Goal: Information Seeking & Learning: Learn about a topic

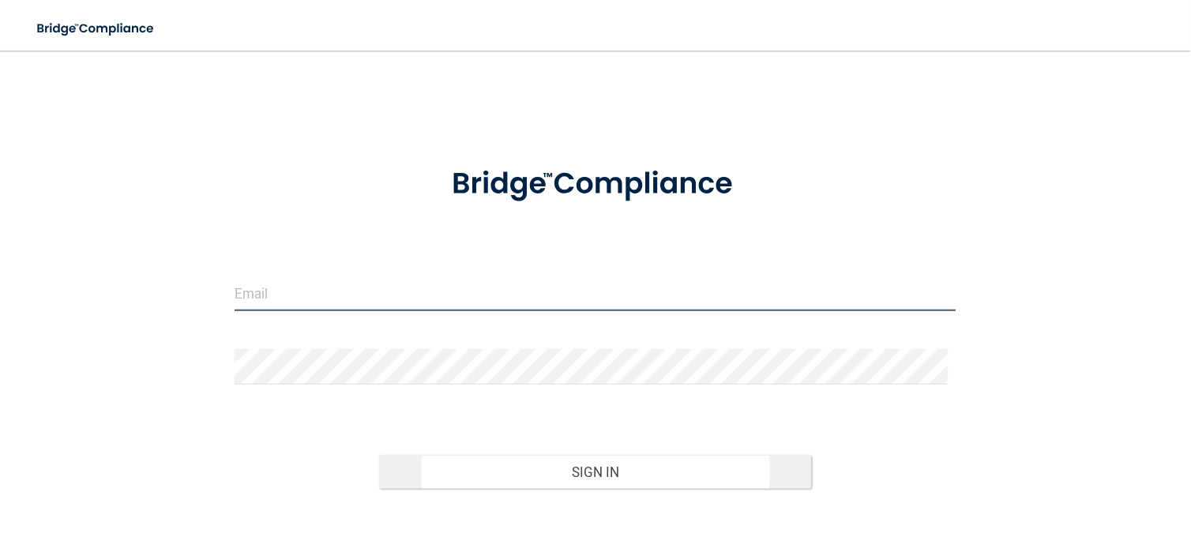
type input "[EMAIL_ADDRESS][DOMAIN_NAME]"
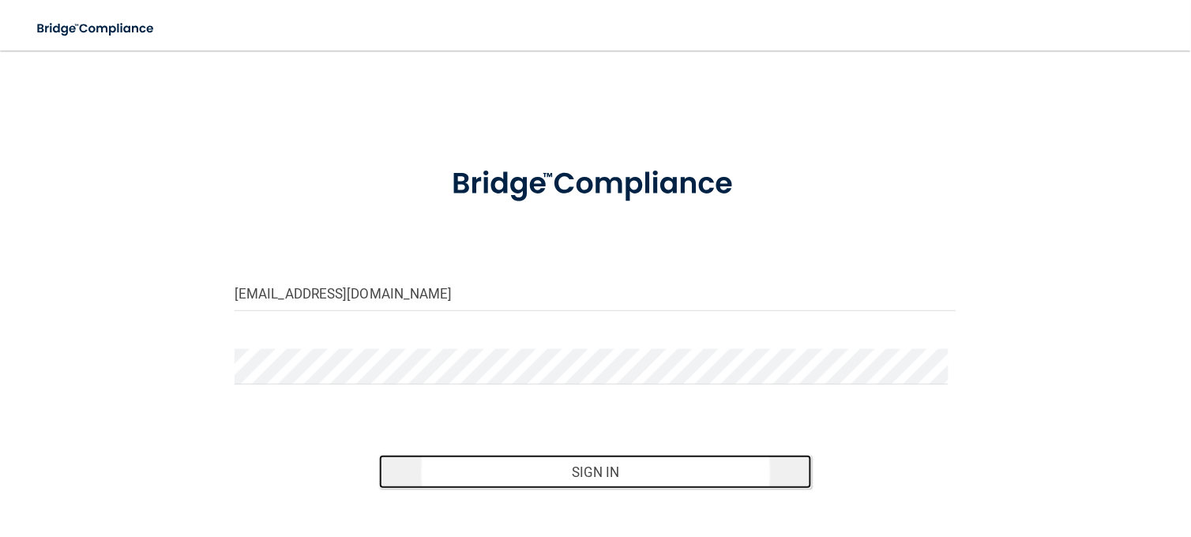
click at [720, 472] on button "Sign In" at bounding box center [595, 472] width 433 height 35
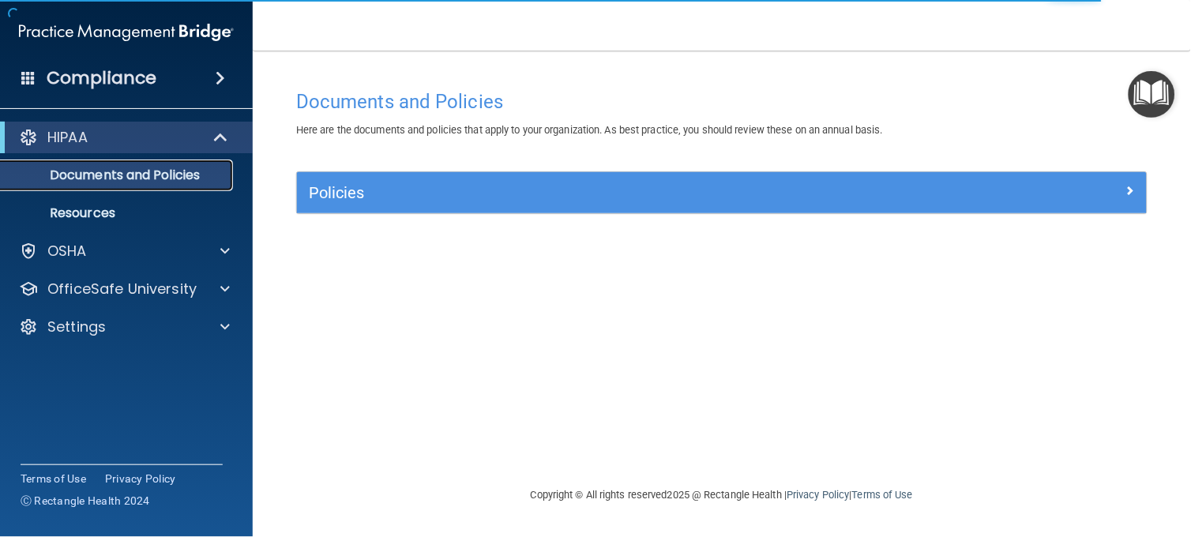
click at [169, 175] on p "Documents and Policies" at bounding box center [118, 175] width 216 height 16
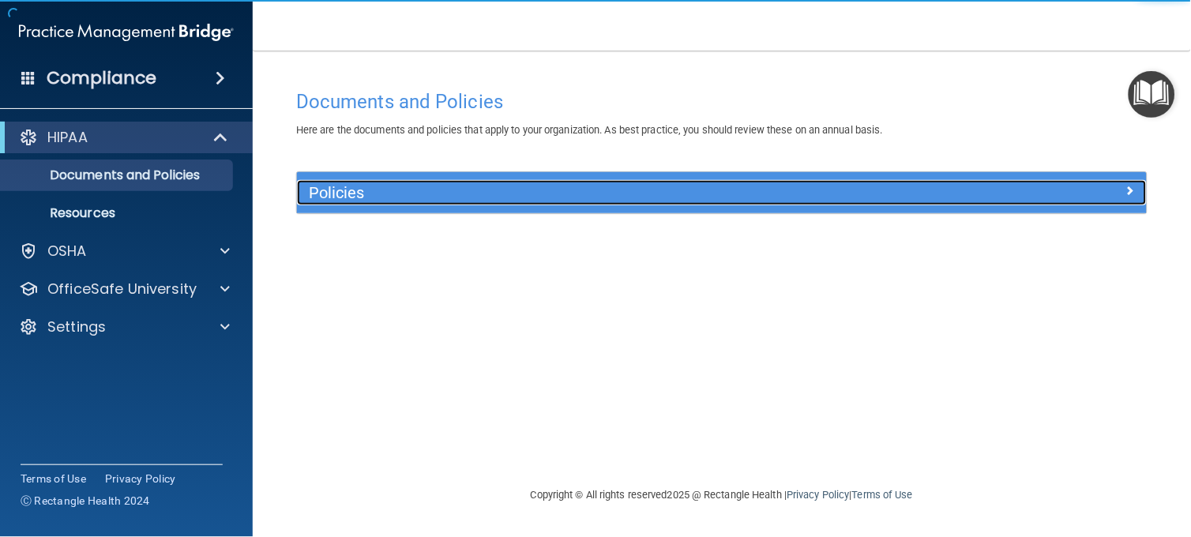
click at [401, 190] on h5 "Policies" at bounding box center [616, 192] width 614 height 17
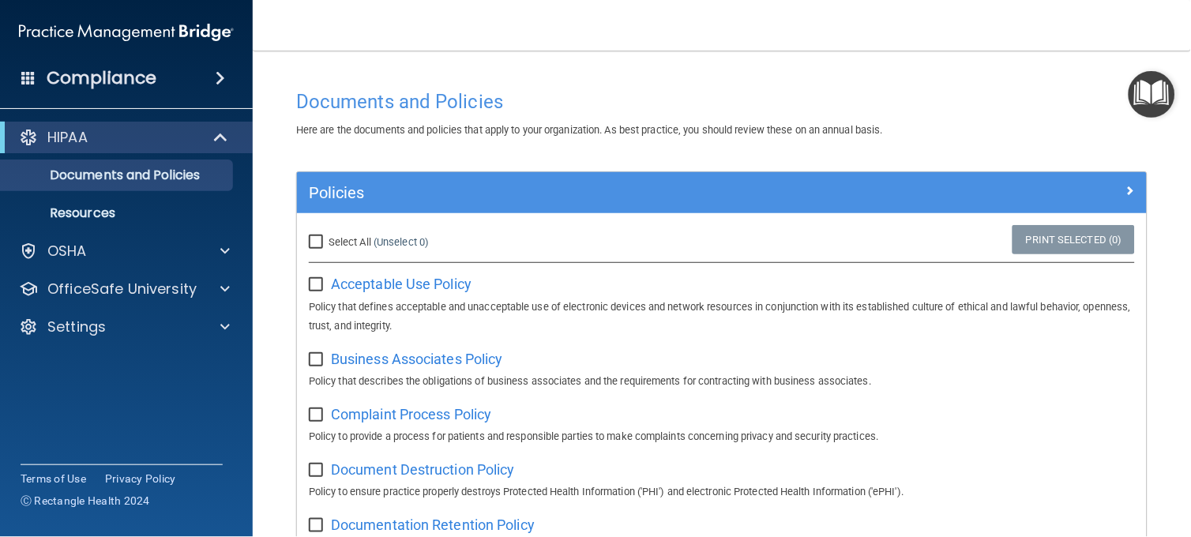
click at [314, 243] on input "Select All (Unselect 0) Unselect All" at bounding box center [318, 242] width 18 height 13
checkbox input "true"
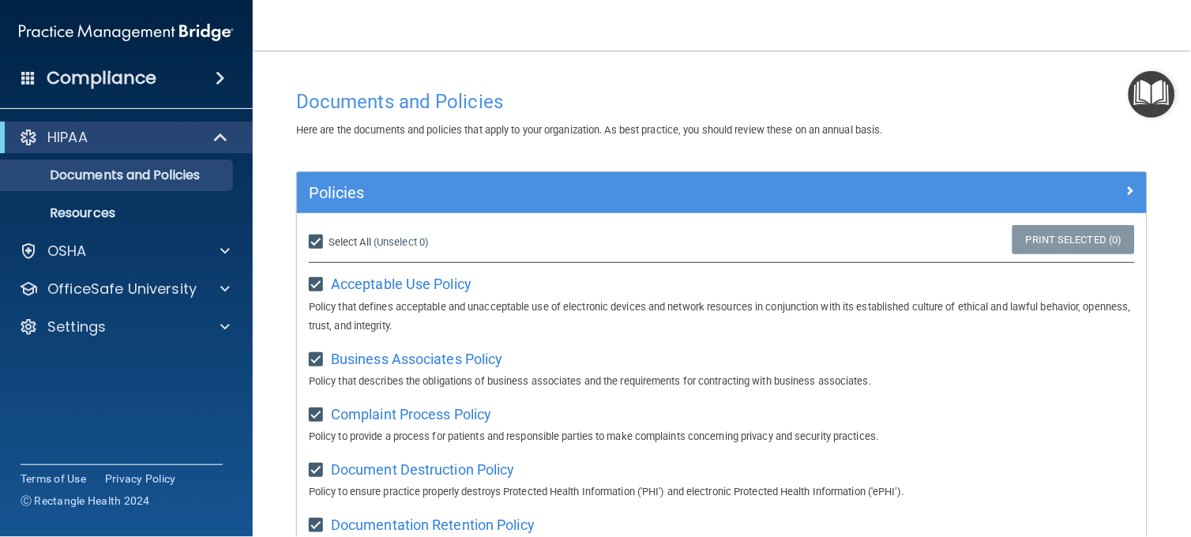
checkbox input "true"
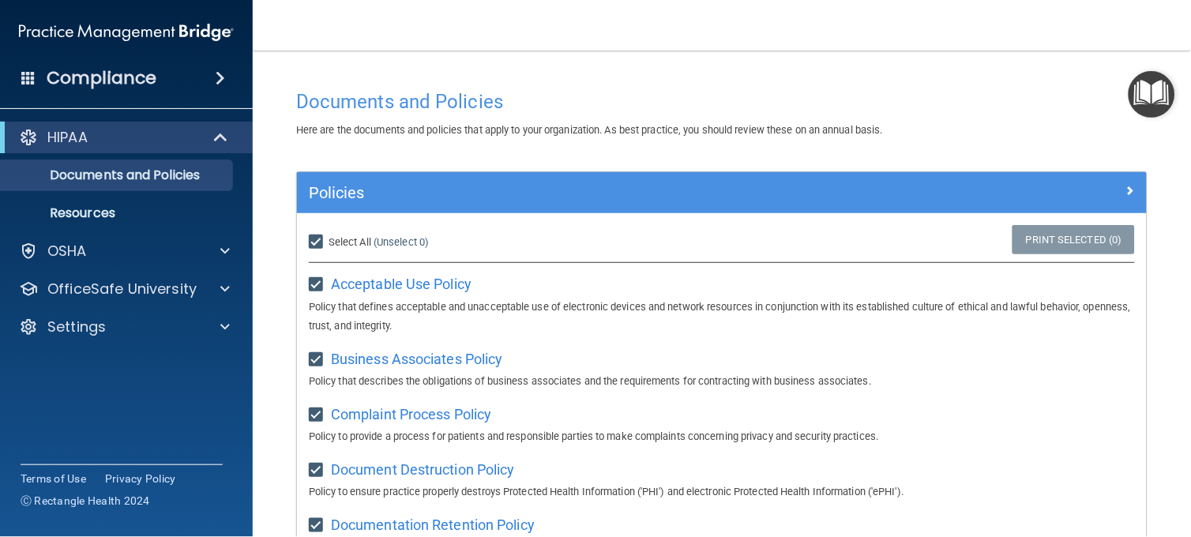
checkbox input "true"
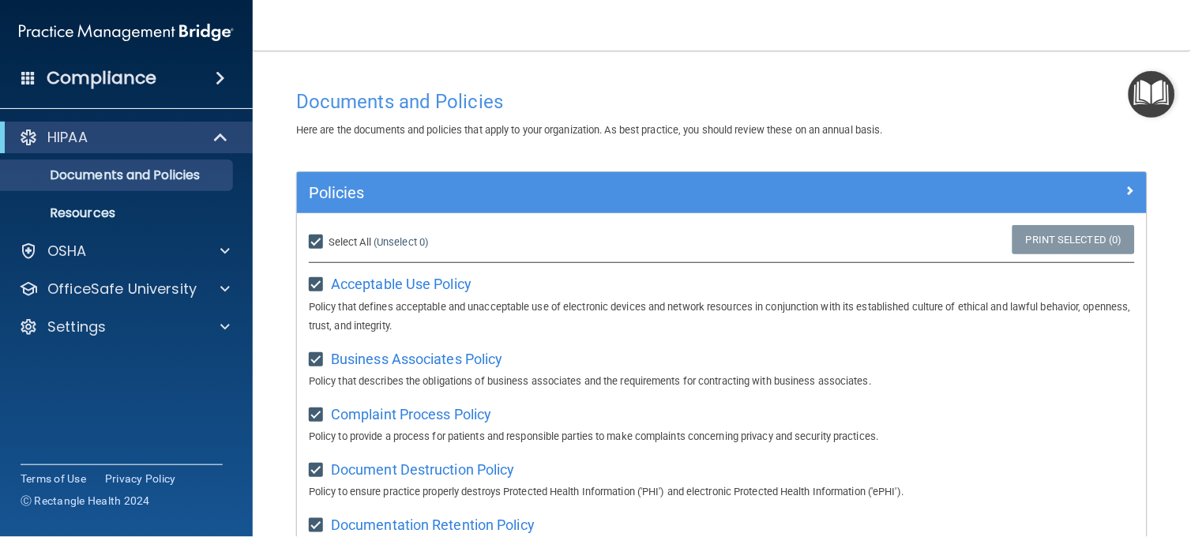
checkbox input "true"
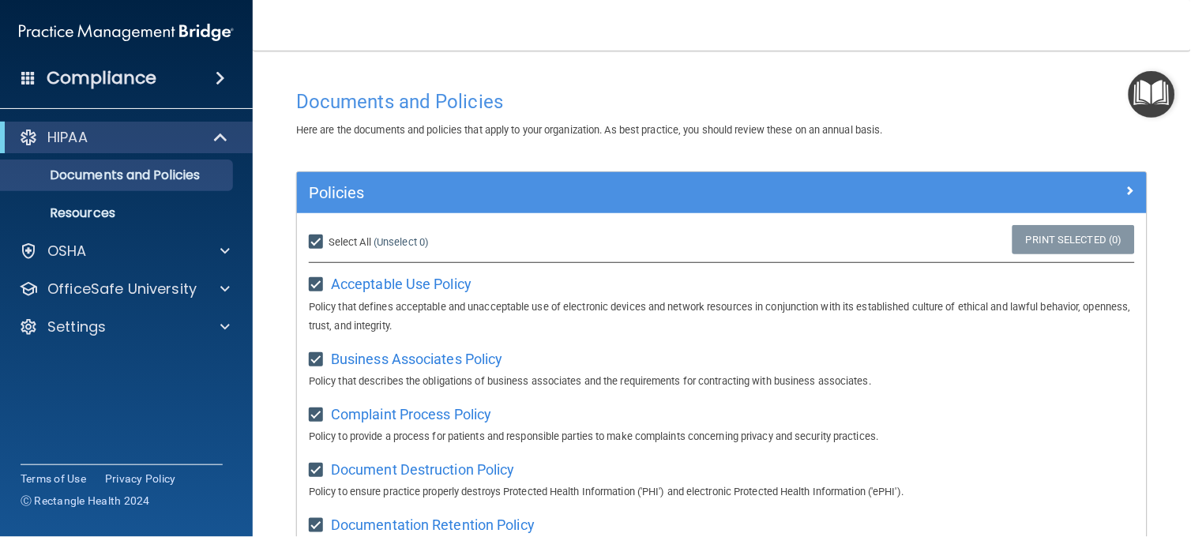
checkbox input "true"
click at [1171, 294] on main "Documents and Policies Here are the documents and policies that apply to your o…" at bounding box center [722, 294] width 938 height 487
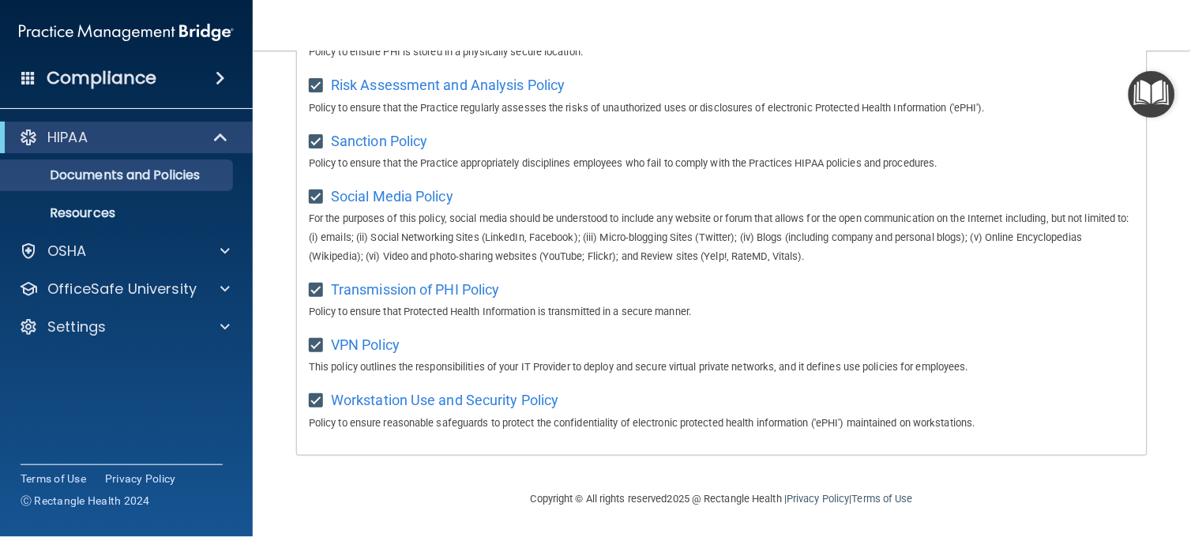
scroll to position [1082, 0]
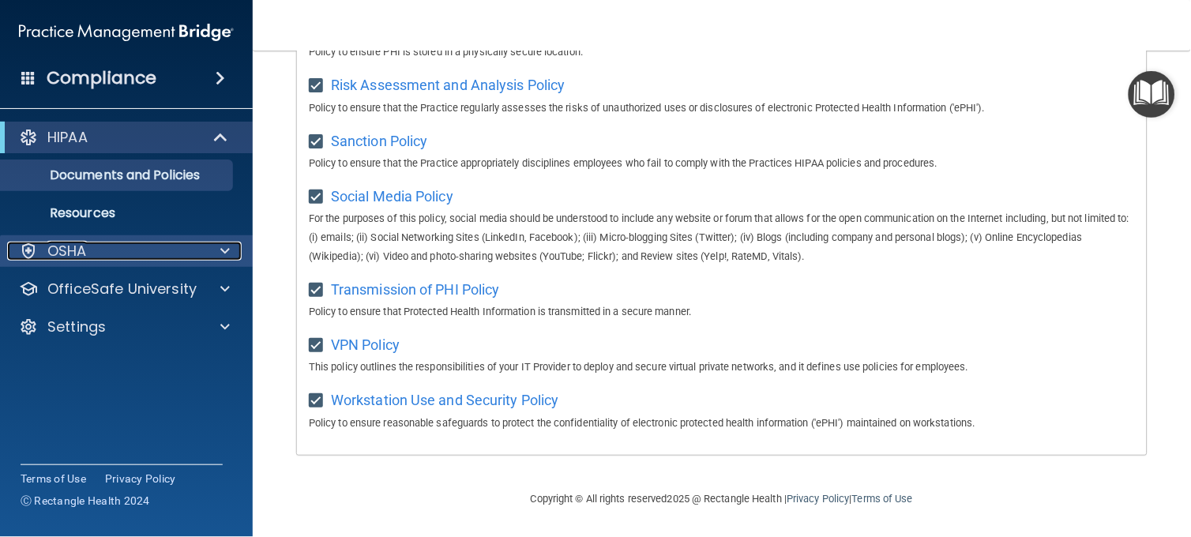
click at [164, 243] on div "OSHA" at bounding box center [105, 251] width 196 height 19
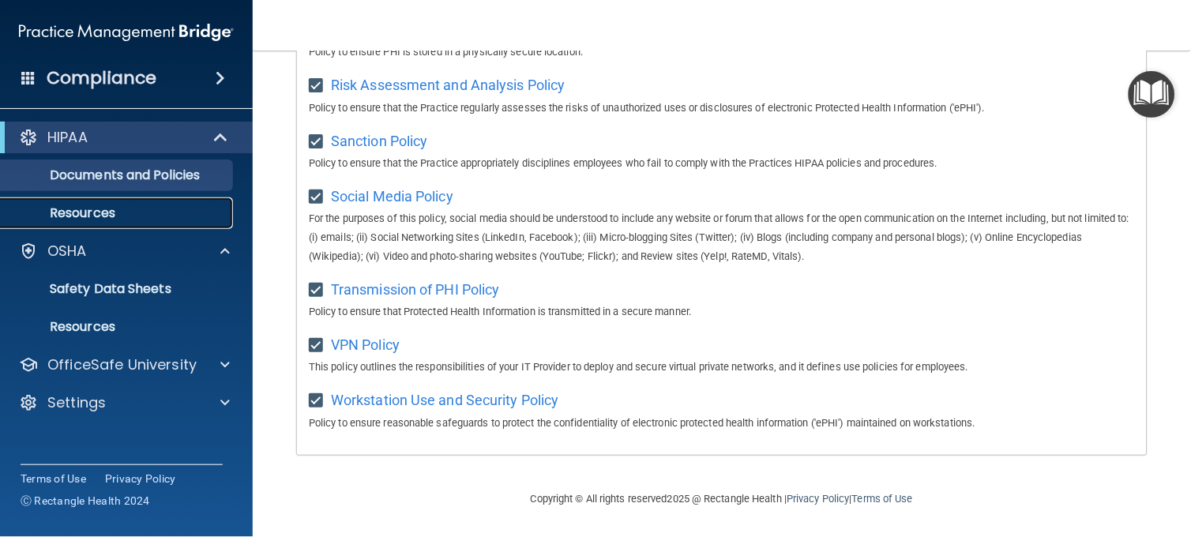
click at [160, 222] on link "Resources" at bounding box center [108, 213] width 249 height 32
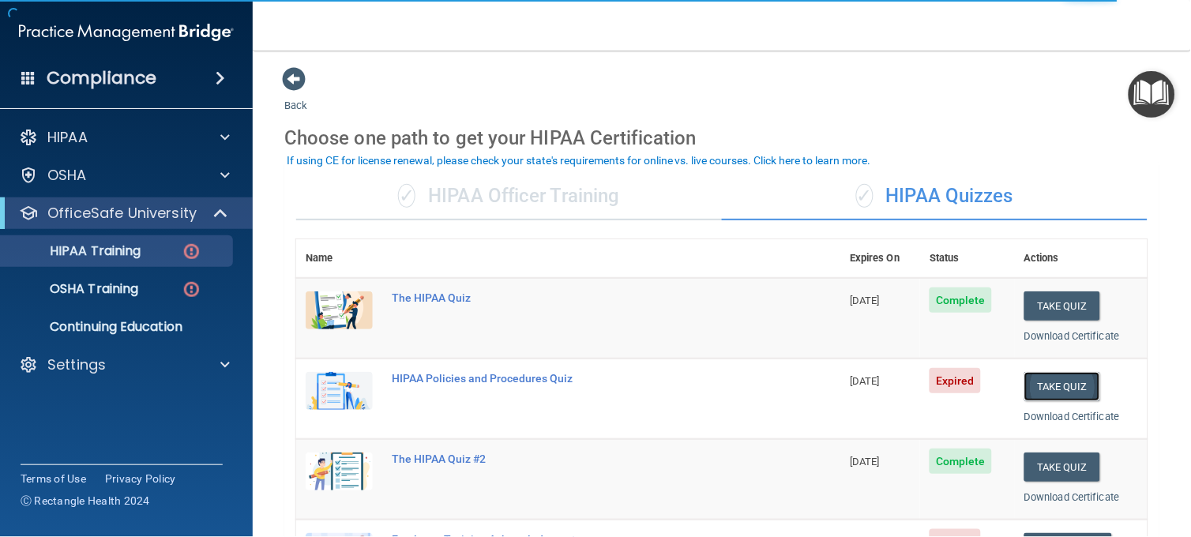
click at [1061, 389] on button "Take Quiz" at bounding box center [1063, 386] width 76 height 29
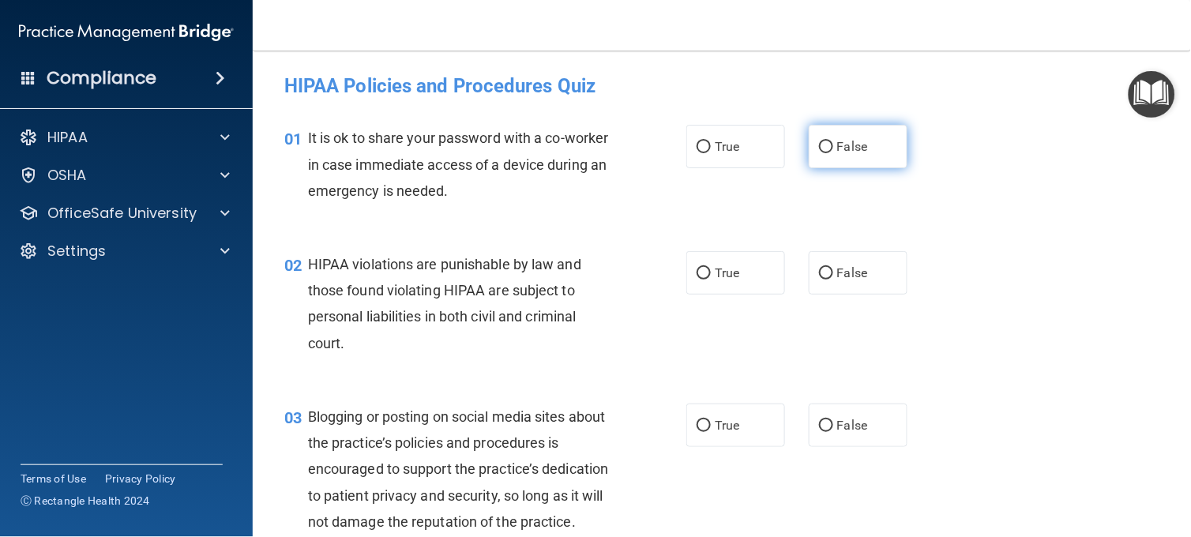
click at [881, 156] on label "False" at bounding box center [858, 146] width 99 height 43
click at [833, 153] on input "False" at bounding box center [826, 147] width 14 height 12
radio input "true"
click at [983, 259] on div "02 HIPAA violations are punishable by law and those found violating HIPAA are s…" at bounding box center [722, 307] width 899 height 152
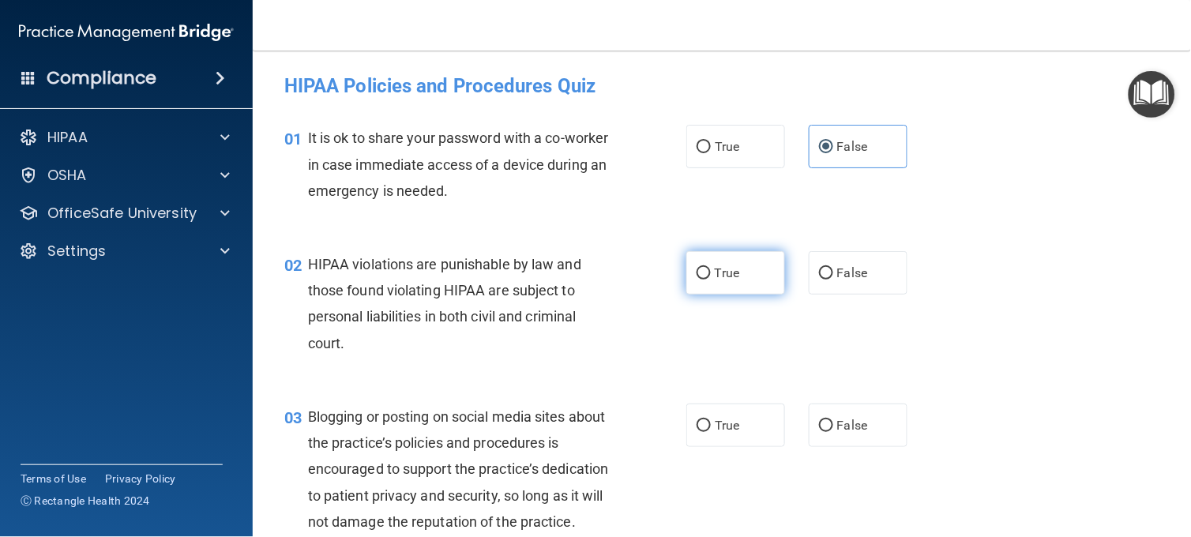
click at [689, 277] on label "True" at bounding box center [735, 272] width 99 height 43
click at [697, 277] on input "True" at bounding box center [704, 274] width 14 height 12
radio input "true"
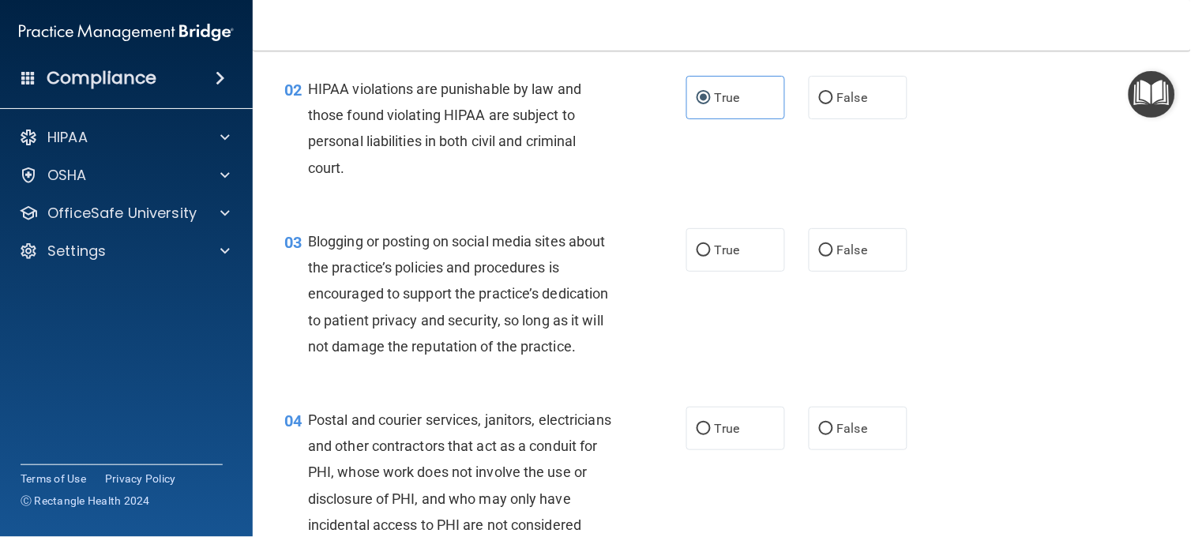
scroll to position [210, 0]
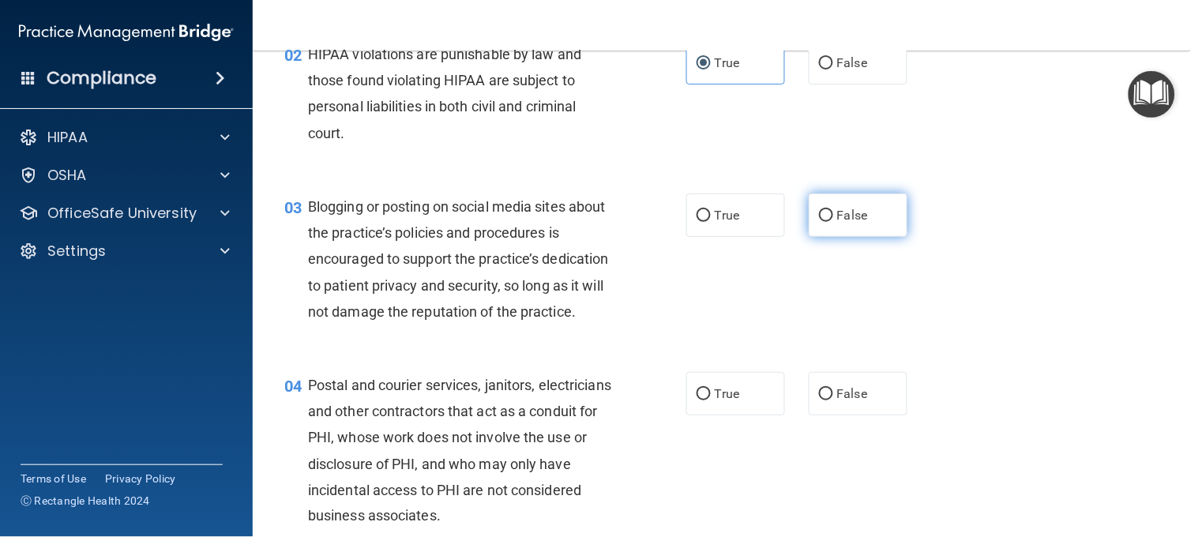
click at [863, 209] on label "False" at bounding box center [858, 215] width 99 height 43
click at [833, 210] on input "False" at bounding box center [826, 216] width 14 height 12
radio input "true"
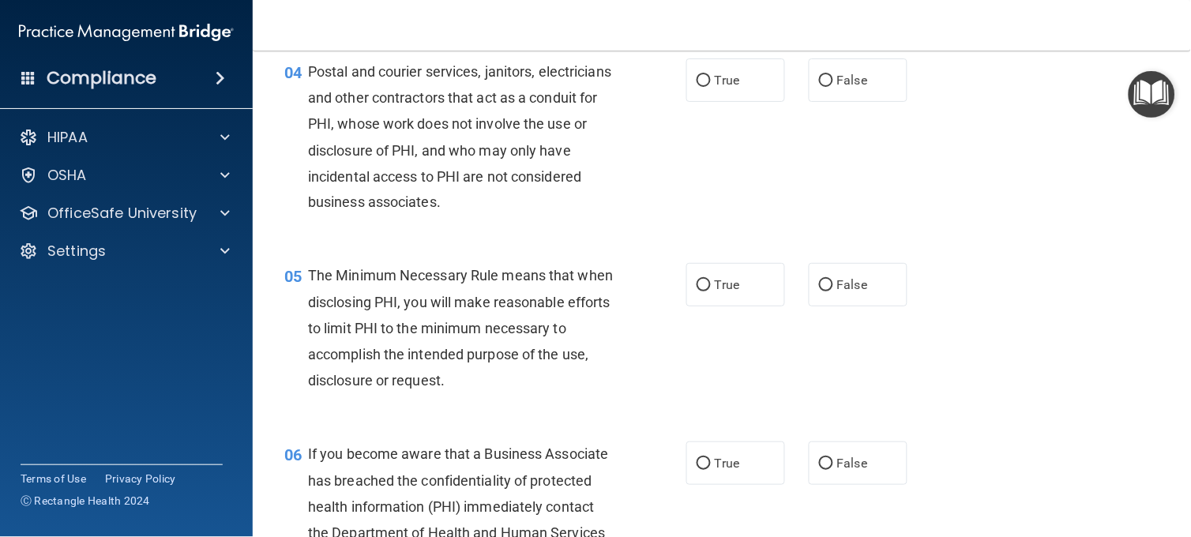
scroll to position [526, 0]
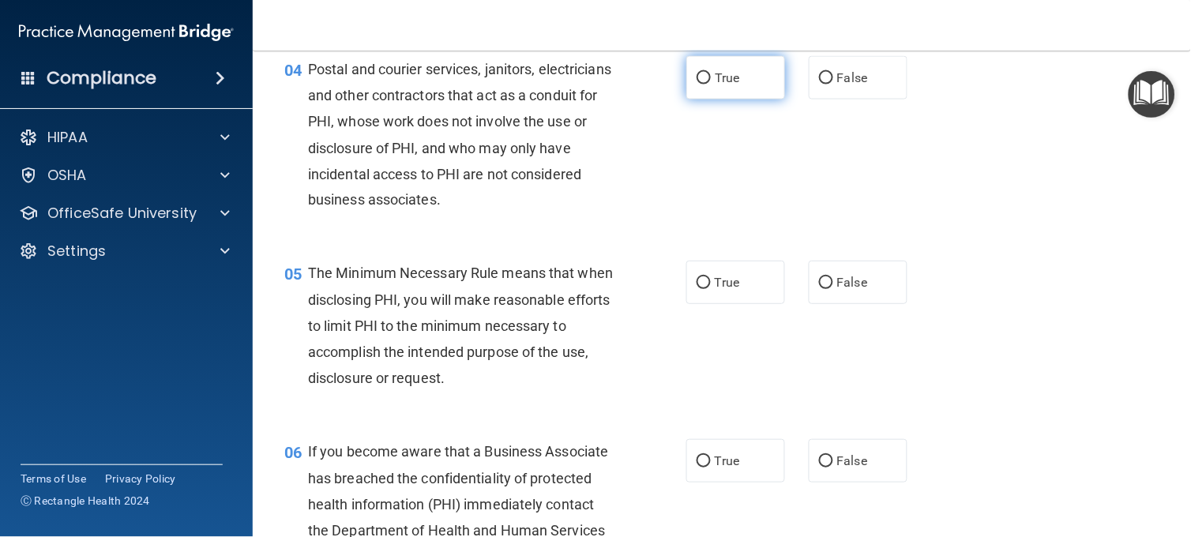
click at [731, 85] on span "True" at bounding box center [727, 77] width 24 height 15
click at [711, 85] on input "True" at bounding box center [704, 79] width 14 height 12
radio input "true"
click at [973, 296] on div "05 The Minimum Necessary Rule means that when disclosing PHI, you will make rea…" at bounding box center [722, 330] width 899 height 179
click at [762, 304] on label "True" at bounding box center [735, 282] width 99 height 43
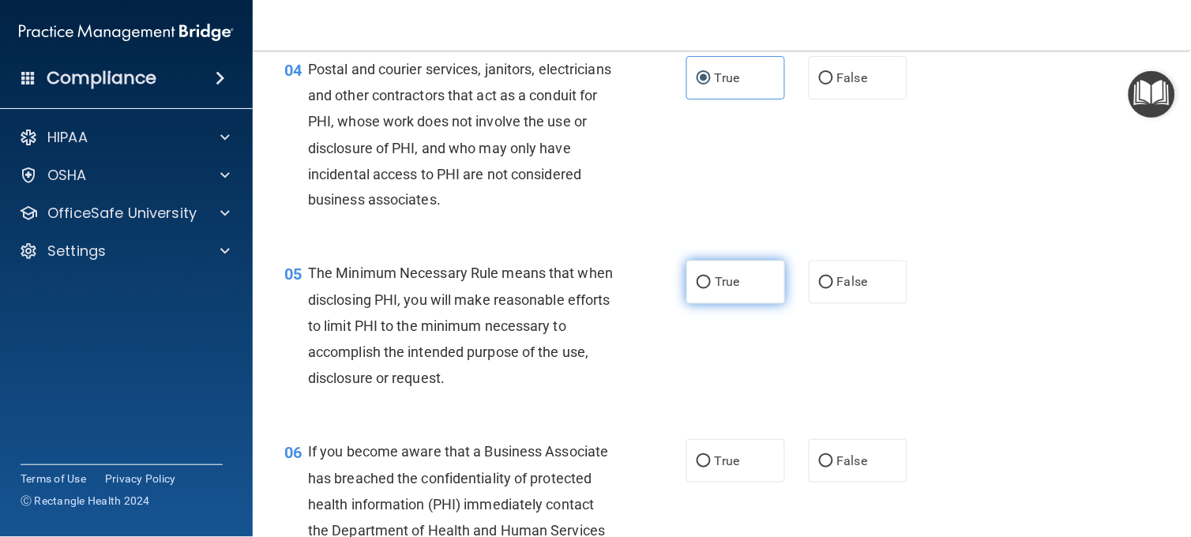
click at [711, 289] on input "True" at bounding box center [704, 283] width 14 height 12
radio input "true"
click at [977, 367] on div "05 The Minimum Necessary Rule means that when disclosing PHI, you will make rea…" at bounding box center [722, 330] width 899 height 179
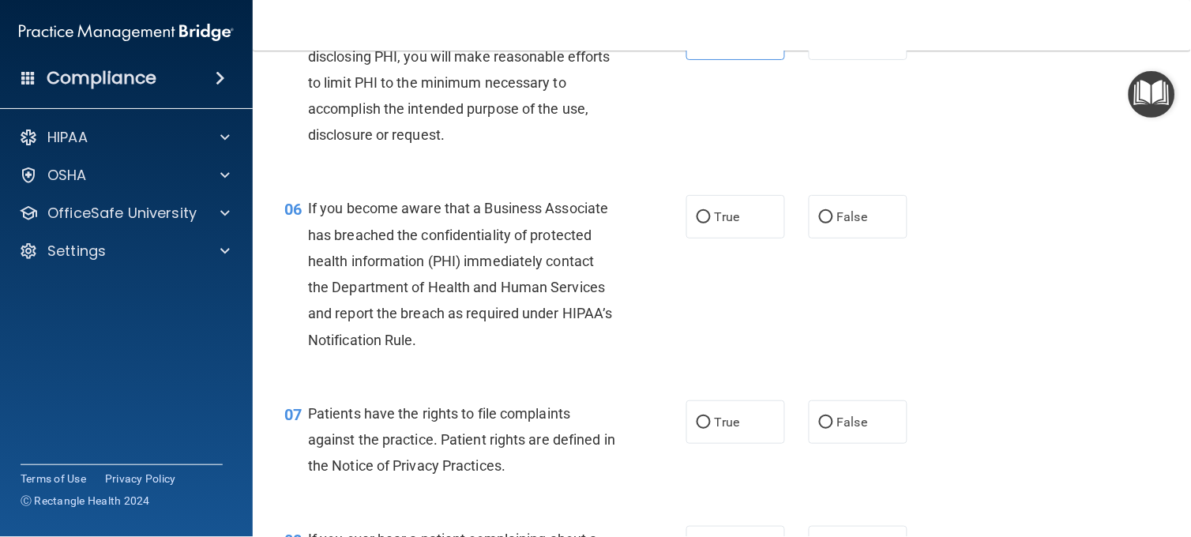
scroll to position [772, 0]
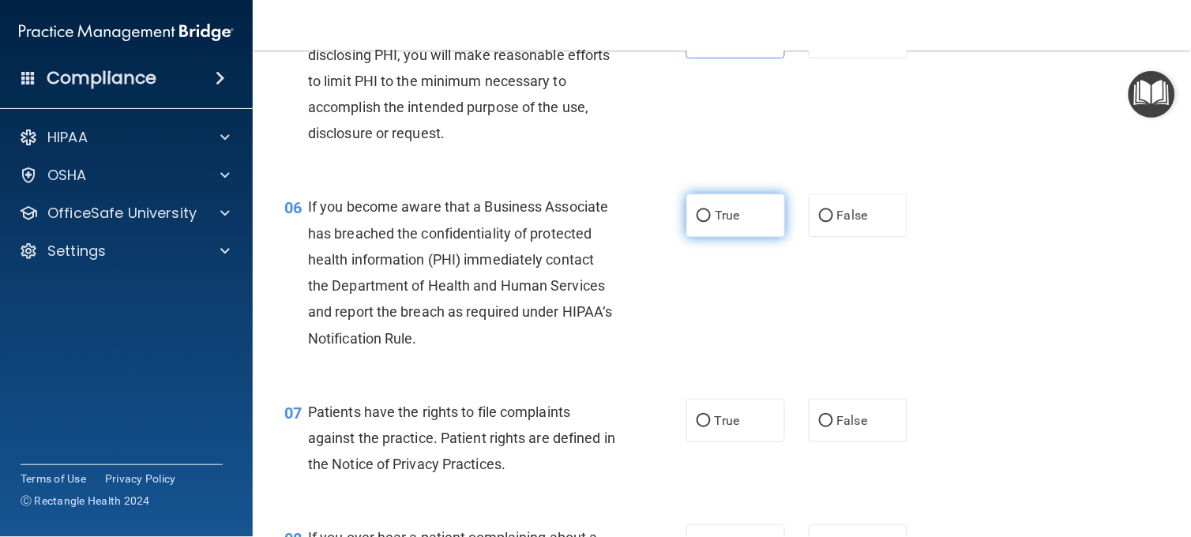
click at [703, 222] on input "True" at bounding box center [704, 216] width 14 height 12
radio input "true"
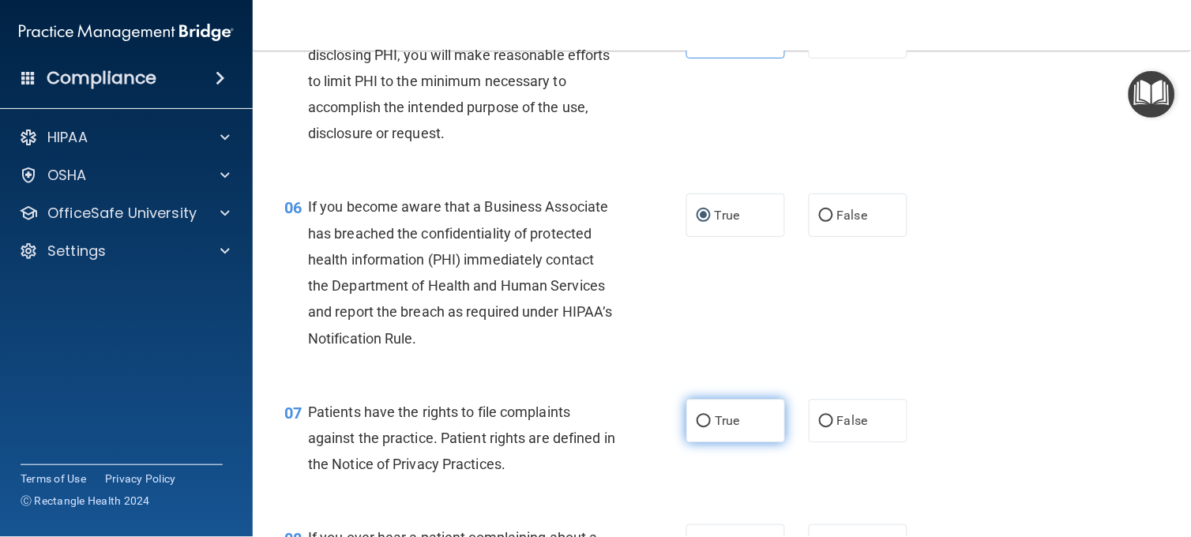
click at [750, 442] on label "True" at bounding box center [735, 420] width 99 height 43
click at [711, 427] on input "True" at bounding box center [704, 422] width 14 height 12
radio input "true"
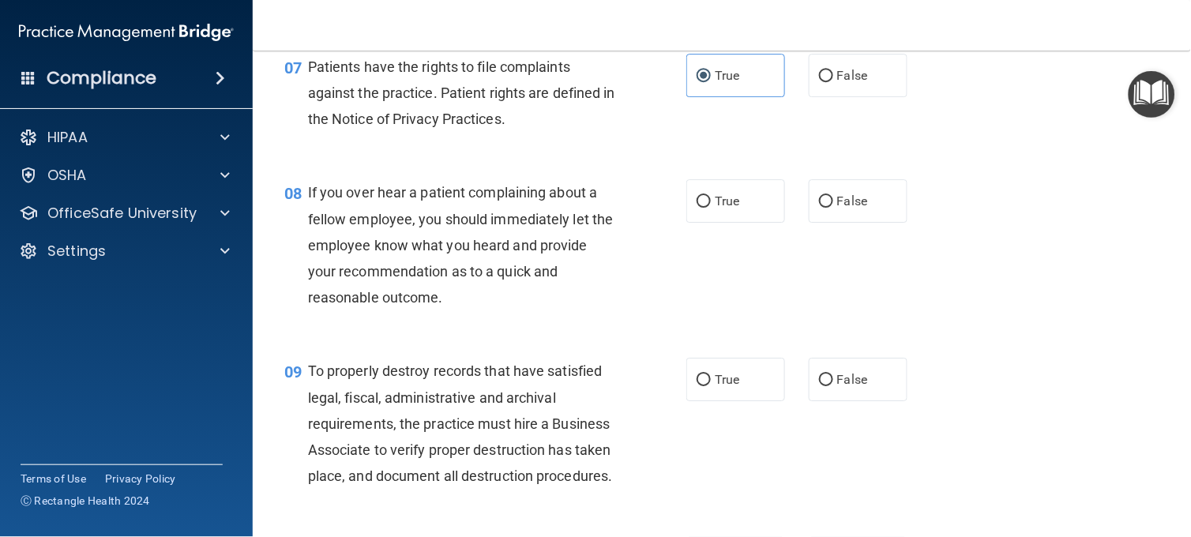
scroll to position [1123, 0]
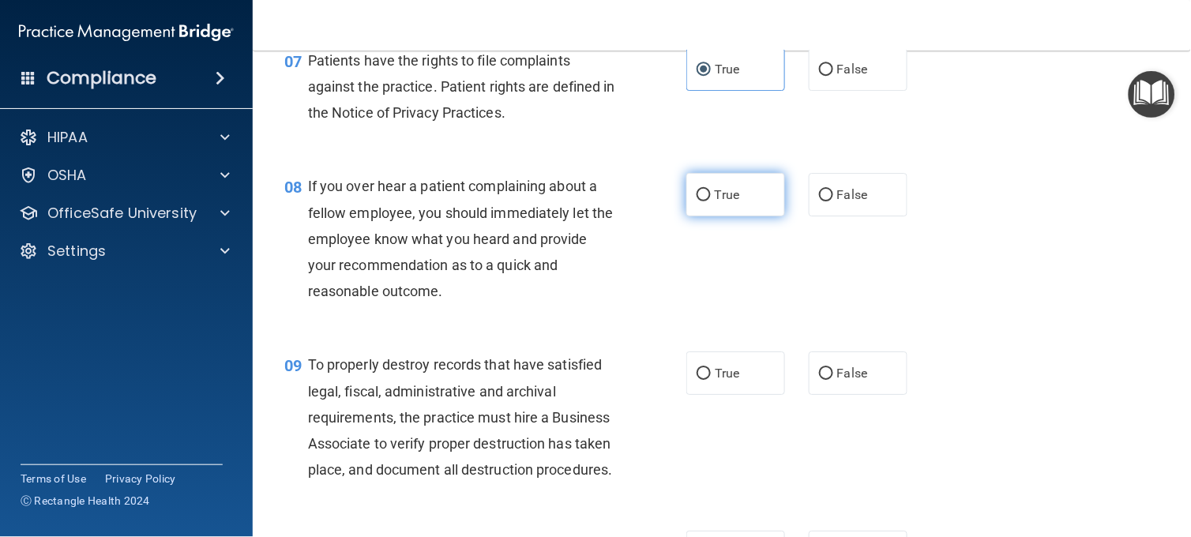
click at [774, 216] on label "True" at bounding box center [735, 194] width 99 height 43
click at [711, 201] on input "True" at bounding box center [704, 196] width 14 height 12
radio input "true"
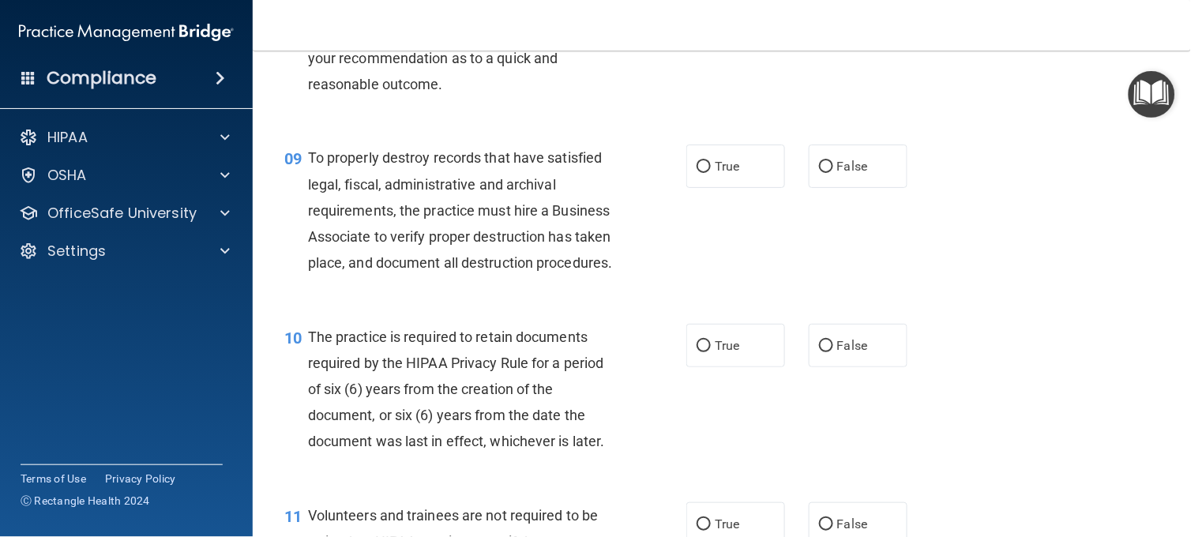
scroll to position [1333, 0]
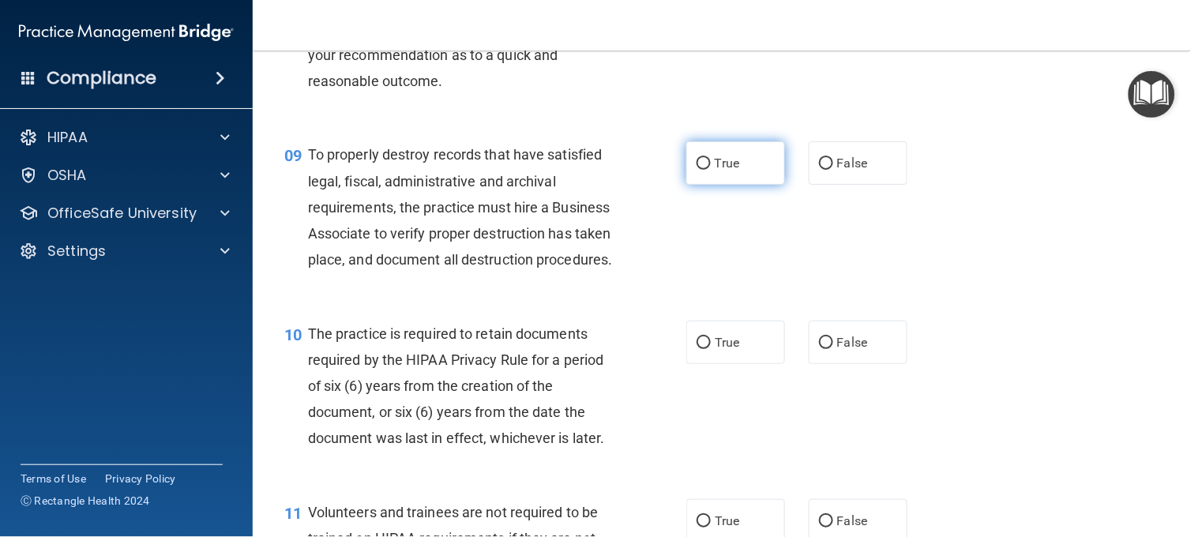
click at [743, 185] on label "True" at bounding box center [735, 162] width 99 height 43
click at [711, 170] on input "True" at bounding box center [704, 164] width 14 height 12
radio input "true"
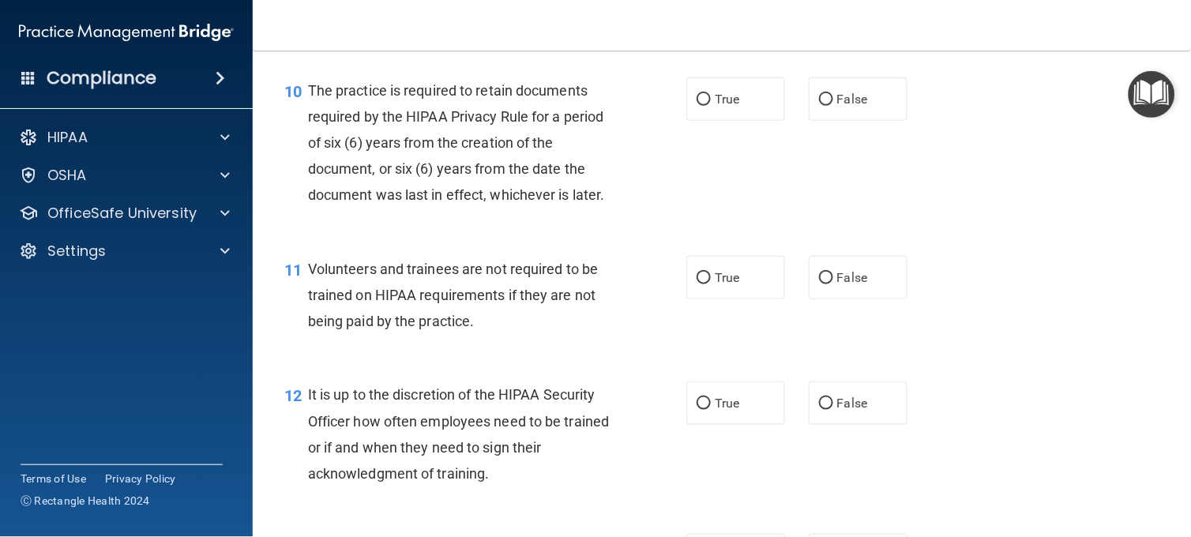
scroll to position [1615, 0]
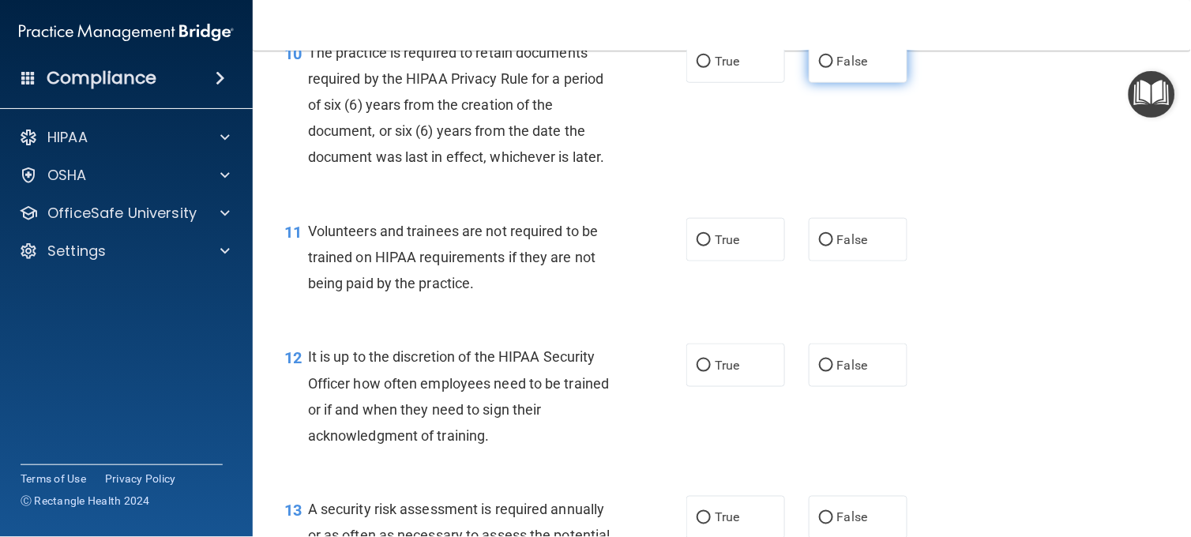
click at [837, 69] on span "False" at bounding box center [852, 61] width 31 height 15
click at [833, 68] on input "False" at bounding box center [826, 62] width 14 height 12
radio input "true"
click at [951, 325] on div "11 Volunteers and trainees are not required to be trained on HIPAA requirements…" at bounding box center [722, 261] width 899 height 126
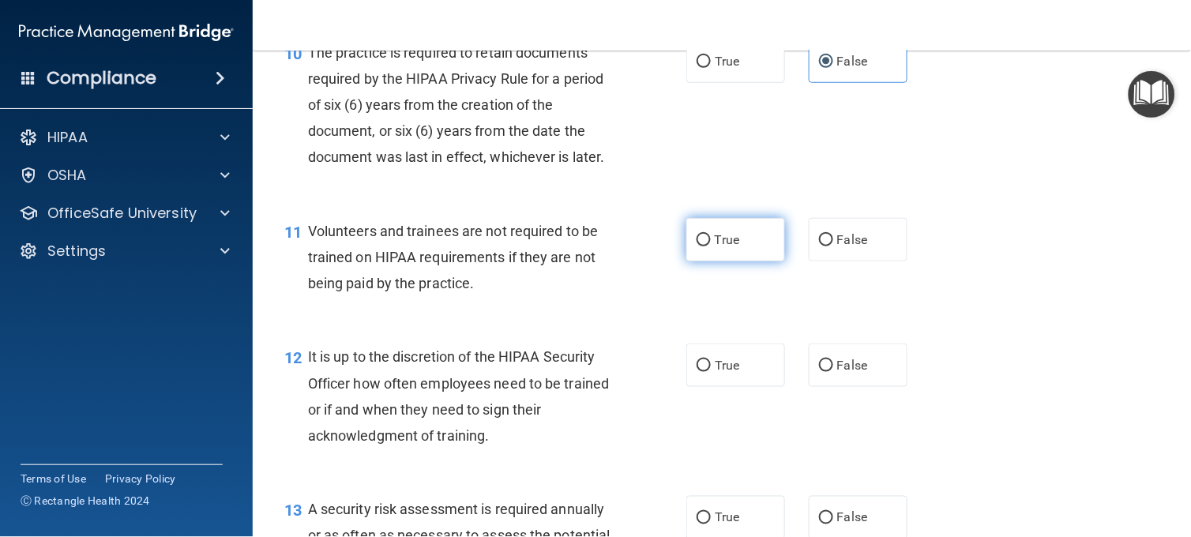
click at [724, 247] on span "True" at bounding box center [727, 239] width 24 height 15
click at [711, 246] on input "True" at bounding box center [704, 241] width 14 height 12
radio input "true"
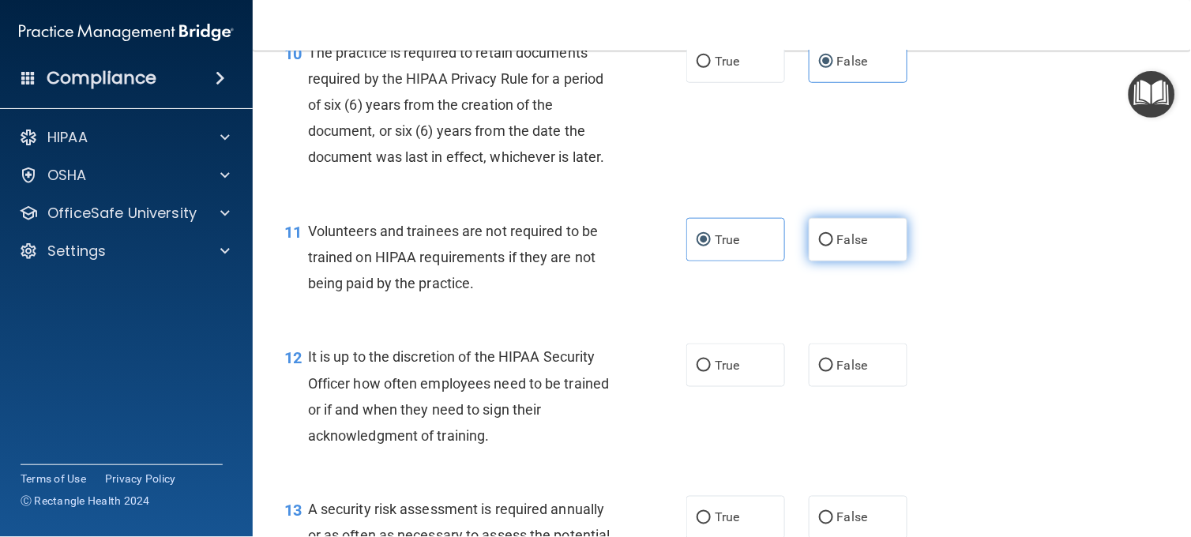
click at [828, 261] on label "False" at bounding box center [858, 239] width 99 height 43
click at [828, 246] on input "False" at bounding box center [826, 241] width 14 height 12
radio input "true"
radio input "false"
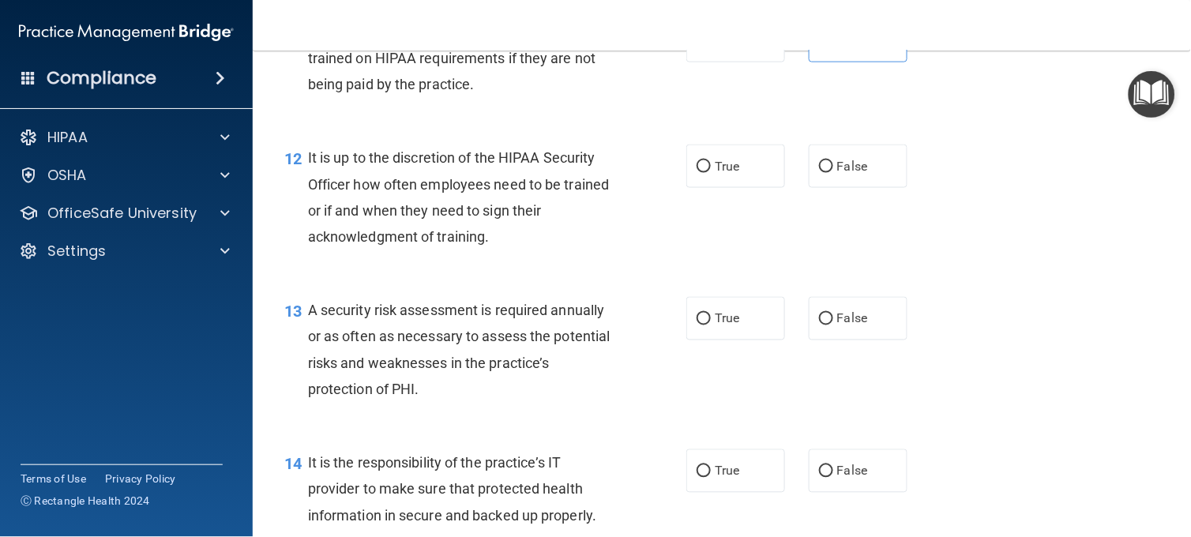
scroll to position [1849, 0]
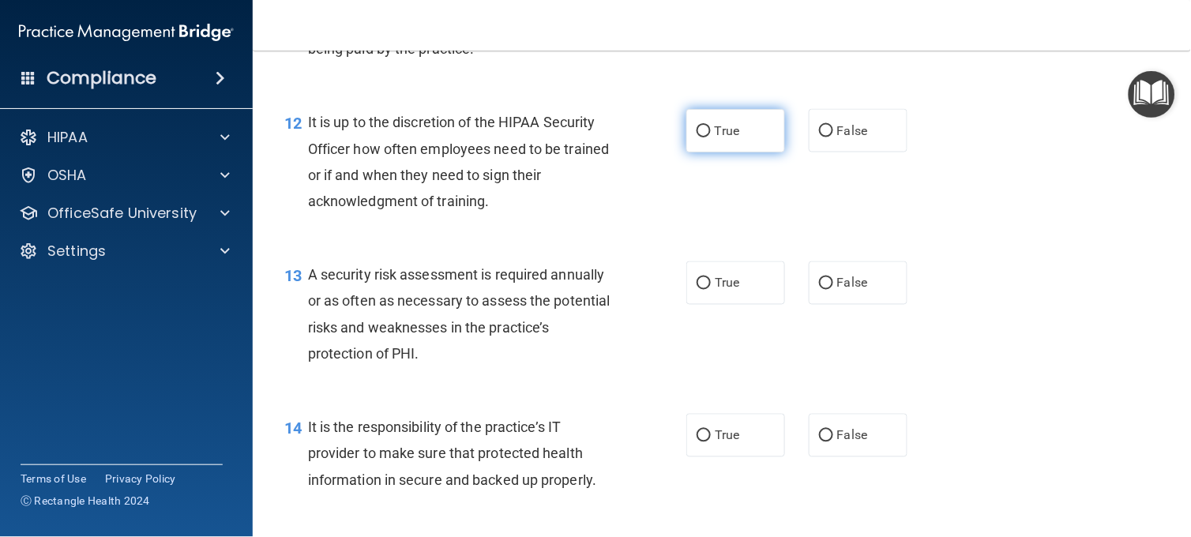
click at [735, 152] on label "True" at bounding box center [735, 130] width 99 height 43
click at [711, 137] on input "True" at bounding box center [704, 132] width 14 height 12
radio input "true"
click at [758, 305] on label "True" at bounding box center [735, 282] width 99 height 43
click at [711, 290] on input "True" at bounding box center [704, 284] width 14 height 12
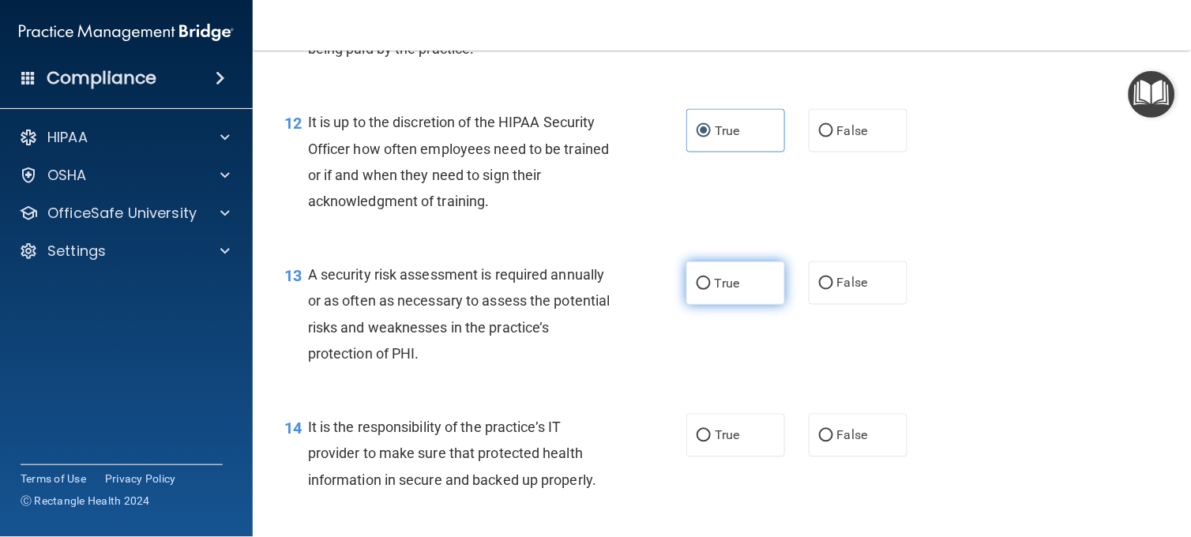
radio input "true"
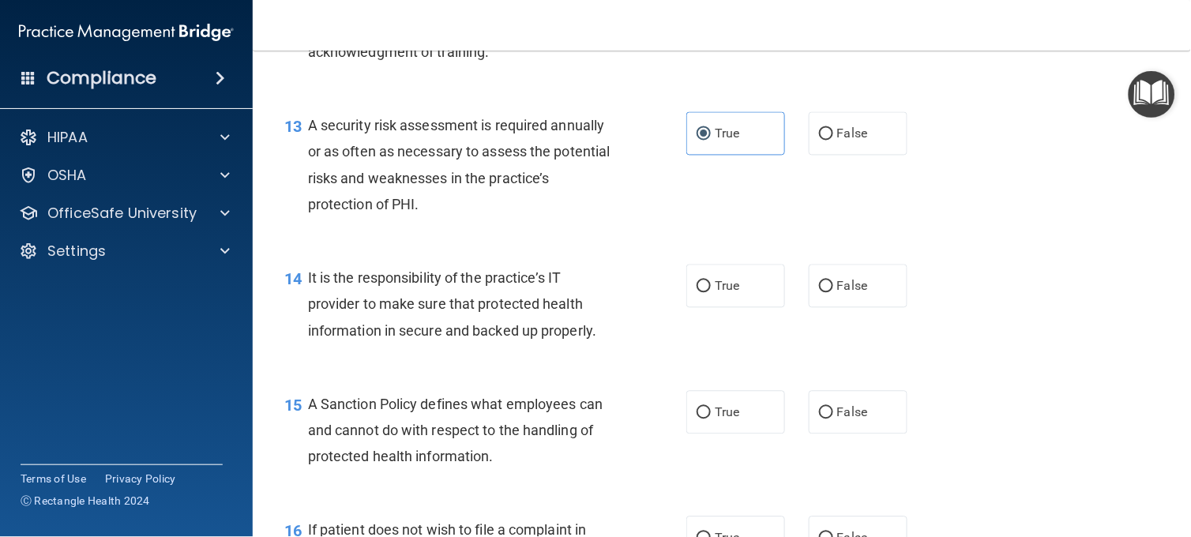
scroll to position [2025, 0]
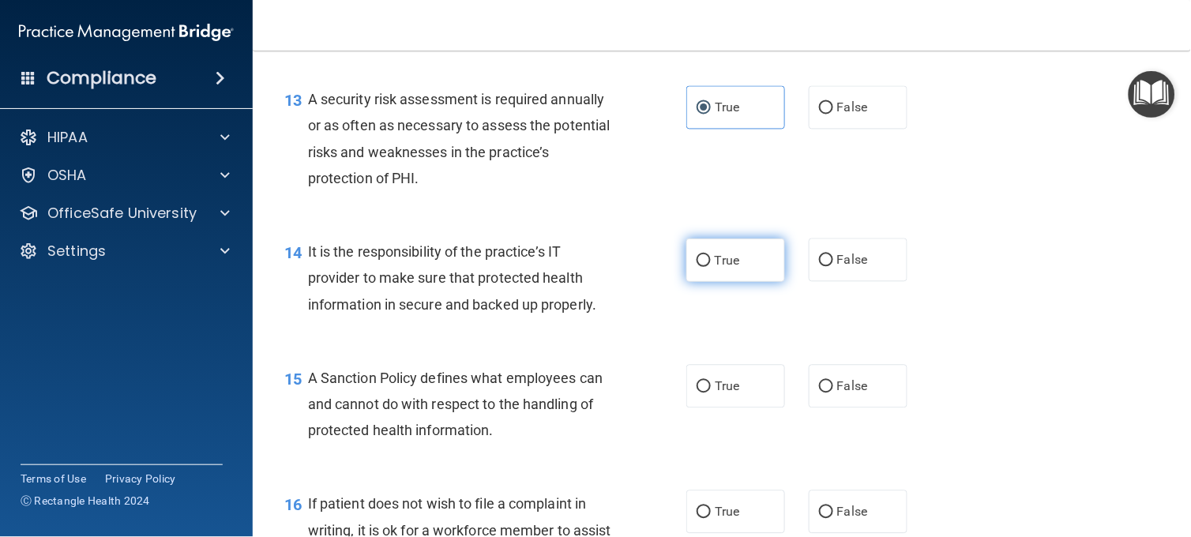
click at [745, 282] on label "True" at bounding box center [735, 260] width 99 height 43
click at [711, 267] on input "True" at bounding box center [704, 261] width 14 height 12
radio input "true"
click at [1016, 463] on div "15 A Sanction Policy defines what employees can and cannot do with respect to t…" at bounding box center [722, 408] width 899 height 126
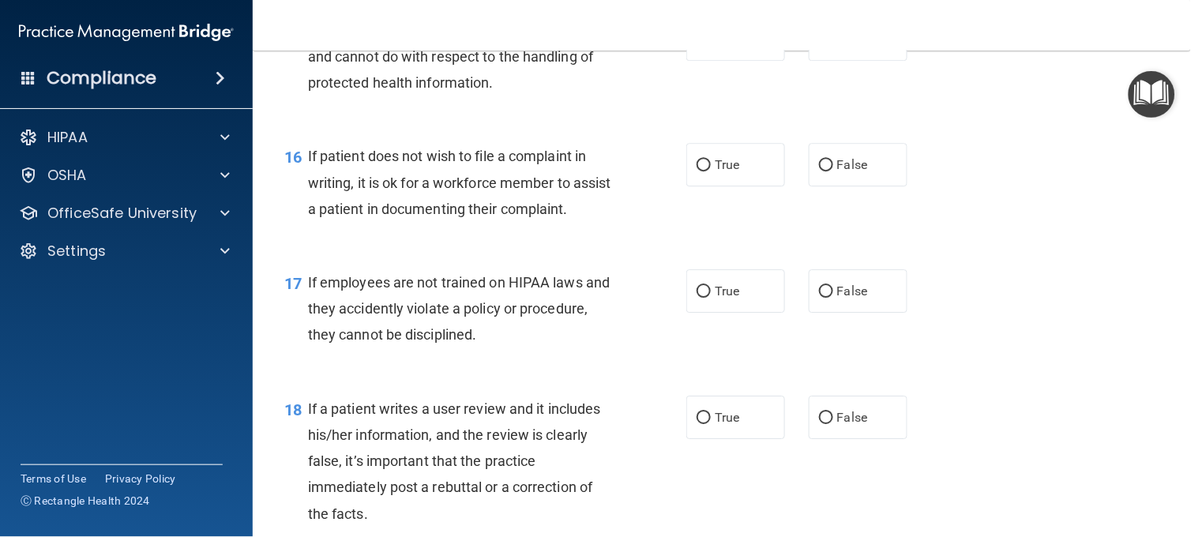
scroll to position [2375, 0]
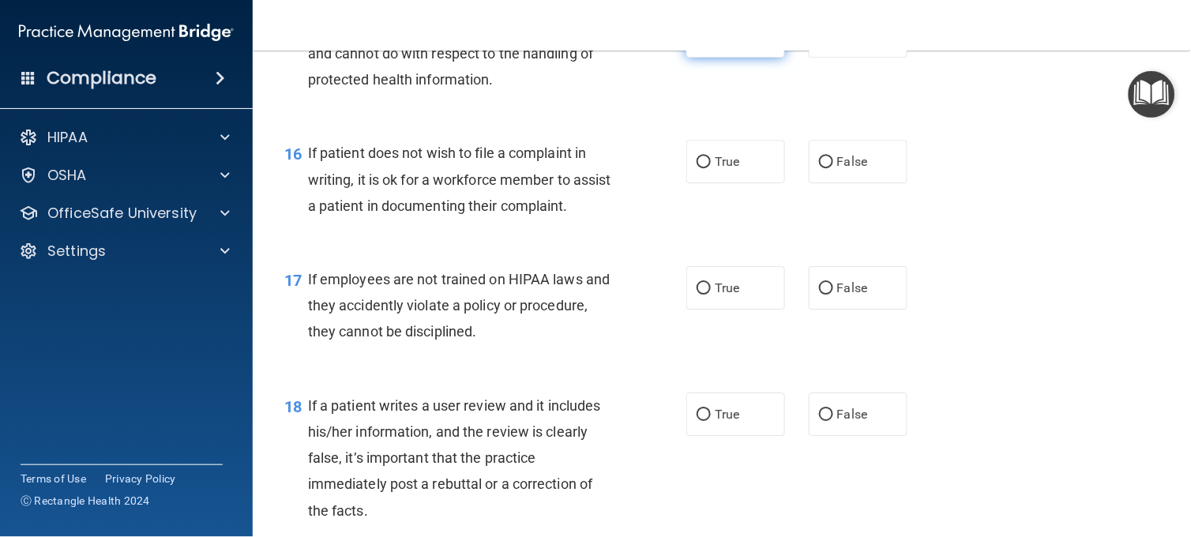
click at [756, 58] on label "True" at bounding box center [735, 35] width 99 height 43
click at [711, 43] on input "True" at bounding box center [704, 37] width 14 height 12
radio input "true"
click at [754, 183] on label "True" at bounding box center [735, 161] width 99 height 43
click at [711, 168] on input "True" at bounding box center [704, 162] width 14 height 12
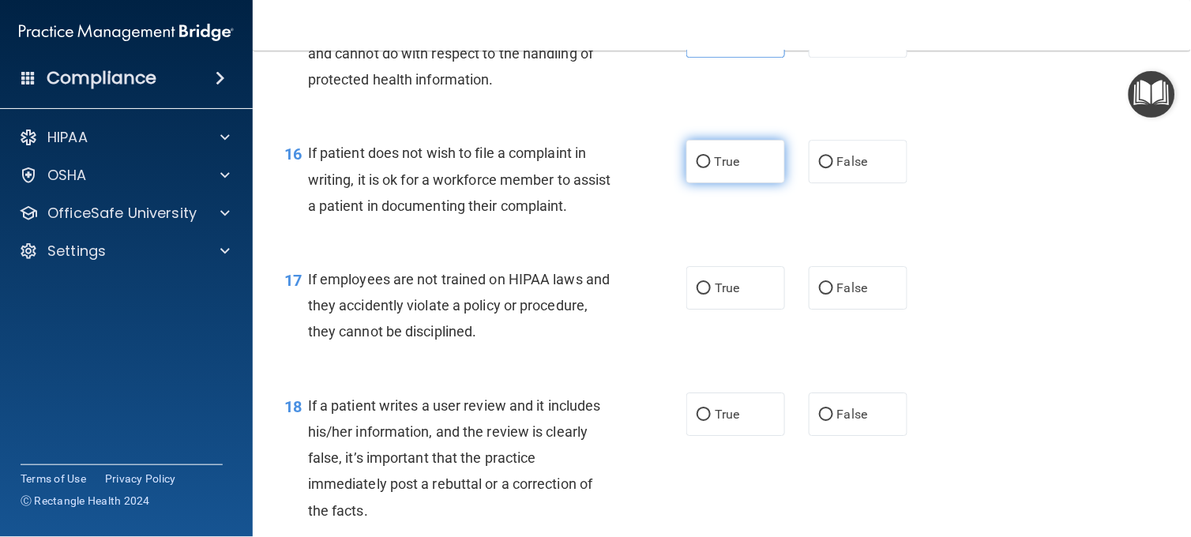
radio input "true"
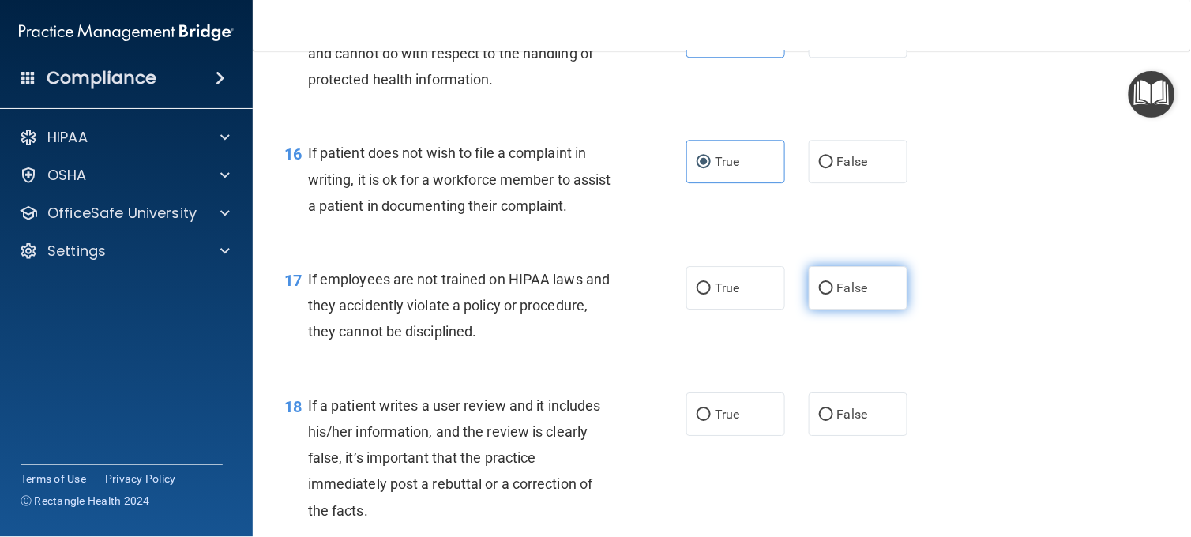
click at [896, 310] on label "False" at bounding box center [858, 287] width 99 height 43
click at [833, 295] on input "False" at bounding box center [826, 289] width 14 height 12
radio input "true"
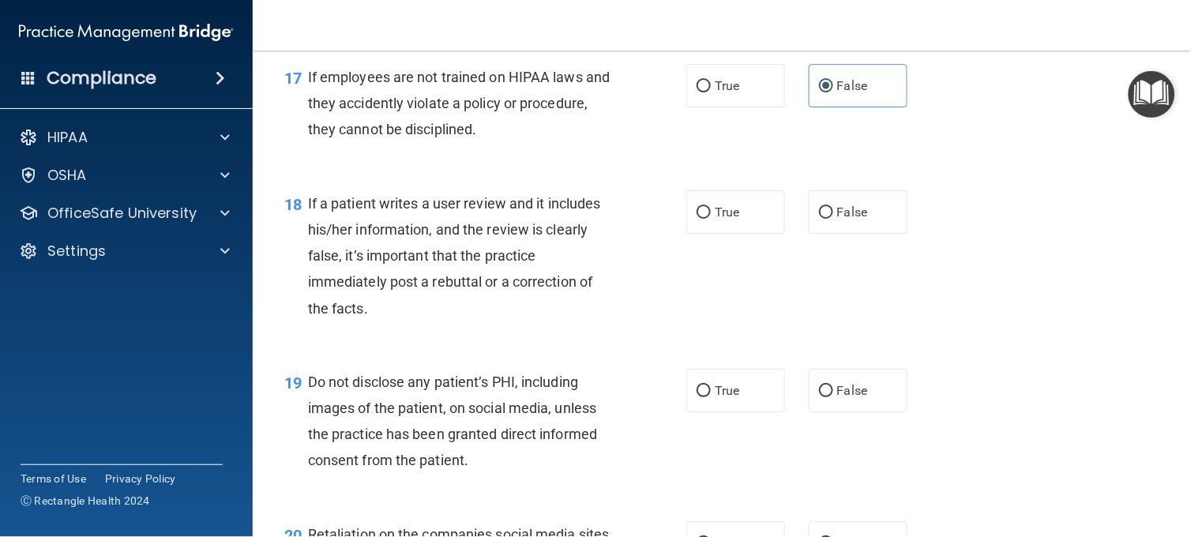
scroll to position [2586, 0]
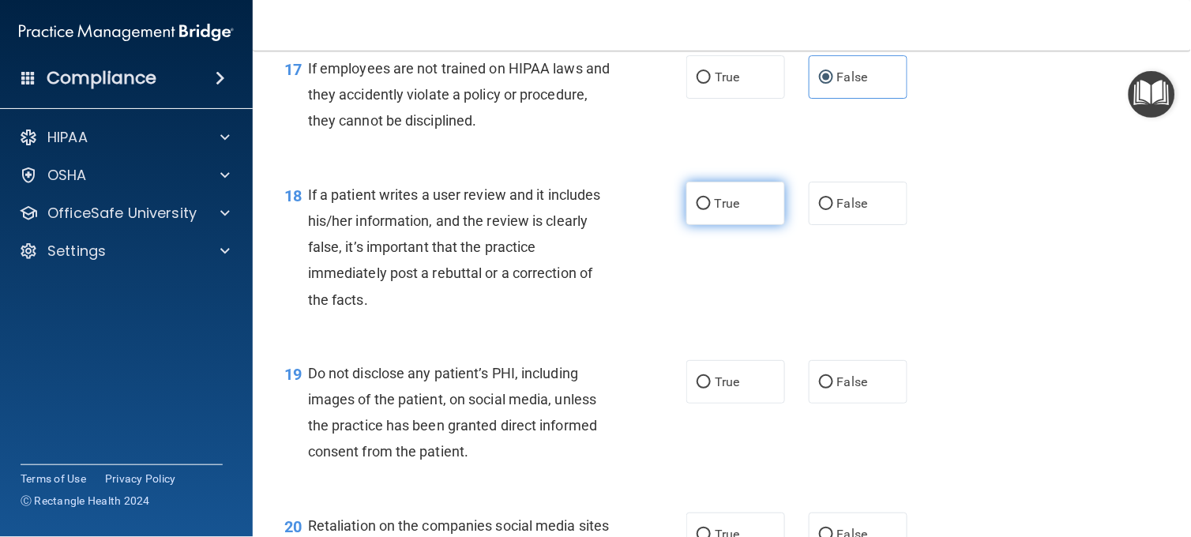
click at [738, 225] on label "True" at bounding box center [735, 203] width 99 height 43
click at [711, 210] on input "True" at bounding box center [704, 204] width 14 height 12
radio input "true"
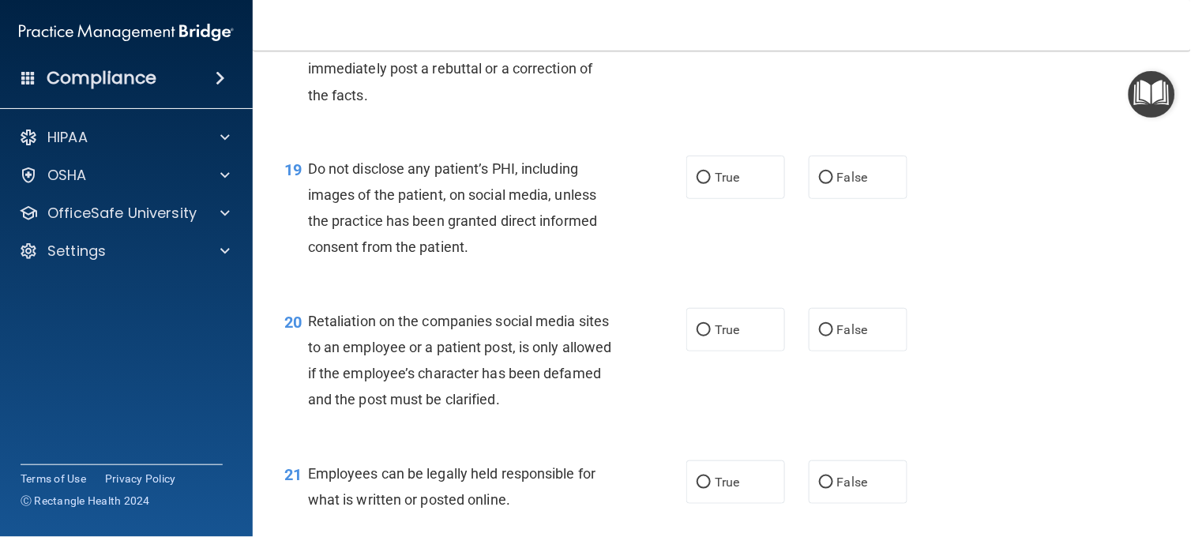
scroll to position [2797, 0]
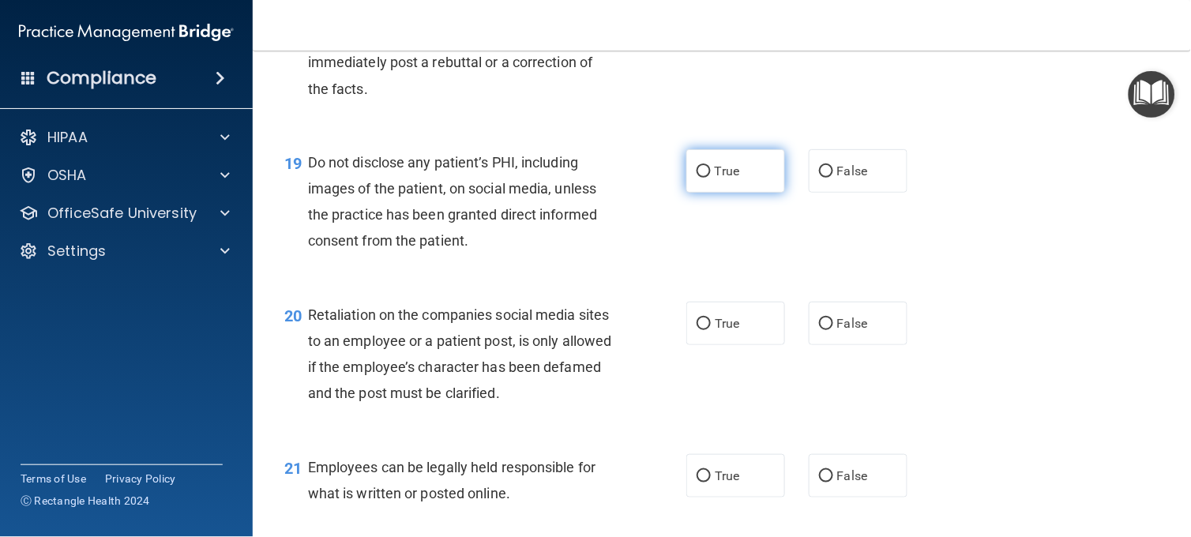
click at [757, 193] on label "True" at bounding box center [735, 170] width 99 height 43
click at [711, 178] on input "True" at bounding box center [704, 172] width 14 height 12
radio input "true"
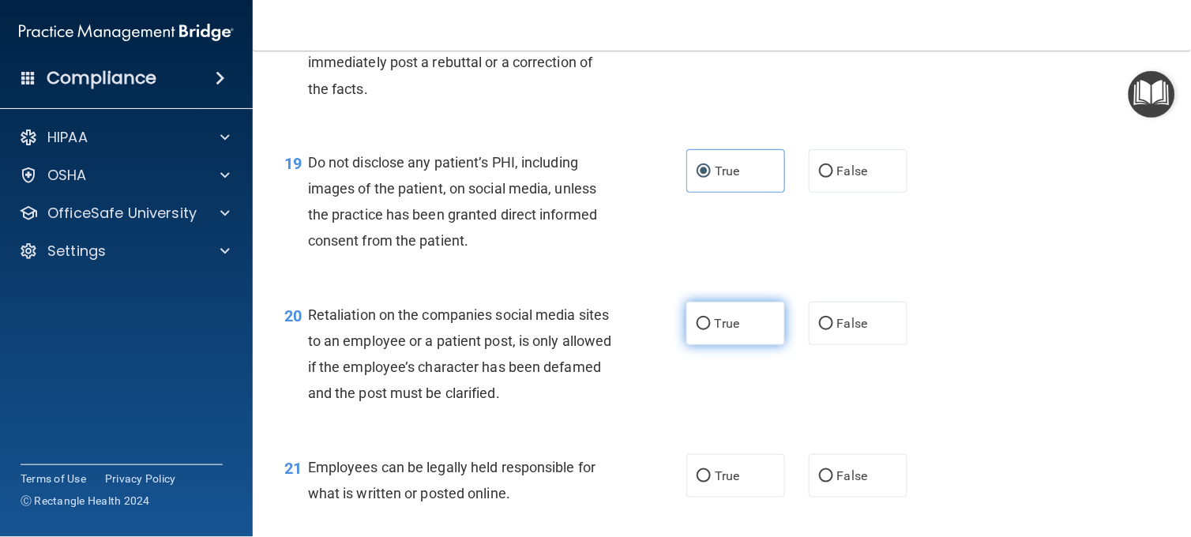
click at [738, 345] on label "True" at bounding box center [735, 323] width 99 height 43
click at [711, 330] on input "True" at bounding box center [704, 324] width 14 height 12
radio input "true"
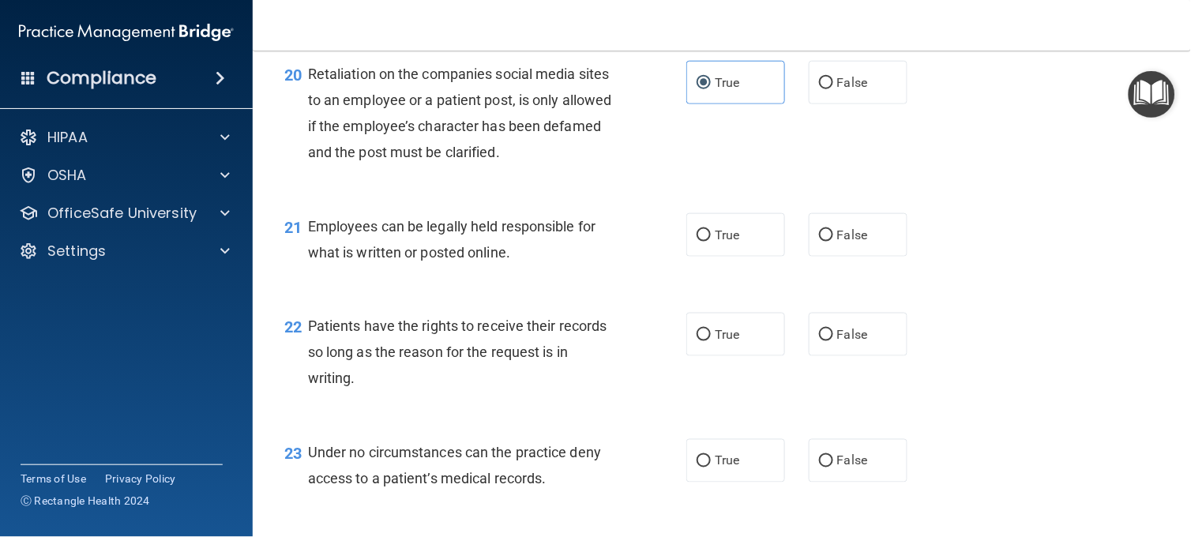
scroll to position [3043, 0]
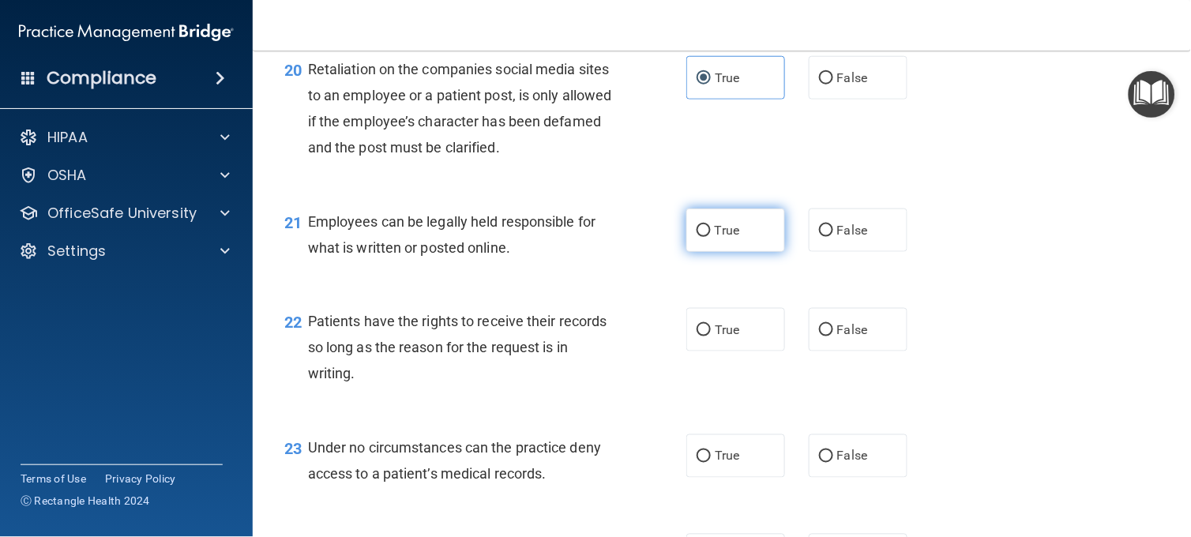
click at [729, 252] on label "True" at bounding box center [735, 230] width 99 height 43
click at [711, 237] on input "True" at bounding box center [704, 231] width 14 height 12
radio input "true"
click at [837, 238] on span "False" at bounding box center [852, 230] width 31 height 15
click at [830, 237] on input "False" at bounding box center [826, 231] width 14 height 12
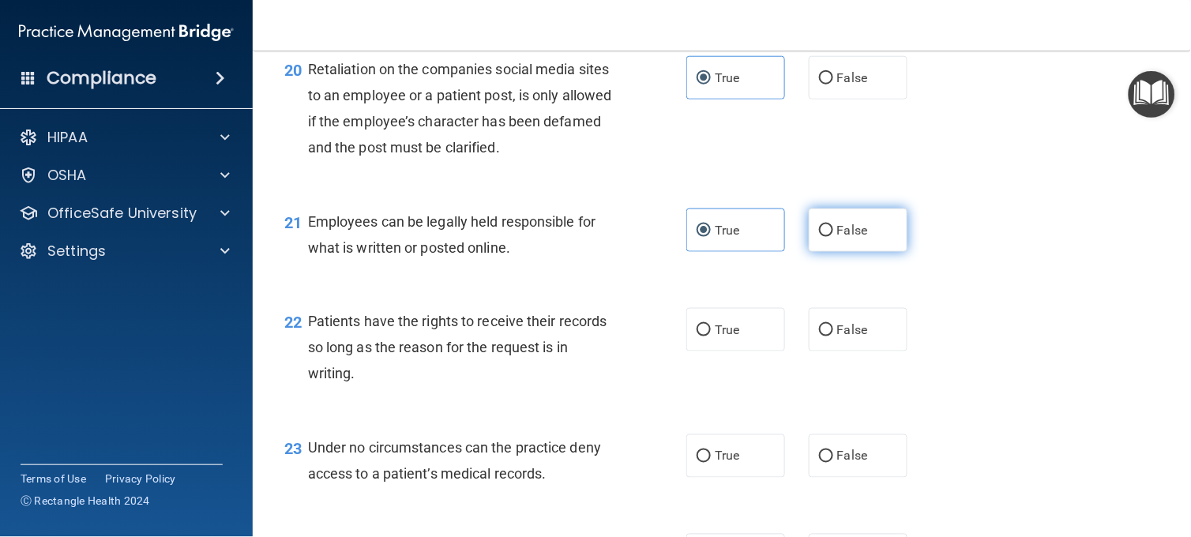
radio input "true"
radio input "false"
click at [841, 352] on label "False" at bounding box center [858, 329] width 99 height 43
click at [833, 337] on input "False" at bounding box center [826, 331] width 14 height 12
radio input "true"
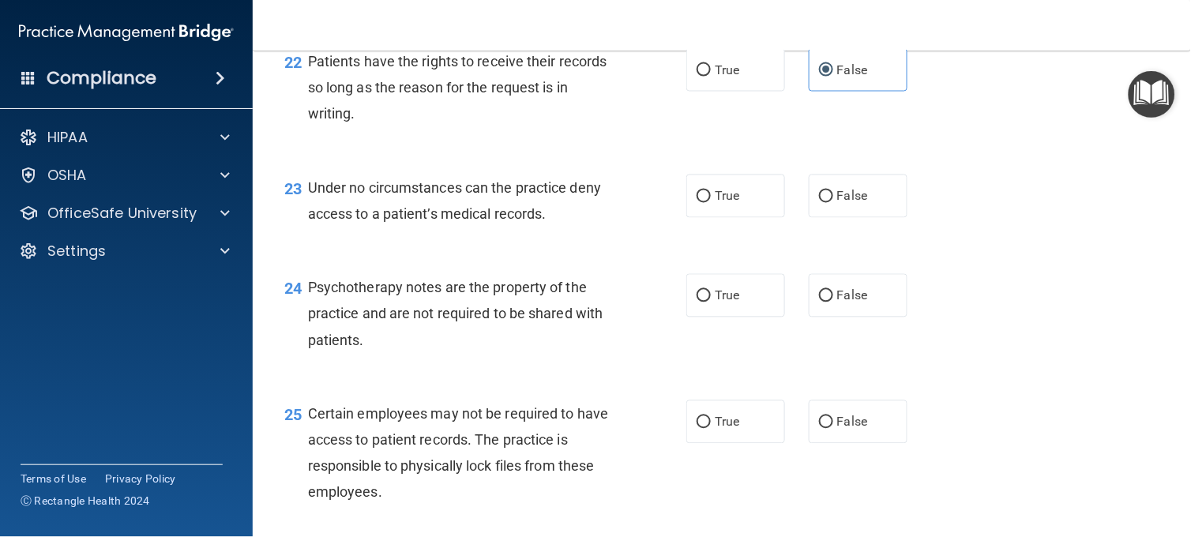
scroll to position [3323, 0]
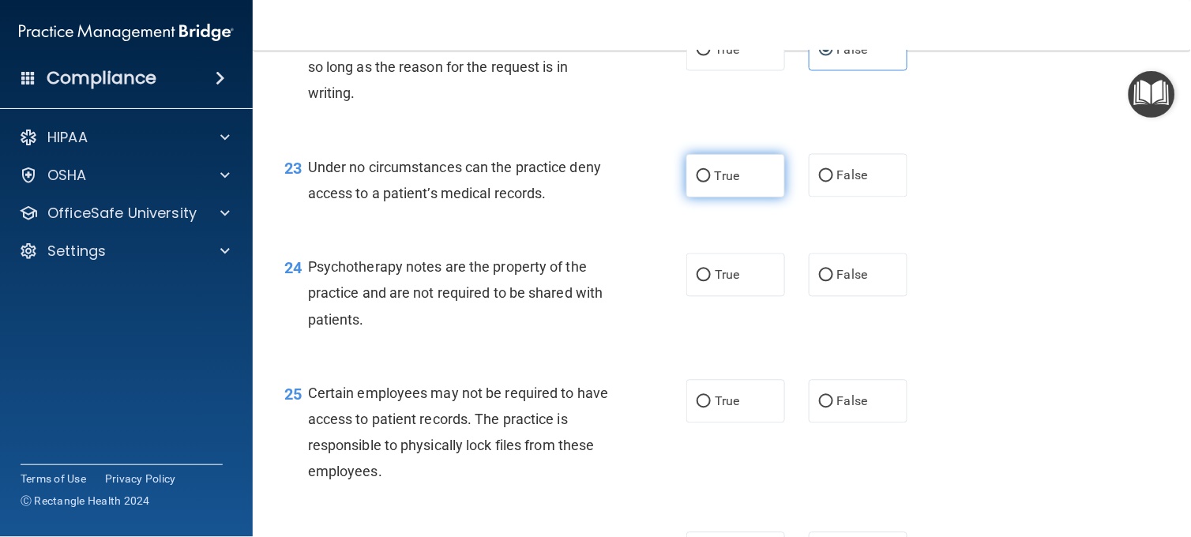
click at [748, 197] on label "True" at bounding box center [735, 175] width 99 height 43
click at [711, 182] on input "True" at bounding box center [704, 177] width 14 height 12
radio input "true"
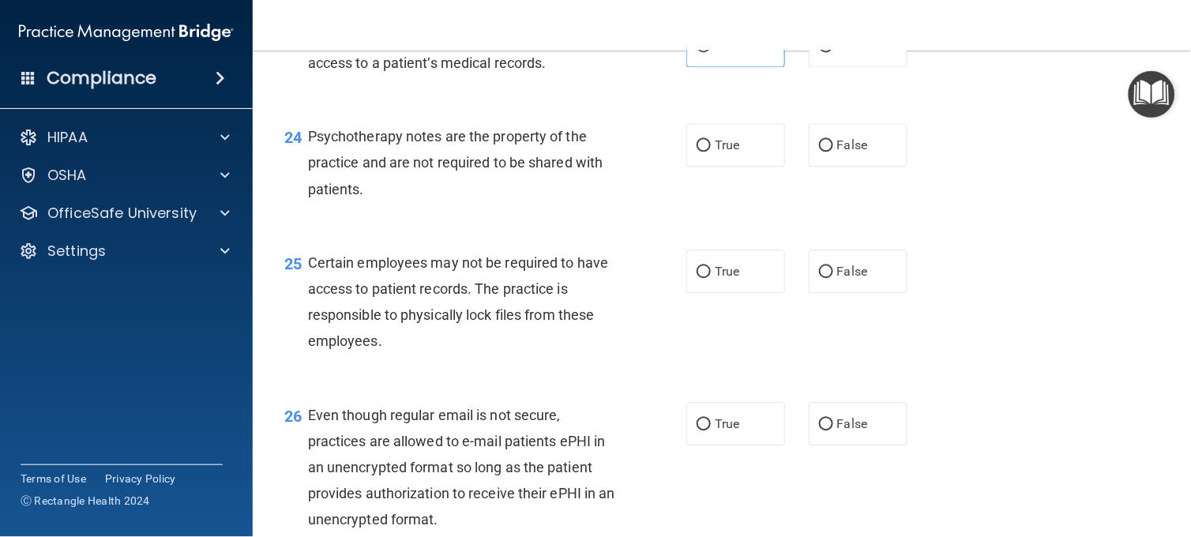
scroll to position [3464, 0]
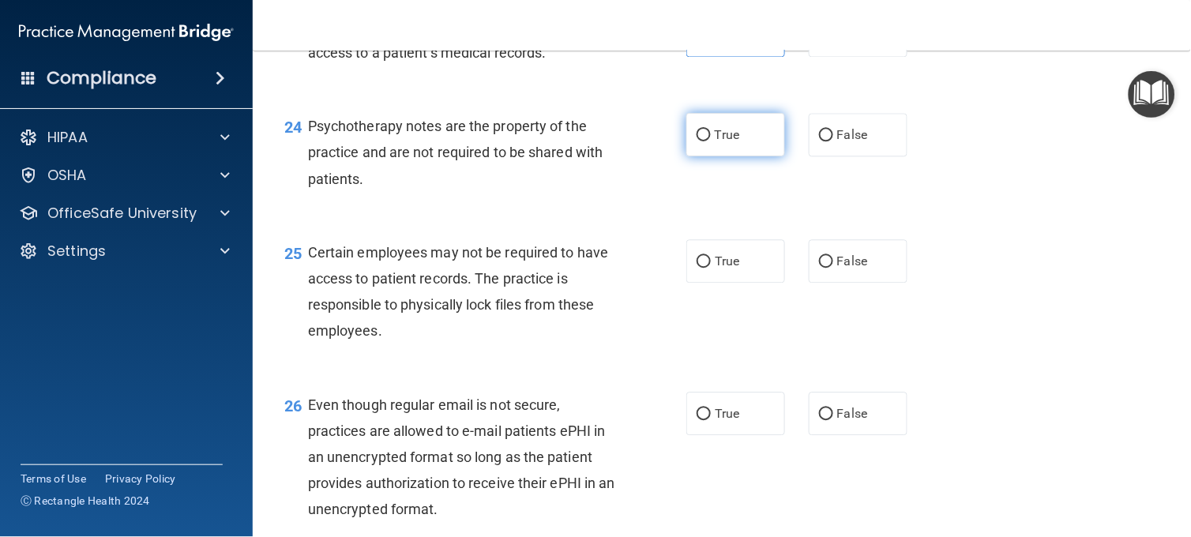
click at [720, 142] on span "True" at bounding box center [727, 134] width 24 height 15
click at [711, 141] on input "True" at bounding box center [704, 136] width 14 height 12
radio input "true"
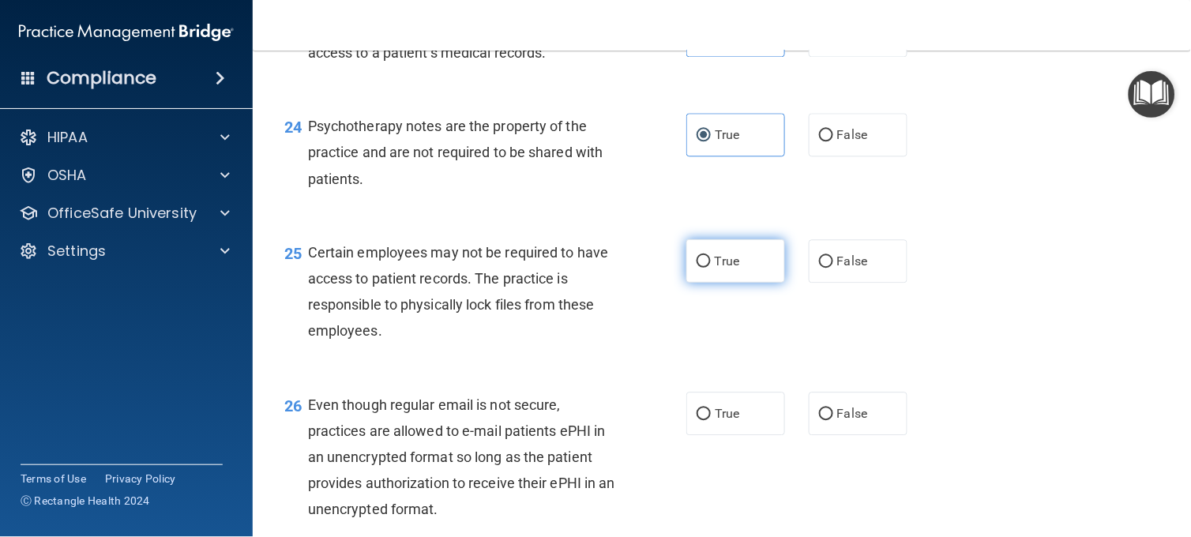
click at [701, 268] on input "True" at bounding box center [704, 262] width 14 height 12
radio input "true"
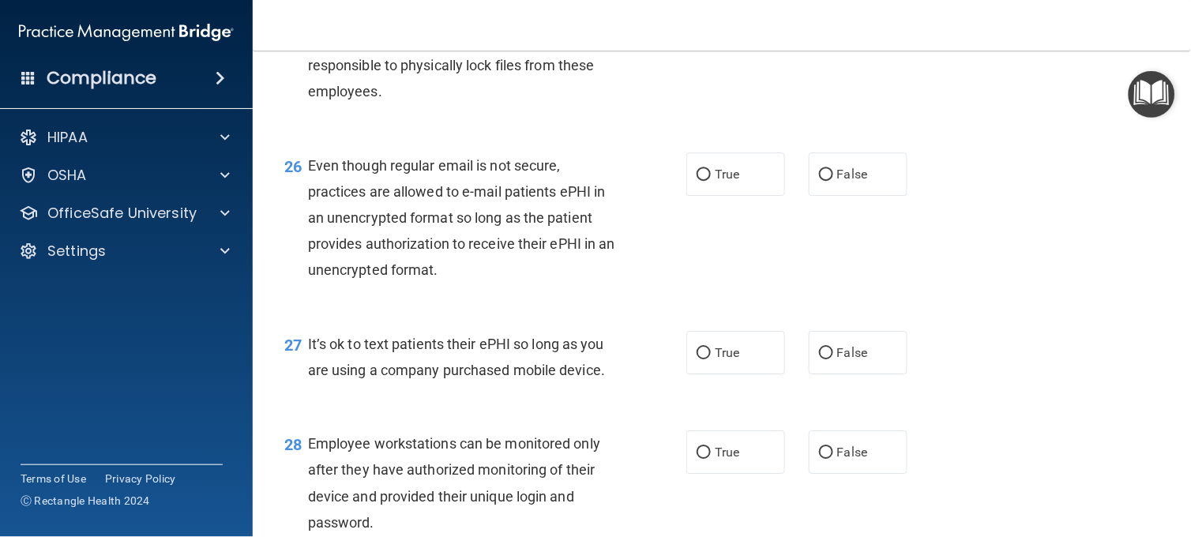
scroll to position [3709, 0]
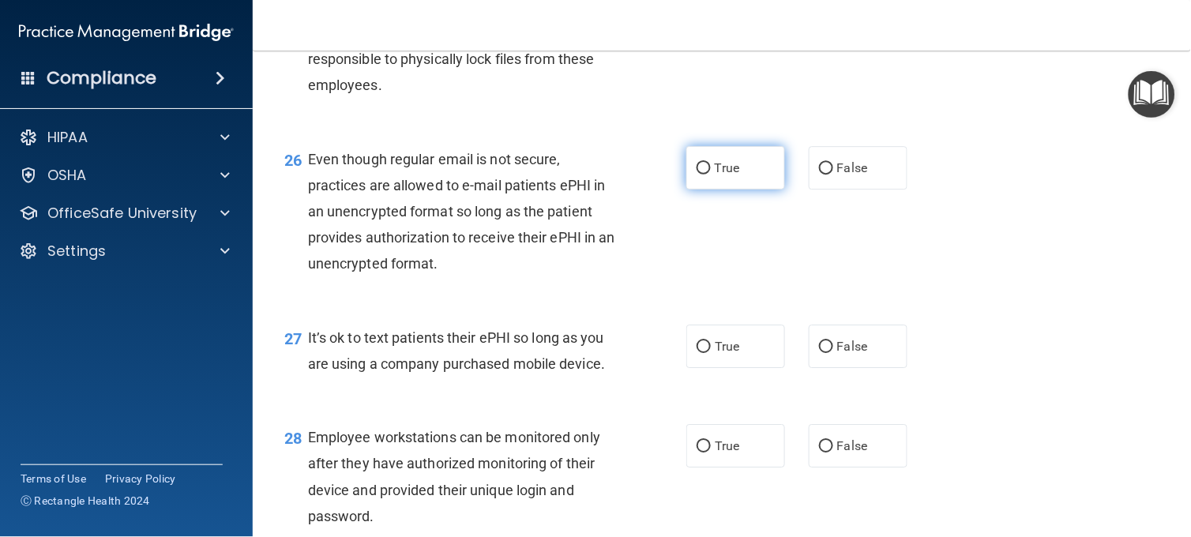
click at [750, 190] on label "True" at bounding box center [735, 167] width 99 height 43
click at [711, 175] on input "True" at bounding box center [704, 169] width 14 height 12
radio input "true"
click at [845, 368] on label "False" at bounding box center [858, 346] width 99 height 43
click at [833, 353] on input "False" at bounding box center [826, 347] width 14 height 12
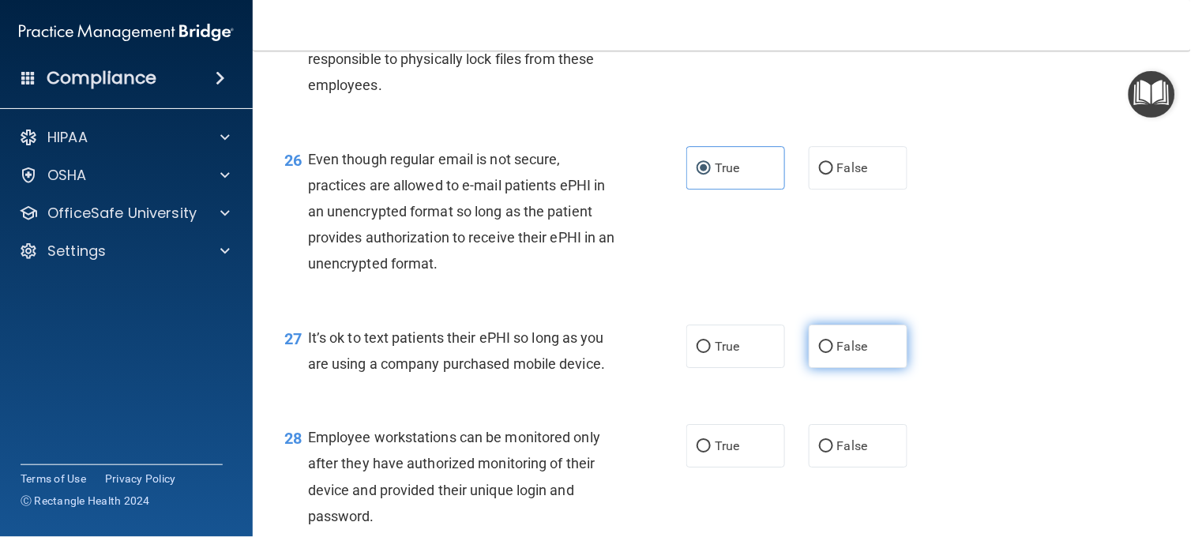
radio input "true"
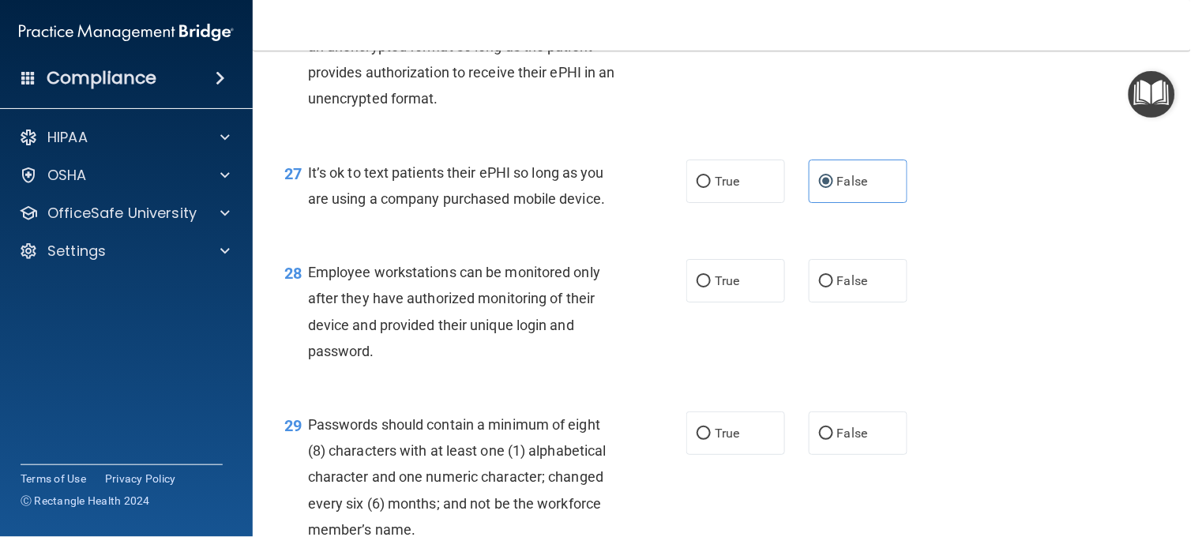
scroll to position [3897, 0]
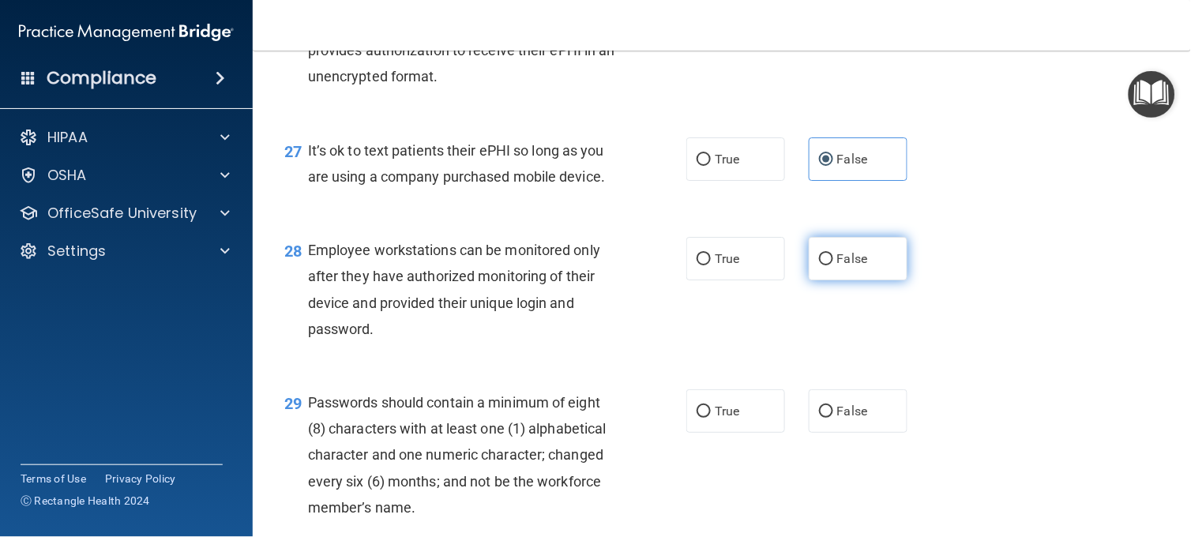
click at [870, 280] on label "False" at bounding box center [858, 258] width 99 height 43
click at [833, 265] on input "False" at bounding box center [826, 260] width 14 height 12
radio input "true"
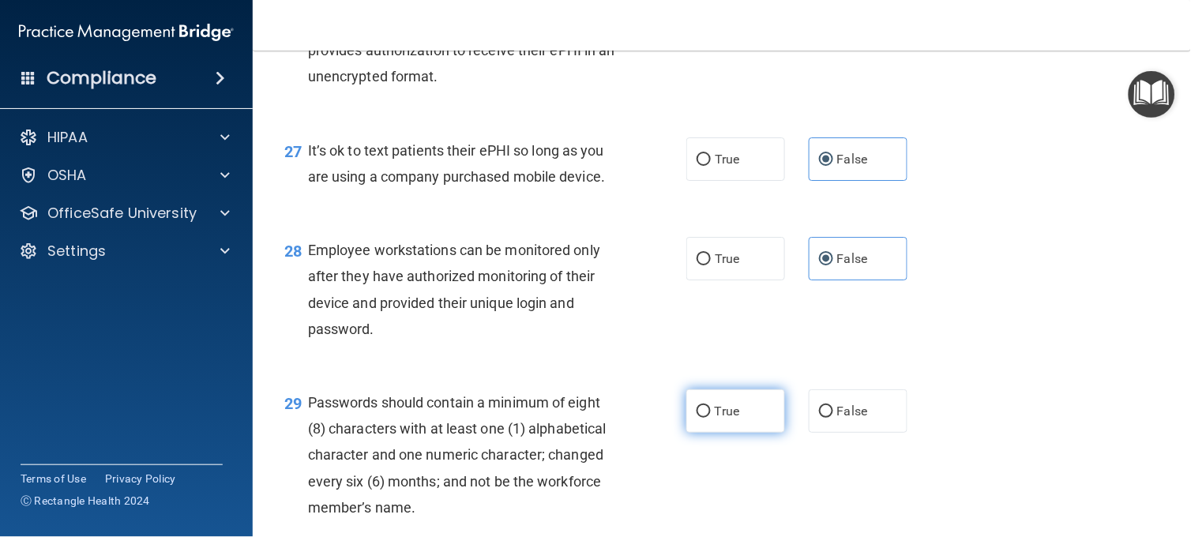
click at [716, 433] on label "True" at bounding box center [735, 410] width 99 height 43
click at [711, 418] on input "True" at bounding box center [704, 412] width 14 height 12
radio input "true"
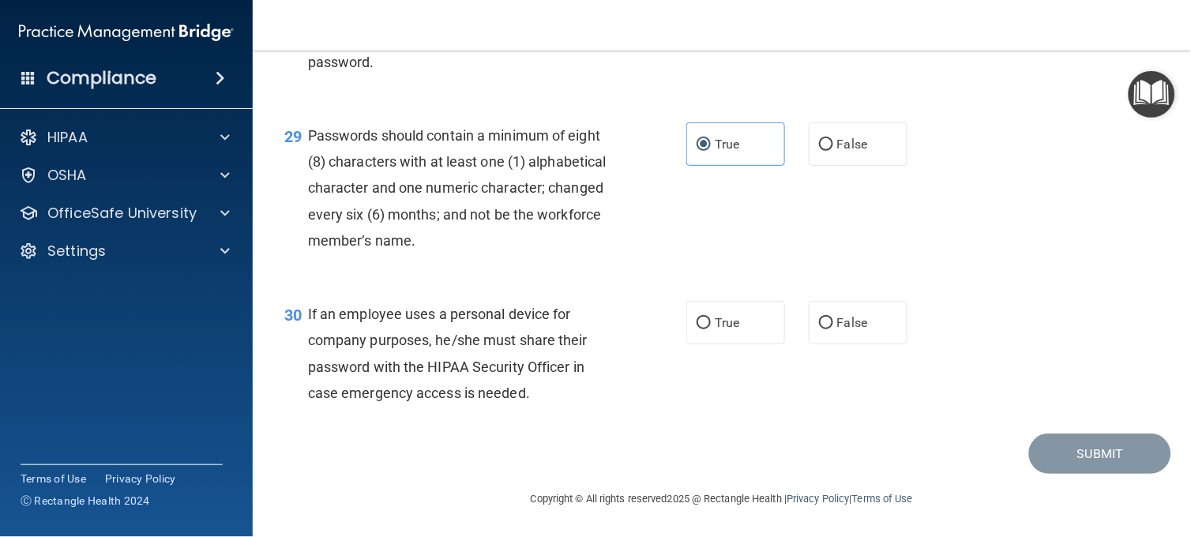
scroll to position [4177, 0]
click at [730, 344] on label "True" at bounding box center [735, 322] width 99 height 43
click at [711, 329] on input "True" at bounding box center [704, 324] width 14 height 12
radio input "true"
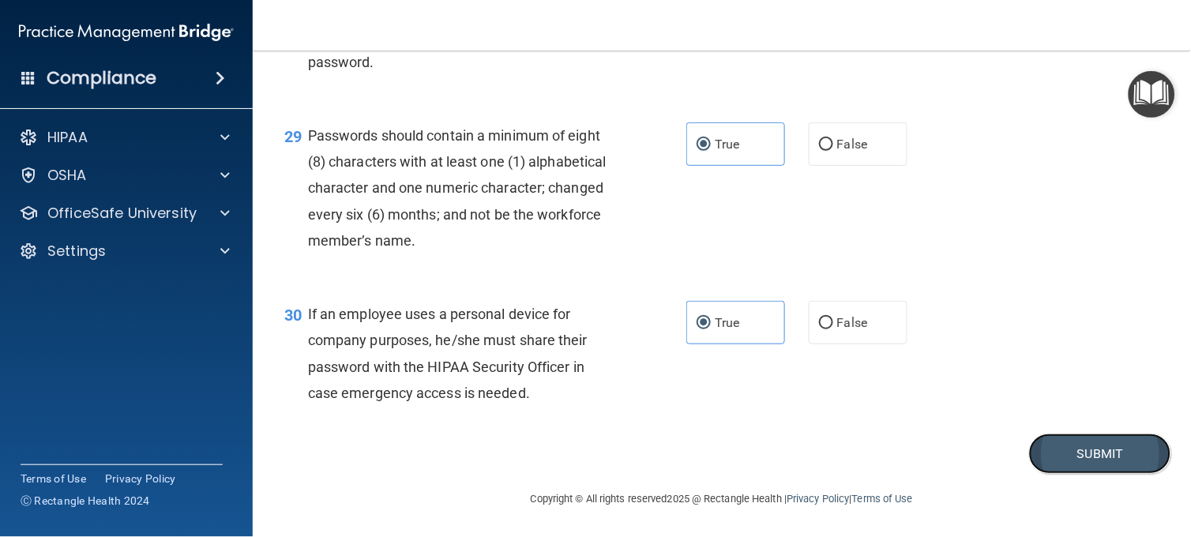
click at [1069, 474] on button "Submit" at bounding box center [1100, 454] width 142 height 40
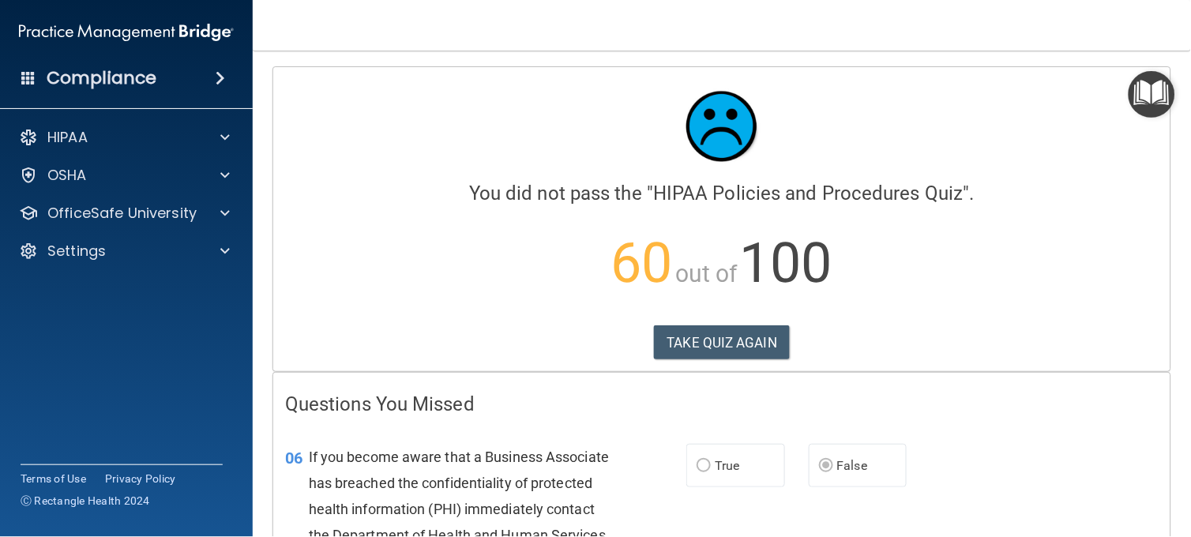
click at [1069, 519] on div "06 If you become aware that a Business Associate has breached the confidentiali…" at bounding box center [721, 526] width 897 height 205
click at [739, 335] on button "TAKE QUIZ AGAIN" at bounding box center [722, 342] width 137 height 35
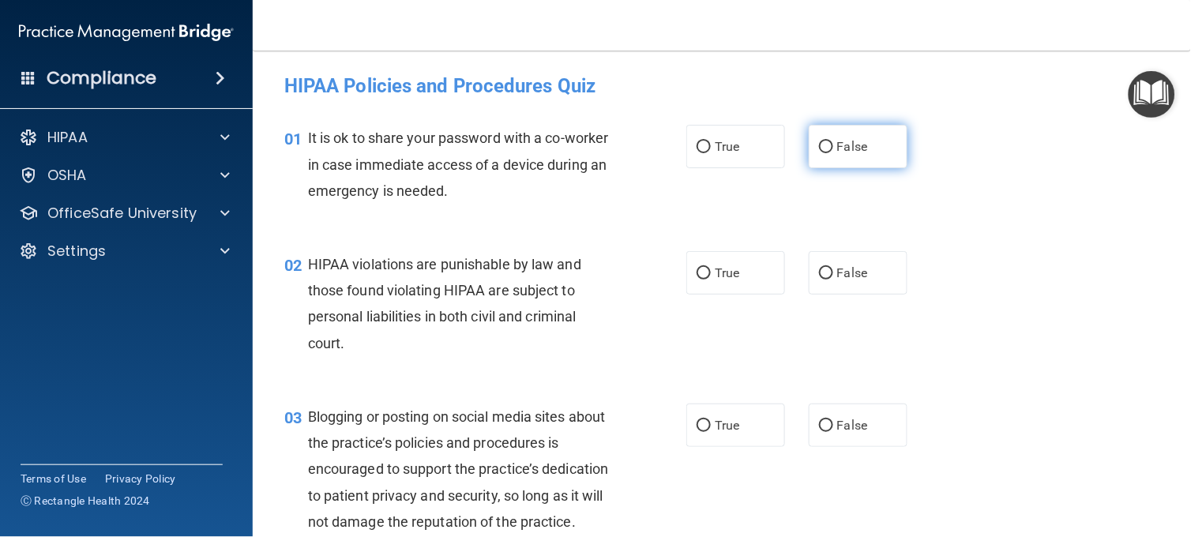
click at [842, 156] on label "False" at bounding box center [858, 146] width 99 height 43
click at [833, 153] on input "False" at bounding box center [826, 147] width 14 height 12
radio input "true"
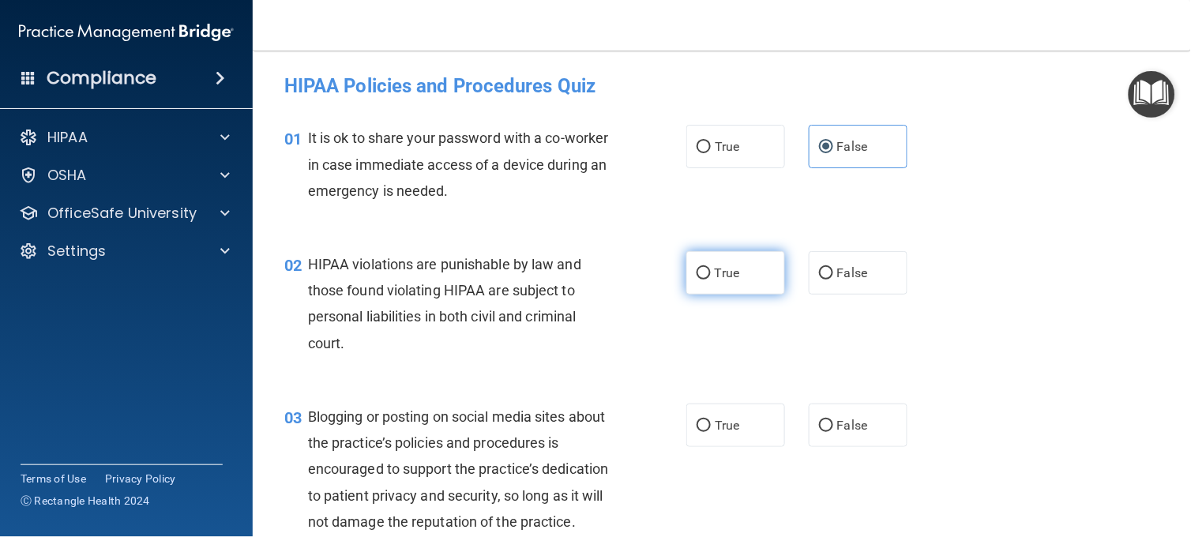
click at [727, 275] on span "True" at bounding box center [727, 272] width 24 height 15
click at [711, 275] on input "True" at bounding box center [704, 274] width 14 height 12
radio input "true"
click at [991, 346] on div "02 HIPAA violations are punishable by law and those found violating HIPAA are s…" at bounding box center [722, 307] width 899 height 152
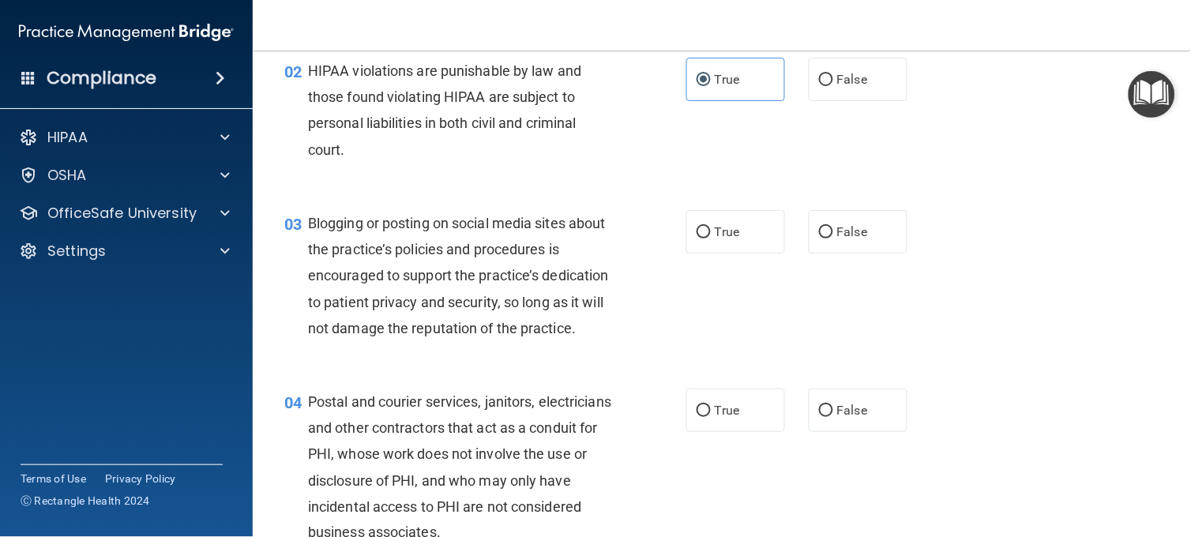
scroll to position [210, 0]
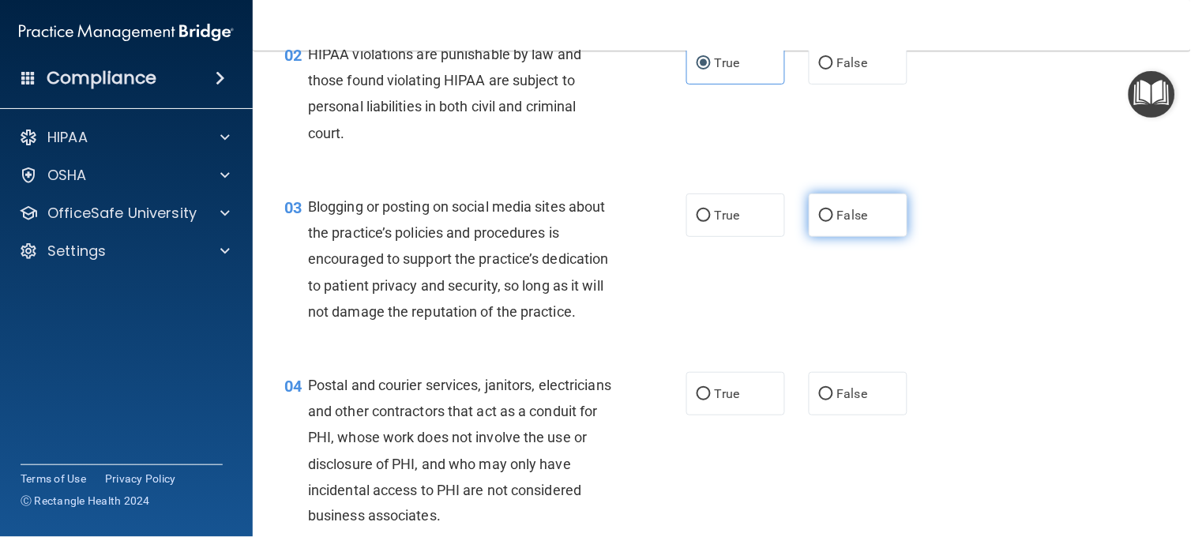
click at [861, 201] on label "False" at bounding box center [858, 215] width 99 height 43
click at [833, 210] on input "False" at bounding box center [826, 216] width 14 height 12
radio input "true"
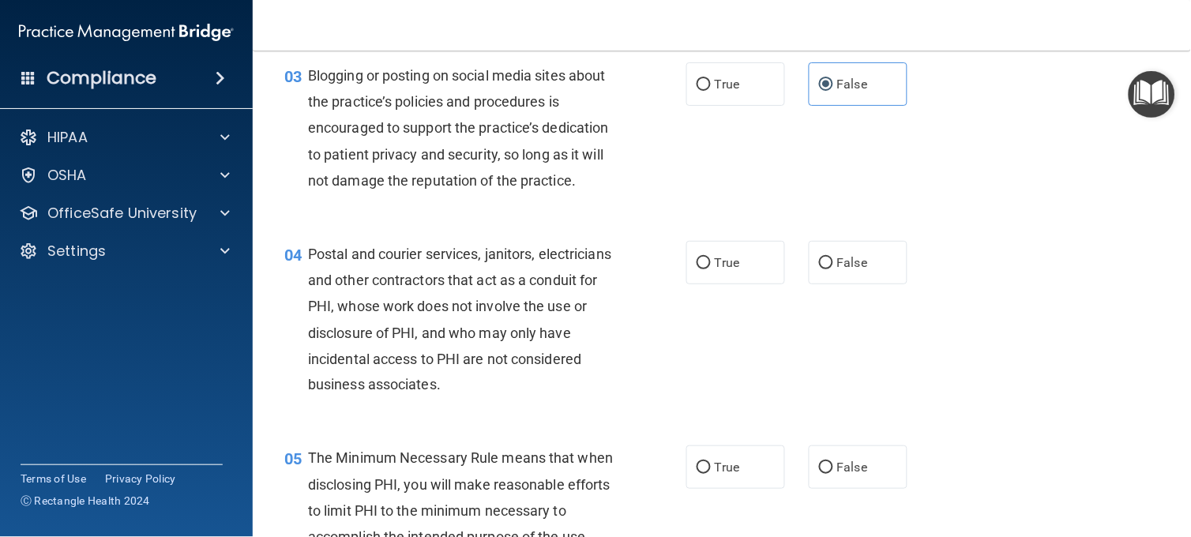
scroll to position [351, 0]
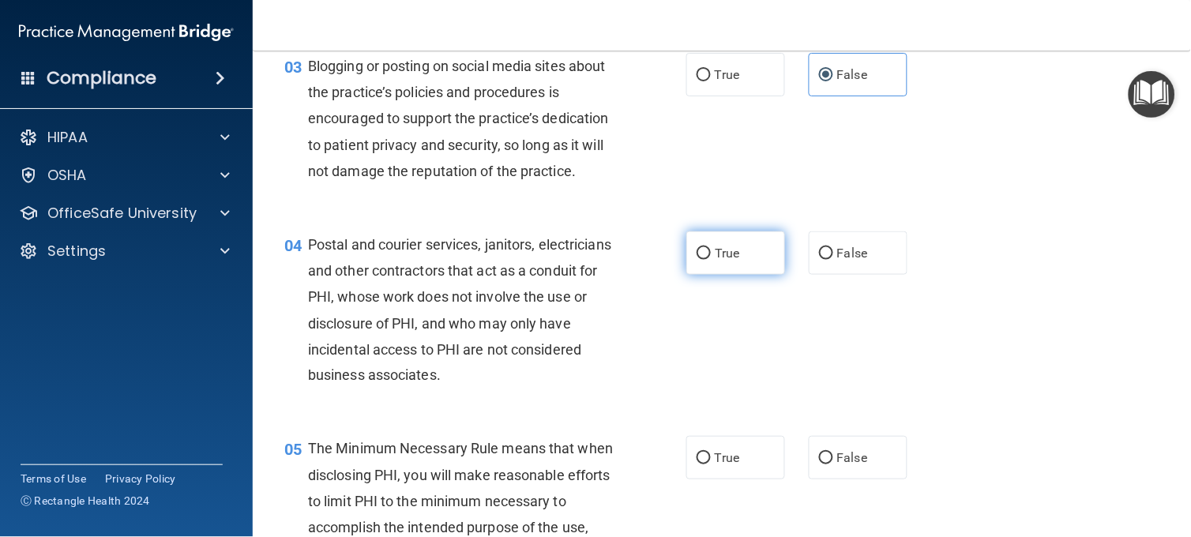
click at [761, 275] on label "True" at bounding box center [735, 252] width 99 height 43
click at [711, 260] on input "True" at bounding box center [704, 254] width 14 height 12
radio input "true"
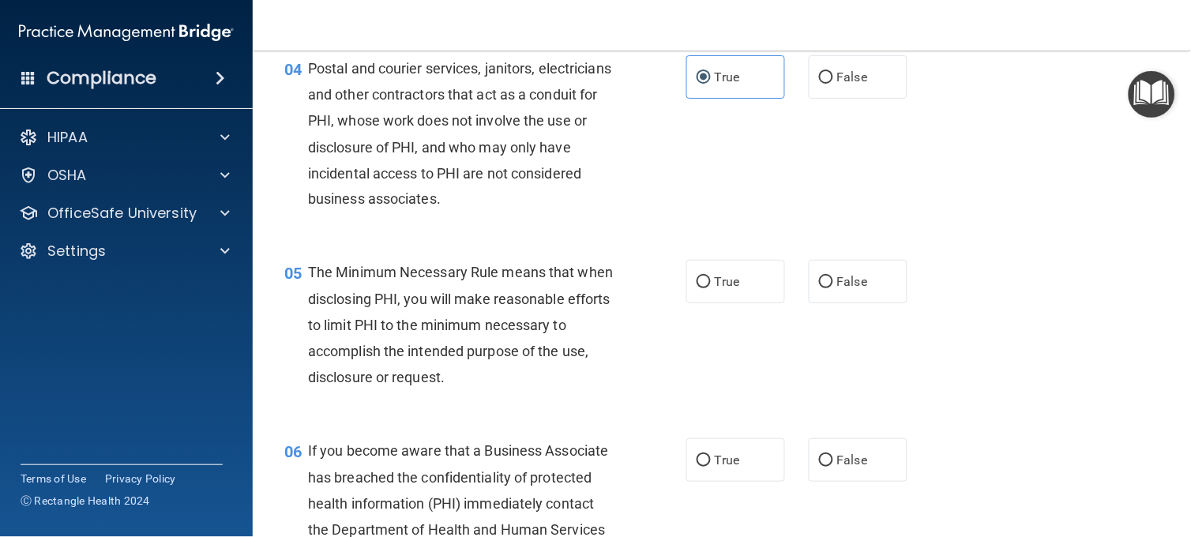
scroll to position [562, 0]
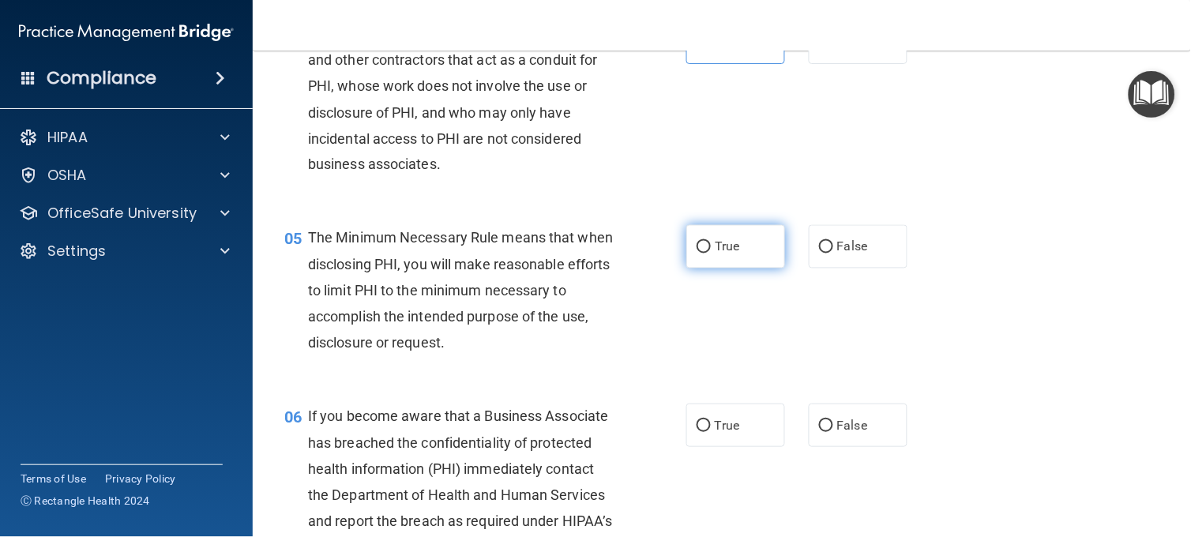
click at [699, 254] on input "True" at bounding box center [704, 248] width 14 height 12
radio input "true"
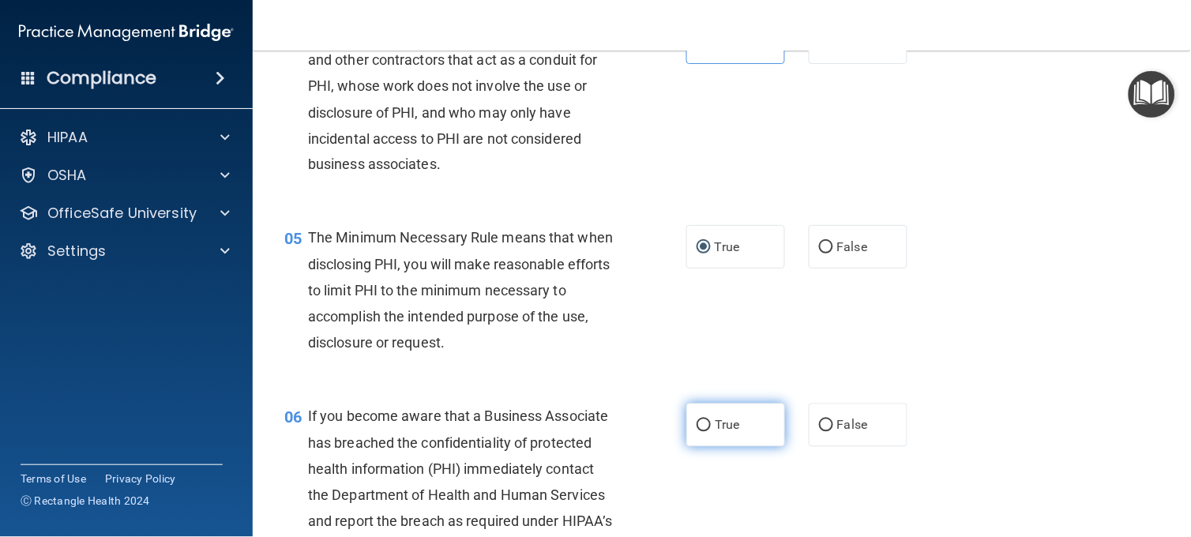
click at [735, 447] on label "True" at bounding box center [735, 425] width 99 height 43
click at [711, 432] on input "True" at bounding box center [704, 426] width 14 height 12
radio input "true"
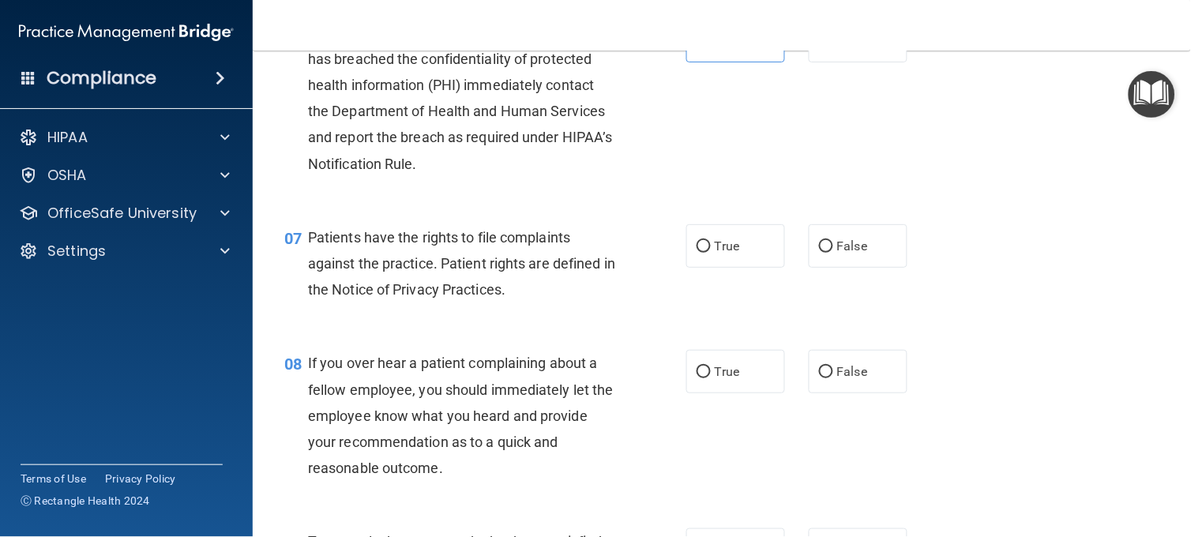
scroll to position [948, 0]
click at [709, 266] on label "True" at bounding box center [735, 244] width 99 height 43
click at [709, 251] on input "True" at bounding box center [704, 245] width 14 height 12
radio input "true"
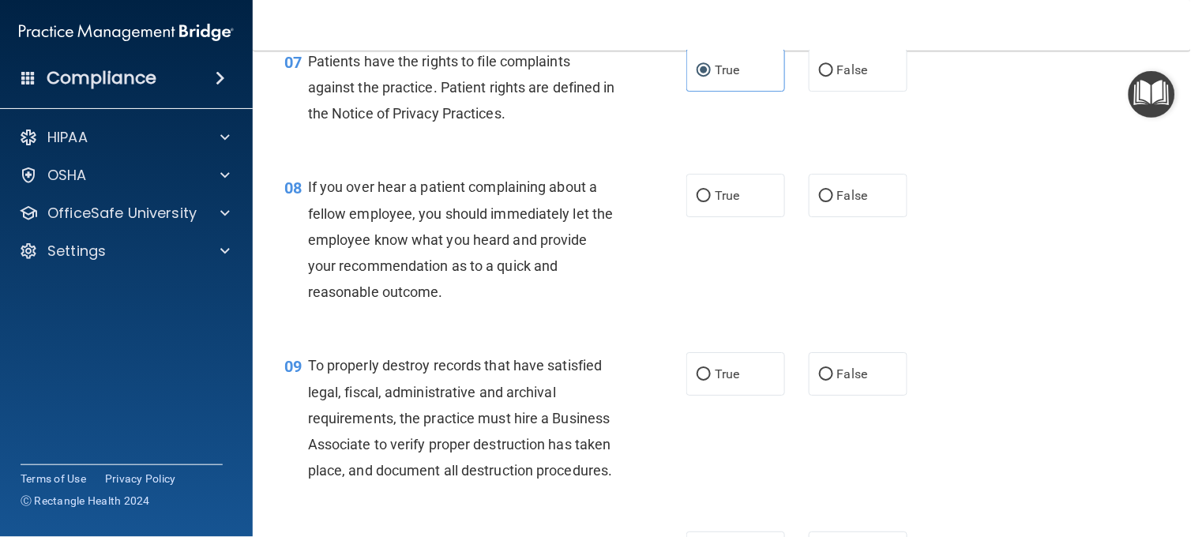
scroll to position [1123, 0]
click at [832, 210] on label "False" at bounding box center [858, 194] width 99 height 43
click at [832, 201] on input "False" at bounding box center [826, 196] width 14 height 12
radio input "true"
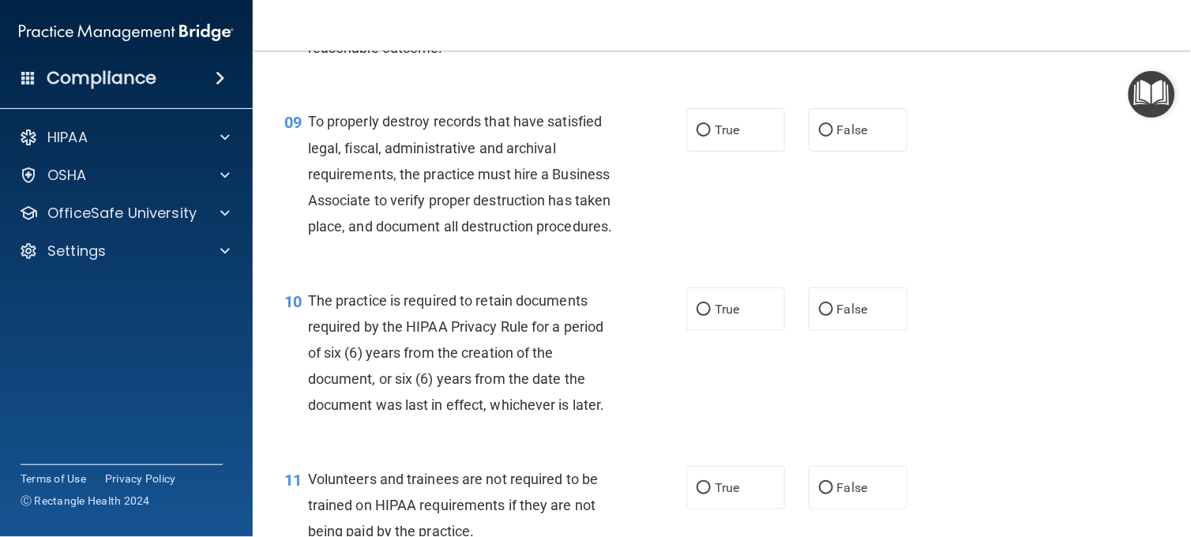
scroll to position [1369, 0]
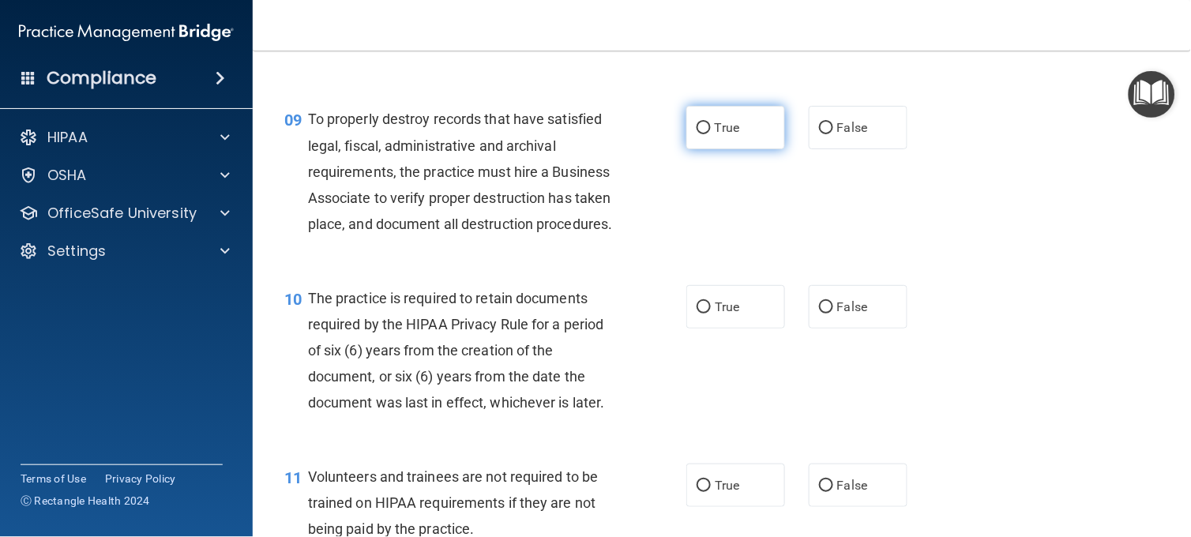
click at [723, 149] on label "True" at bounding box center [735, 127] width 99 height 43
click at [711, 134] on input "True" at bounding box center [704, 128] width 14 height 12
radio input "true"
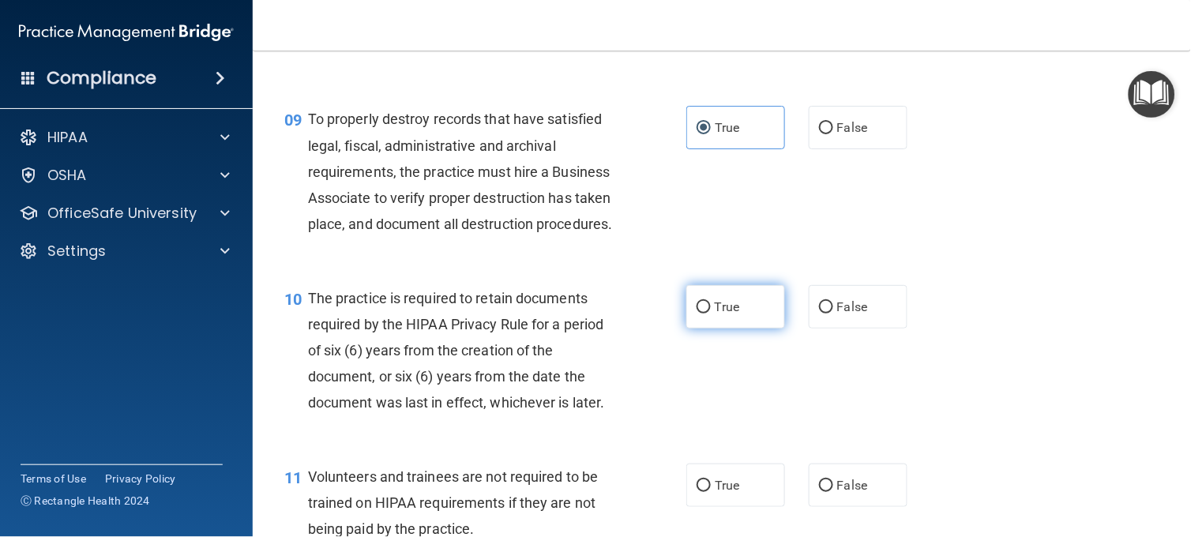
click at [743, 329] on label "True" at bounding box center [735, 306] width 99 height 43
click at [711, 314] on input "True" at bounding box center [704, 308] width 14 height 12
radio input "true"
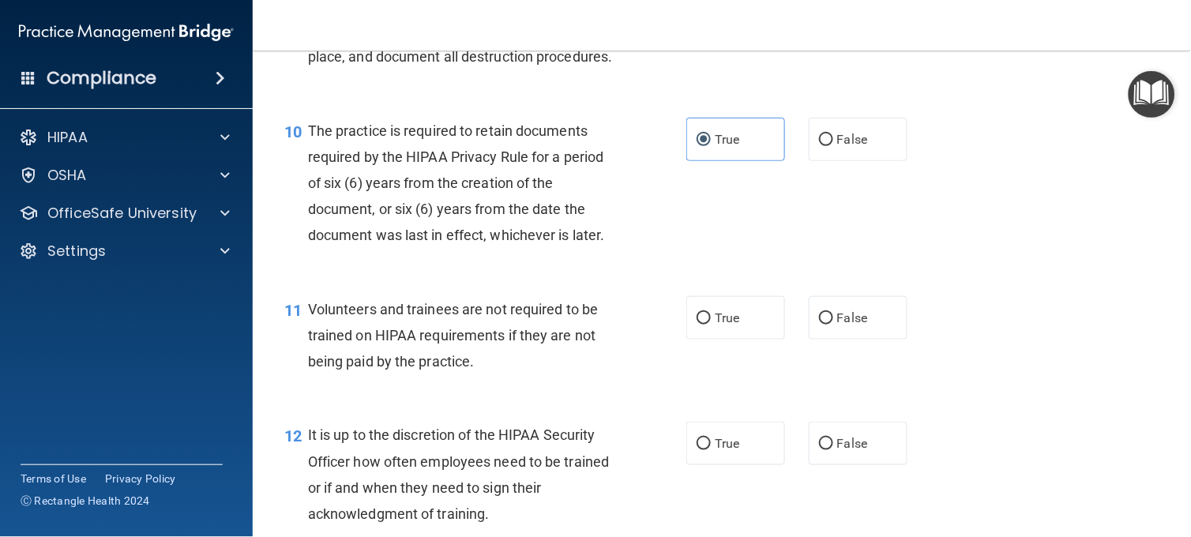
scroll to position [1580, 0]
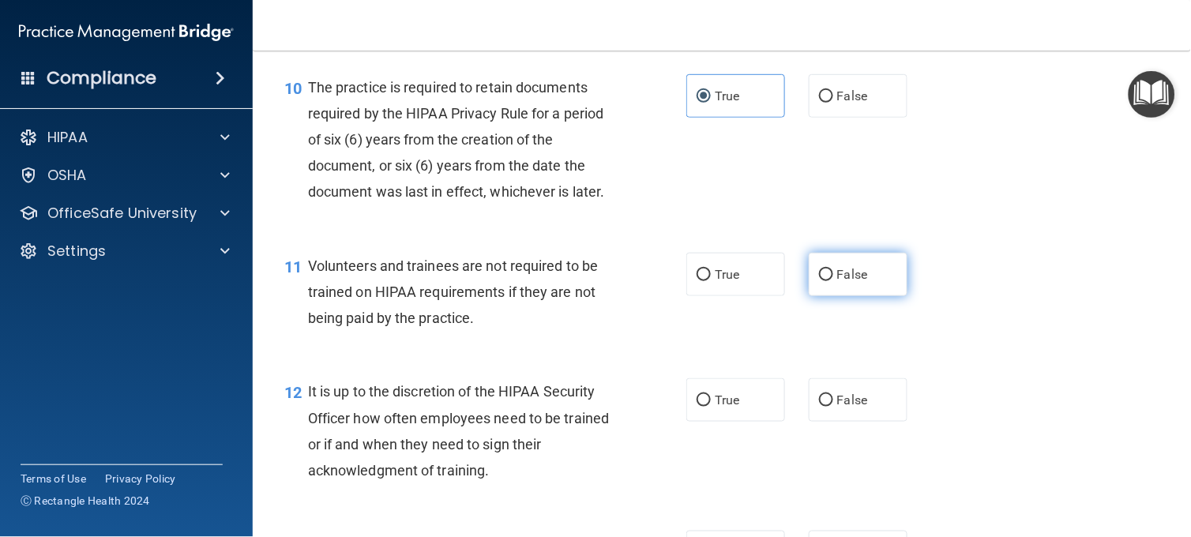
click at [875, 296] on label "False" at bounding box center [858, 274] width 99 height 43
click at [833, 281] on input "False" at bounding box center [826, 275] width 14 height 12
radio input "true"
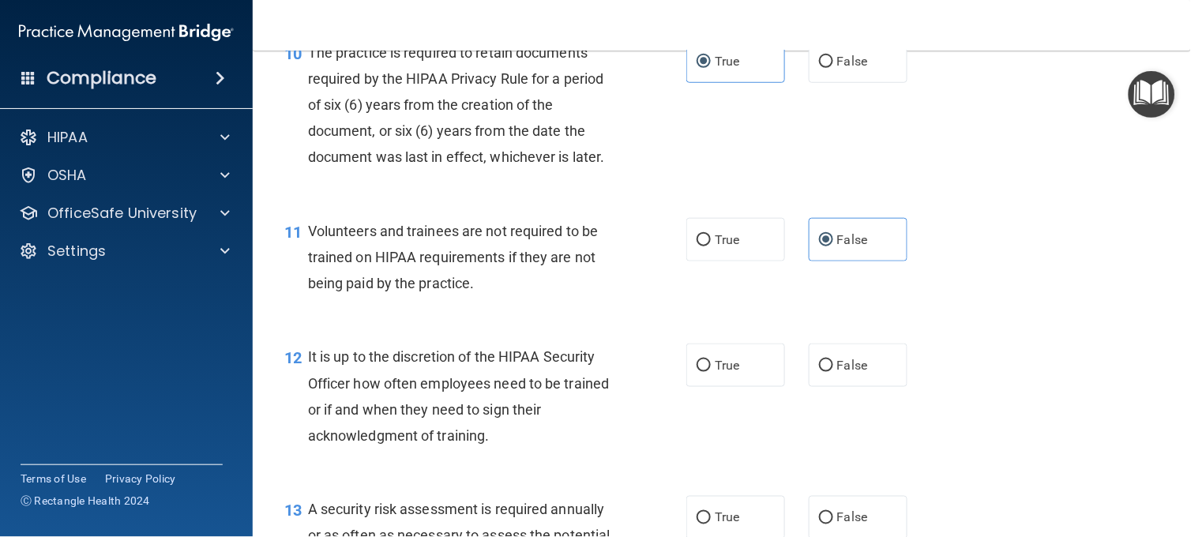
scroll to position [1649, 0]
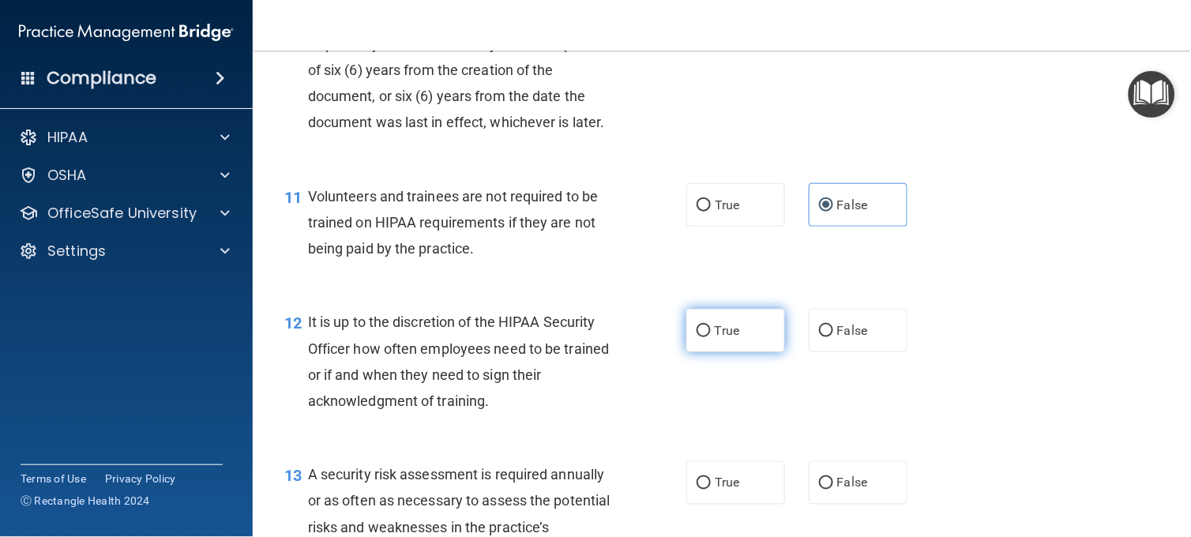
click at [728, 352] on label "True" at bounding box center [735, 330] width 99 height 43
click at [711, 337] on input "True" at bounding box center [704, 331] width 14 height 12
radio input "true"
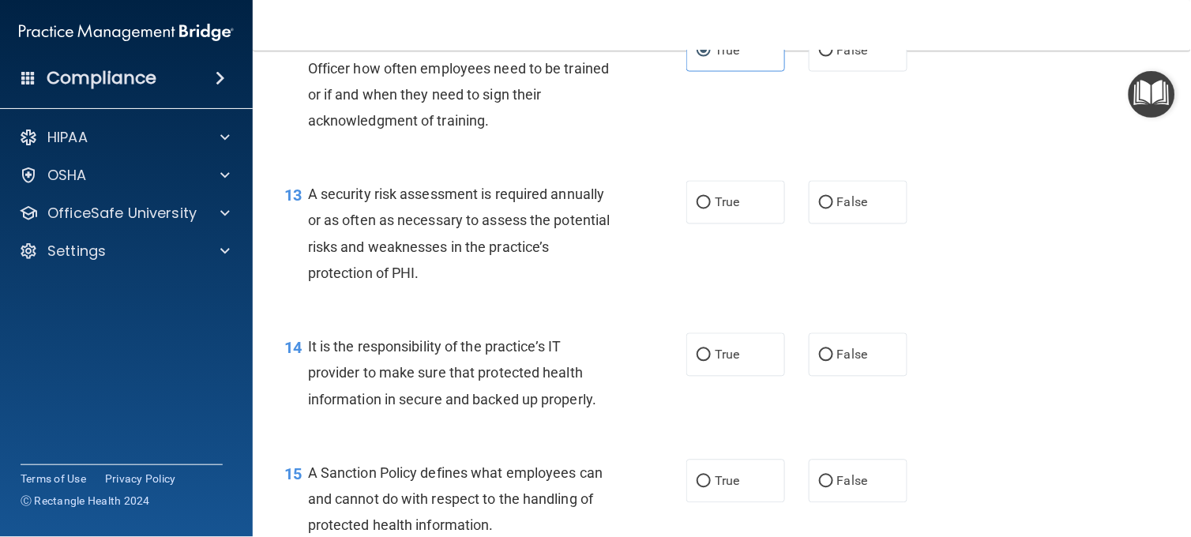
scroll to position [1931, 0]
click at [697, 361] on input "True" at bounding box center [704, 355] width 14 height 12
radio input "true"
click at [716, 224] on label "True" at bounding box center [735, 201] width 99 height 43
click at [711, 209] on input "True" at bounding box center [704, 203] width 14 height 12
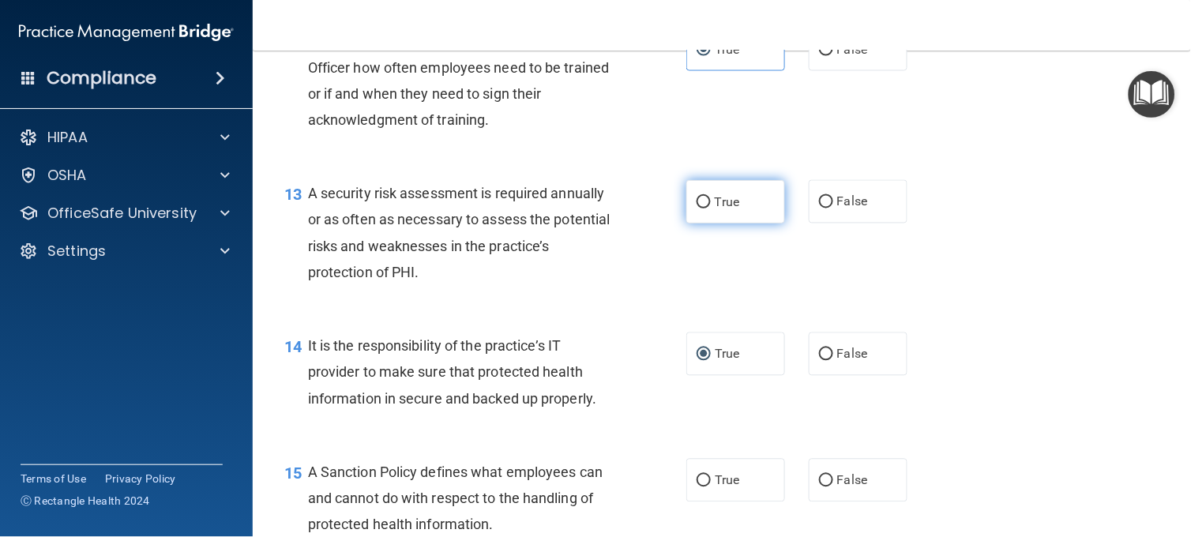
radio input "true"
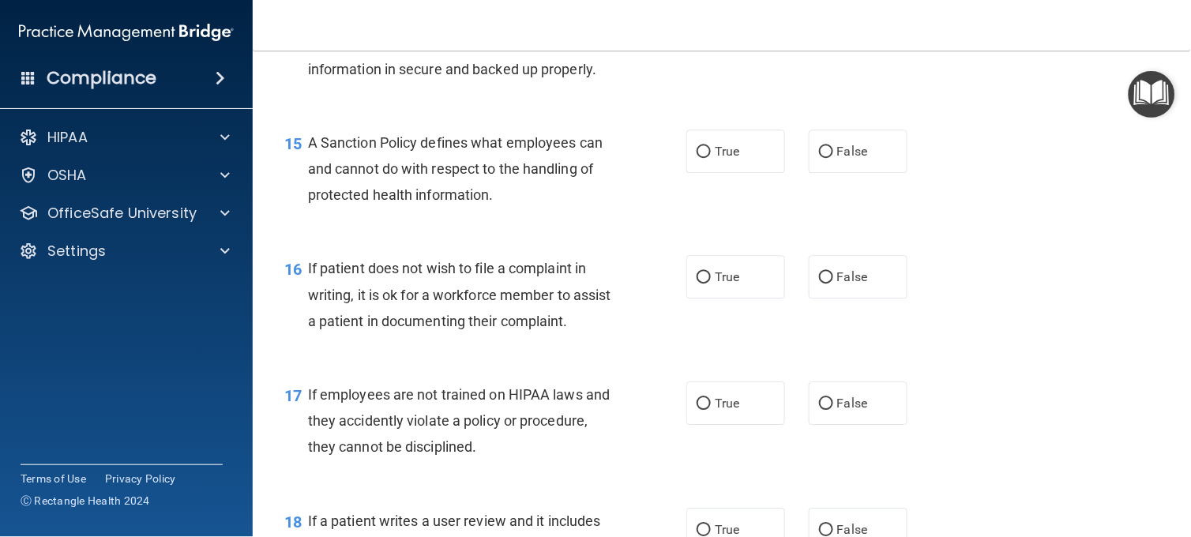
scroll to position [2281, 0]
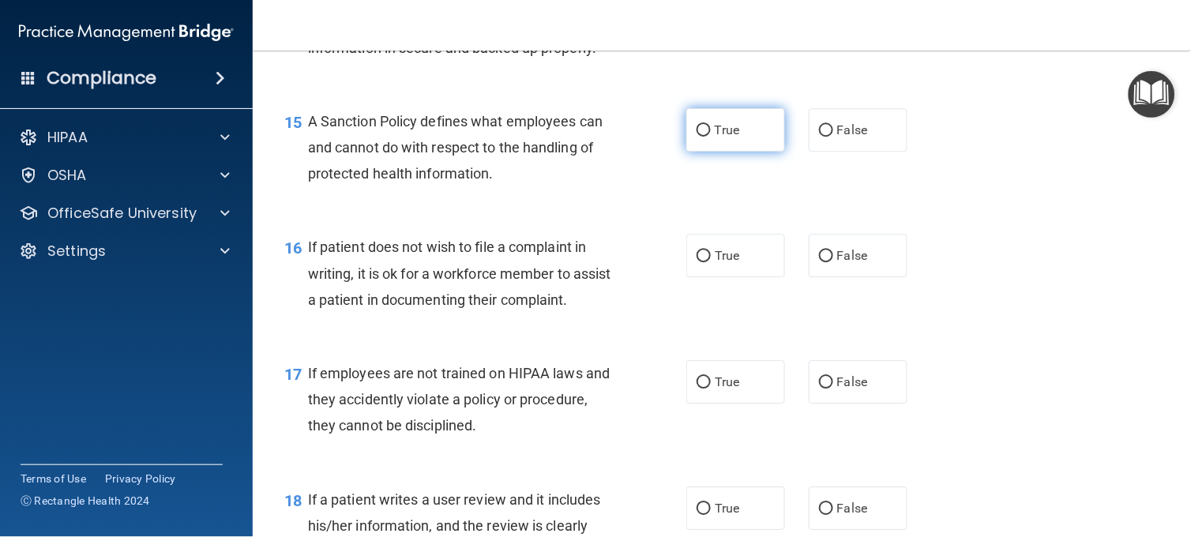
click at [716, 152] on label "True" at bounding box center [735, 129] width 99 height 43
click at [711, 137] on input "True" at bounding box center [704, 131] width 14 height 12
radio input "true"
click at [728, 277] on label "True" at bounding box center [735, 255] width 99 height 43
click at [711, 262] on input "True" at bounding box center [704, 256] width 14 height 12
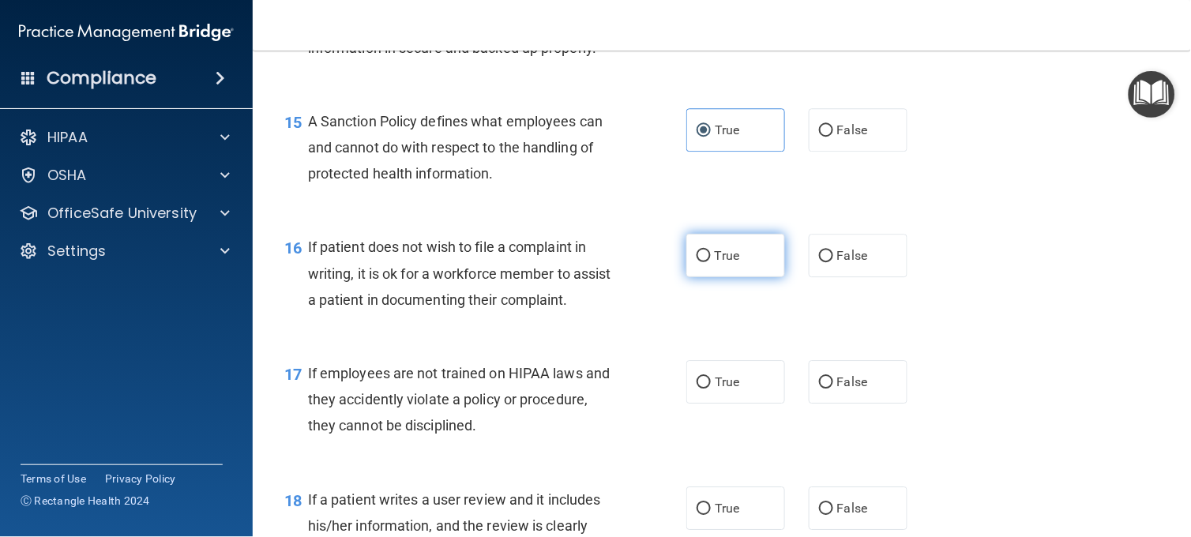
radio input "true"
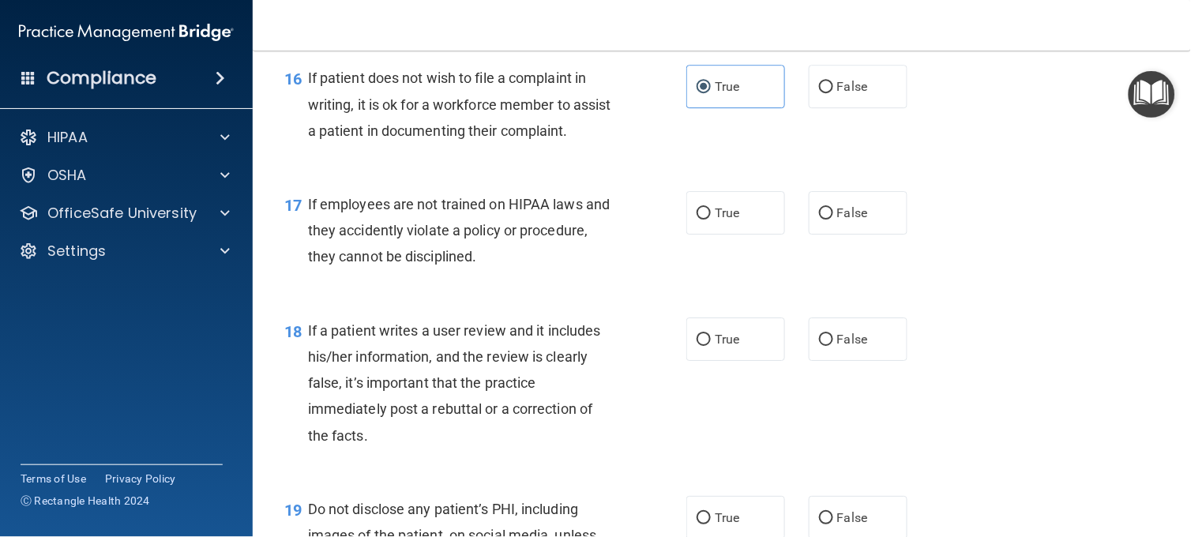
scroll to position [2492, 0]
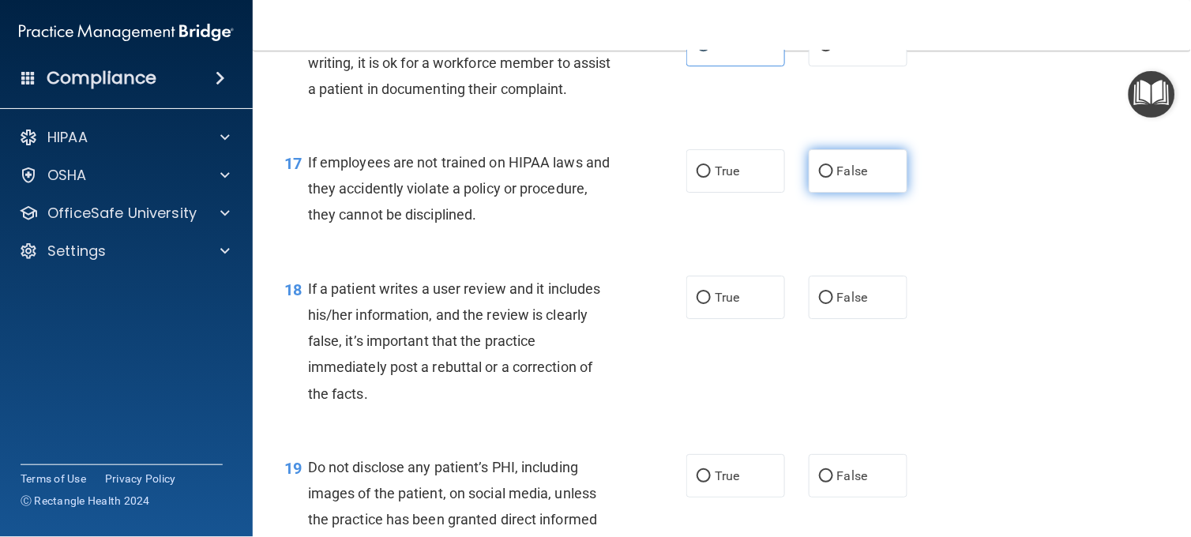
click at [848, 179] on span "False" at bounding box center [852, 171] width 31 height 15
click at [833, 178] on input "False" at bounding box center [826, 172] width 14 height 12
radio input "true"
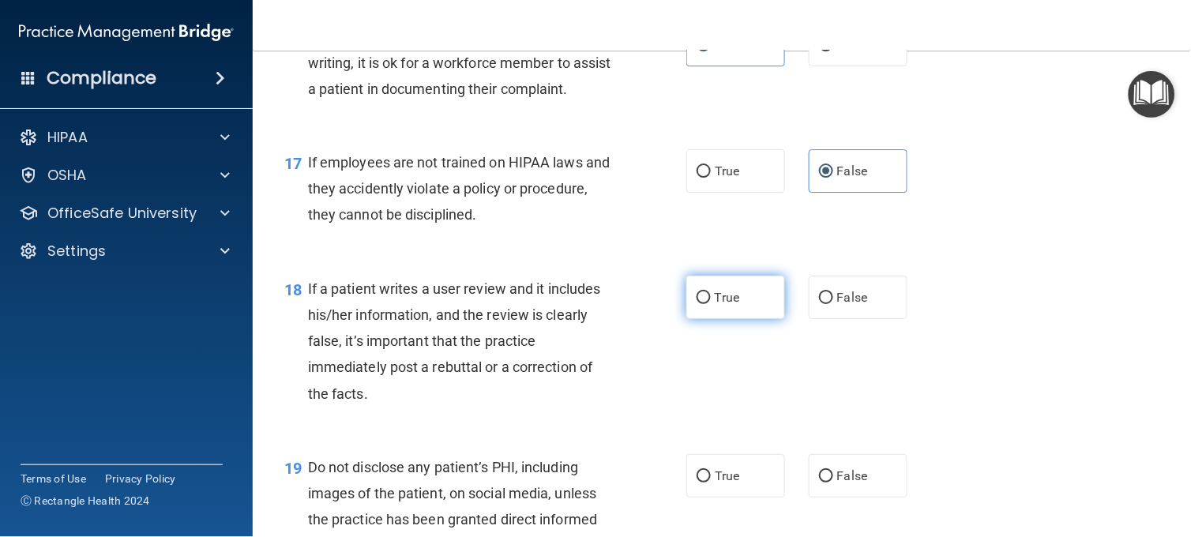
click at [724, 305] on span "True" at bounding box center [727, 297] width 24 height 15
click at [711, 304] on input "True" at bounding box center [704, 298] width 14 height 12
radio input "true"
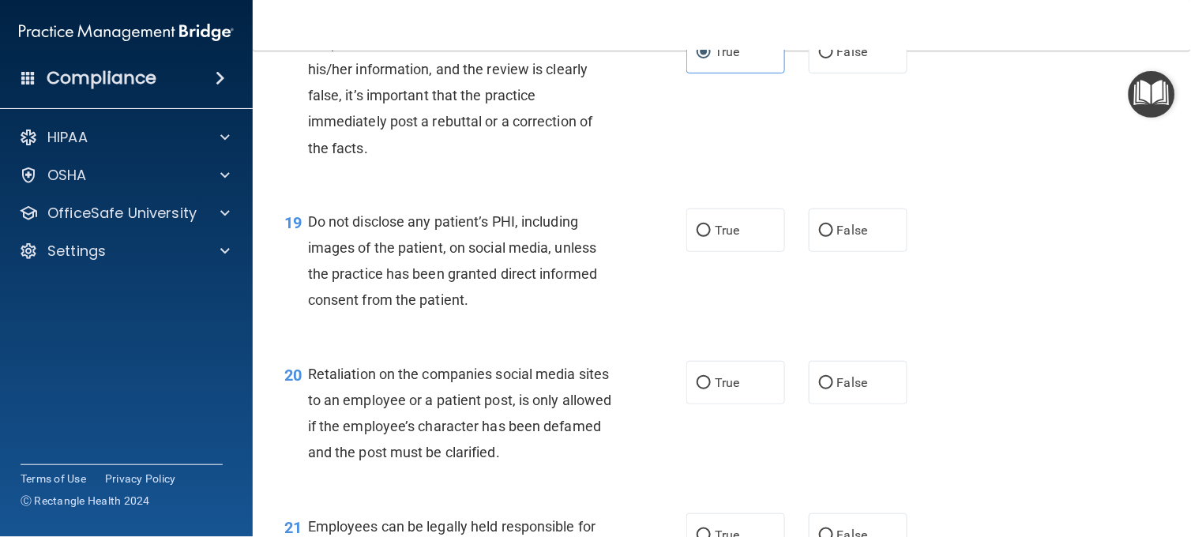
scroll to position [2750, 0]
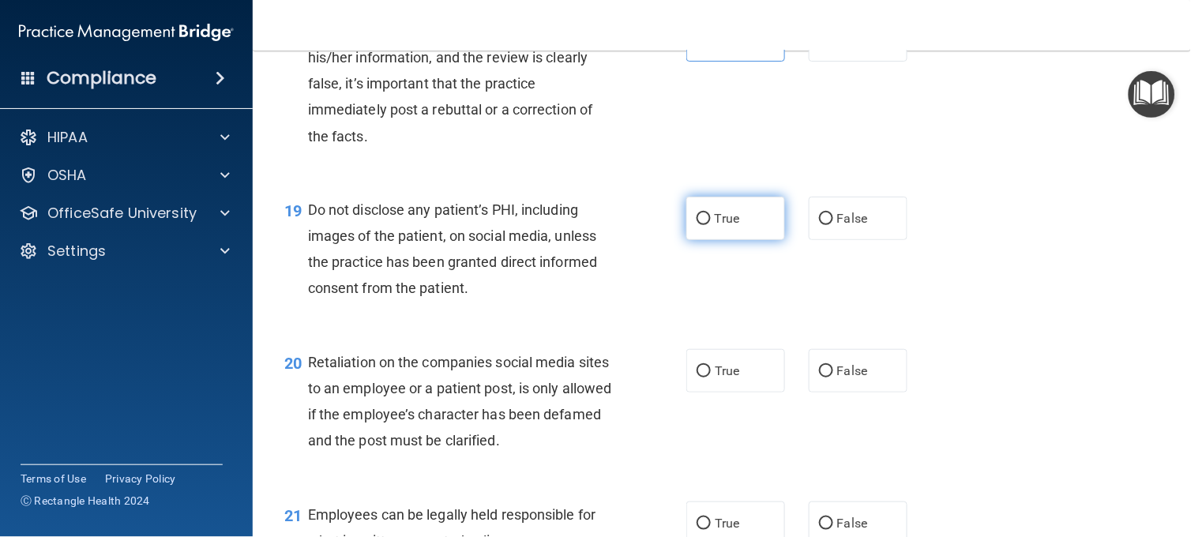
click at [724, 240] on label "True" at bounding box center [735, 218] width 99 height 43
click at [711, 225] on input "True" at bounding box center [704, 219] width 14 height 12
radio input "true"
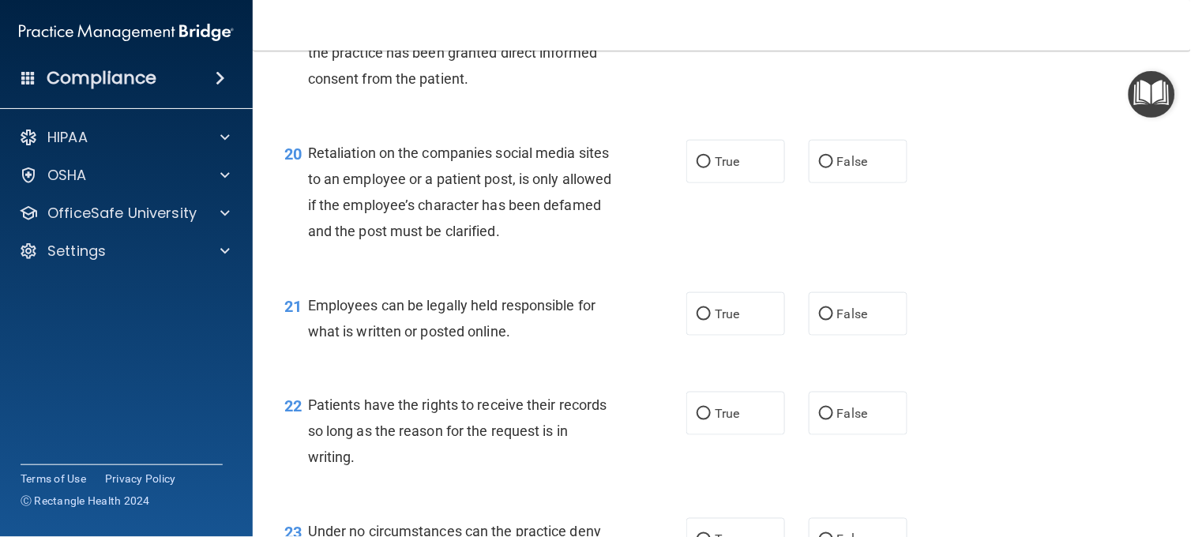
scroll to position [2995, 0]
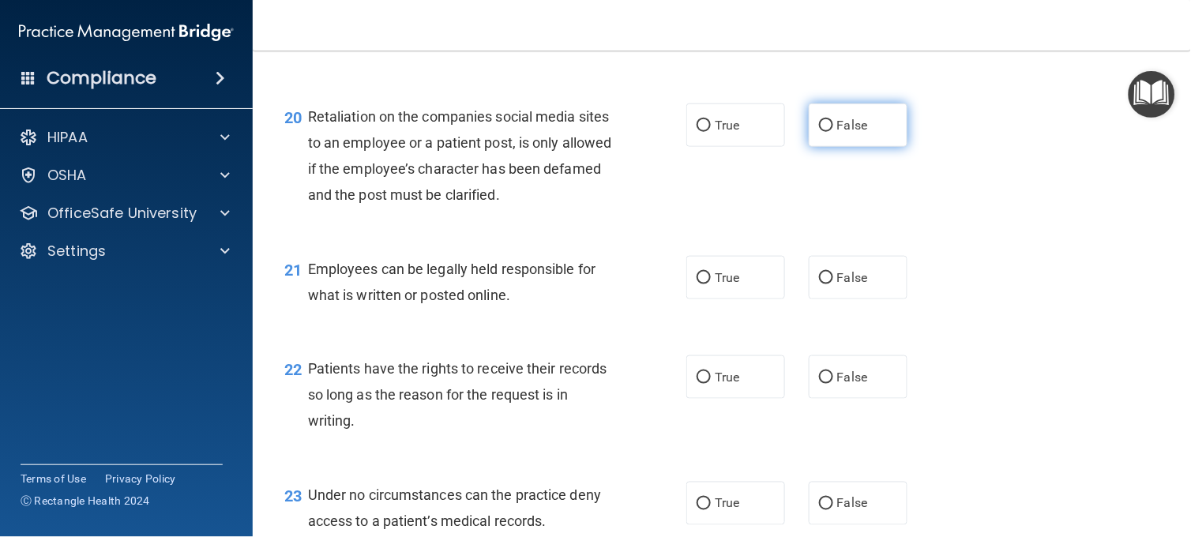
click at [840, 133] on span "False" at bounding box center [852, 125] width 31 height 15
click at [833, 132] on input "False" at bounding box center [826, 126] width 14 height 12
radio input "true"
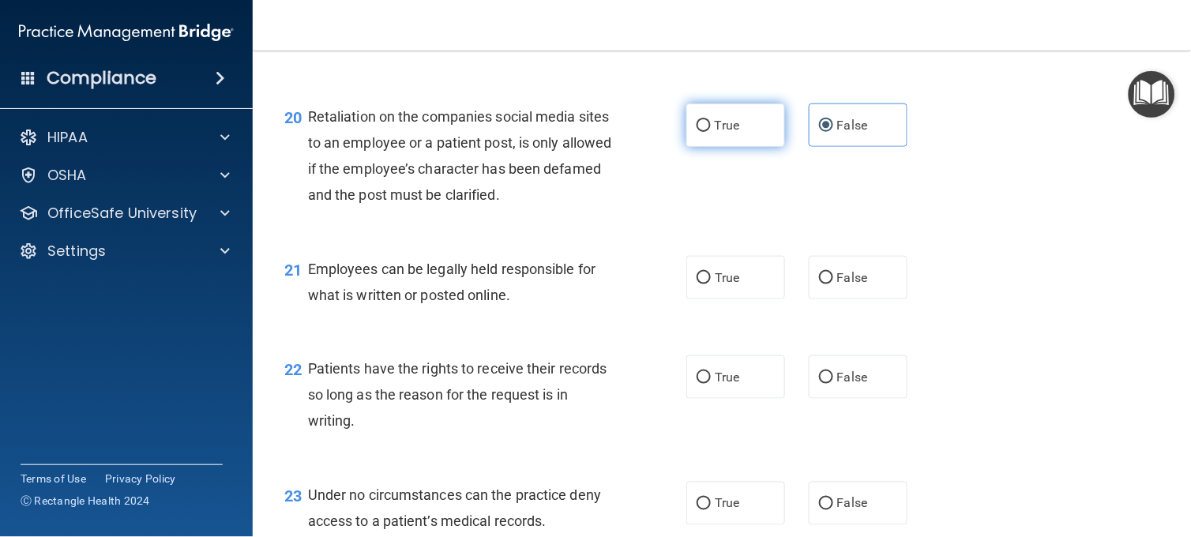
click at [751, 147] on label "True" at bounding box center [735, 124] width 99 height 43
click at [711, 132] on input "True" at bounding box center [704, 126] width 14 height 12
radio input "true"
radio input "false"
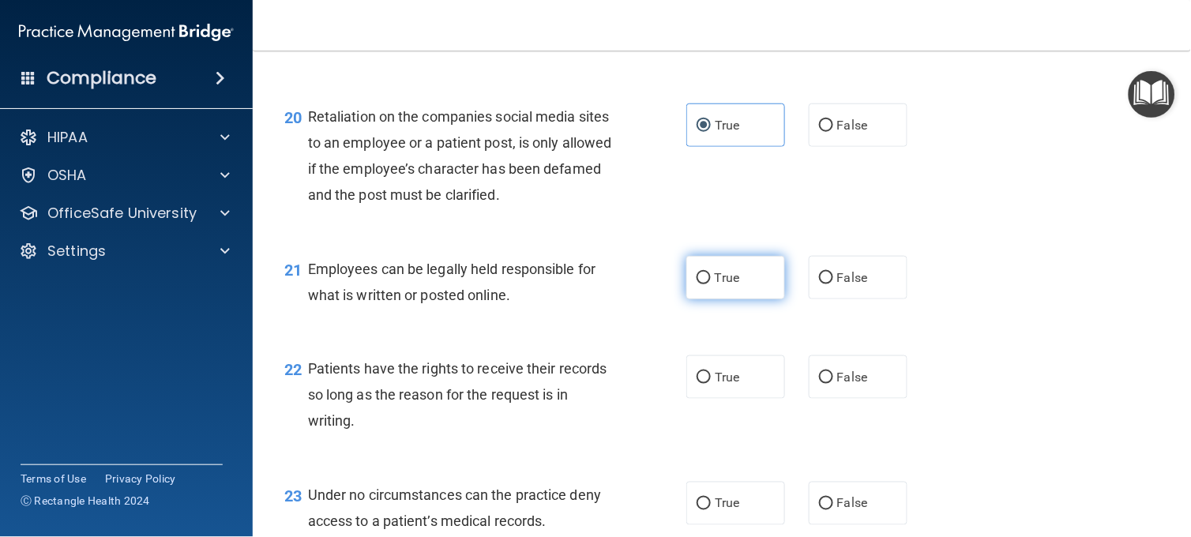
click at [723, 299] on label "True" at bounding box center [735, 277] width 99 height 43
click at [711, 284] on input "True" at bounding box center [704, 279] width 14 height 12
radio input "true"
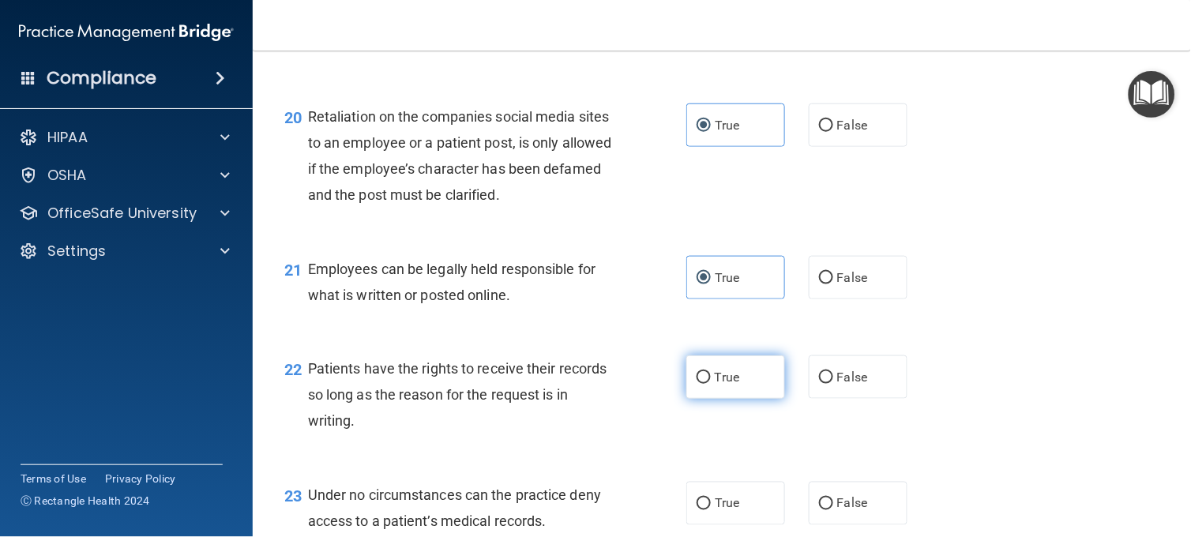
click at [735, 399] on label "True" at bounding box center [735, 376] width 99 height 43
click at [711, 384] on input "True" at bounding box center [704, 378] width 14 height 12
radio input "true"
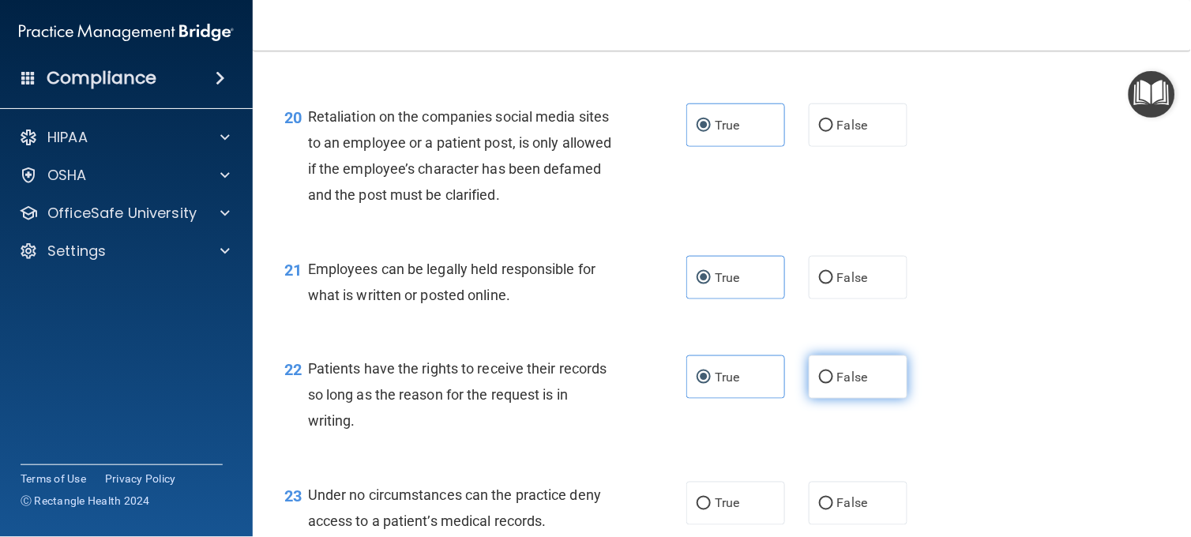
click at [848, 385] on span "False" at bounding box center [852, 377] width 31 height 15
click at [833, 384] on input "False" at bounding box center [826, 378] width 14 height 12
radio input "true"
radio input "false"
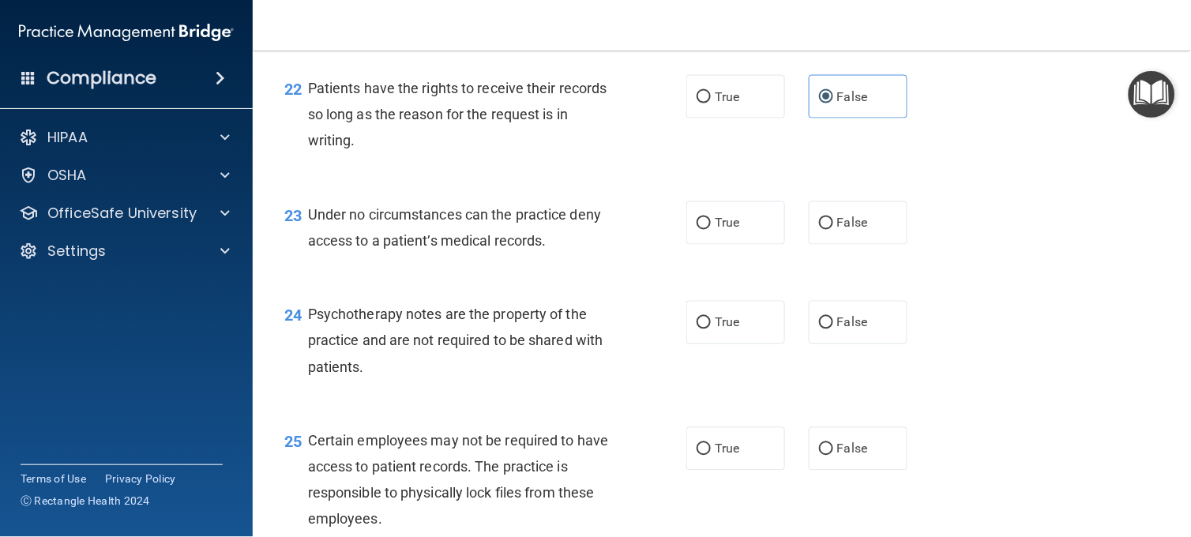
scroll to position [3311, 0]
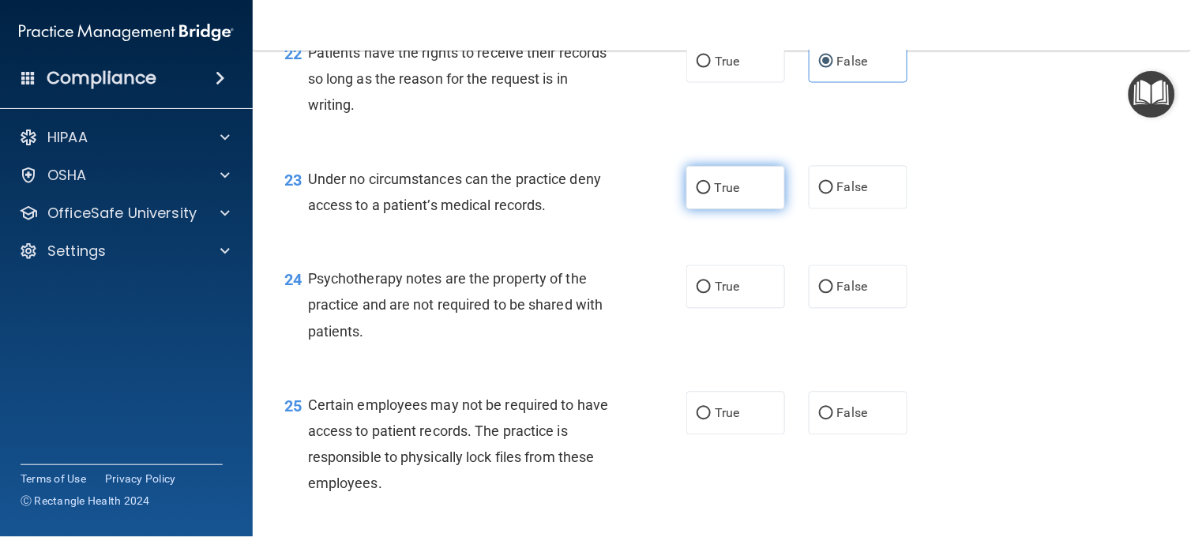
click at [736, 209] on label "True" at bounding box center [735, 187] width 99 height 43
click at [711, 194] on input "True" at bounding box center [704, 188] width 14 height 12
radio input "true"
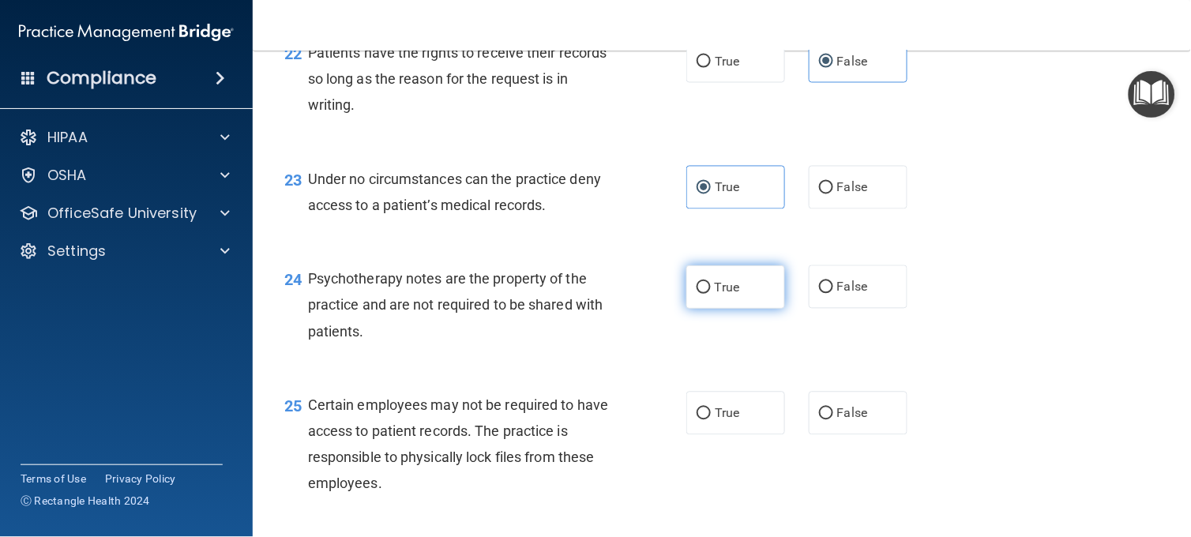
click at [741, 309] on label "True" at bounding box center [735, 286] width 99 height 43
click at [711, 294] on input "True" at bounding box center [704, 288] width 14 height 12
radio input "true"
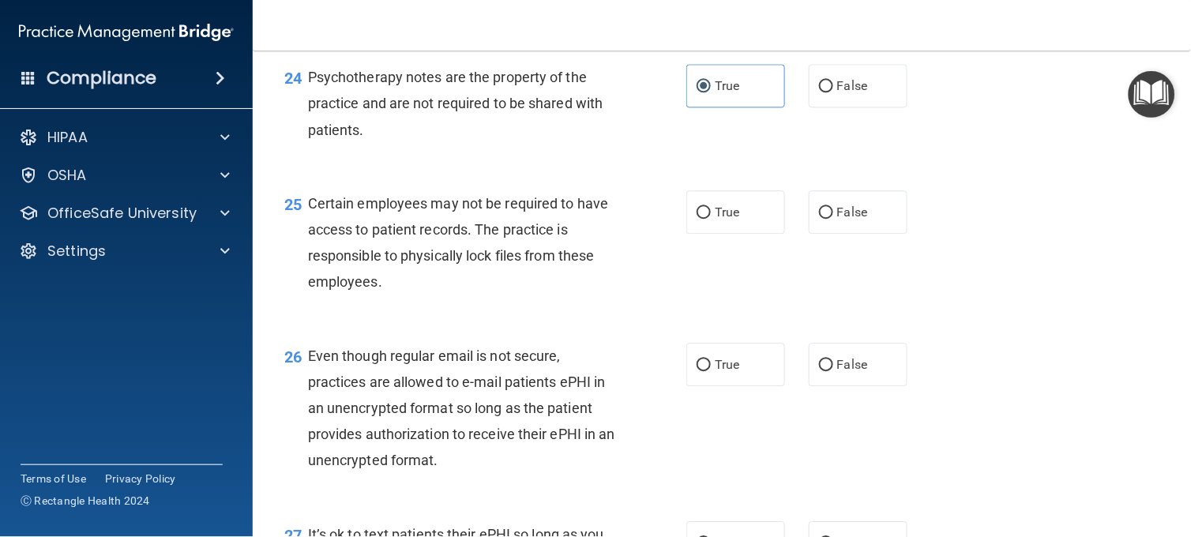
scroll to position [3521, 0]
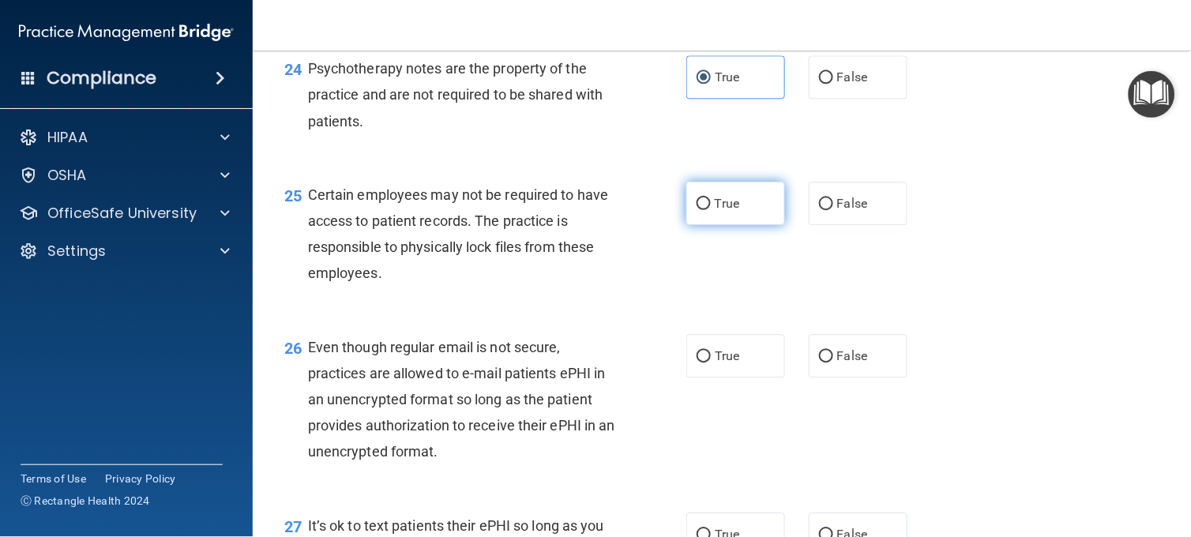
click at [746, 225] on label "True" at bounding box center [735, 203] width 99 height 43
click at [711, 210] on input "True" at bounding box center [704, 204] width 14 height 12
radio input "true"
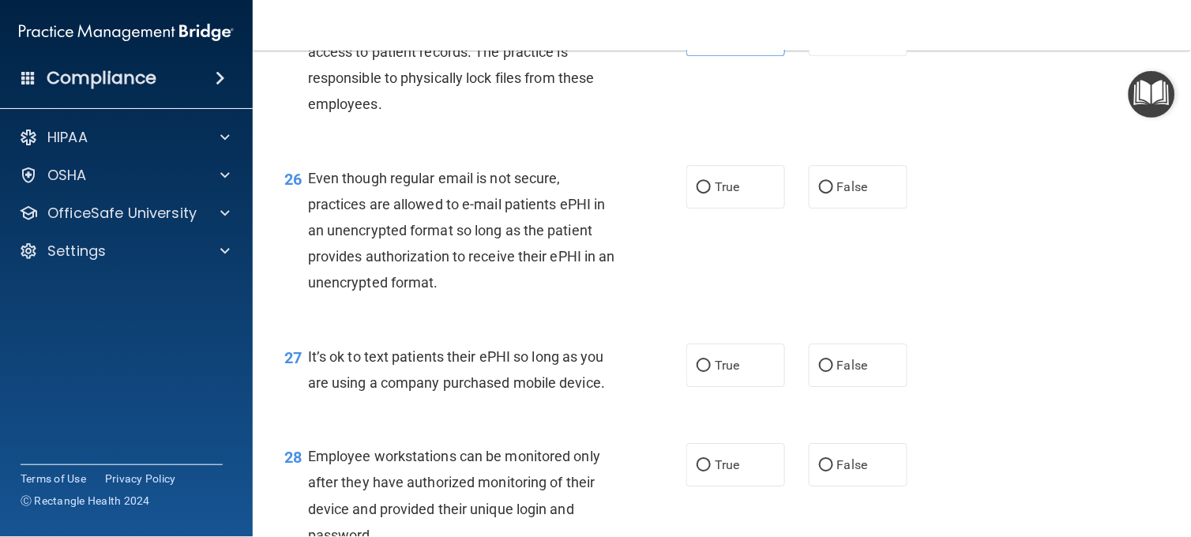
scroll to position [3698, 0]
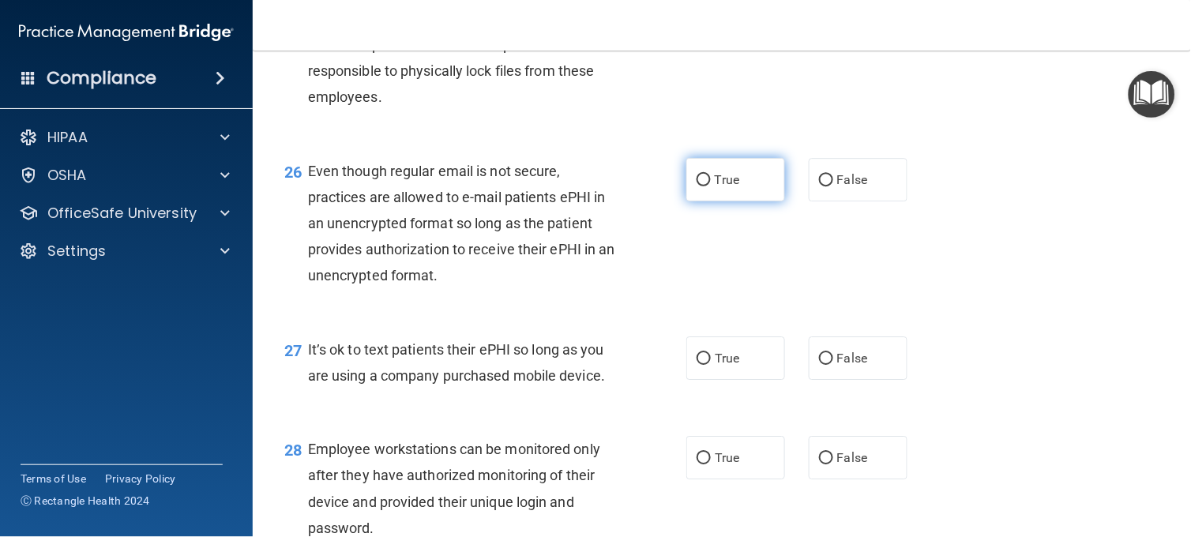
click at [724, 187] on span "True" at bounding box center [727, 179] width 24 height 15
click at [711, 186] on input "True" at bounding box center [704, 181] width 14 height 12
radio input "true"
click at [846, 366] on span "False" at bounding box center [852, 358] width 31 height 15
click at [833, 365] on input "False" at bounding box center [826, 359] width 14 height 12
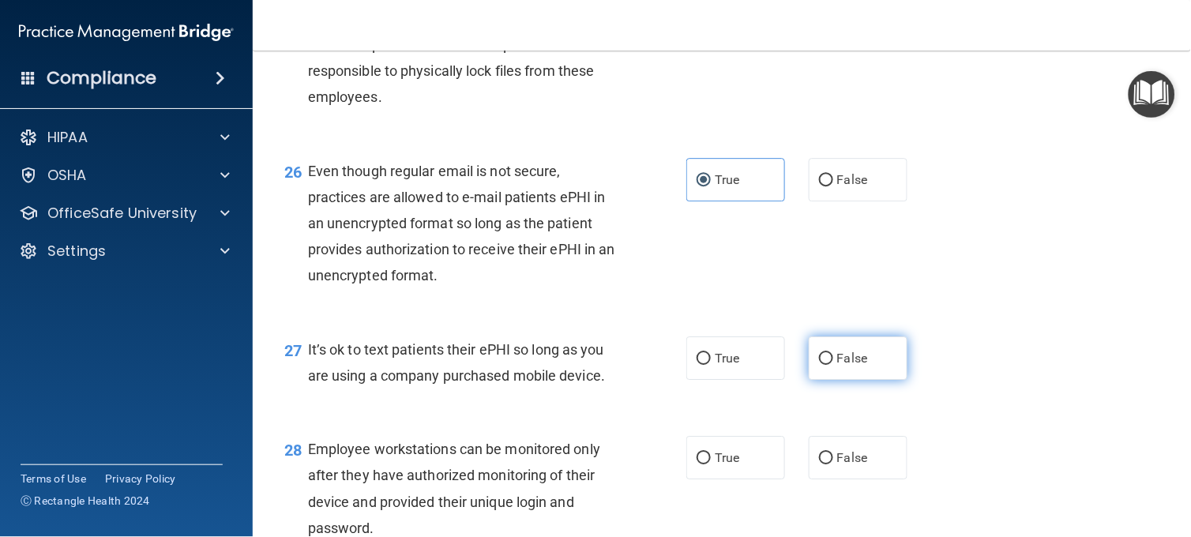
radio input "true"
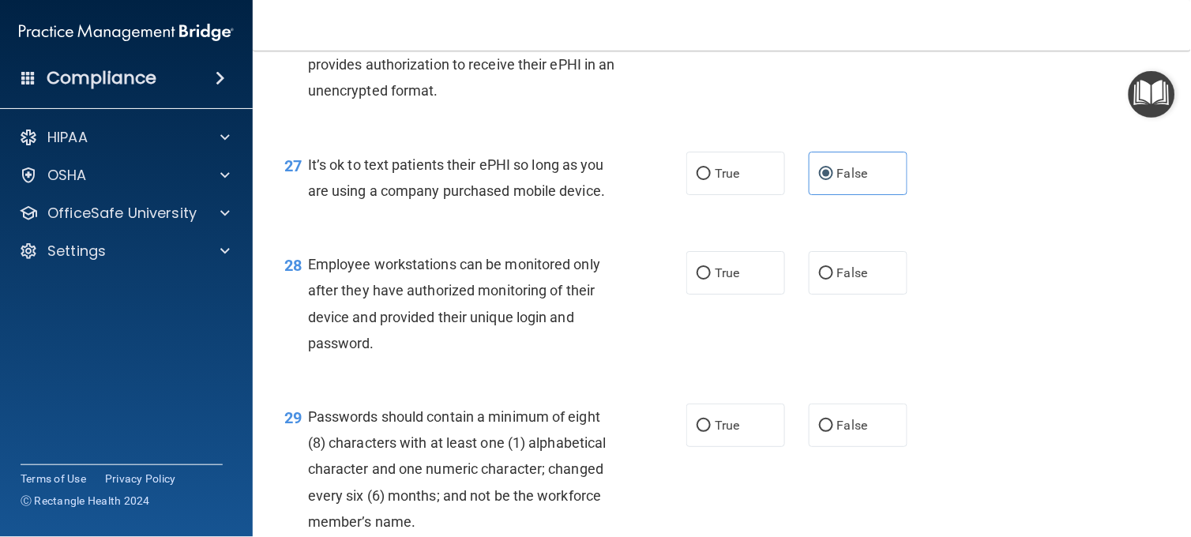
scroll to position [3908, 0]
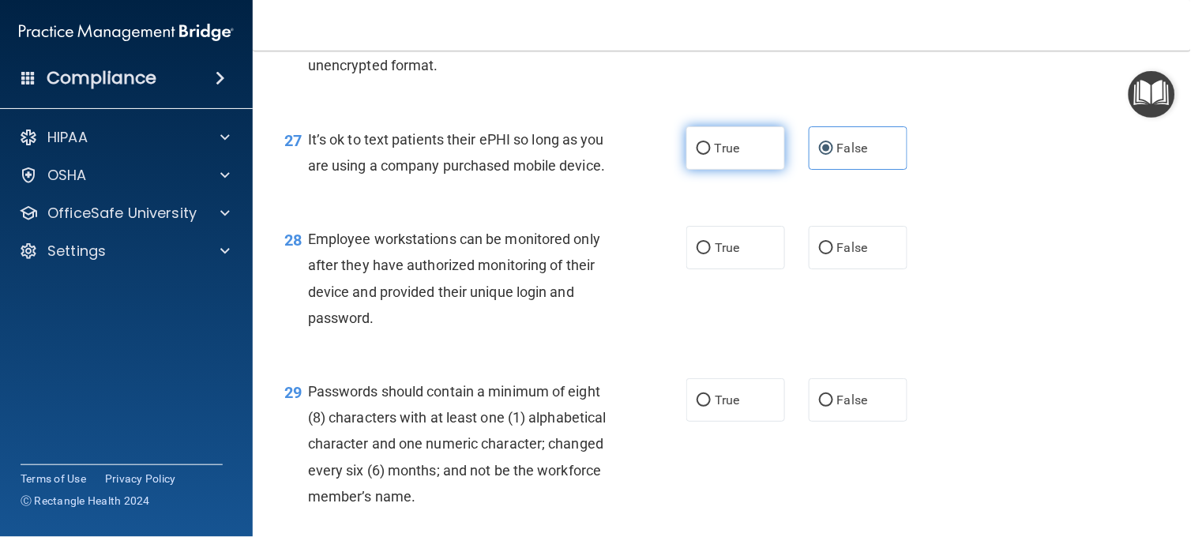
click at [720, 156] on span "True" at bounding box center [727, 148] width 24 height 15
click at [711, 155] on input "True" at bounding box center [704, 149] width 14 height 12
radio input "true"
radio input "false"
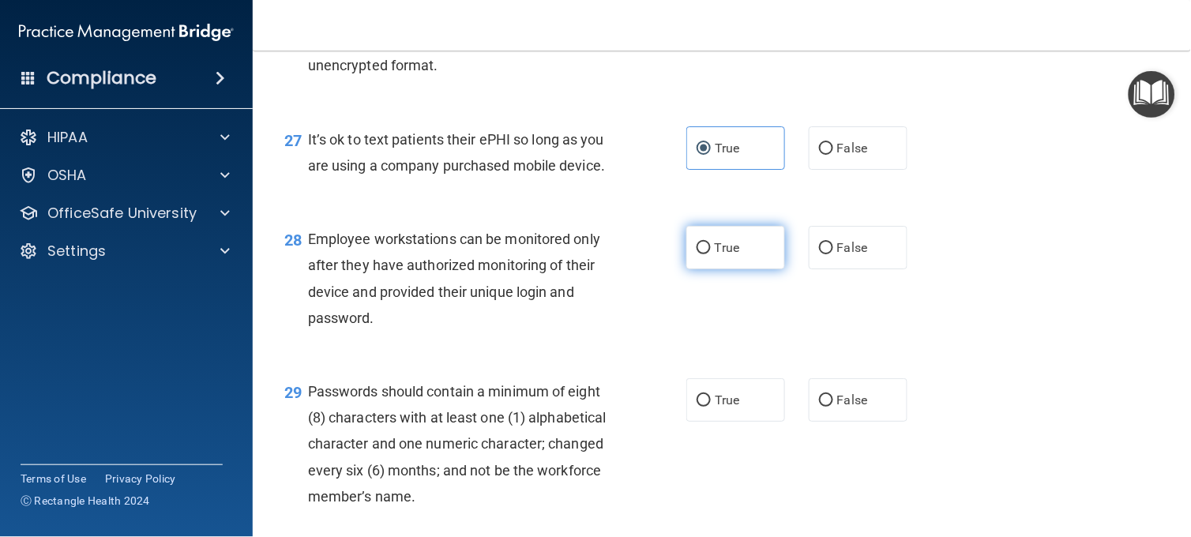
click at [713, 269] on label "True" at bounding box center [735, 247] width 99 height 43
click at [711, 254] on input "True" at bounding box center [704, 249] width 14 height 12
radio input "true"
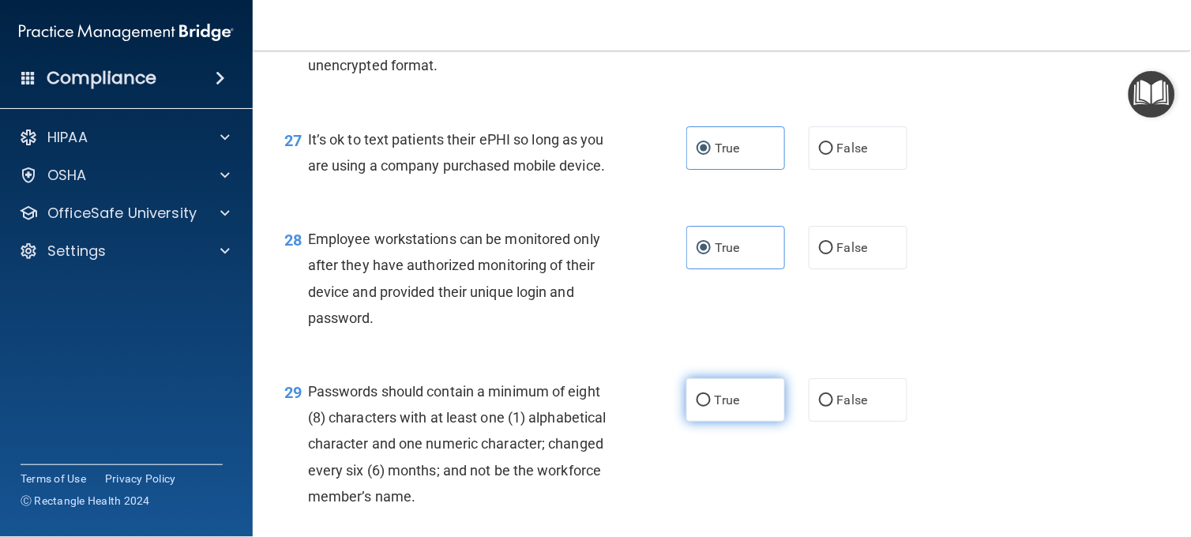
click at [735, 422] on label "True" at bounding box center [735, 399] width 99 height 43
click at [711, 407] on input "True" at bounding box center [704, 401] width 14 height 12
radio input "true"
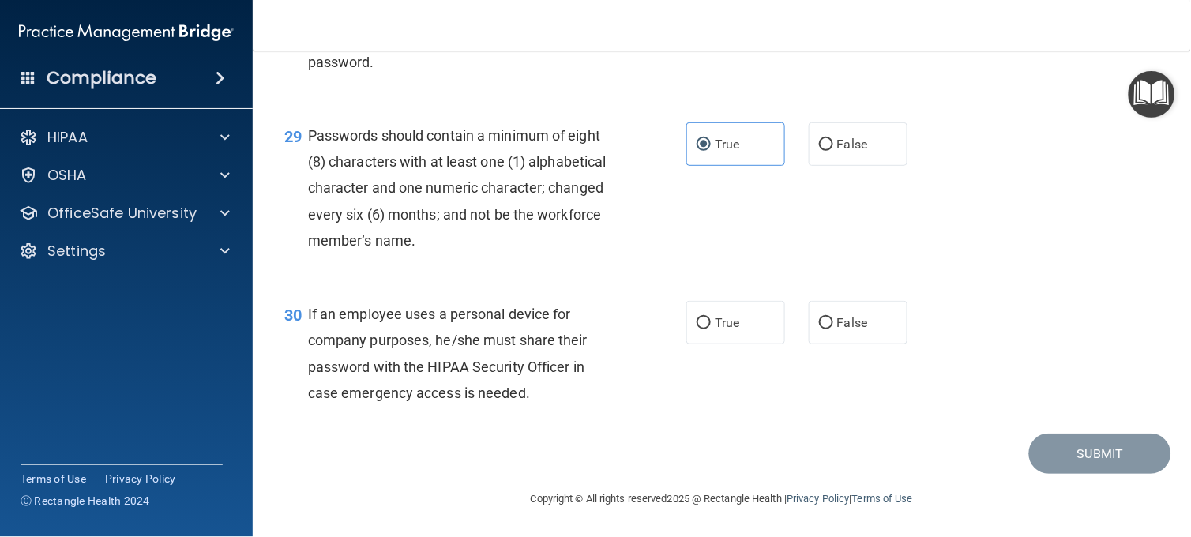
scroll to position [4243, 0]
click at [757, 325] on label "True" at bounding box center [735, 322] width 99 height 43
click at [711, 325] on input "True" at bounding box center [704, 324] width 14 height 12
radio input "true"
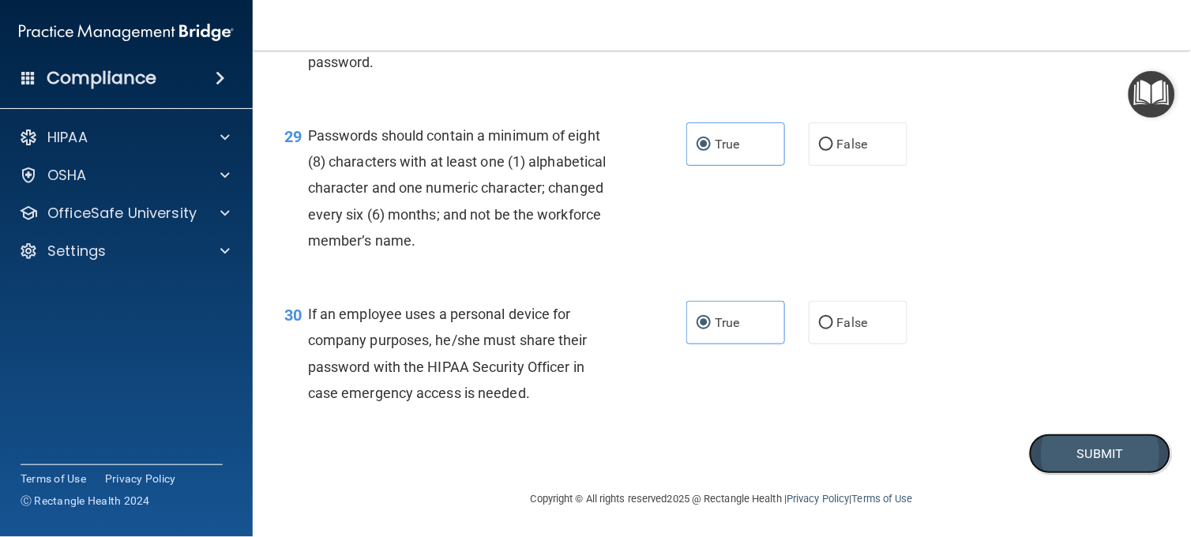
click at [1061, 456] on button "Submit" at bounding box center [1100, 454] width 142 height 40
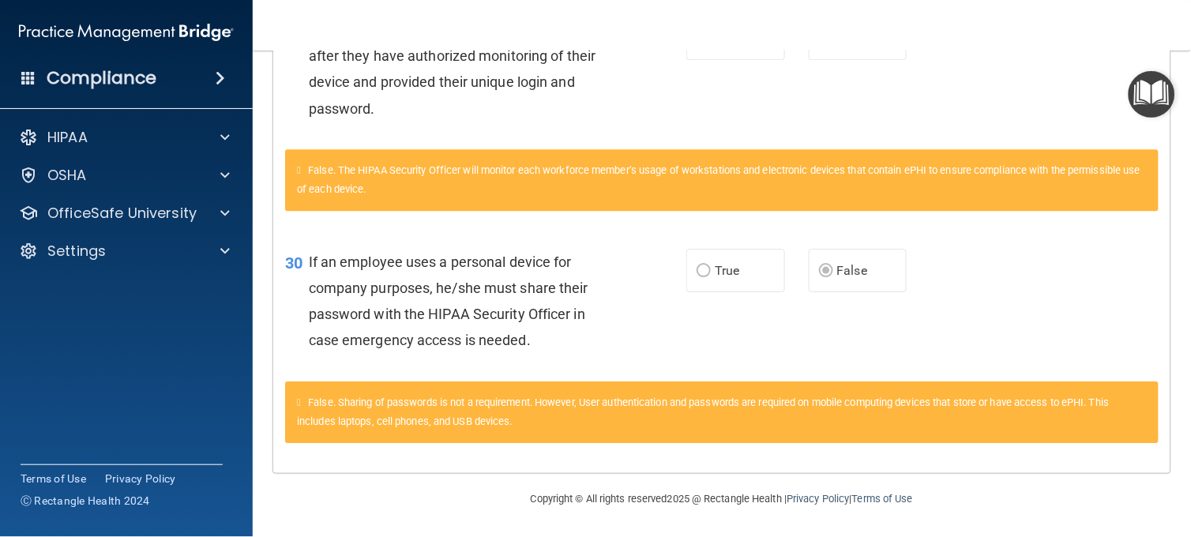
scroll to position [1952, 0]
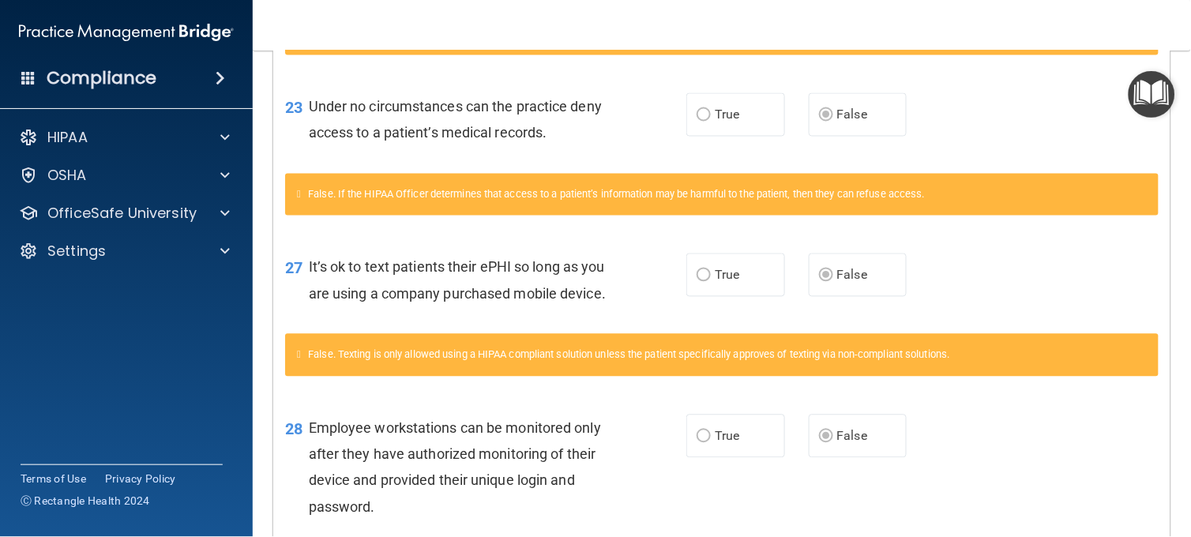
click at [1177, 111] on main "Calculating your score.... You did not pass the " HIPAA Policies and Procedures…" at bounding box center [722, 294] width 938 height 487
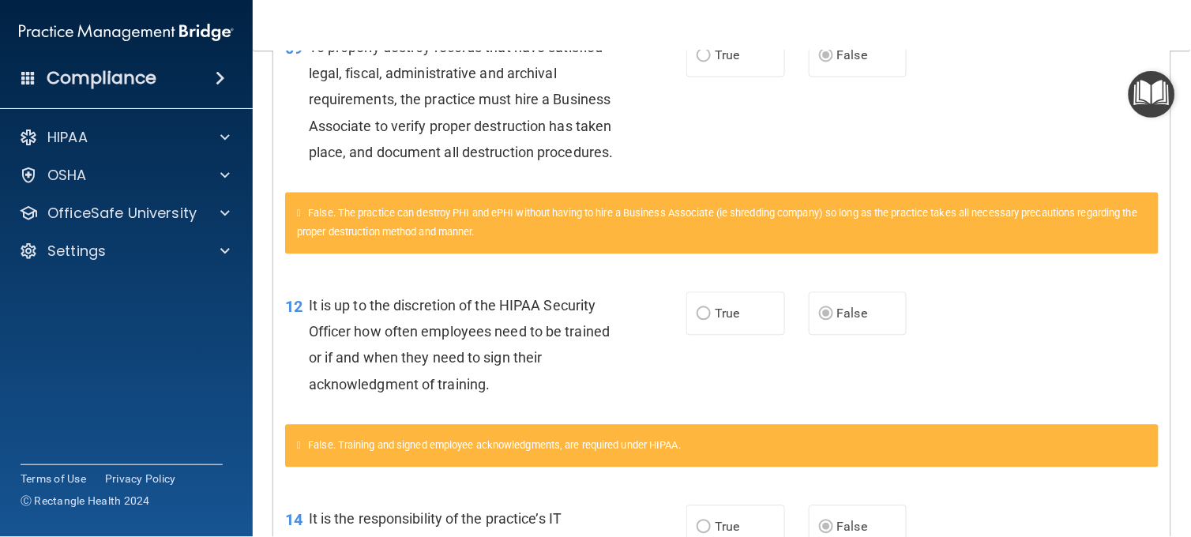
scroll to position [250, 0]
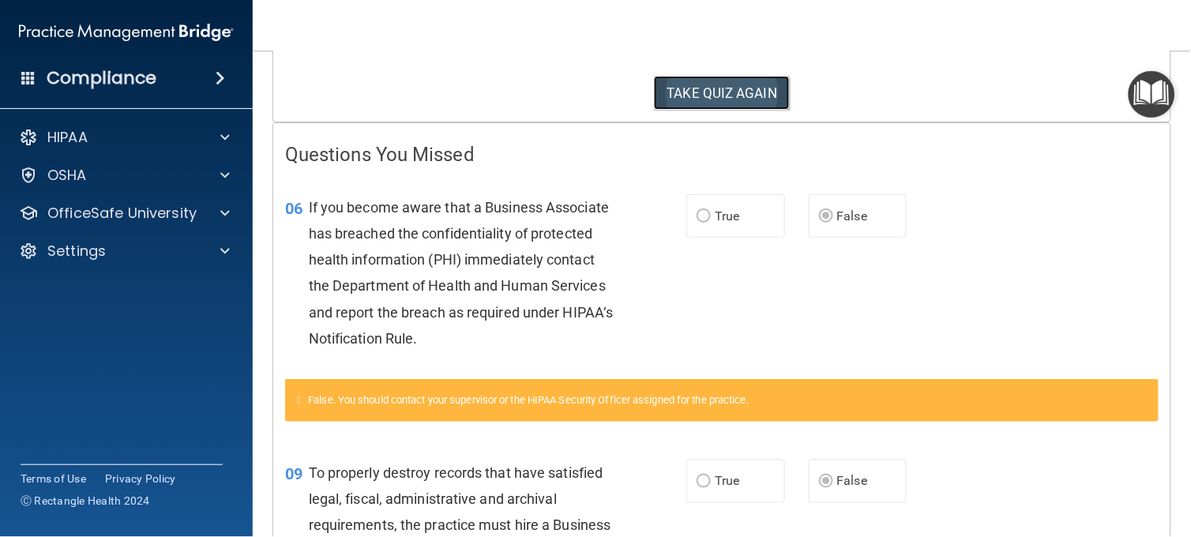
click at [743, 99] on button "TAKE QUIZ AGAIN" at bounding box center [722, 93] width 137 height 35
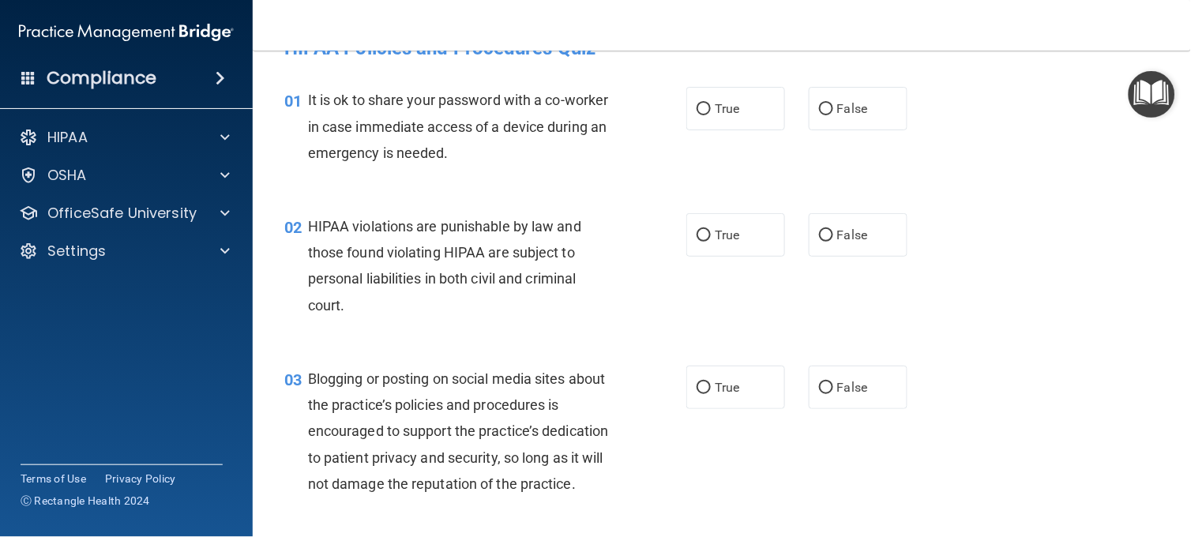
scroll to position [4, 0]
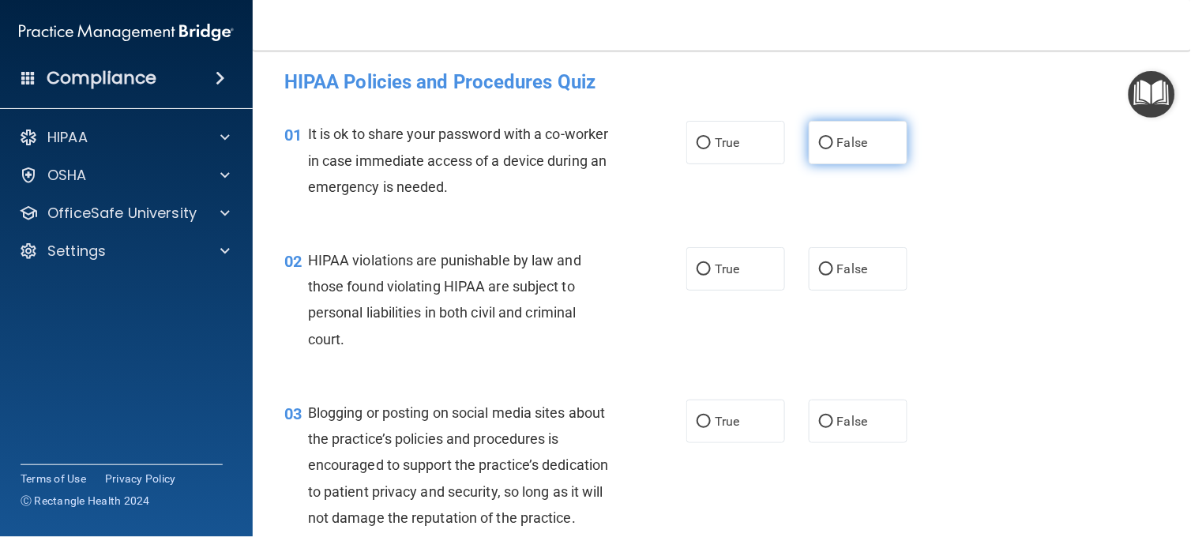
click at [858, 144] on span "False" at bounding box center [852, 142] width 31 height 15
click at [833, 144] on input "False" at bounding box center [826, 143] width 14 height 12
radio input "true"
click at [697, 270] on input "True" at bounding box center [704, 270] width 14 height 12
radio input "true"
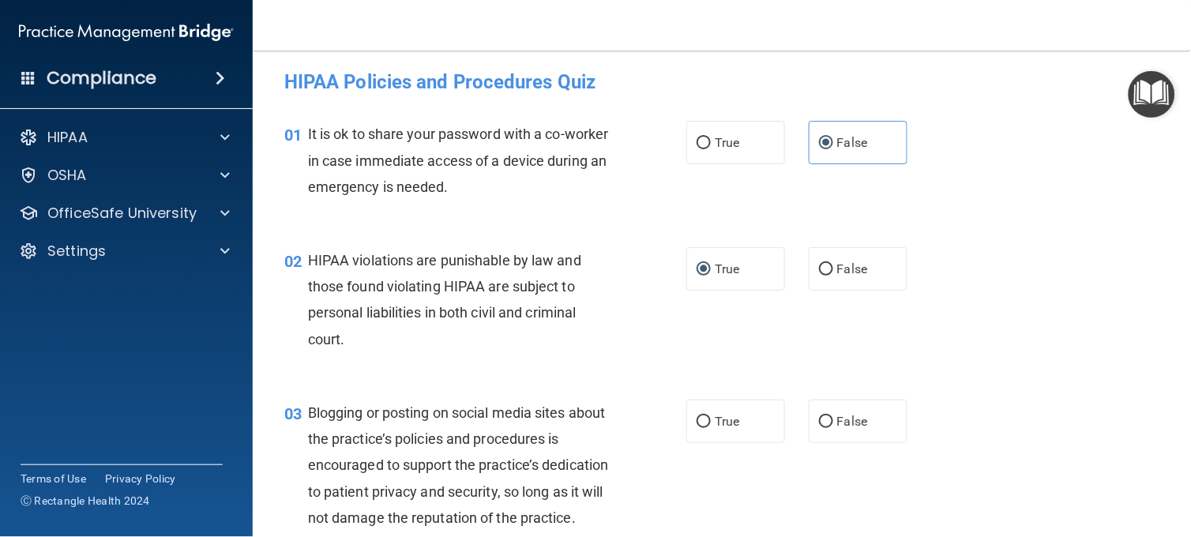
click at [932, 413] on div "03 Blogging or posting on social media sites about the practice’s policies and …" at bounding box center [722, 469] width 899 height 179
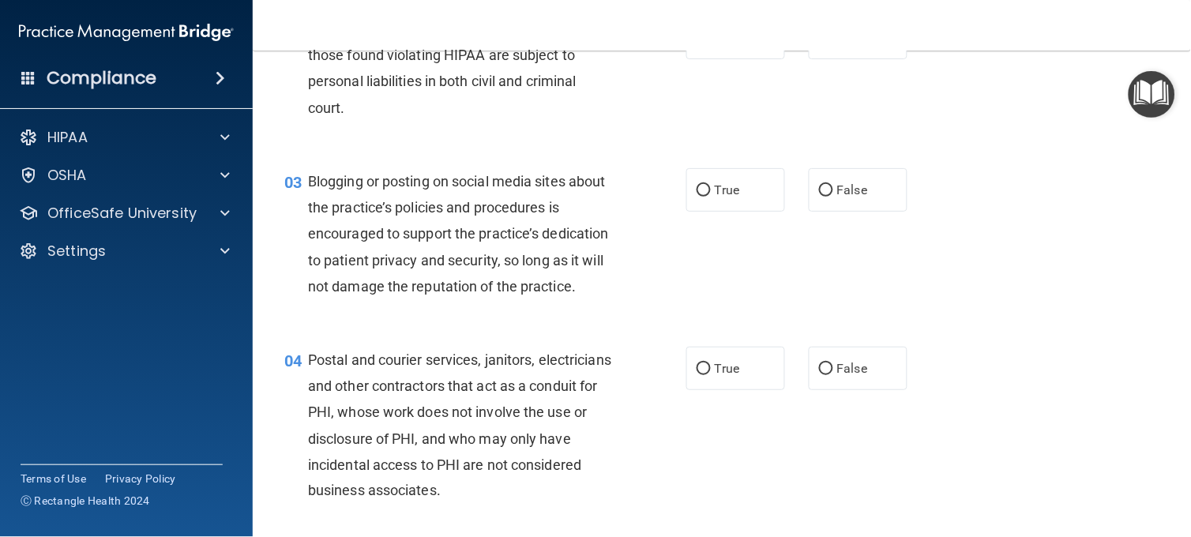
scroll to position [239, 0]
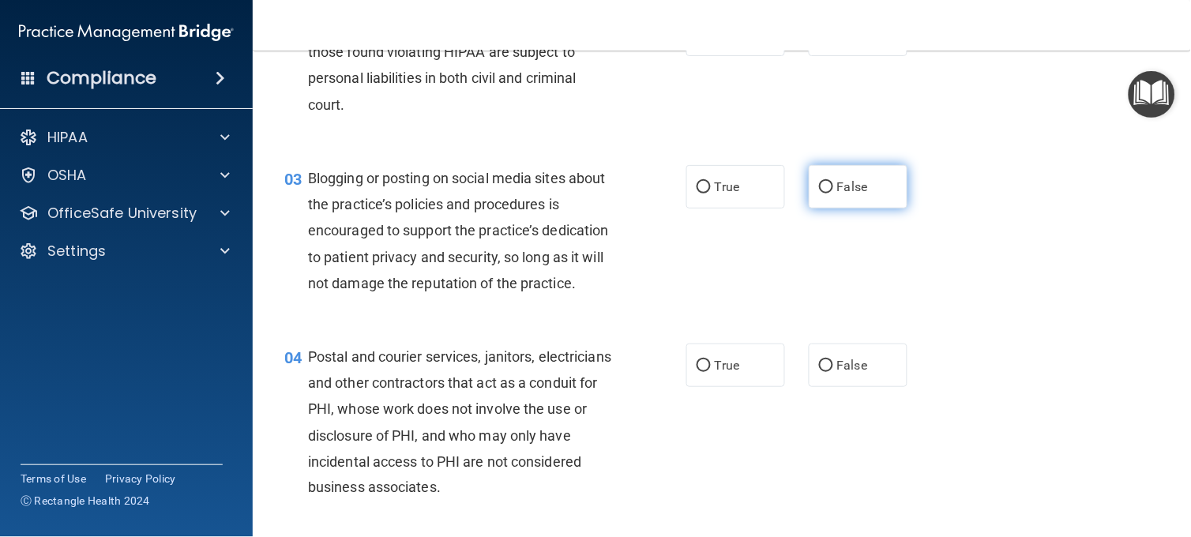
click at [838, 202] on label "False" at bounding box center [858, 186] width 99 height 43
click at [833, 194] on input "False" at bounding box center [826, 188] width 14 height 12
radio input "true"
click at [760, 510] on div "04 Postal and courier services, janitors, electricians and other contractors th…" at bounding box center [722, 426] width 899 height 205
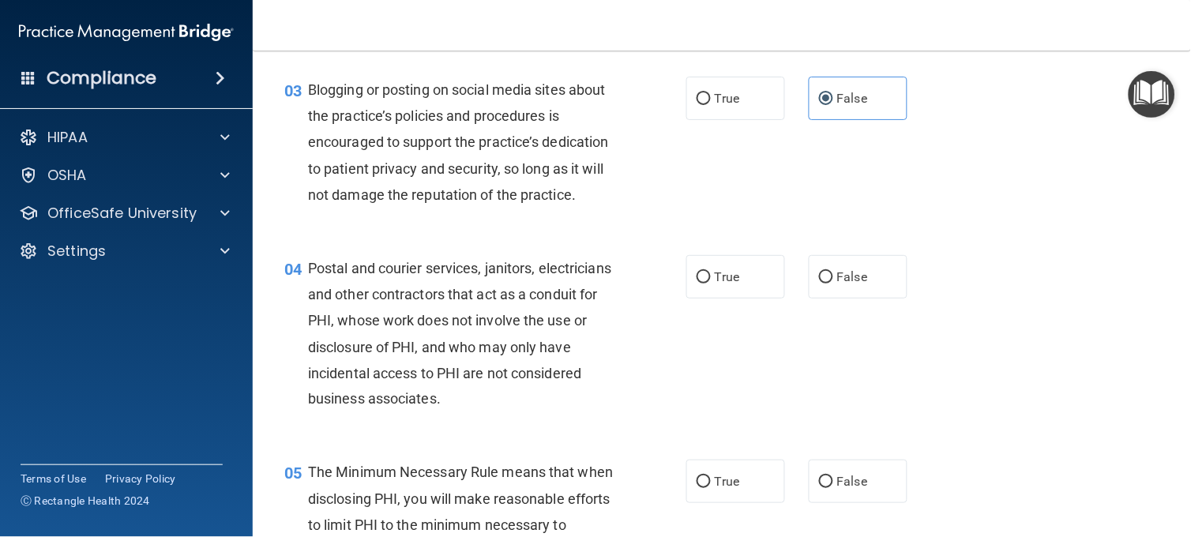
scroll to position [344, 0]
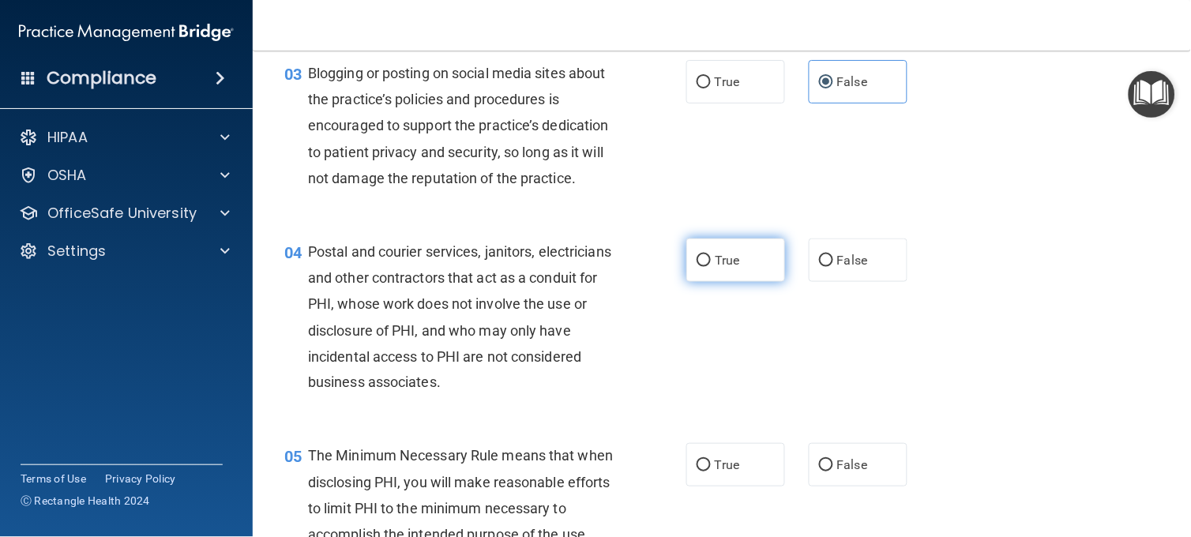
click at [705, 265] on label "True" at bounding box center [735, 260] width 99 height 43
click at [705, 265] on input "True" at bounding box center [704, 261] width 14 height 12
radio input "true"
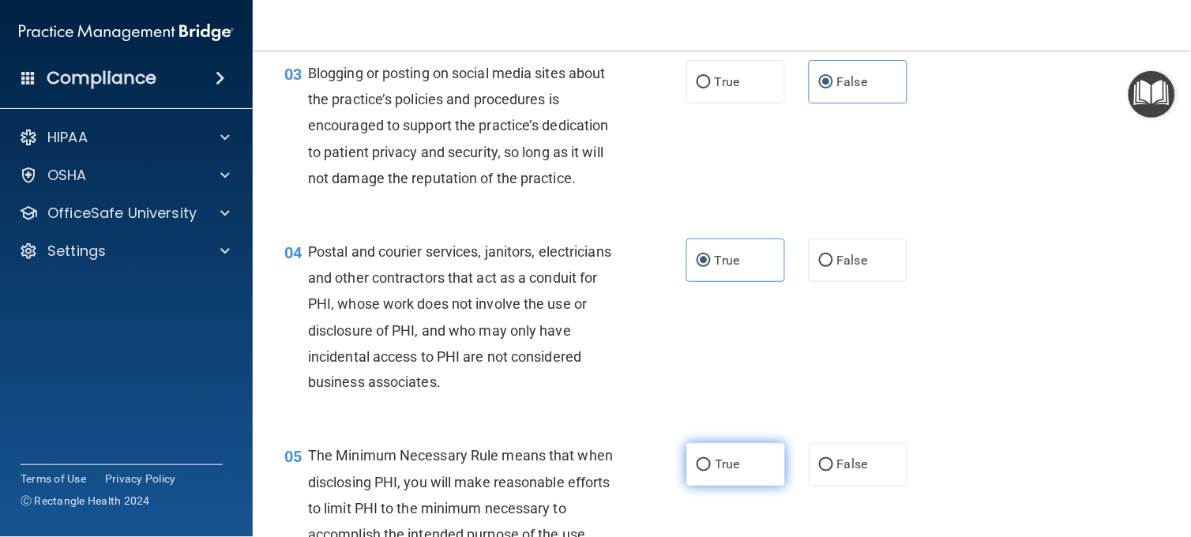
click at [754, 487] on label "True" at bounding box center [735, 464] width 99 height 43
click at [711, 472] on input "True" at bounding box center [704, 466] width 14 height 12
radio input "true"
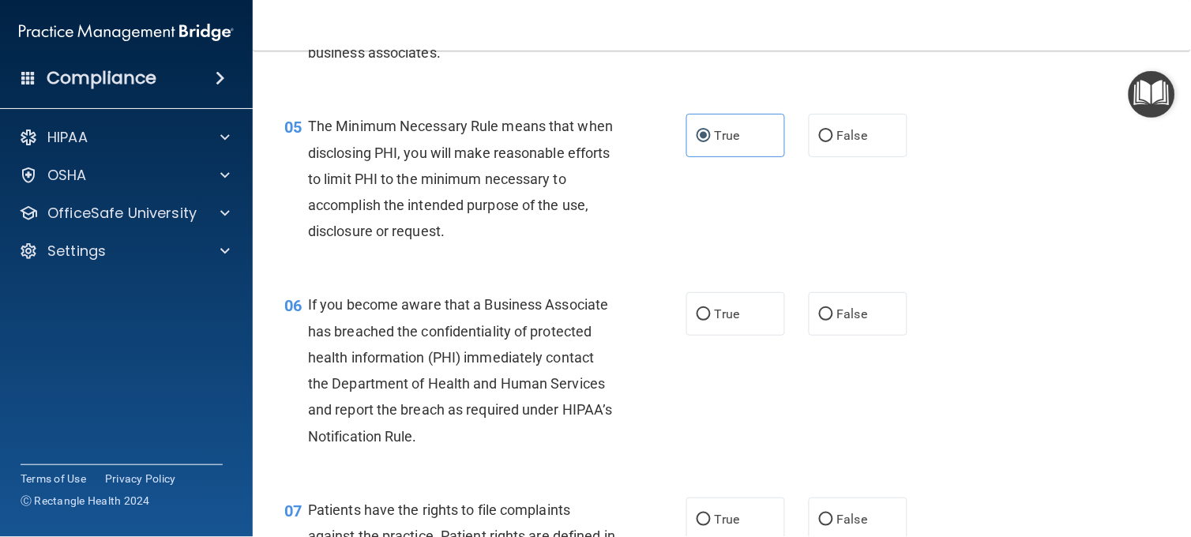
scroll to position [695, 0]
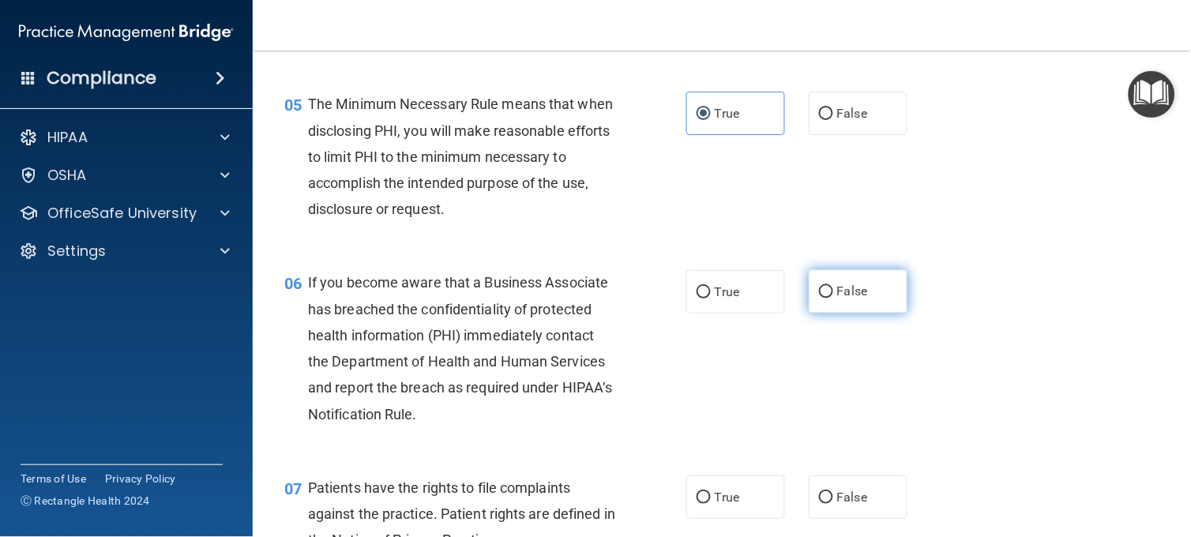
click at [840, 314] on label "False" at bounding box center [858, 291] width 99 height 43
click at [833, 299] on input "False" at bounding box center [826, 293] width 14 height 12
radio input "true"
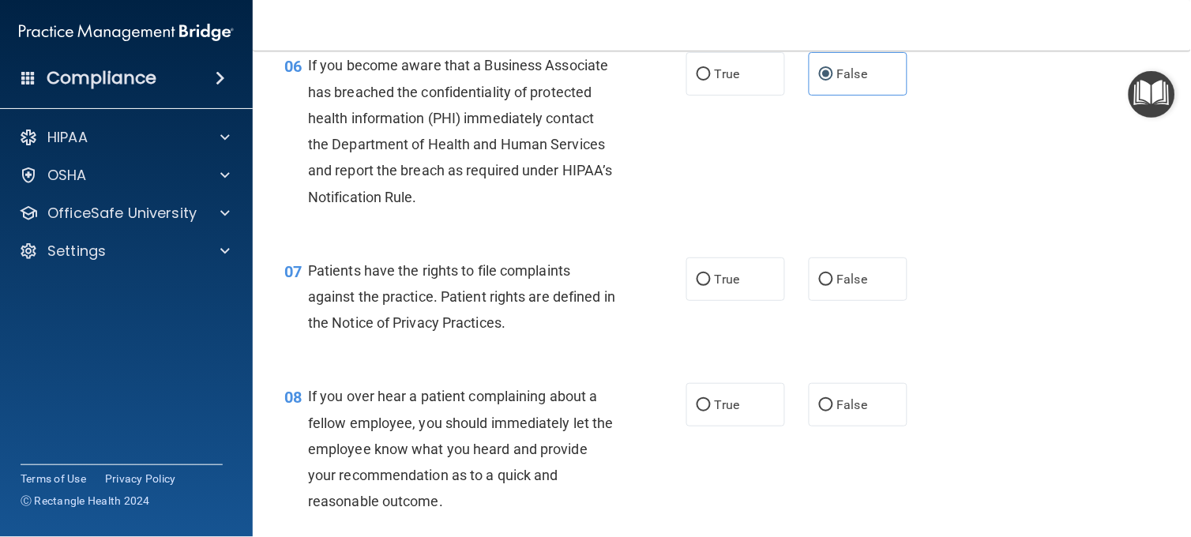
scroll to position [941, 0]
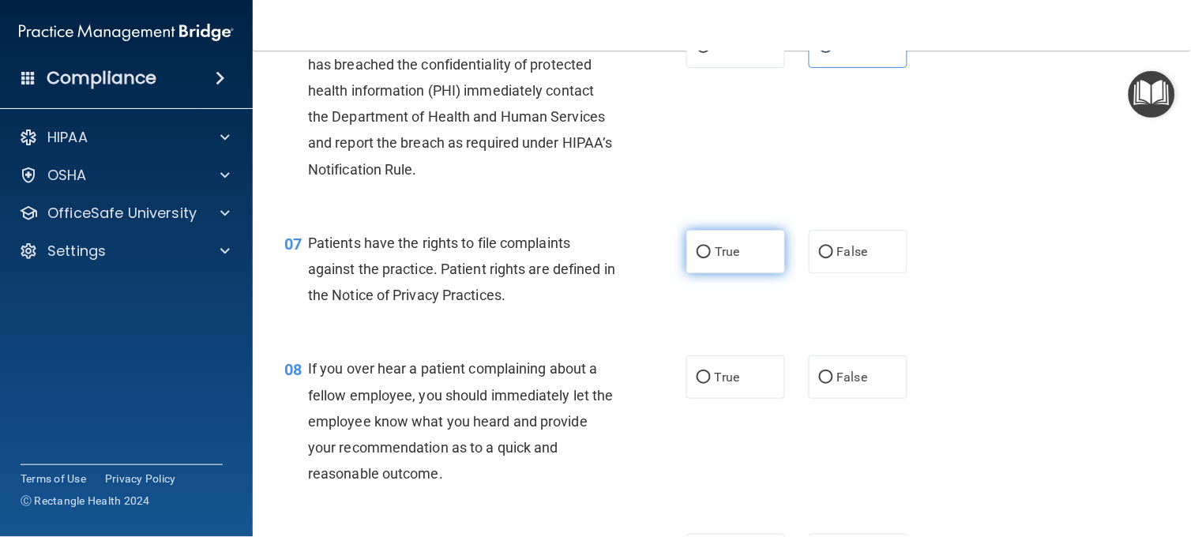
click at [722, 273] on label "True" at bounding box center [735, 251] width 99 height 43
click at [711, 258] on input "True" at bounding box center [704, 252] width 14 height 12
radio input "true"
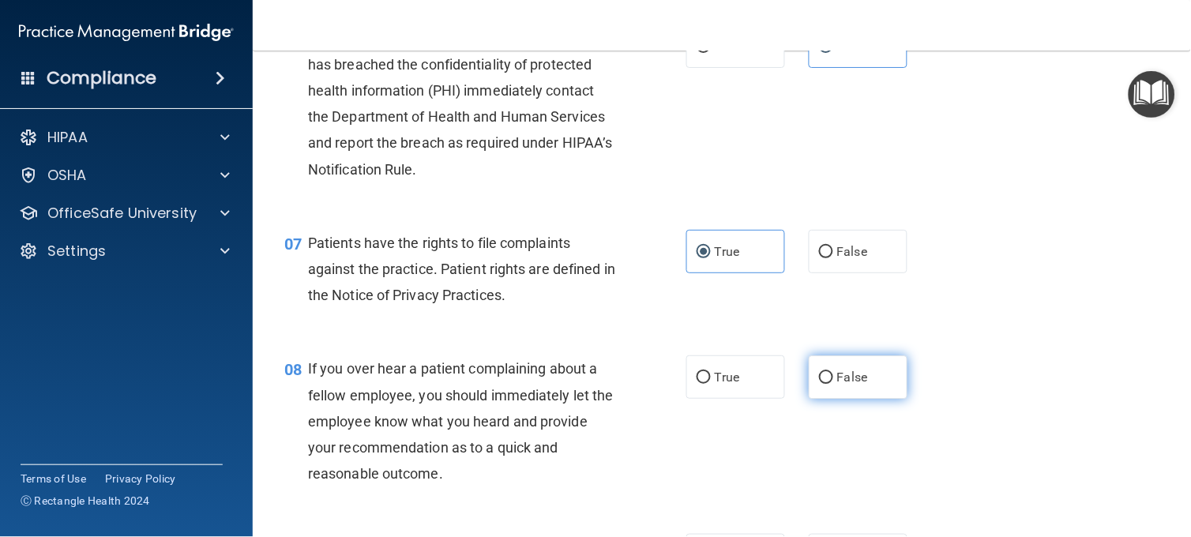
click at [878, 399] on label "False" at bounding box center [858, 376] width 99 height 43
click at [833, 384] on input "False" at bounding box center [826, 378] width 14 height 12
radio input "true"
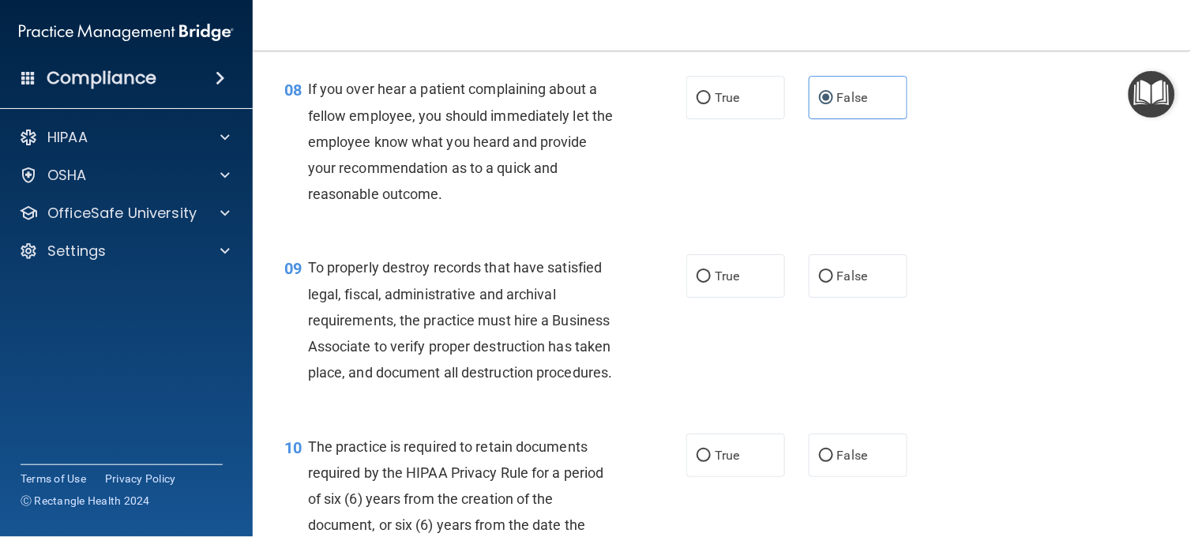
scroll to position [1268, 0]
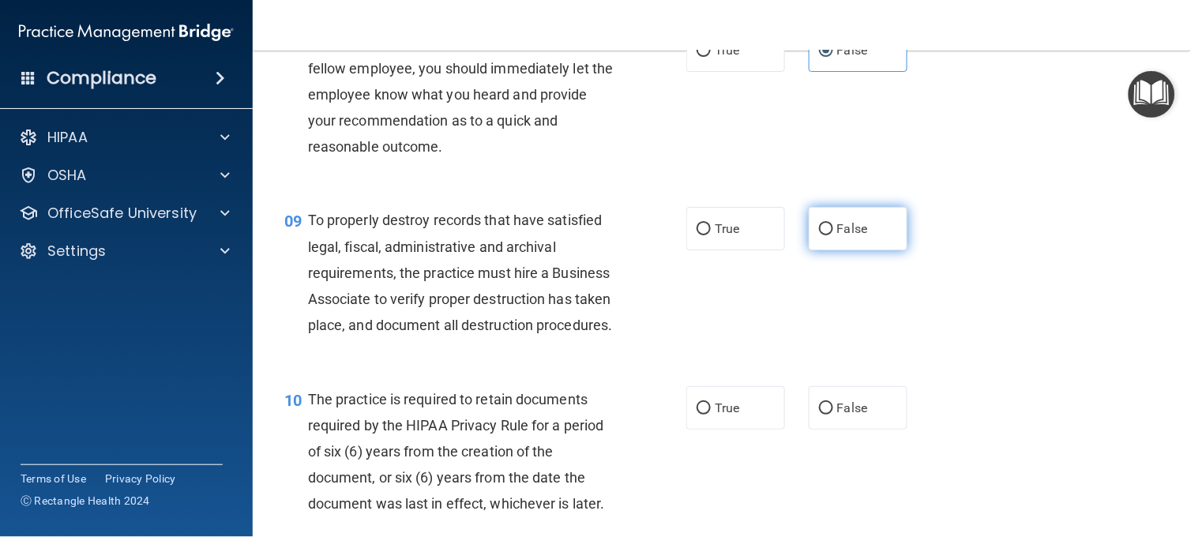
click at [822, 247] on label "False" at bounding box center [858, 228] width 99 height 43
click at [822, 235] on input "False" at bounding box center [826, 230] width 14 height 12
radio input "true"
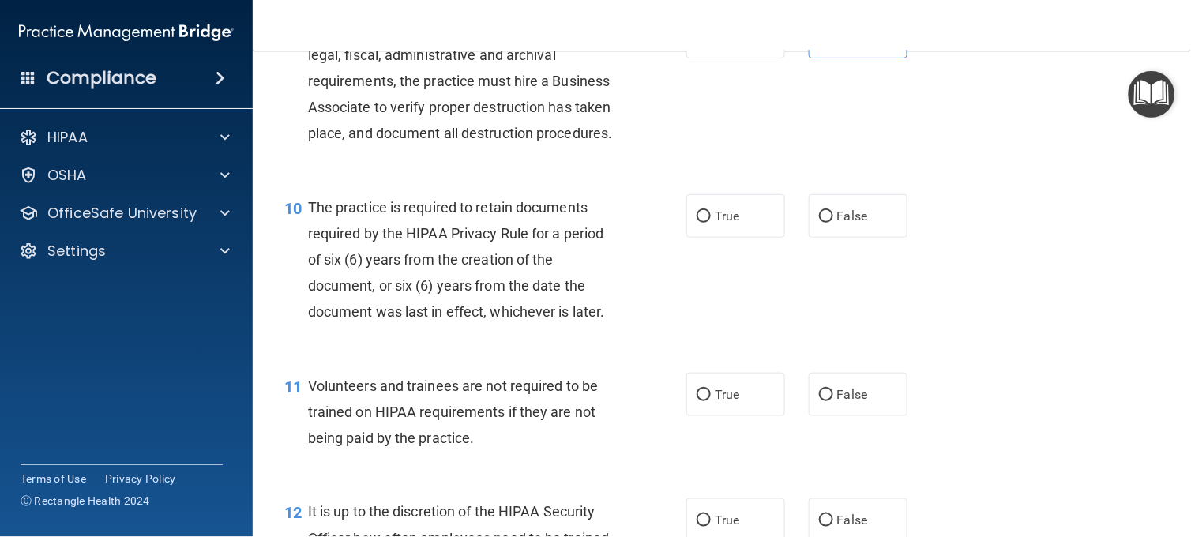
scroll to position [1479, 0]
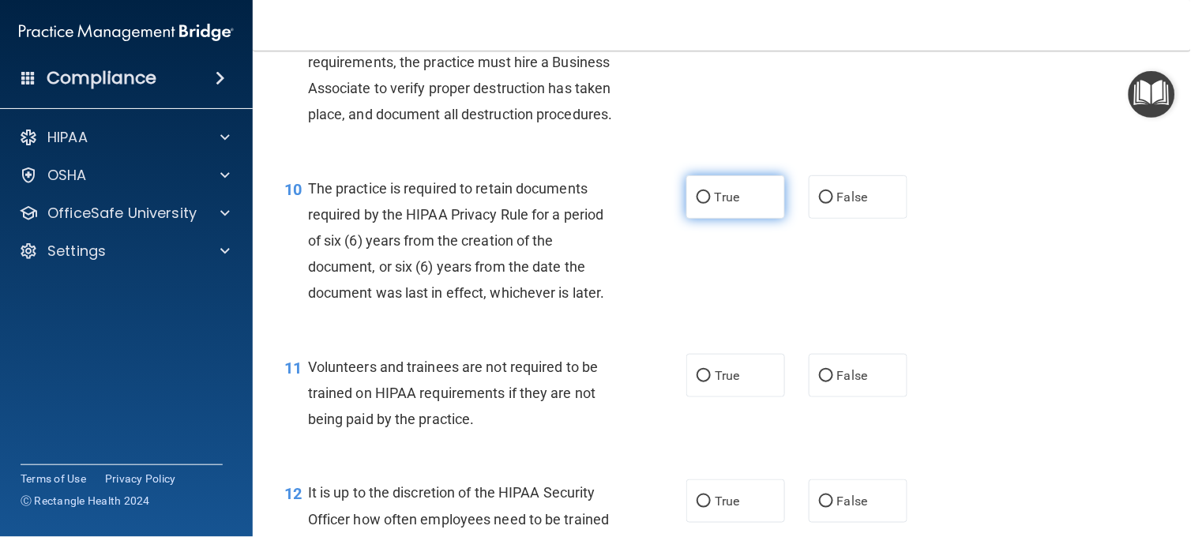
click at [690, 219] on label "True" at bounding box center [735, 196] width 99 height 43
click at [697, 204] on input "True" at bounding box center [704, 198] width 14 height 12
radio input "true"
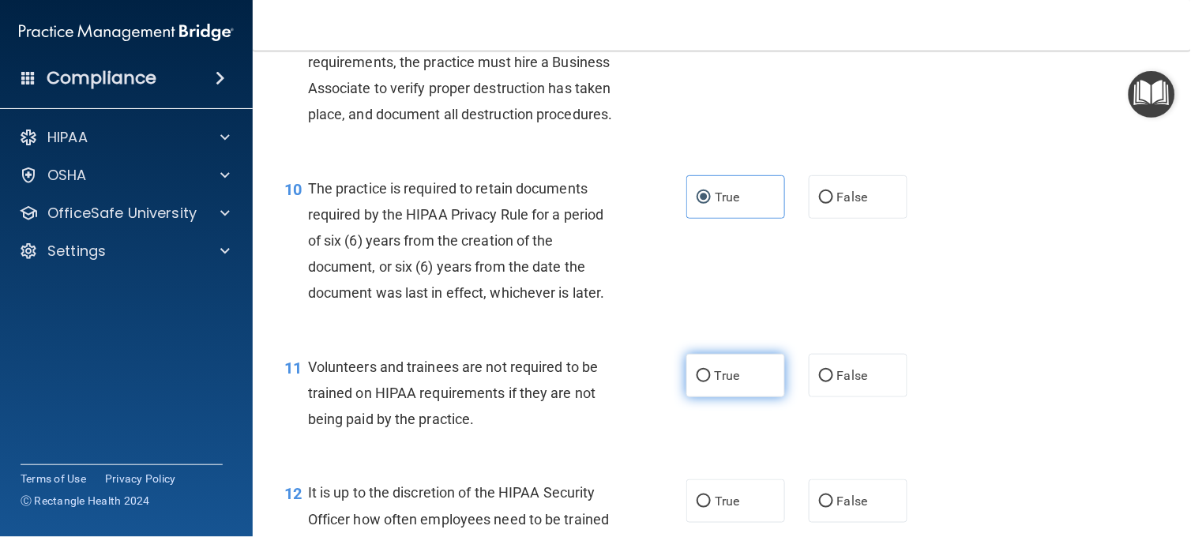
click at [715, 383] on span "True" at bounding box center [727, 375] width 24 height 15
click at [711, 382] on input "True" at bounding box center [704, 376] width 14 height 12
radio input "true"
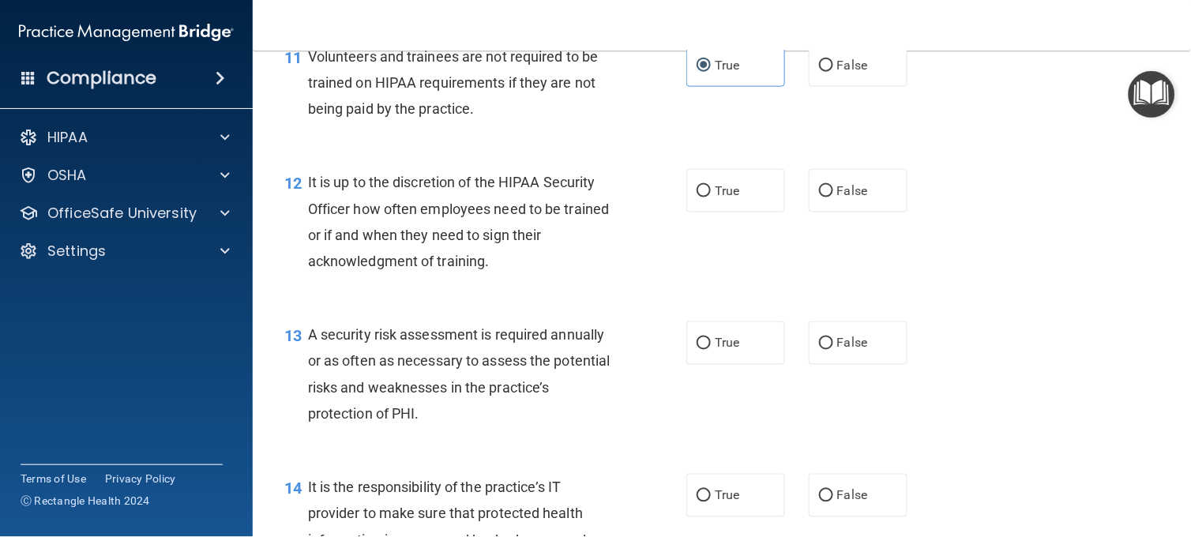
scroll to position [1795, 0]
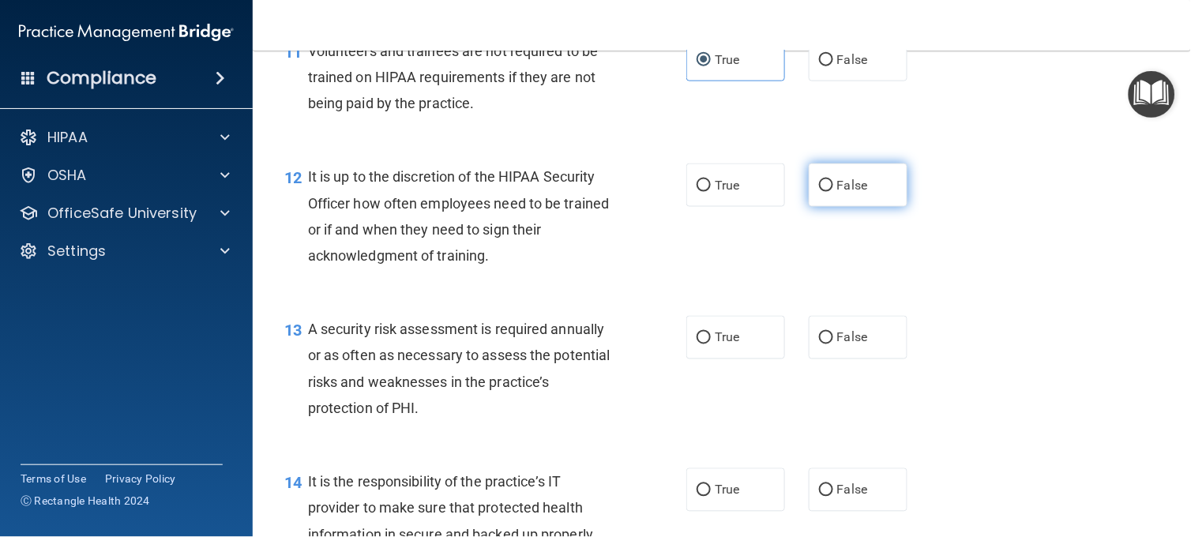
click at [851, 207] on label "False" at bounding box center [858, 185] width 99 height 43
click at [833, 192] on input "False" at bounding box center [826, 186] width 14 height 12
radio input "true"
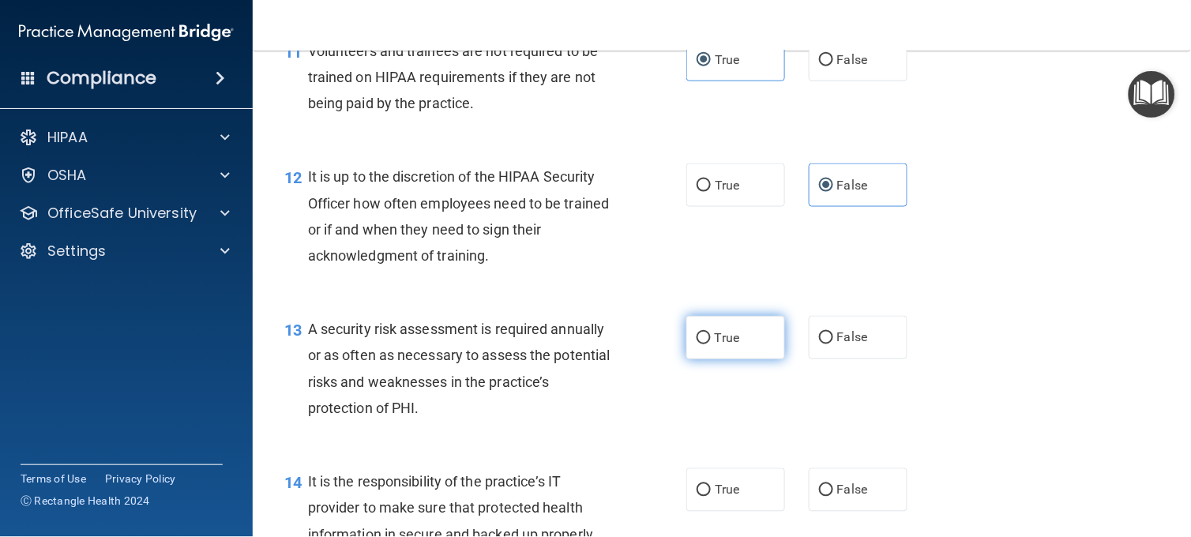
click at [713, 359] on label "True" at bounding box center [735, 337] width 99 height 43
click at [711, 344] on input "True" at bounding box center [704, 339] width 14 height 12
radio input "true"
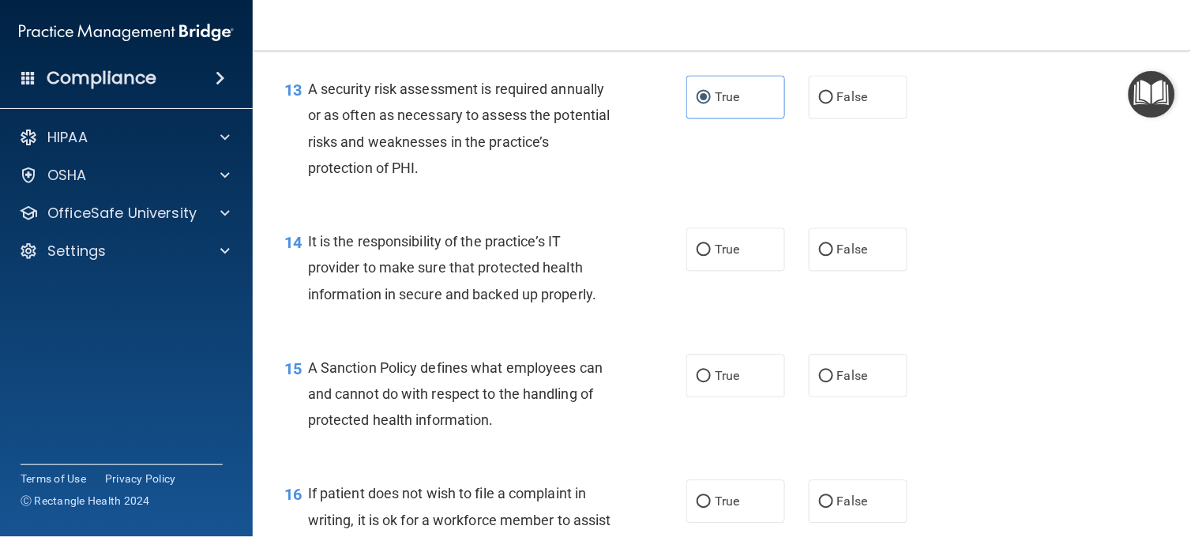
scroll to position [2040, 0]
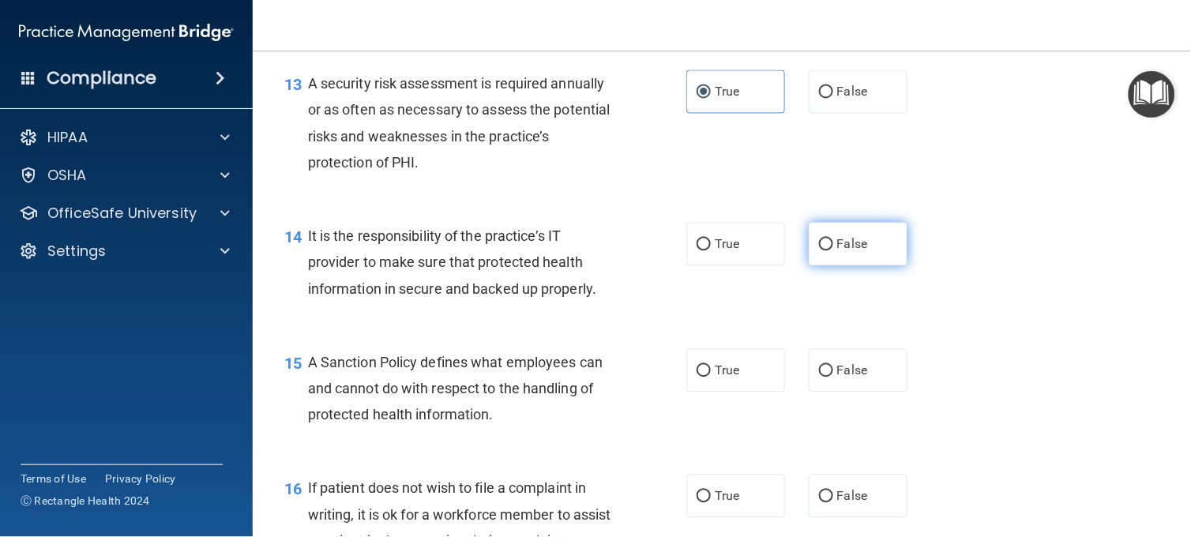
click at [885, 266] on label "False" at bounding box center [858, 244] width 99 height 43
click at [833, 251] on input "False" at bounding box center [826, 245] width 14 height 12
radio input "true"
click at [1029, 329] on div "14 It is the responsibility of the practice’s IT provider to make sure that pro…" at bounding box center [722, 266] width 899 height 126
click at [828, 393] on label "False" at bounding box center [858, 370] width 99 height 43
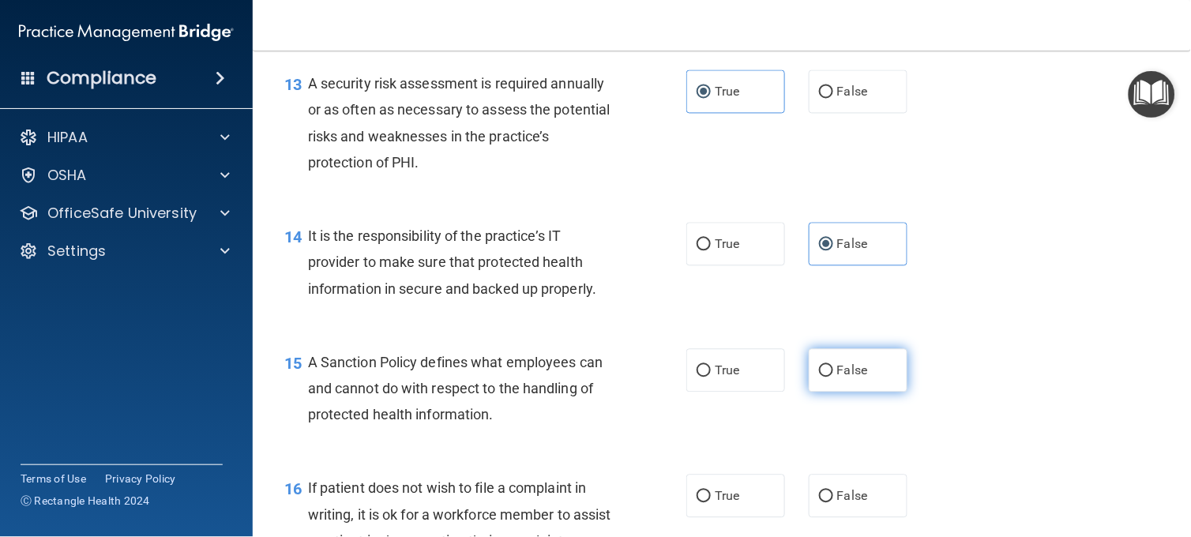
click at [828, 378] on input "False" at bounding box center [826, 372] width 14 height 12
radio input "true"
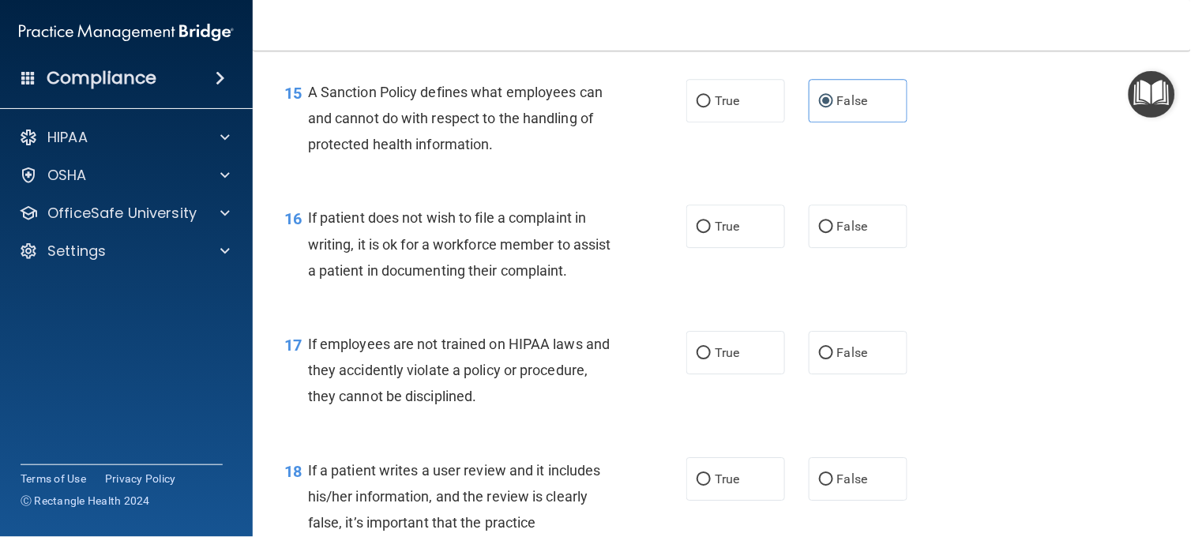
scroll to position [2321, 0]
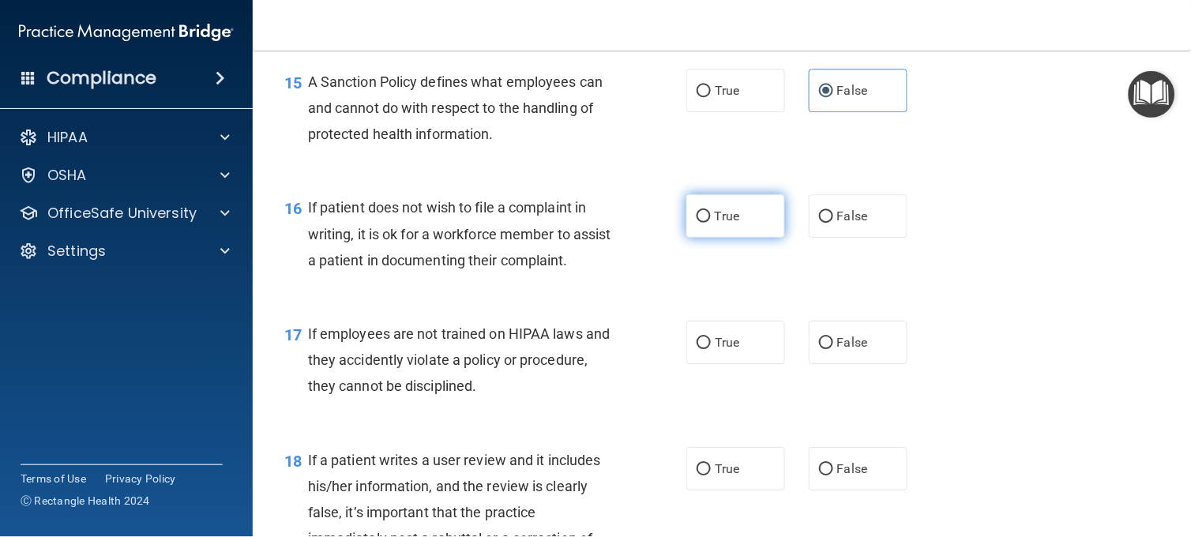
click at [686, 238] on label "True" at bounding box center [735, 215] width 99 height 43
click at [697, 223] on input "True" at bounding box center [704, 217] width 14 height 12
radio input "true"
click at [818, 364] on label "False" at bounding box center [858, 342] width 99 height 43
click at [819, 349] on input "False" at bounding box center [826, 343] width 14 height 12
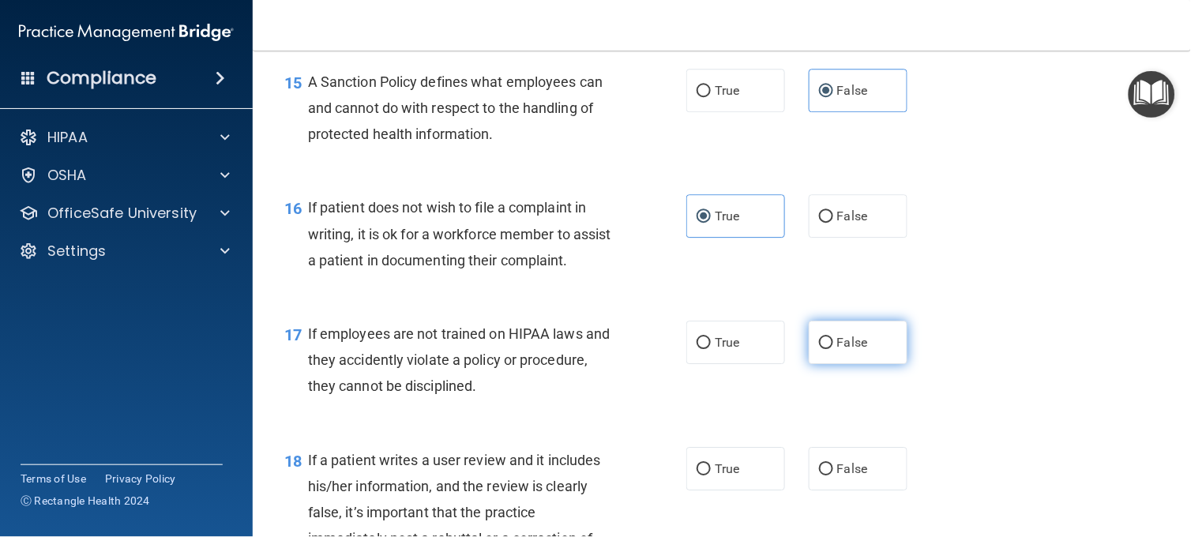
radio input "true"
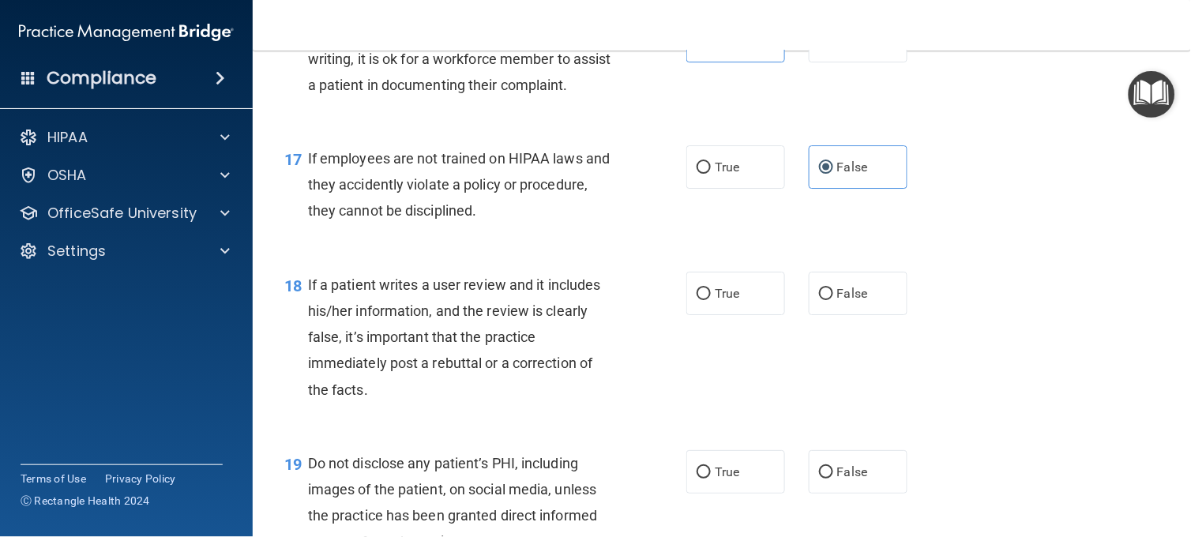
scroll to position [2497, 0]
click at [739, 188] on label "True" at bounding box center [735, 166] width 99 height 43
click at [711, 173] on input "True" at bounding box center [704, 167] width 14 height 12
radio input "true"
radio input "false"
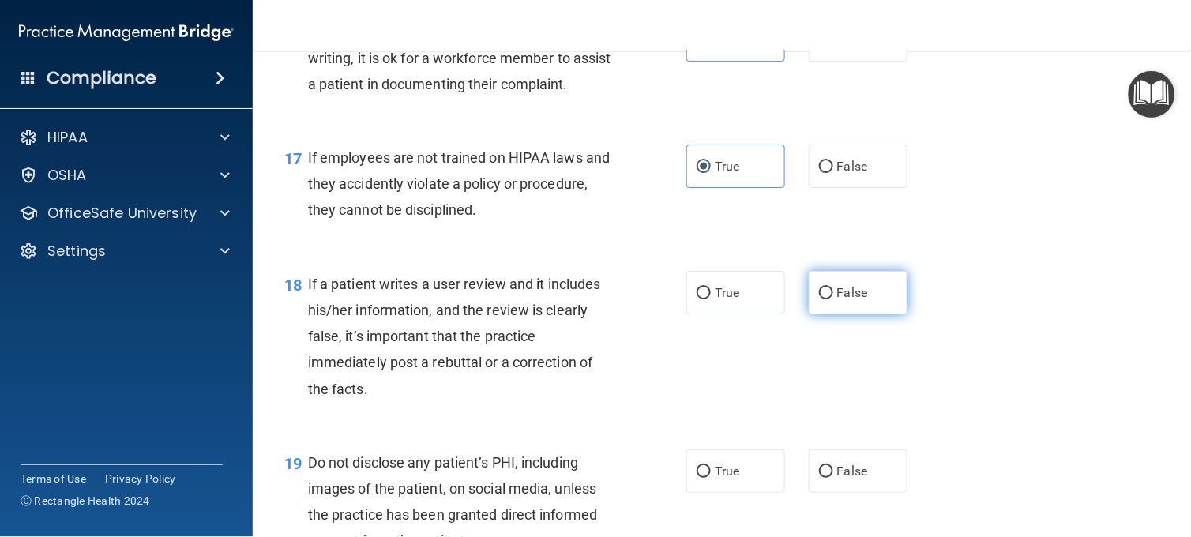
click at [837, 300] on span "False" at bounding box center [852, 292] width 31 height 15
click at [833, 299] on input "False" at bounding box center [826, 294] width 14 height 12
radio input "true"
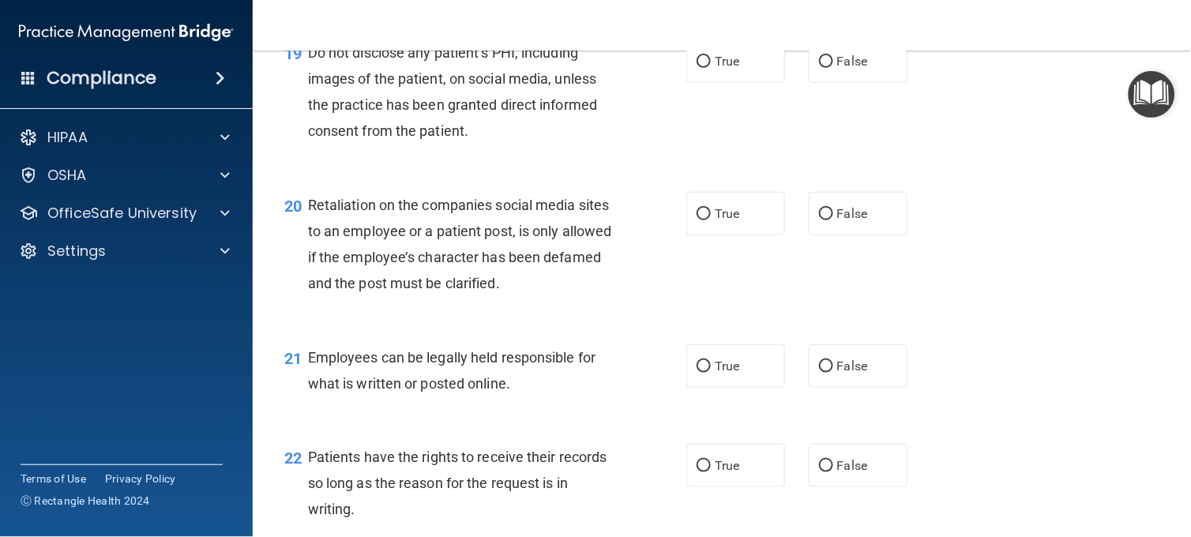
scroll to position [2918, 0]
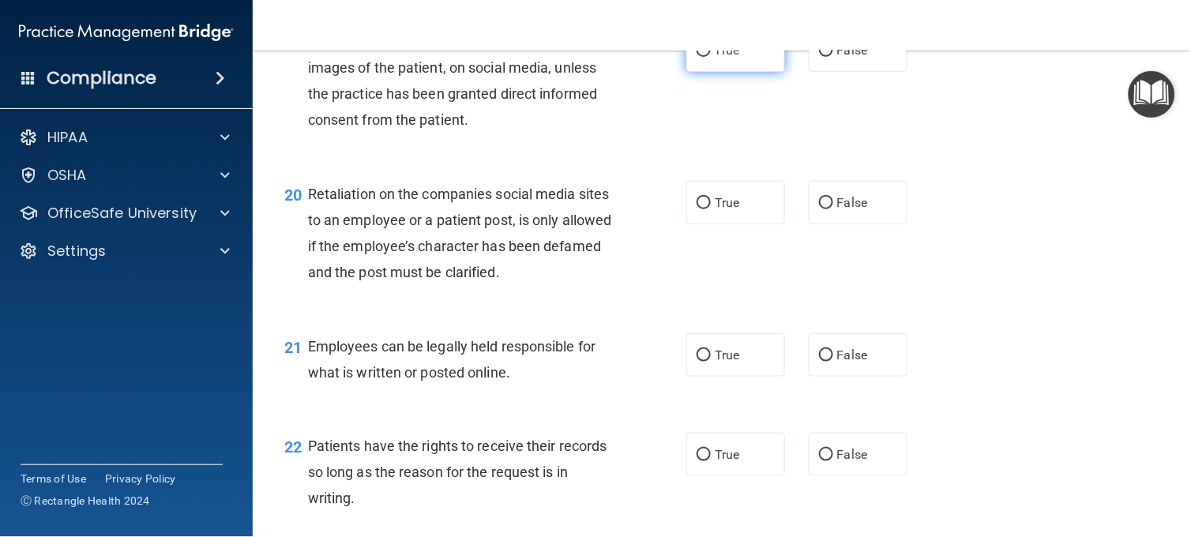
click at [739, 72] on label "True" at bounding box center [735, 49] width 99 height 43
click at [711, 57] on input "True" at bounding box center [704, 51] width 14 height 12
radio input "true"
click at [843, 210] on span "False" at bounding box center [852, 202] width 31 height 15
click at [833, 209] on input "False" at bounding box center [826, 203] width 14 height 12
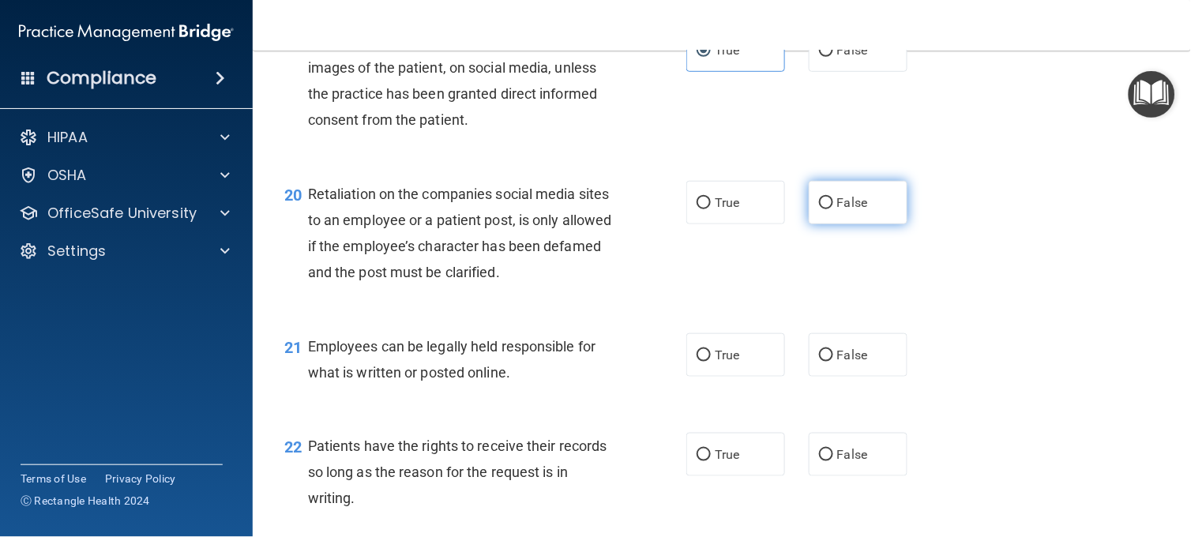
radio input "true"
click at [1062, 314] on div "20 Retaliation on the companies social media sites to an employee or a patient …" at bounding box center [722, 237] width 899 height 152
click at [751, 377] on label "True" at bounding box center [735, 354] width 99 height 43
click at [711, 362] on input "True" at bounding box center [704, 356] width 14 height 12
radio input "true"
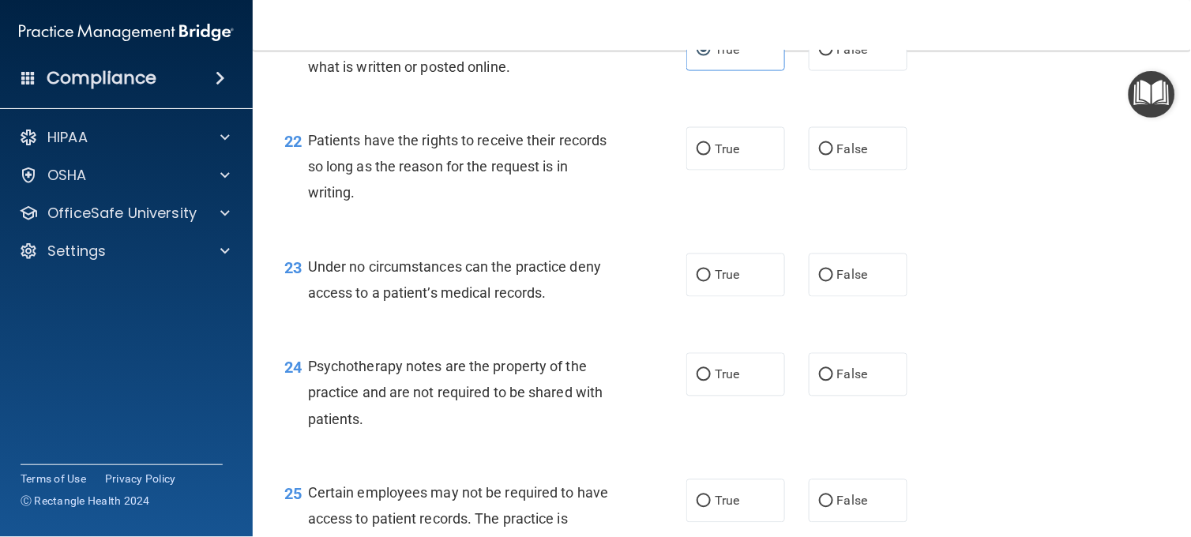
scroll to position [3245, 0]
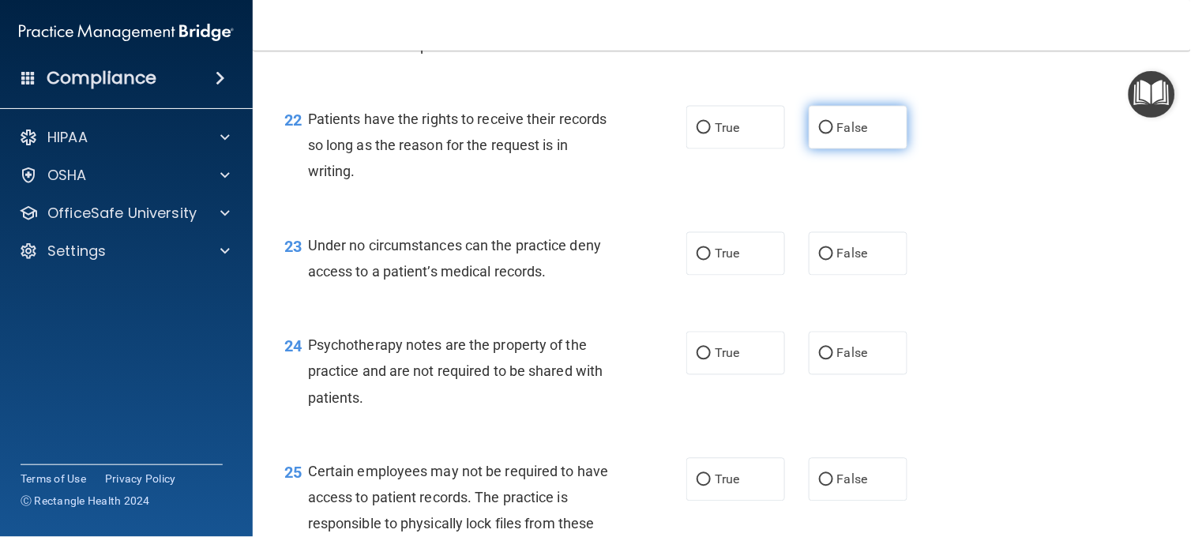
click at [840, 149] on label "False" at bounding box center [858, 127] width 99 height 43
click at [833, 134] on input "False" at bounding box center [826, 128] width 14 height 12
radio input "true"
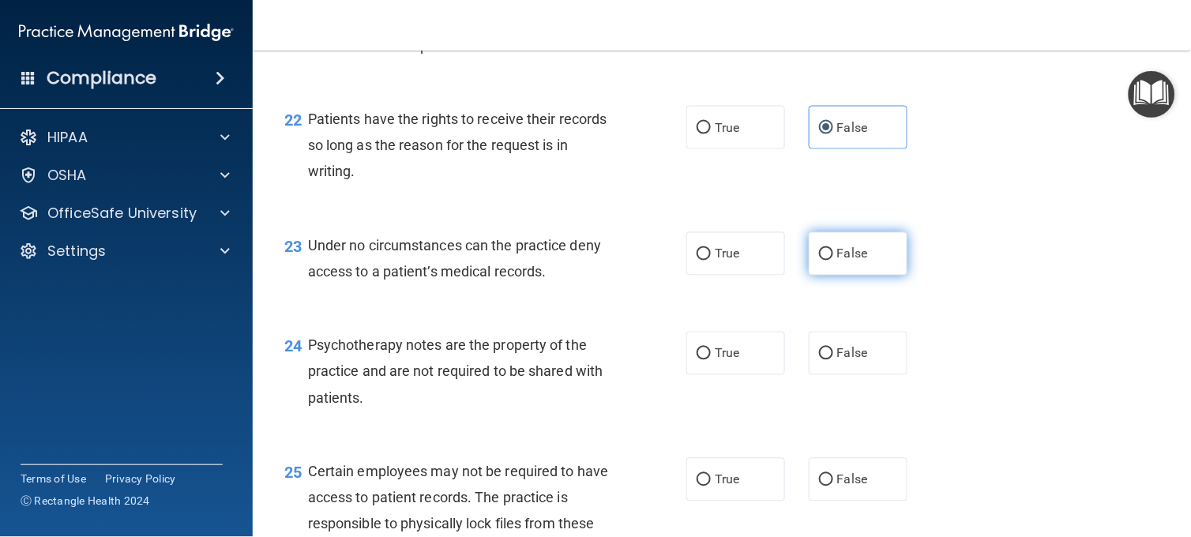
click at [844, 261] on span "False" at bounding box center [852, 253] width 31 height 15
click at [833, 261] on input "False" at bounding box center [826, 255] width 14 height 12
radio input "true"
click at [731, 375] on label "True" at bounding box center [735, 353] width 99 height 43
click at [711, 360] on input "True" at bounding box center [704, 354] width 14 height 12
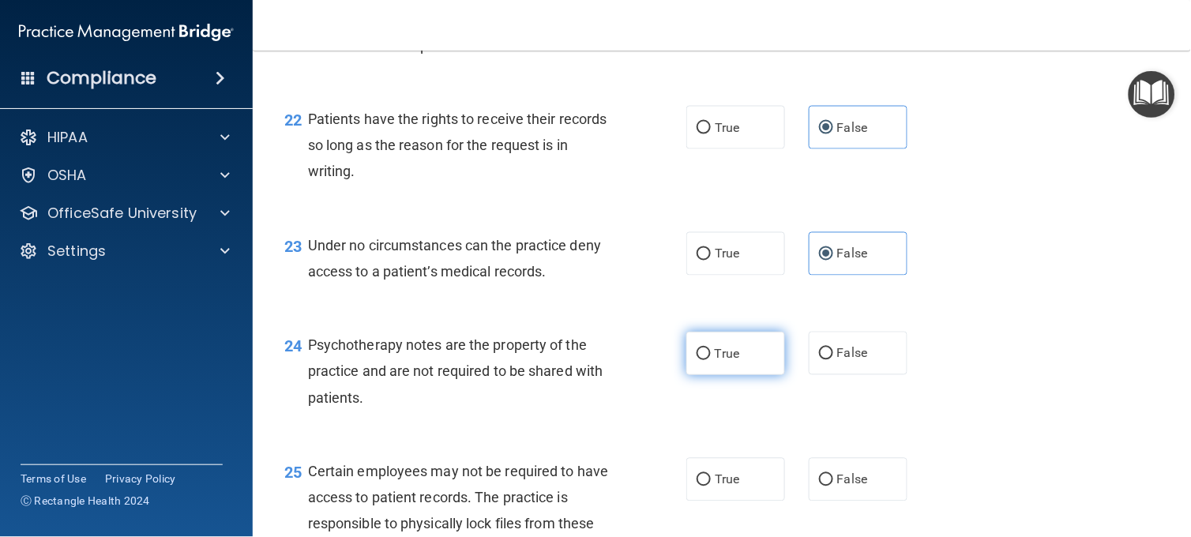
radio input "true"
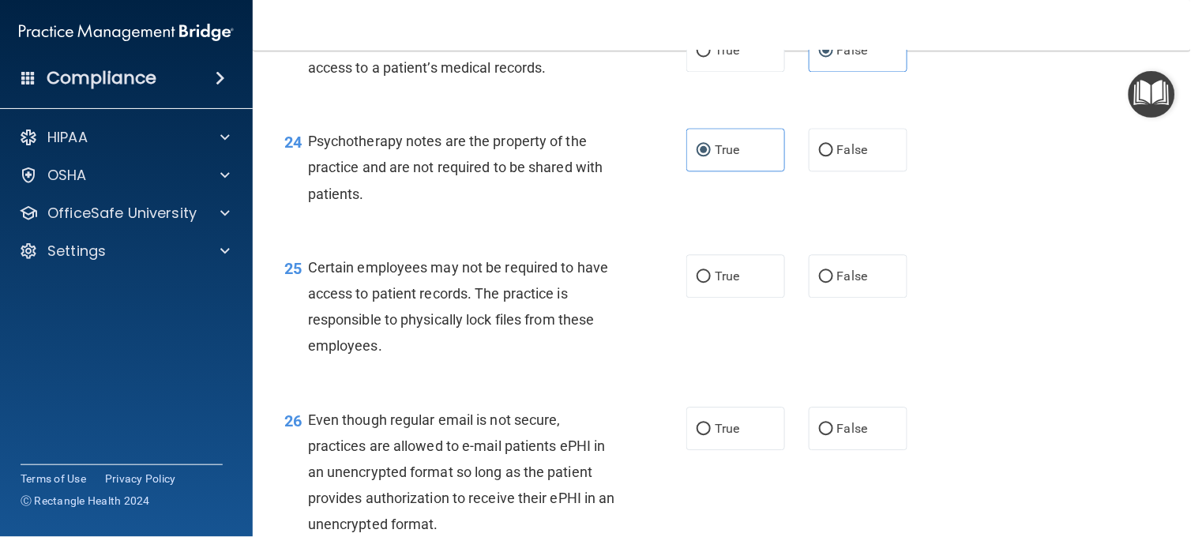
scroll to position [3491, 0]
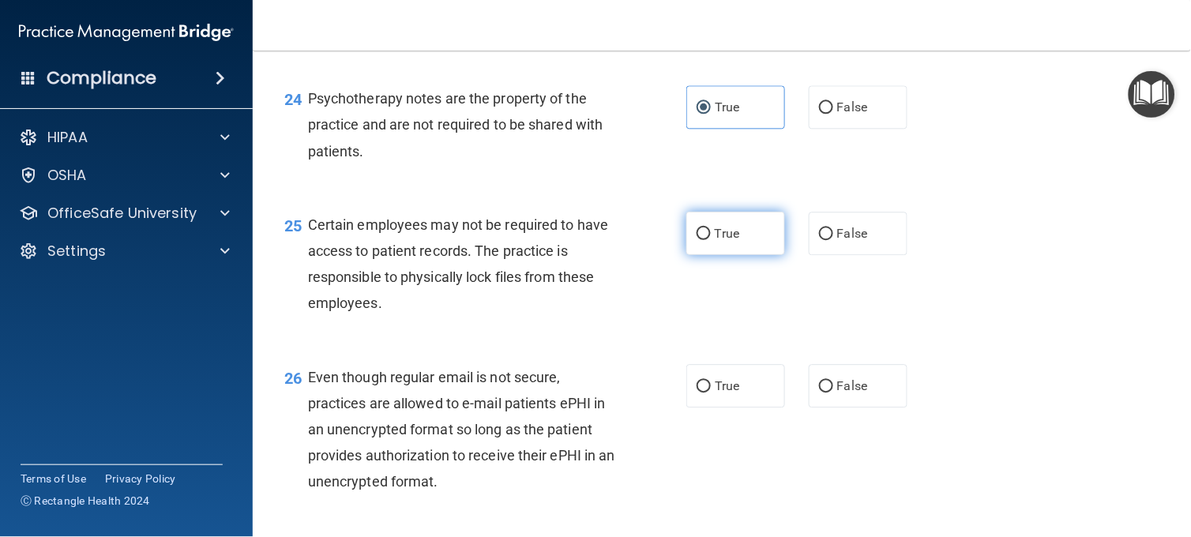
click at [736, 255] on label "True" at bounding box center [735, 233] width 99 height 43
click at [711, 240] on input "True" at bounding box center [704, 234] width 14 height 12
radio input "true"
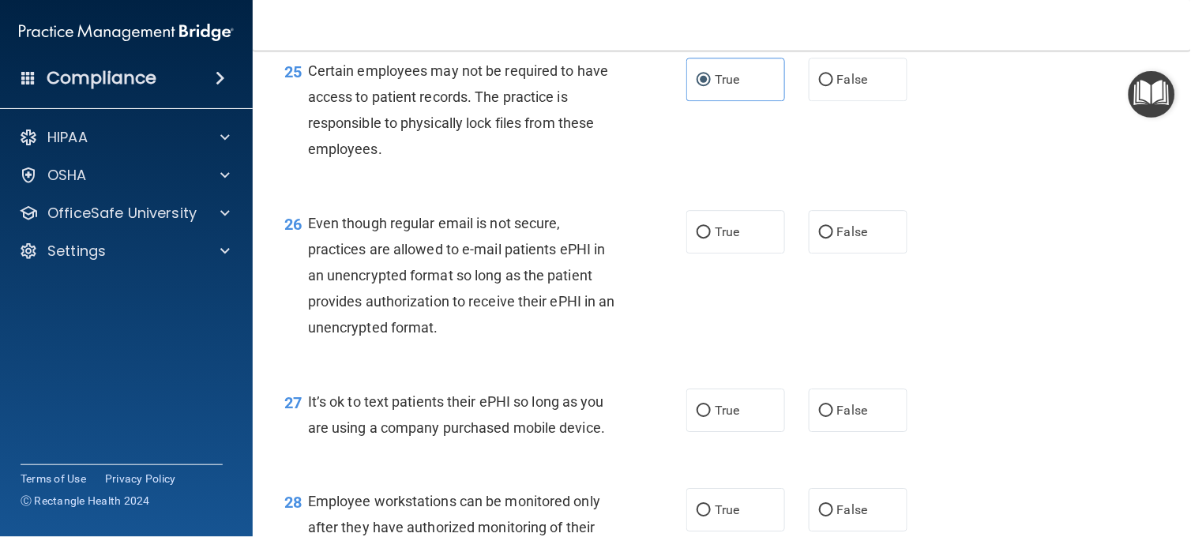
scroll to position [3667, 0]
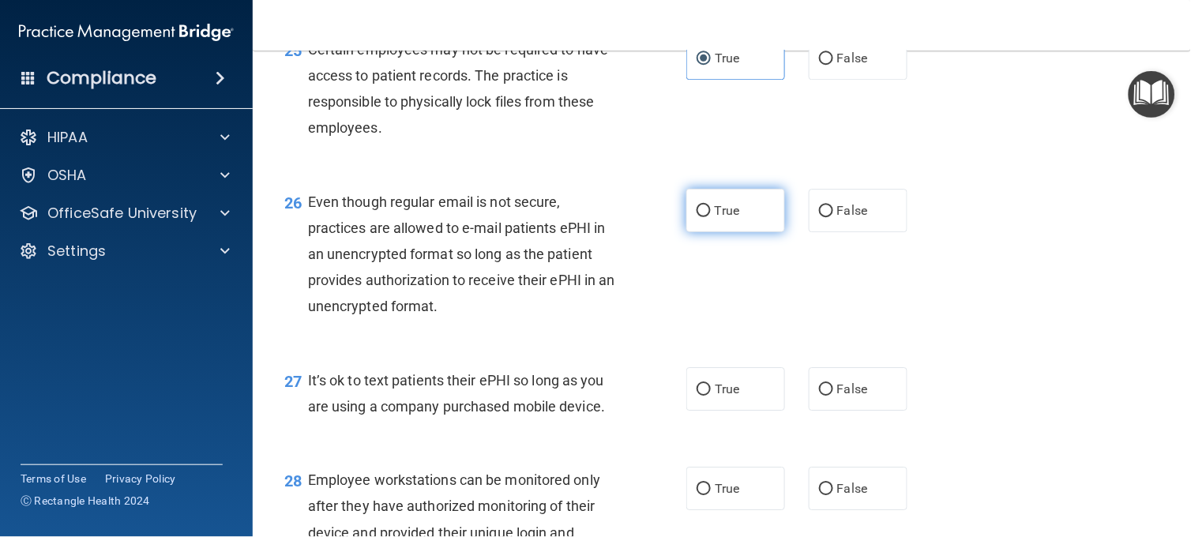
click at [752, 232] on label "True" at bounding box center [735, 210] width 99 height 43
click at [711, 217] on input "True" at bounding box center [704, 211] width 14 height 12
radio input "true"
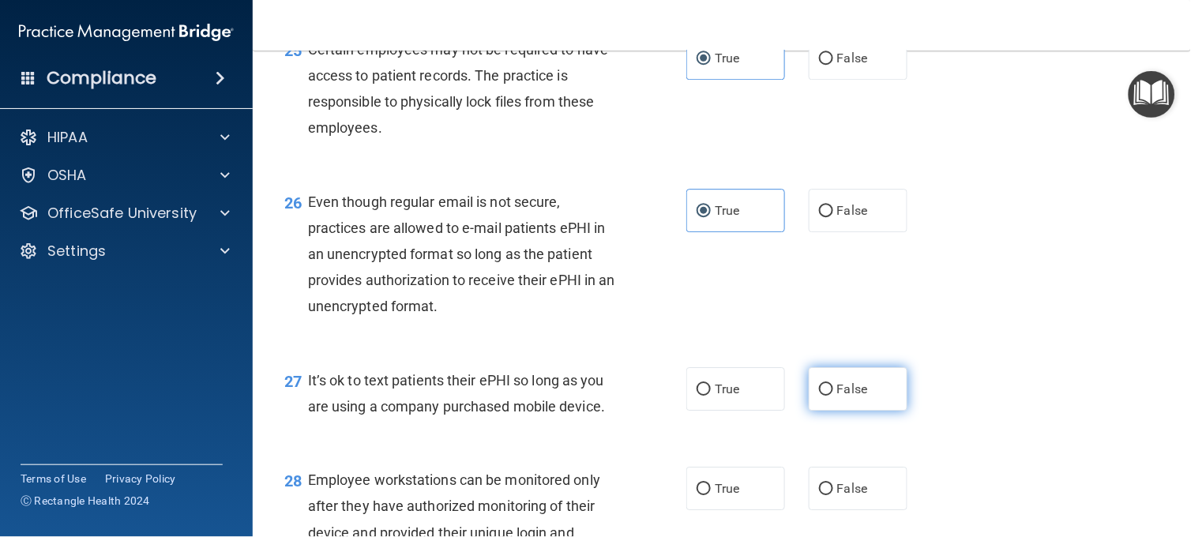
click at [848, 411] on label "False" at bounding box center [858, 388] width 99 height 43
click at [833, 396] on input "False" at bounding box center [826, 390] width 14 height 12
radio input "true"
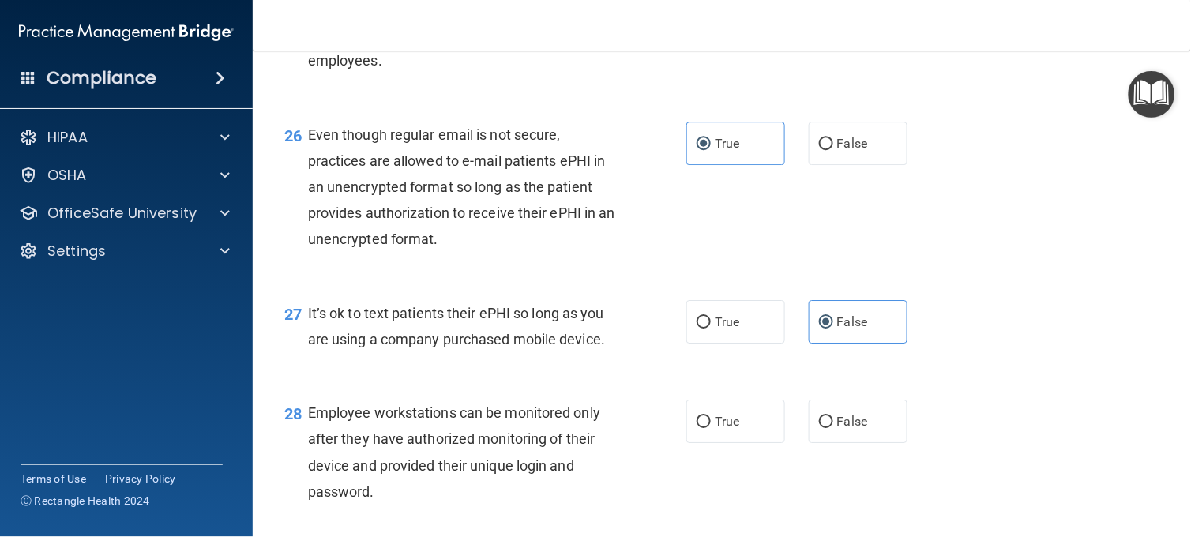
scroll to position [3737, 0]
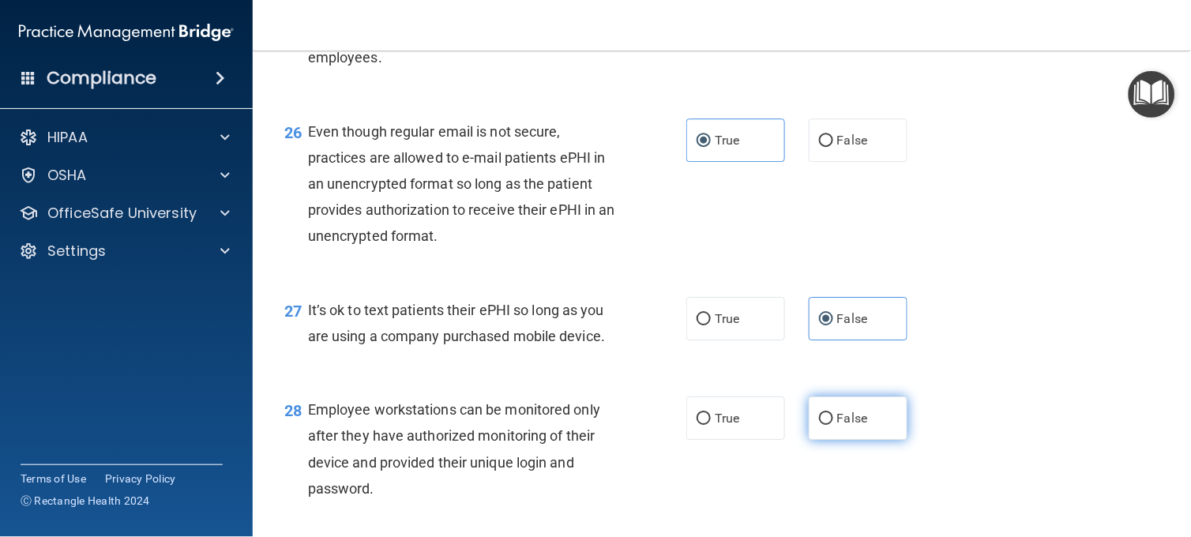
click at [831, 440] on label "False" at bounding box center [858, 418] width 99 height 43
click at [831, 425] on input "False" at bounding box center [826, 419] width 14 height 12
radio input "true"
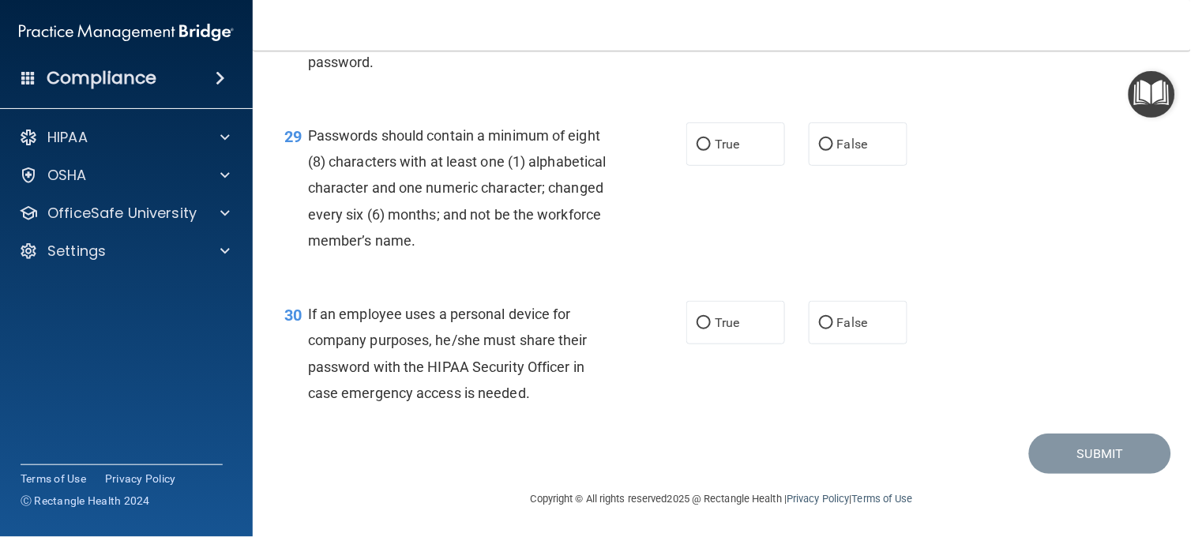
scroll to position [4193, 0]
click at [871, 344] on label "False" at bounding box center [858, 322] width 99 height 43
click at [833, 329] on input "False" at bounding box center [826, 324] width 14 height 12
radio input "true"
click at [730, 166] on label "True" at bounding box center [735, 143] width 99 height 43
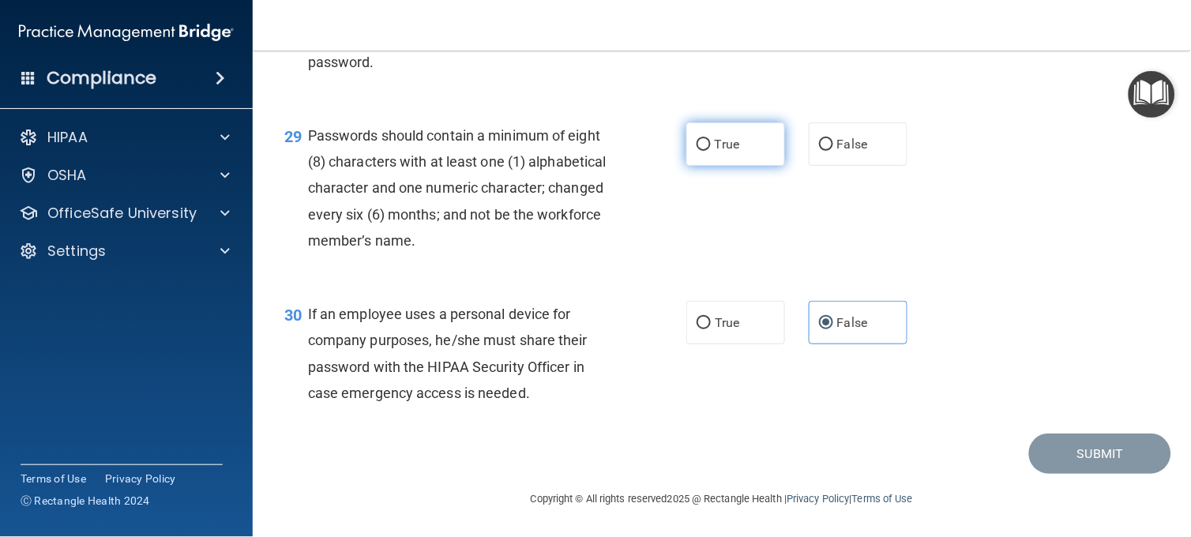
click at [711, 151] on input "True" at bounding box center [704, 145] width 14 height 12
radio input "true"
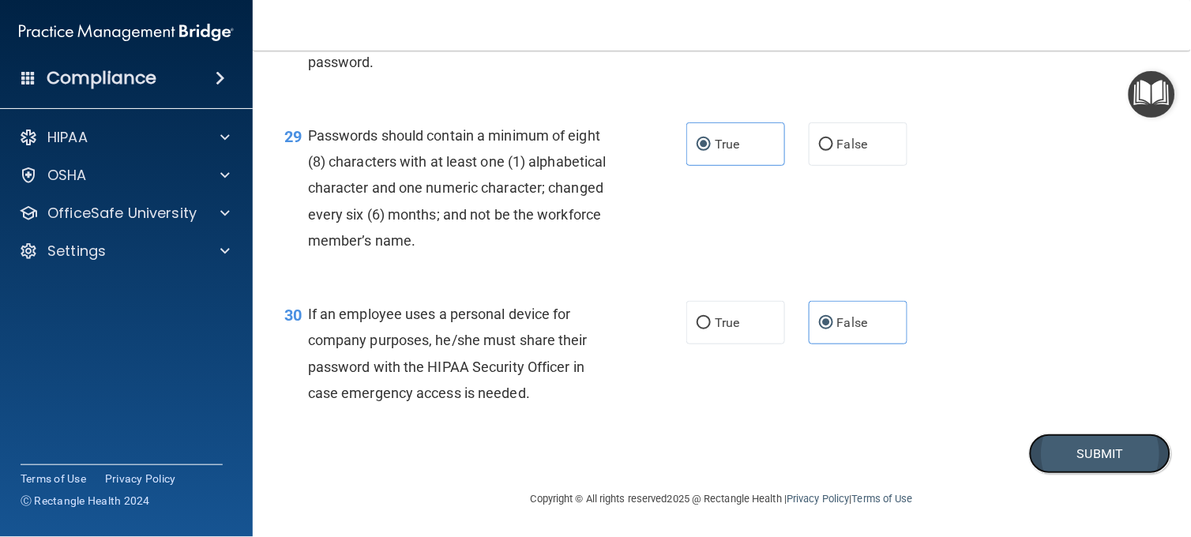
click at [1071, 474] on button "Submit" at bounding box center [1100, 454] width 142 height 40
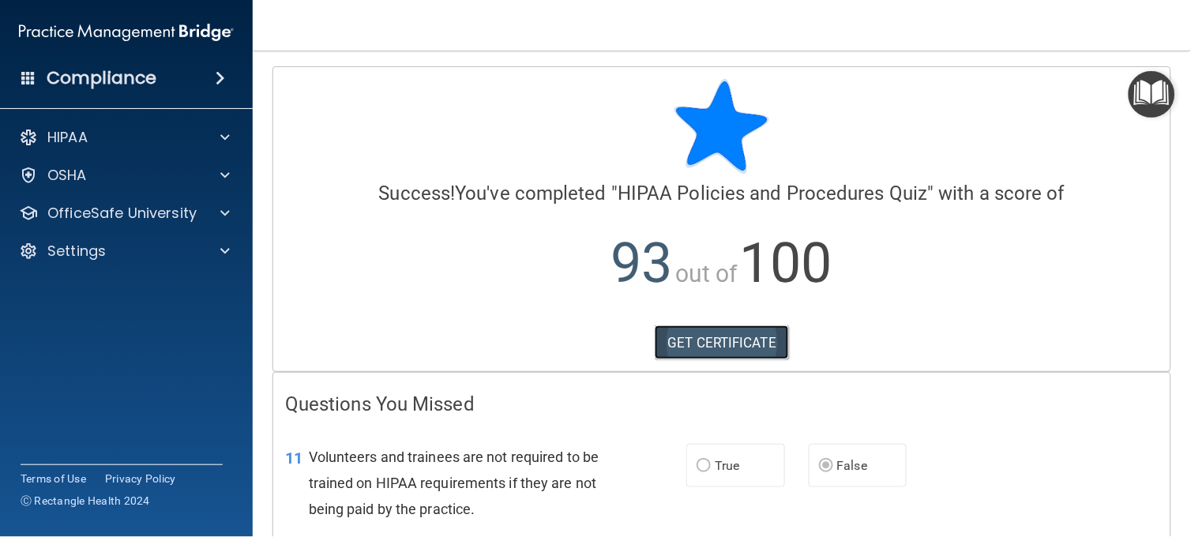
click at [722, 344] on link "GET CERTIFICATE" at bounding box center [722, 342] width 135 height 35
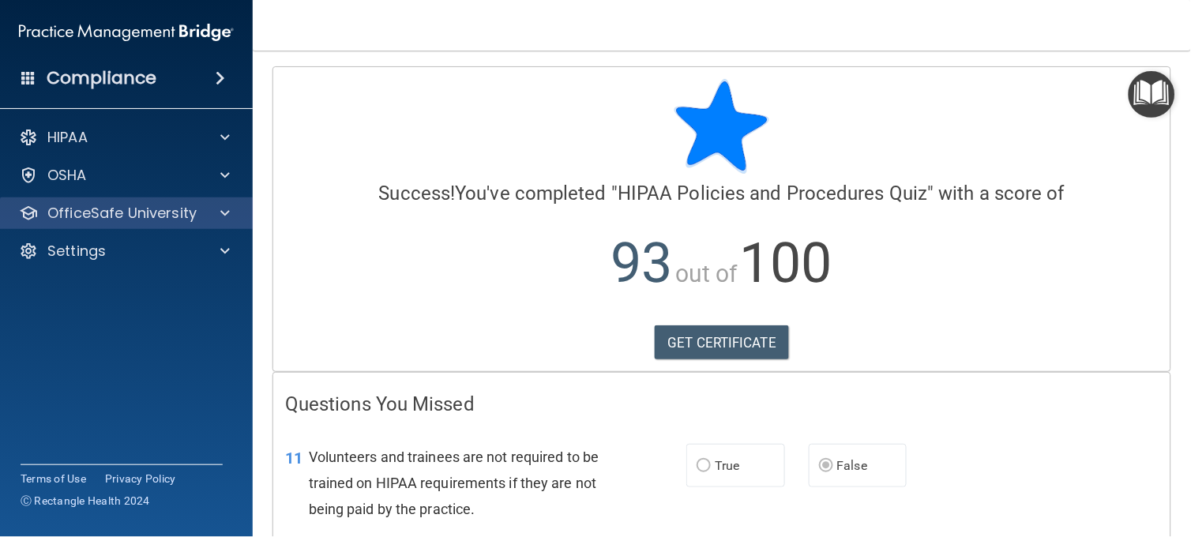
click at [177, 223] on div "OfficeSafe University" at bounding box center [127, 213] width 254 height 32
click at [223, 212] on span at bounding box center [224, 213] width 9 height 19
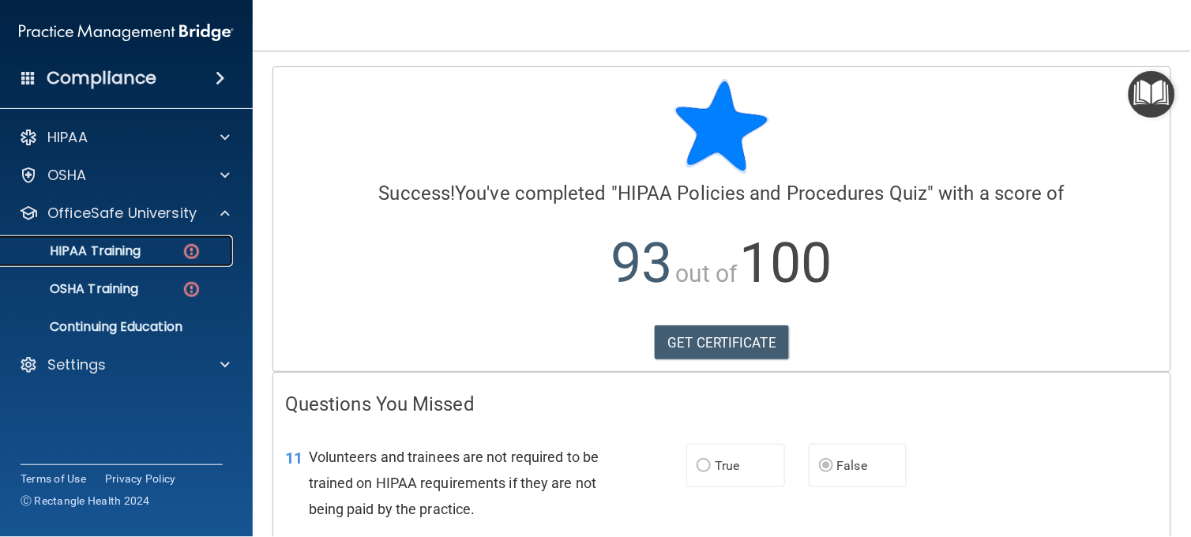
click at [137, 257] on p "HIPAA Training" at bounding box center [75, 251] width 130 height 16
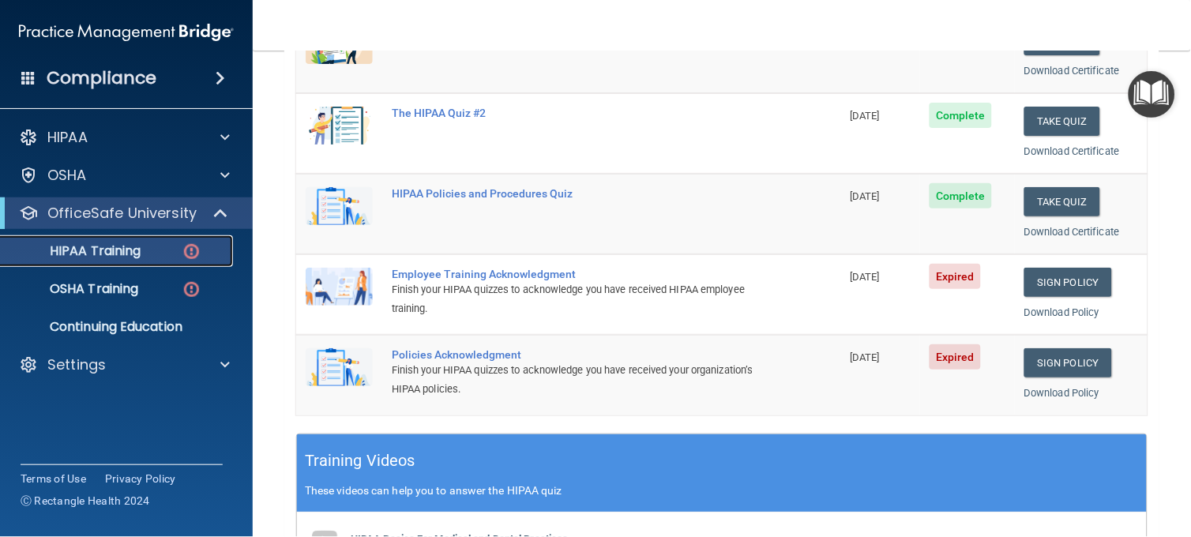
scroll to position [249, 0]
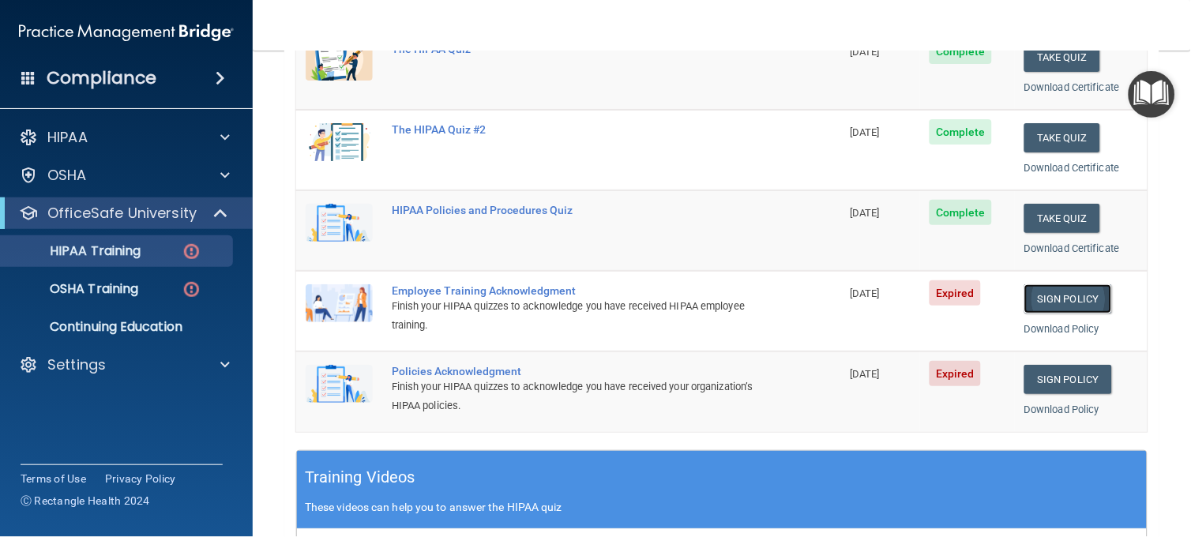
click at [1068, 295] on link "Sign Policy" at bounding box center [1069, 298] width 88 height 29
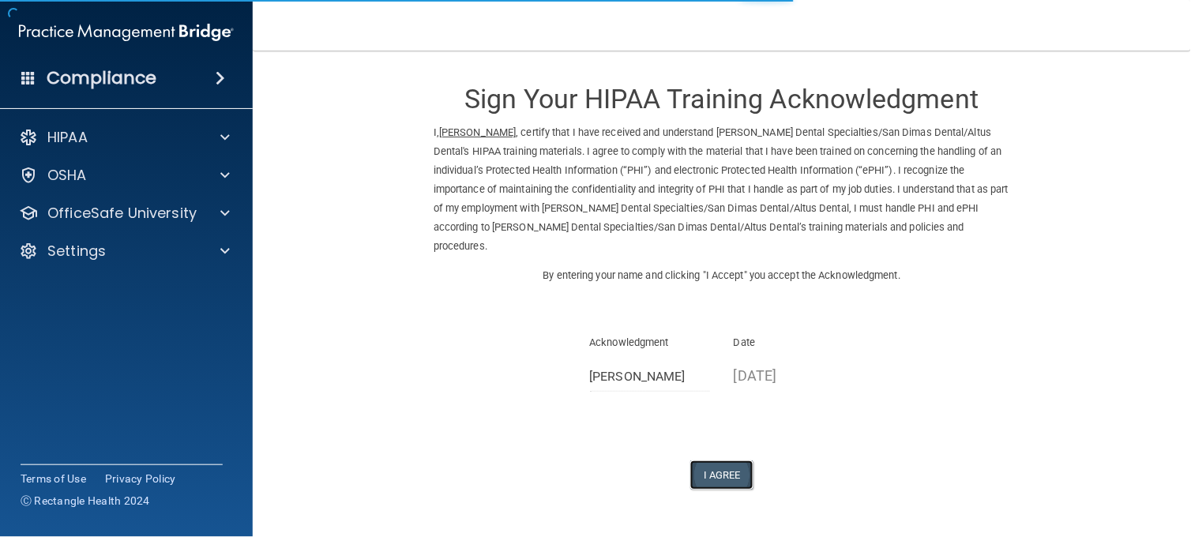
click at [728, 461] on button "I Agree" at bounding box center [721, 475] width 63 height 29
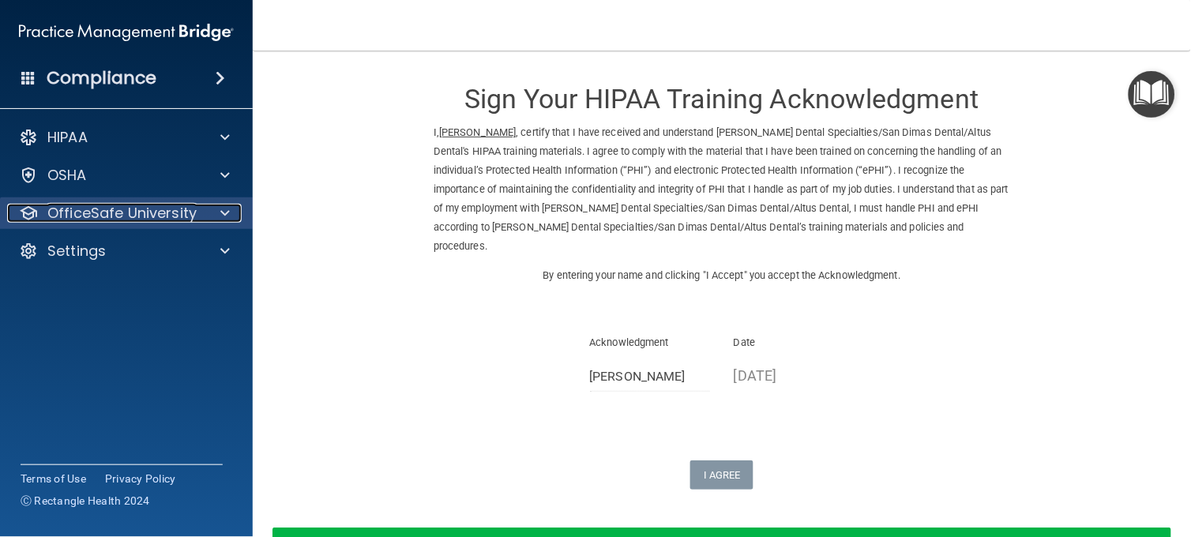
click at [81, 204] on p "OfficeSafe University" at bounding box center [121, 213] width 149 height 19
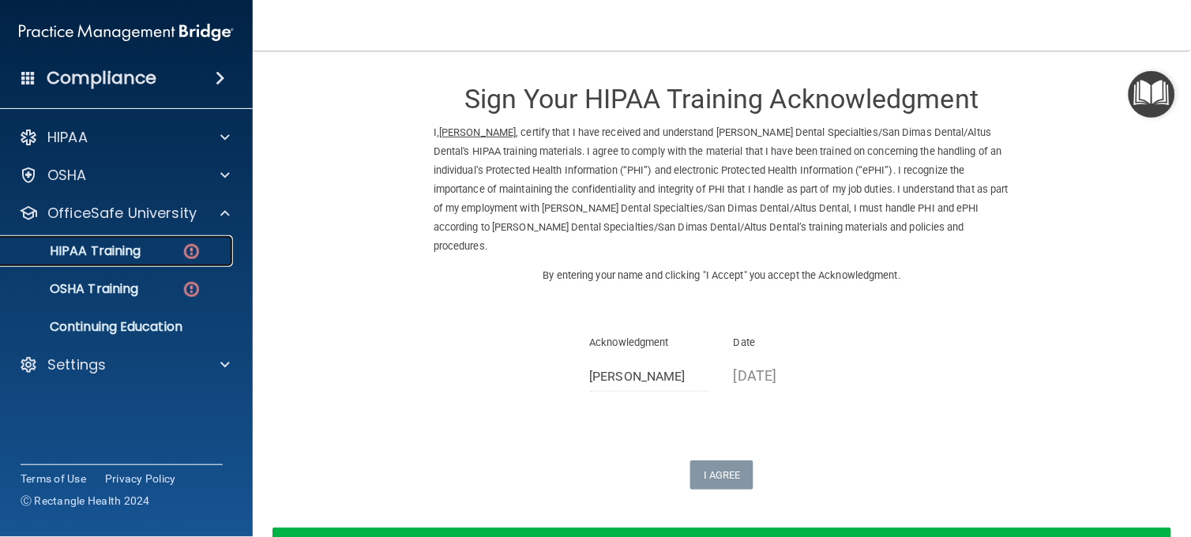
click at [96, 239] on link "HIPAA Training" at bounding box center [108, 251] width 249 height 32
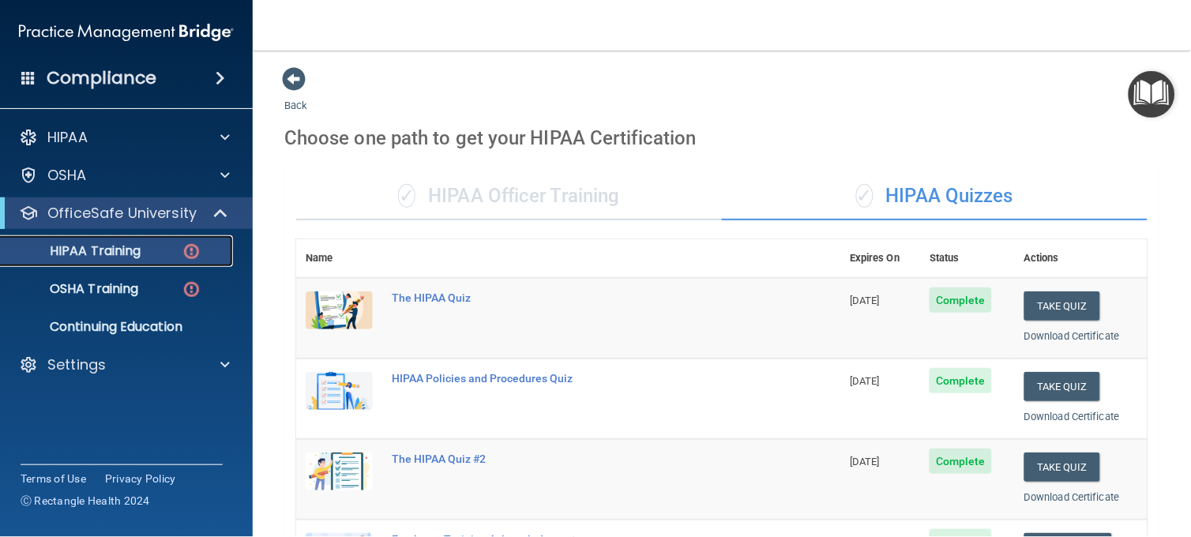
scroll to position [424, 0]
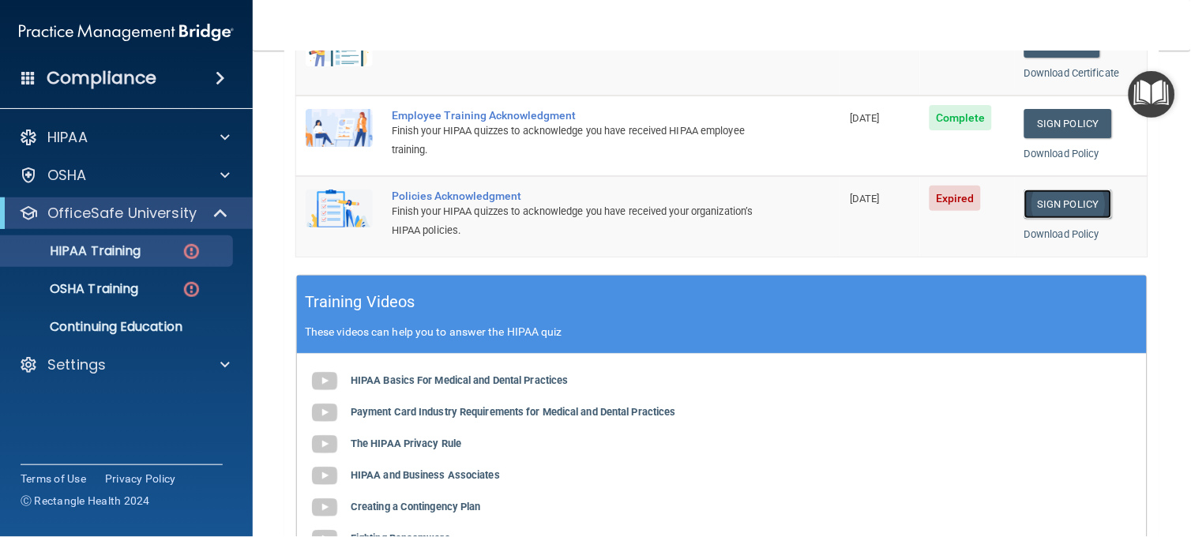
click at [1055, 190] on link "Sign Policy" at bounding box center [1069, 204] width 88 height 29
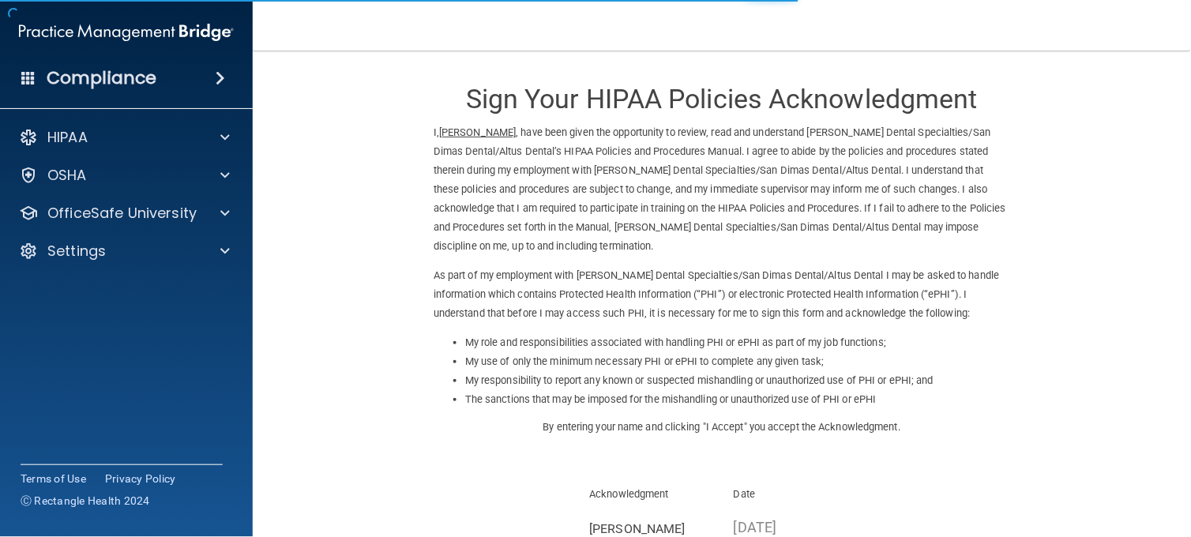
click at [1112, 365] on form "Sign Your HIPAA Policies Acknowledgment I, Tina Milam , have been given the opp…" at bounding box center [721, 372] width 875 height 613
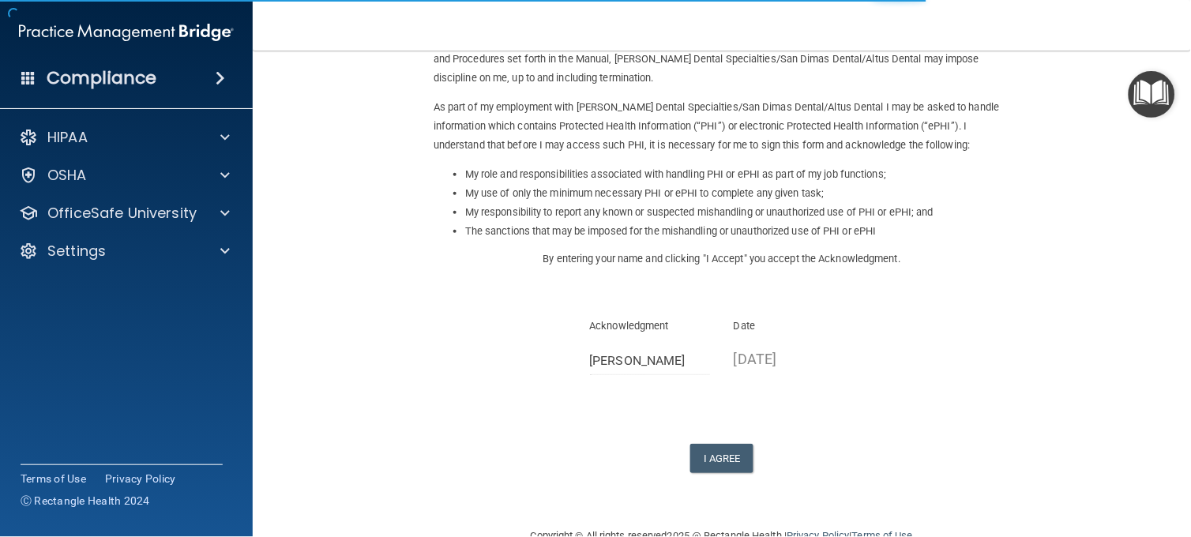
scroll to position [206, 0]
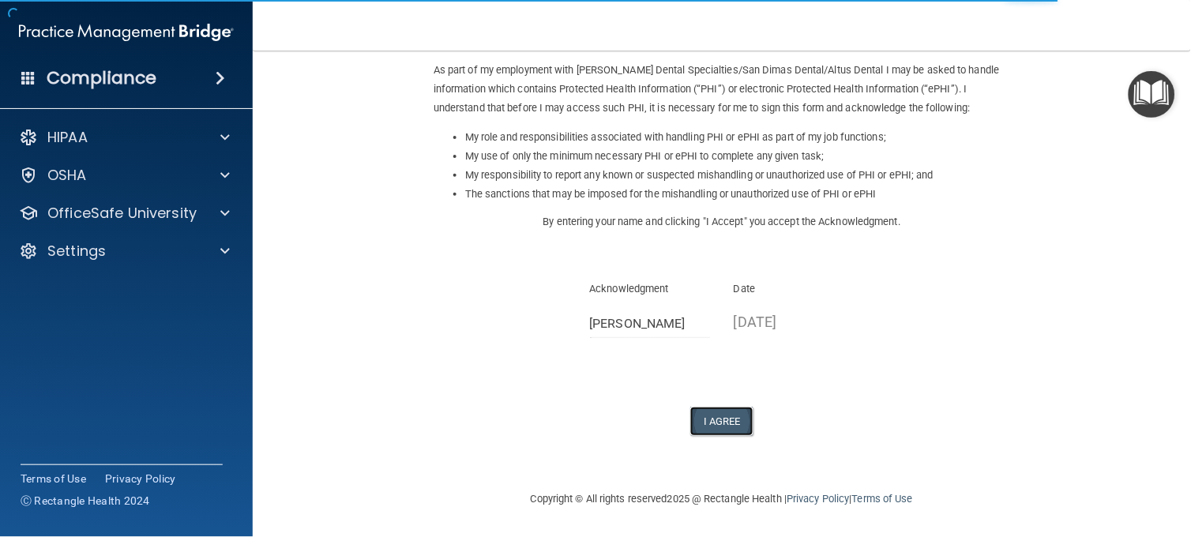
click at [722, 424] on button "I Agree" at bounding box center [721, 421] width 63 height 29
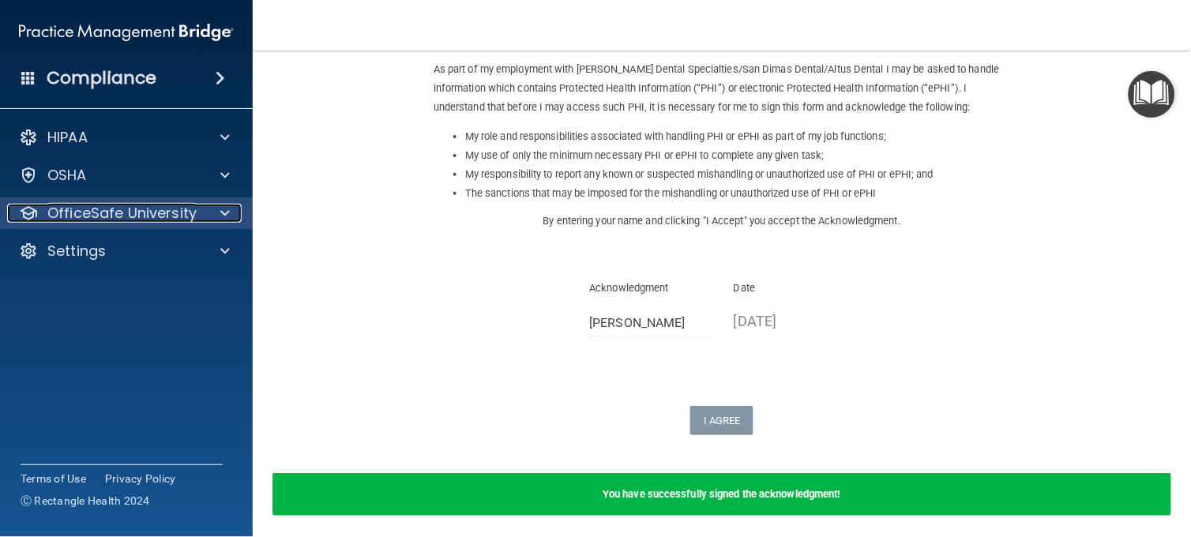
click at [73, 209] on p "OfficeSafe University" at bounding box center [121, 213] width 149 height 19
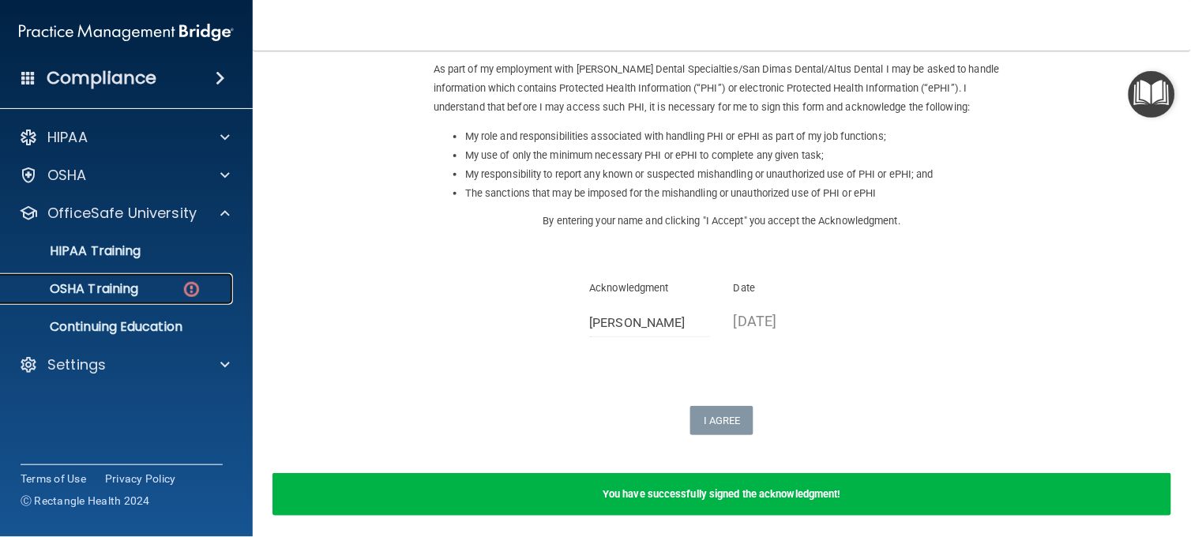
click at [88, 286] on p "OSHA Training" at bounding box center [74, 289] width 128 height 16
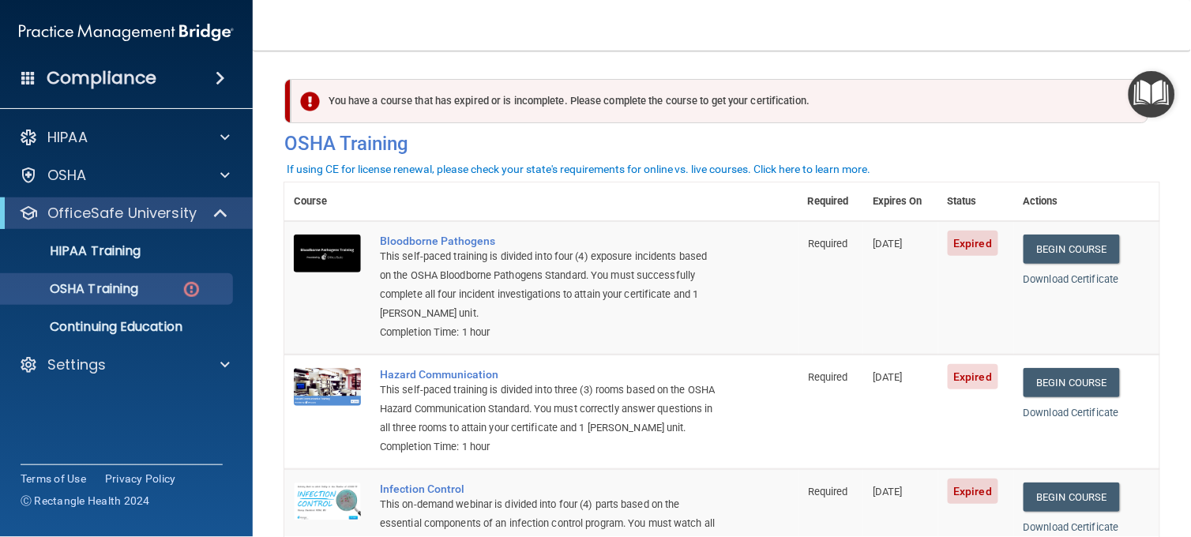
click at [1081, 233] on td "Begin Course Download Certificate" at bounding box center [1086, 287] width 145 height 133
click at [1080, 246] on link "Begin Course" at bounding box center [1072, 249] width 96 height 29
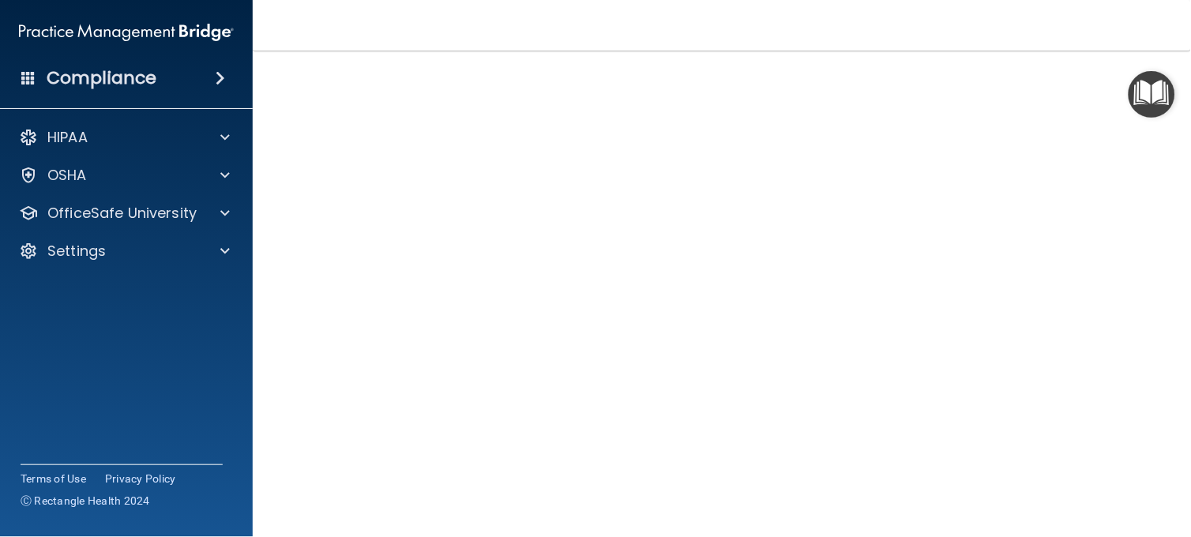
scroll to position [34, 0]
click at [1145, 404] on div "Bloodborne Pathogens Training This course doesn’t expire until 06/28/2025. Are …" at bounding box center [721, 321] width 875 height 547
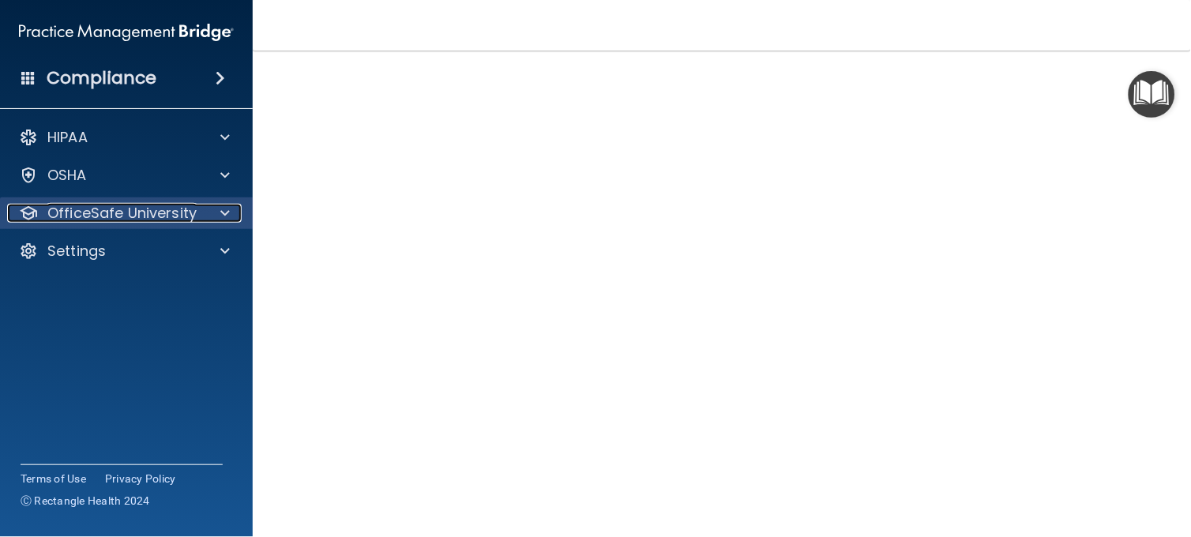
click at [47, 215] on p "OfficeSafe University" at bounding box center [121, 213] width 149 height 19
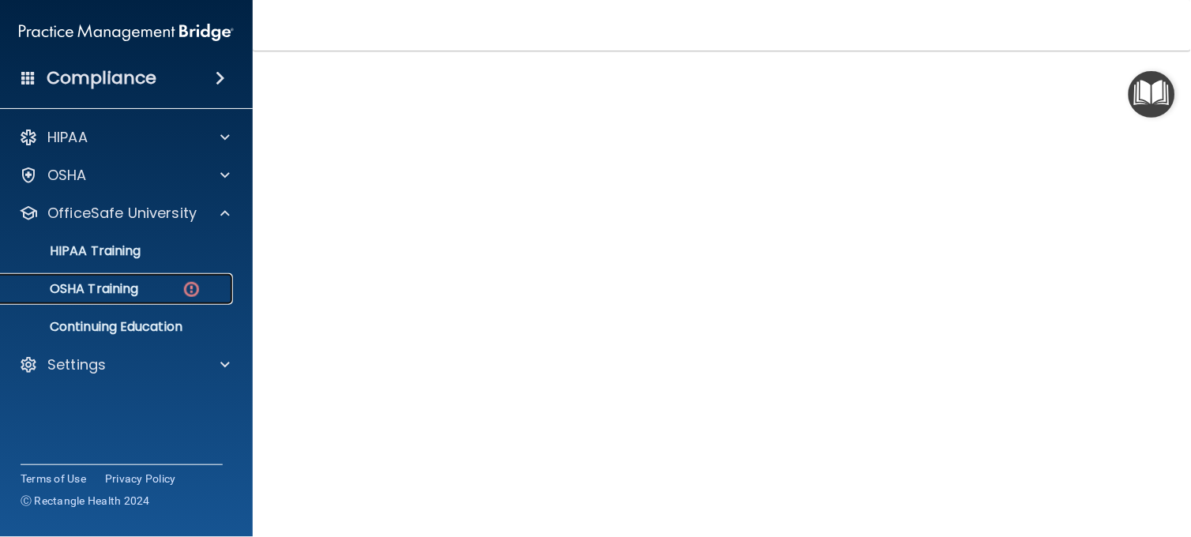
click at [81, 286] on p "OSHA Training" at bounding box center [74, 289] width 128 height 16
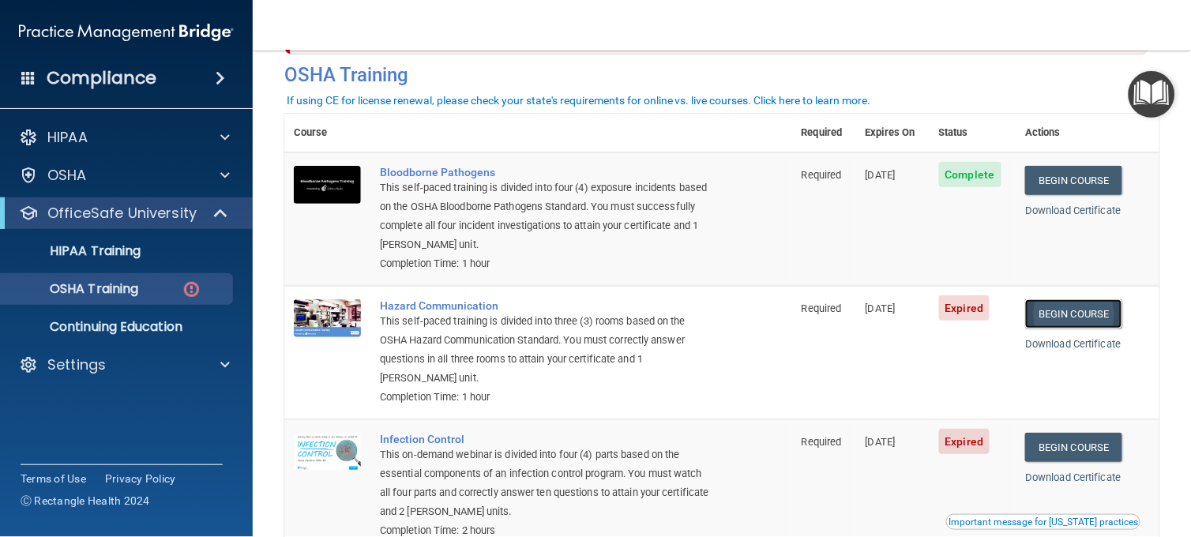
click at [1093, 322] on link "Begin Course" at bounding box center [1073, 313] width 96 height 29
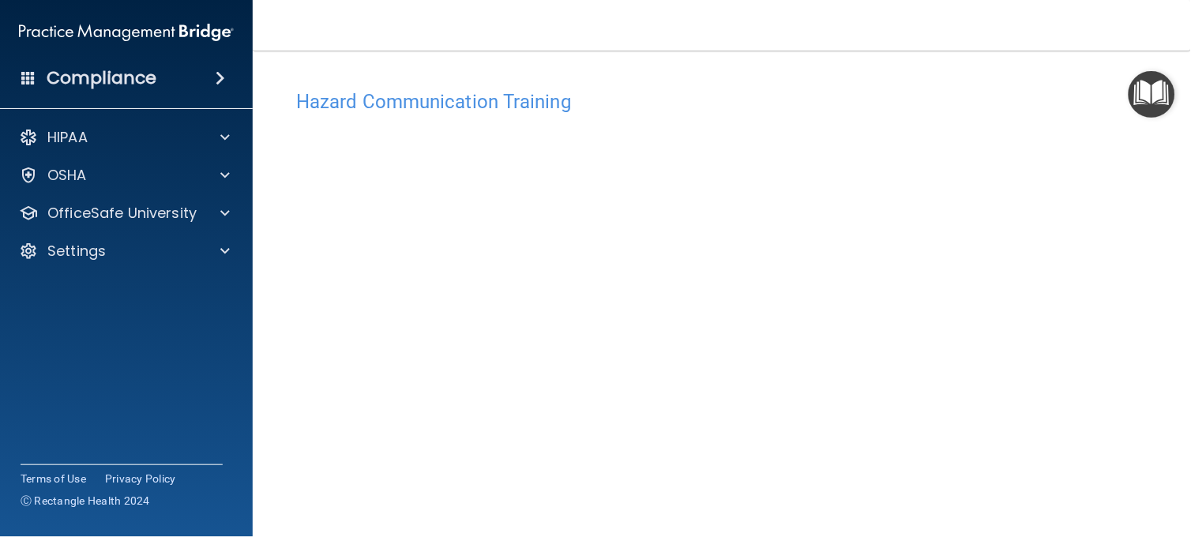
scroll to position [57, 0]
click at [1146, 295] on div "Hazard Communication Training This course doesn’t expire until [DATE]. Are you …" at bounding box center [721, 316] width 875 height 582
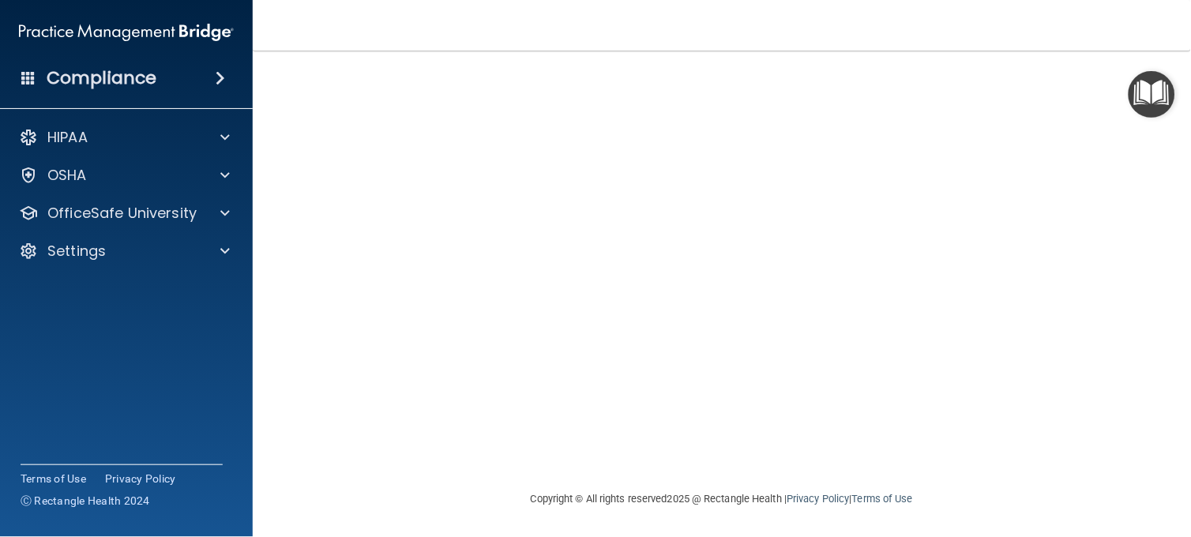
scroll to position [0, 0]
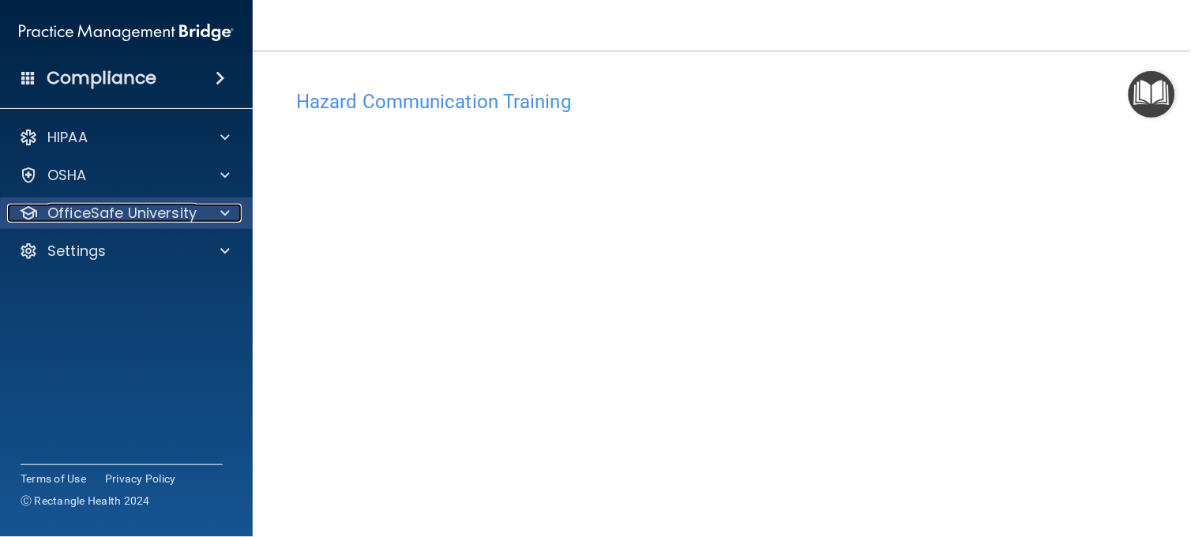
click at [208, 206] on div at bounding box center [222, 213] width 39 height 19
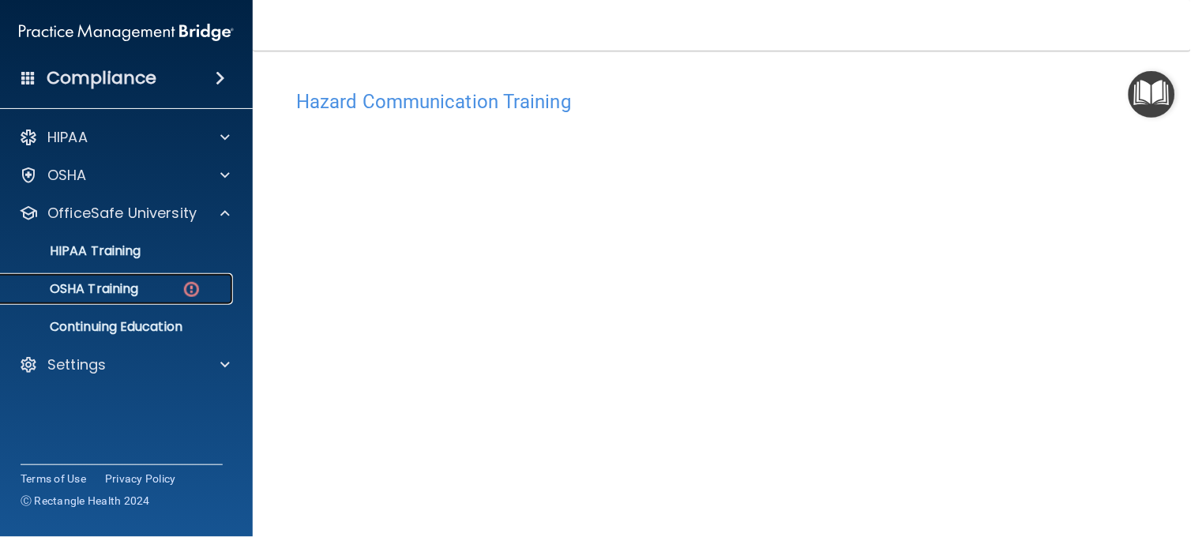
click at [171, 293] on div "OSHA Training" at bounding box center [118, 289] width 216 height 16
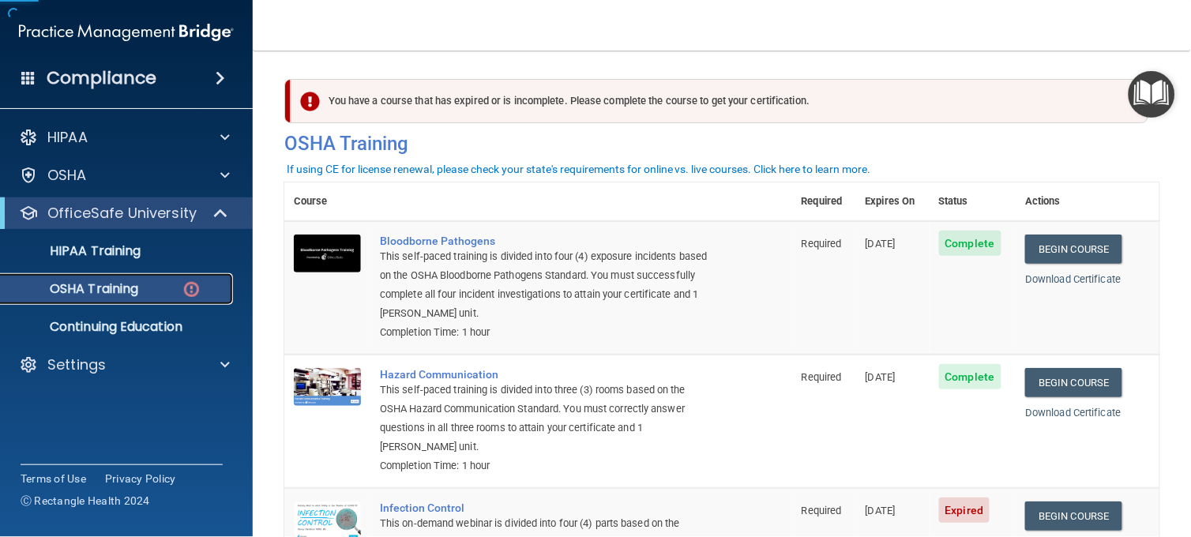
click at [171, 293] on div "OSHA Training" at bounding box center [118, 289] width 216 height 16
click at [1060, 514] on link "Begin Course" at bounding box center [1073, 516] width 96 height 29
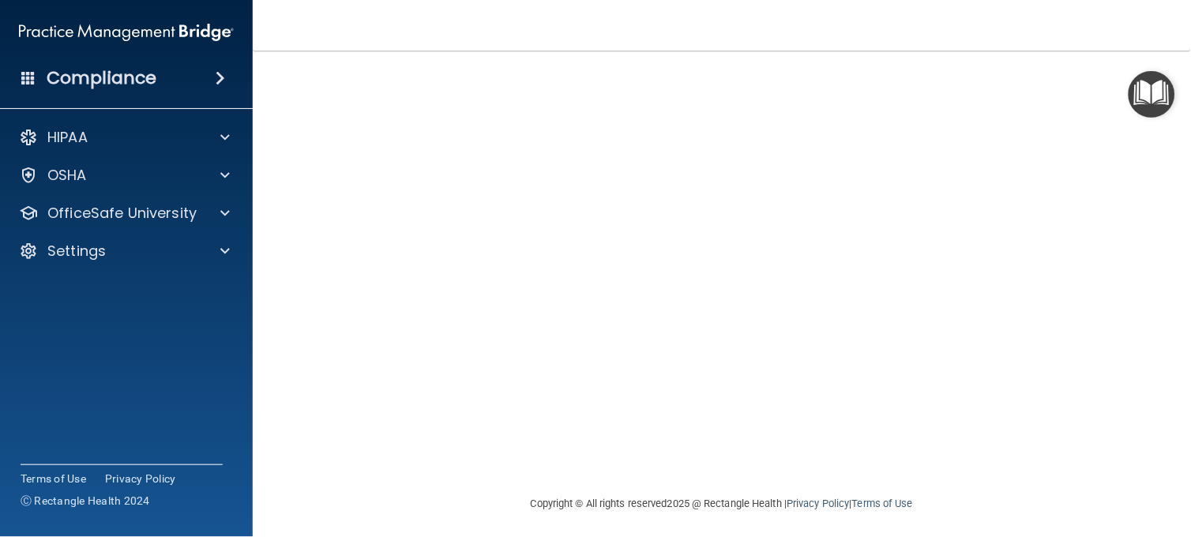
scroll to position [87, 0]
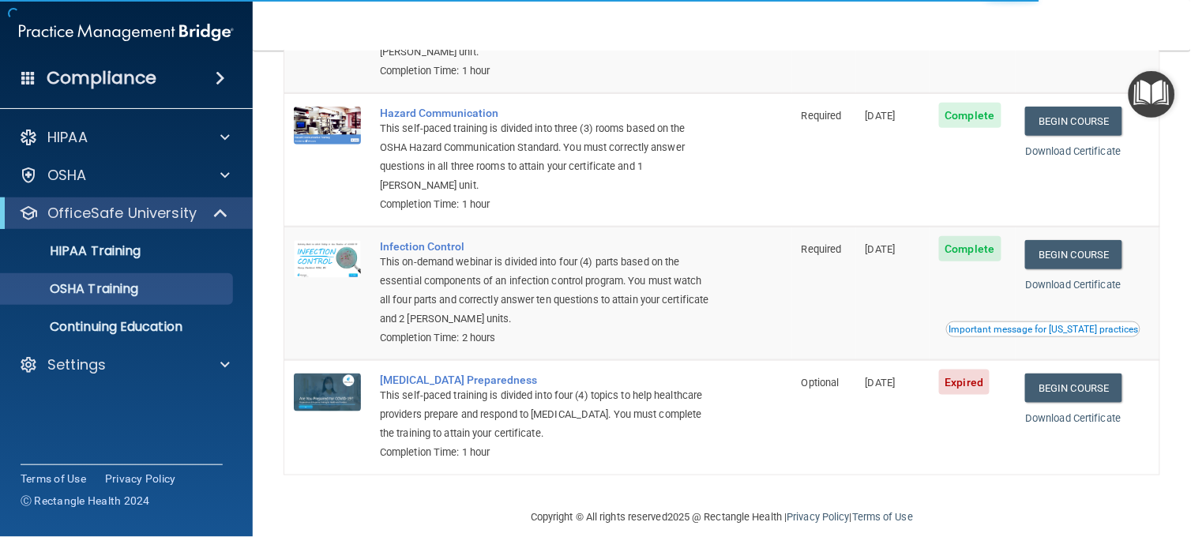
scroll to position [239, 0]
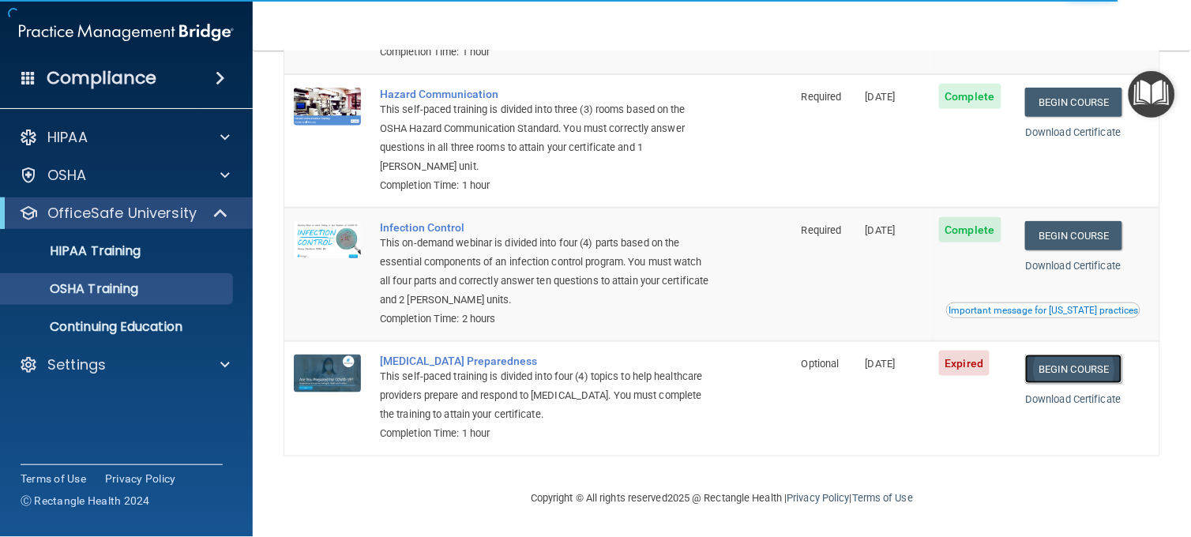
click at [1100, 374] on link "Begin Course" at bounding box center [1073, 369] width 96 height 29
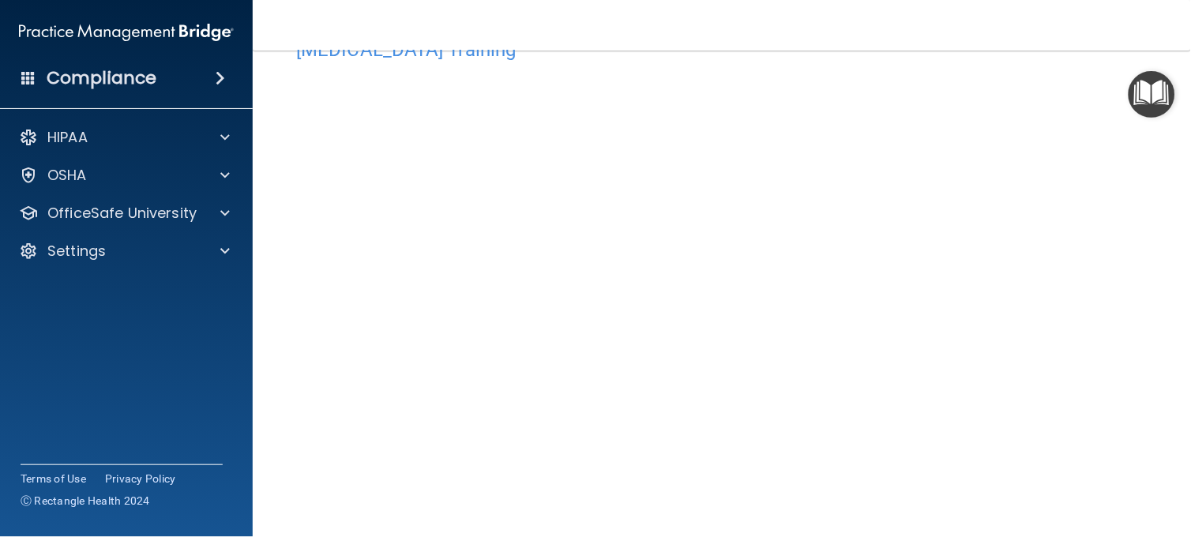
scroll to position [56, 0]
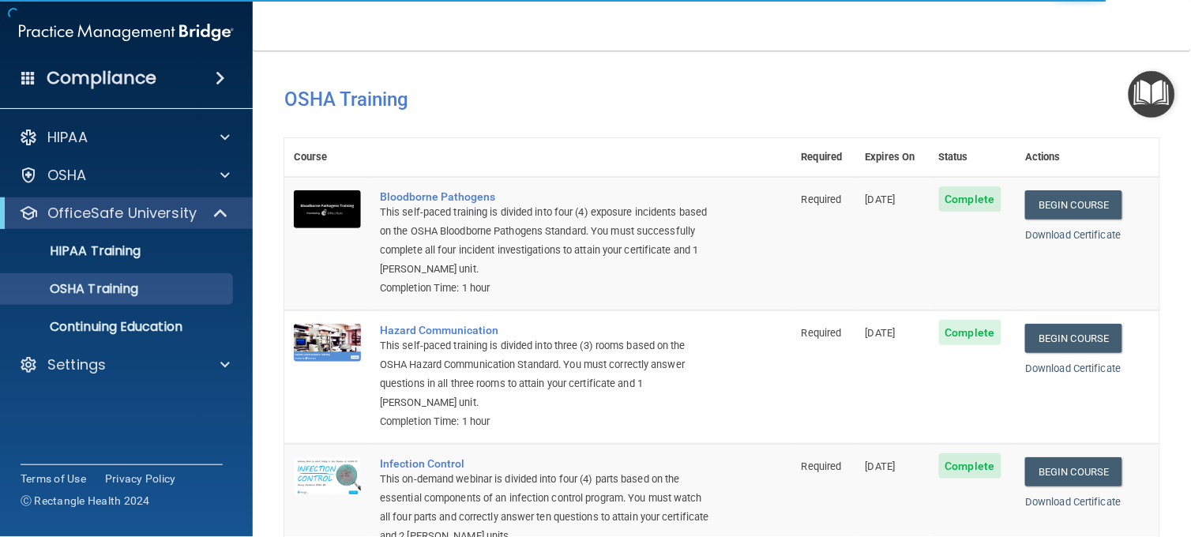
scroll to position [239, 0]
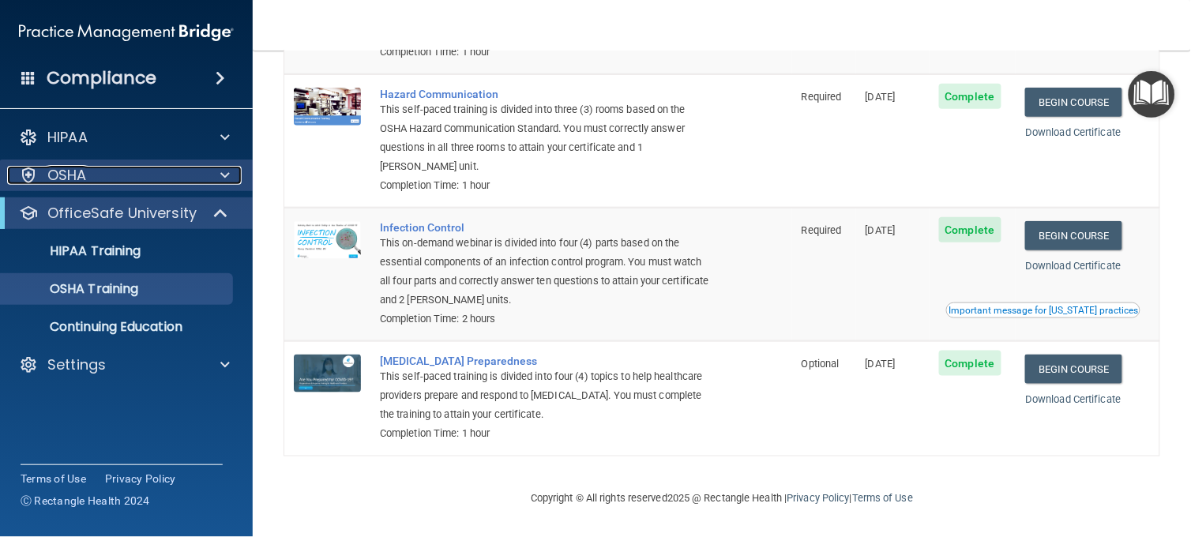
click at [225, 179] on span at bounding box center [224, 175] width 9 height 19
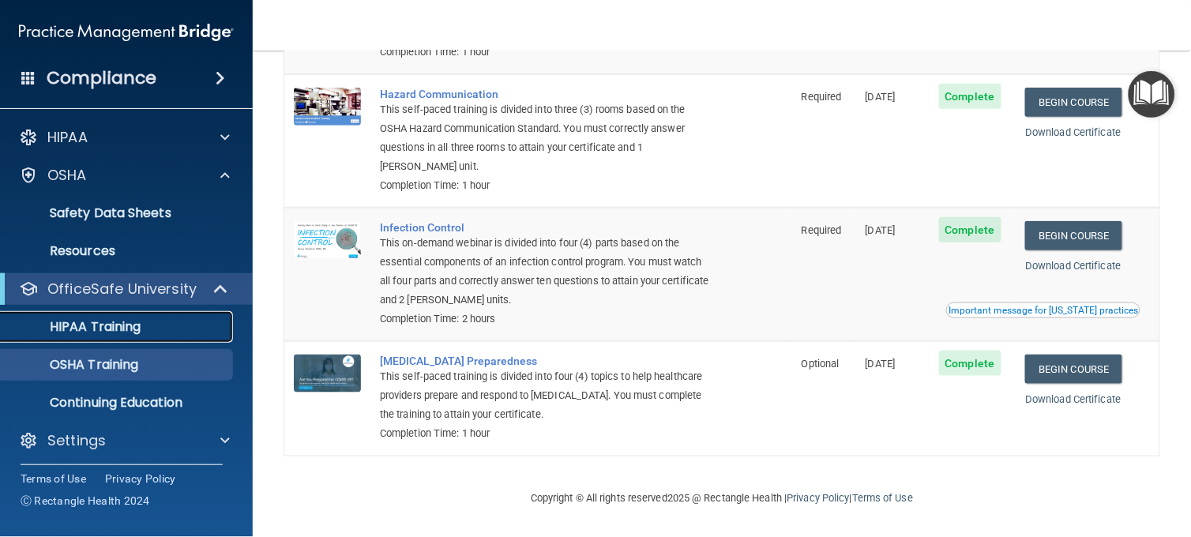
click at [179, 325] on div "HIPAA Training" at bounding box center [118, 327] width 216 height 16
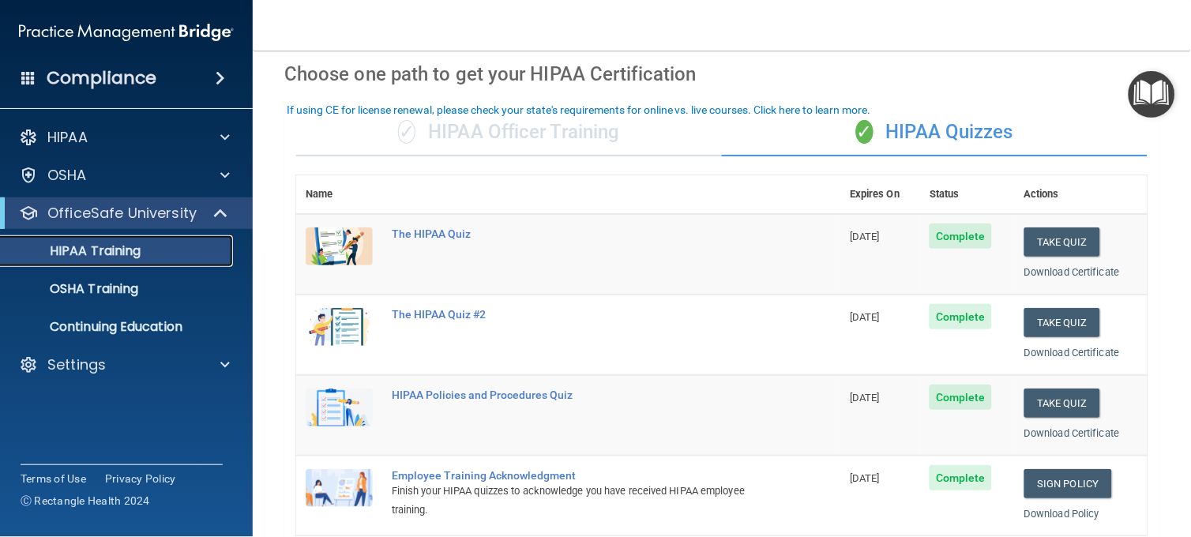
scroll to position [17, 0]
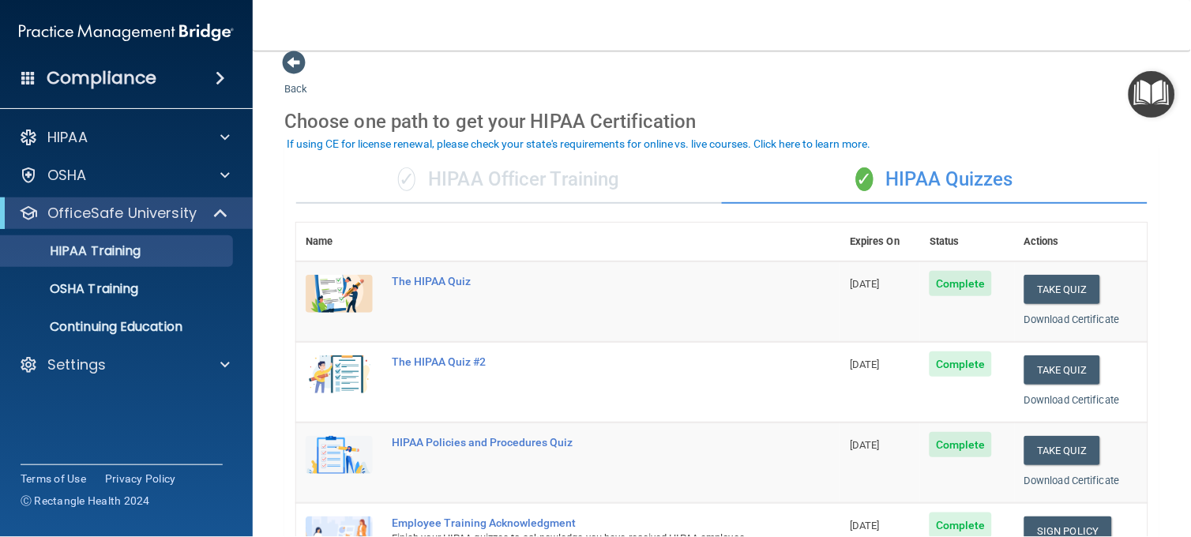
click at [538, 180] on div "✓ HIPAA Officer Training" at bounding box center [509, 179] width 426 height 47
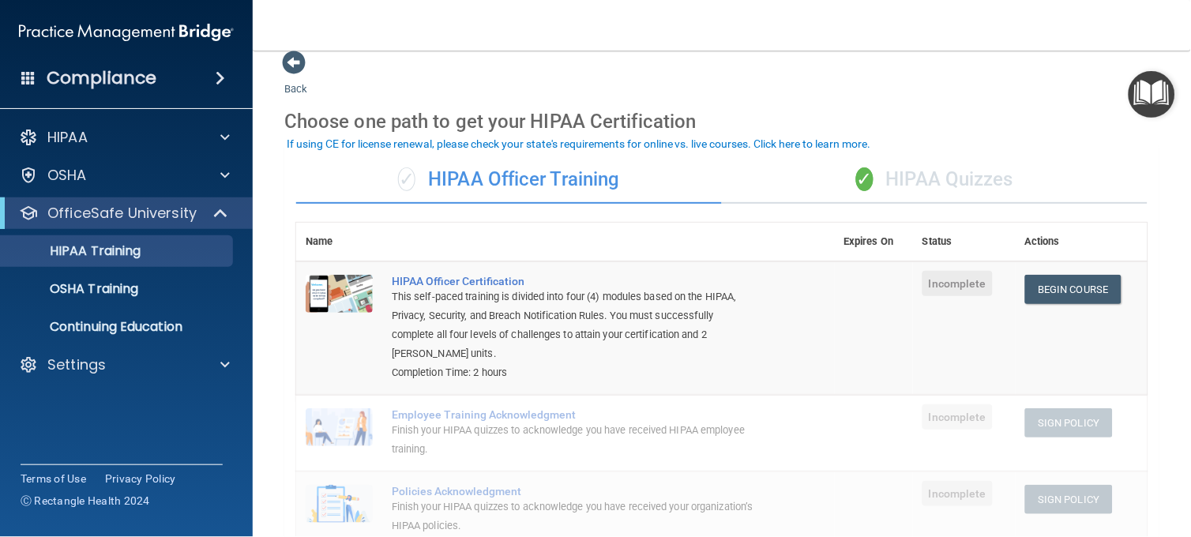
scroll to position [441, 0]
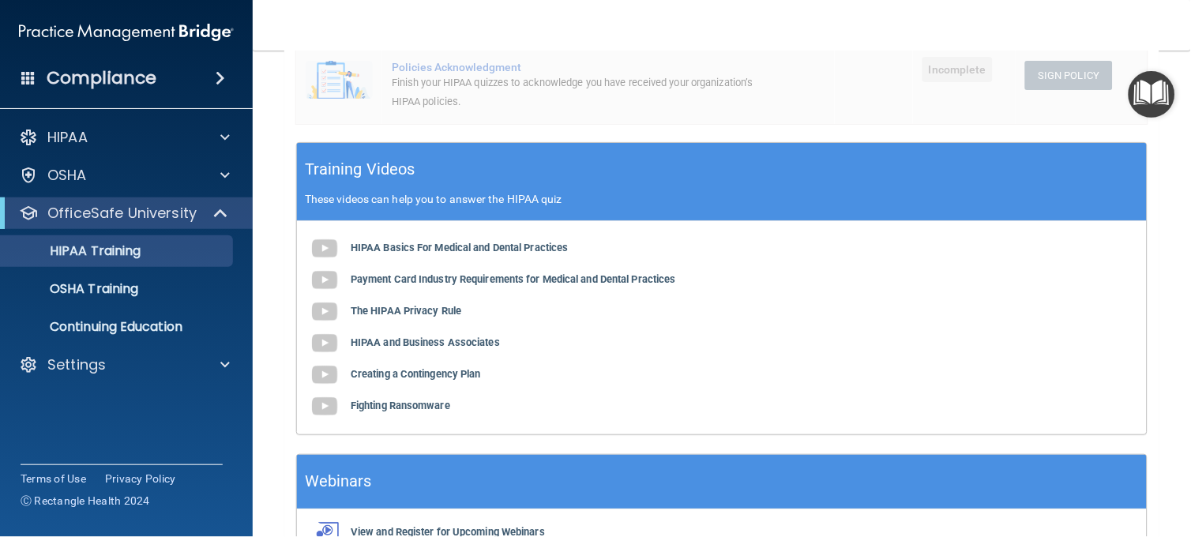
click at [1178, 145] on main "Back Choose one path to get your HIPAA Certification ✓ HIPAA Officer Training ✓…" at bounding box center [722, 294] width 938 height 487
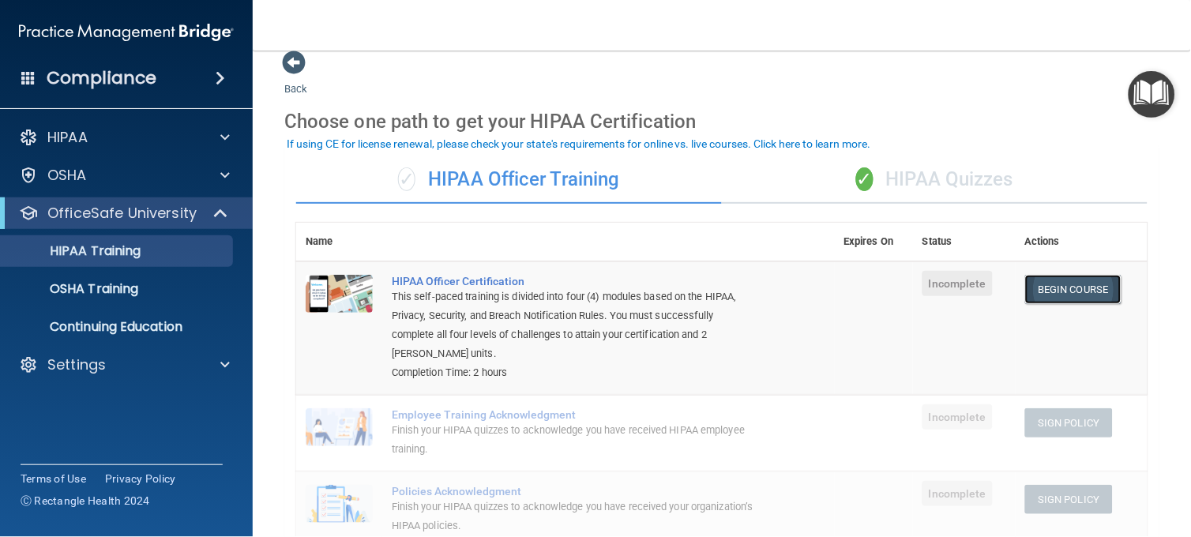
click at [1048, 293] on link "Begin Course" at bounding box center [1073, 289] width 96 height 29
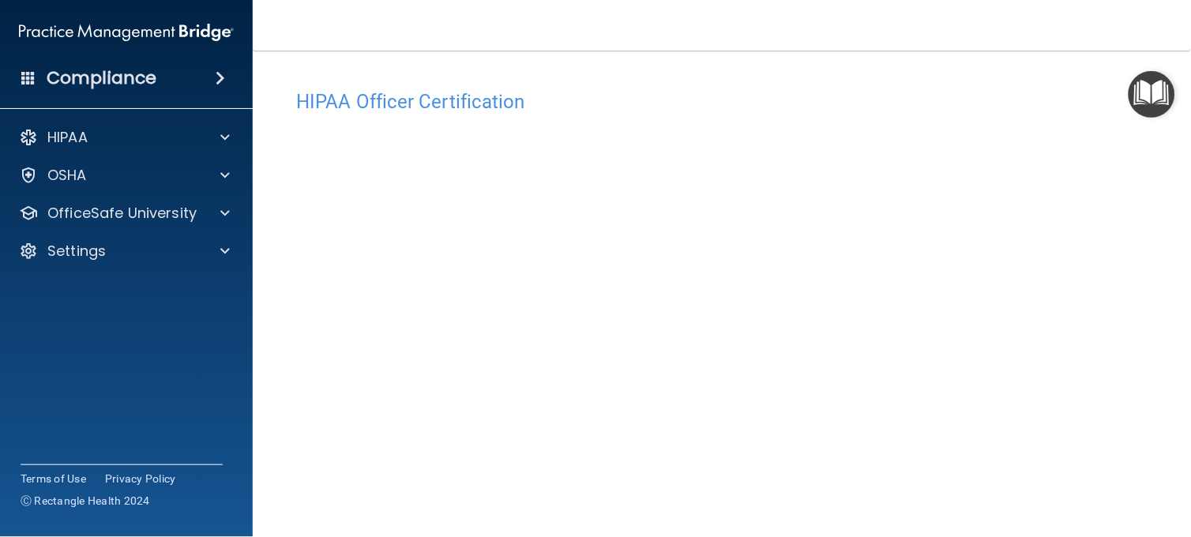
scroll to position [44, 0]
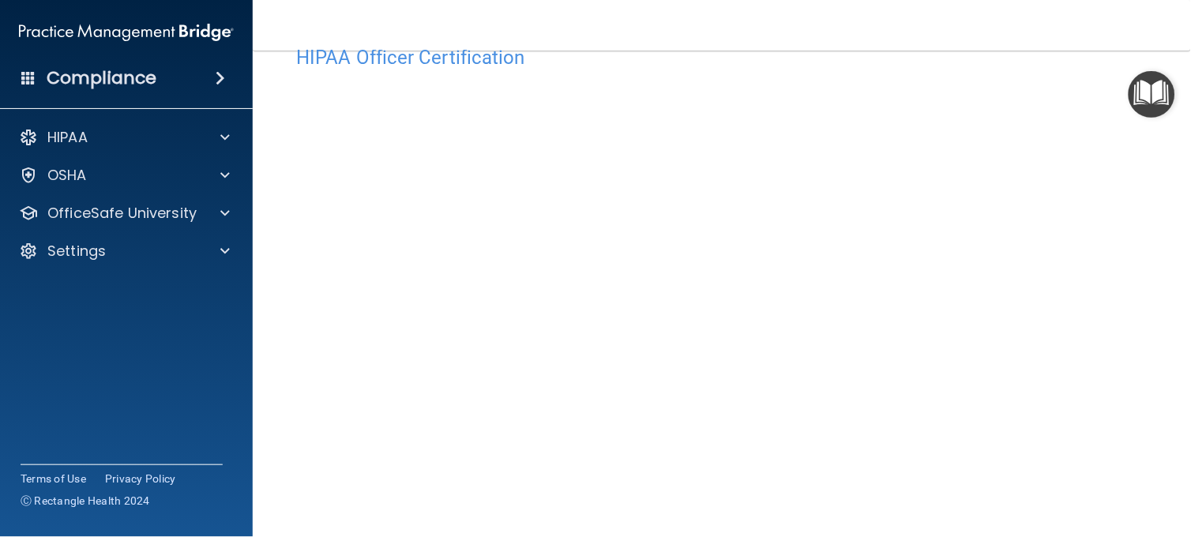
click at [1147, 475] on main "HIPAA Officer Certification This course doesn’t expire until . Are you sure you…" at bounding box center [722, 294] width 938 height 487
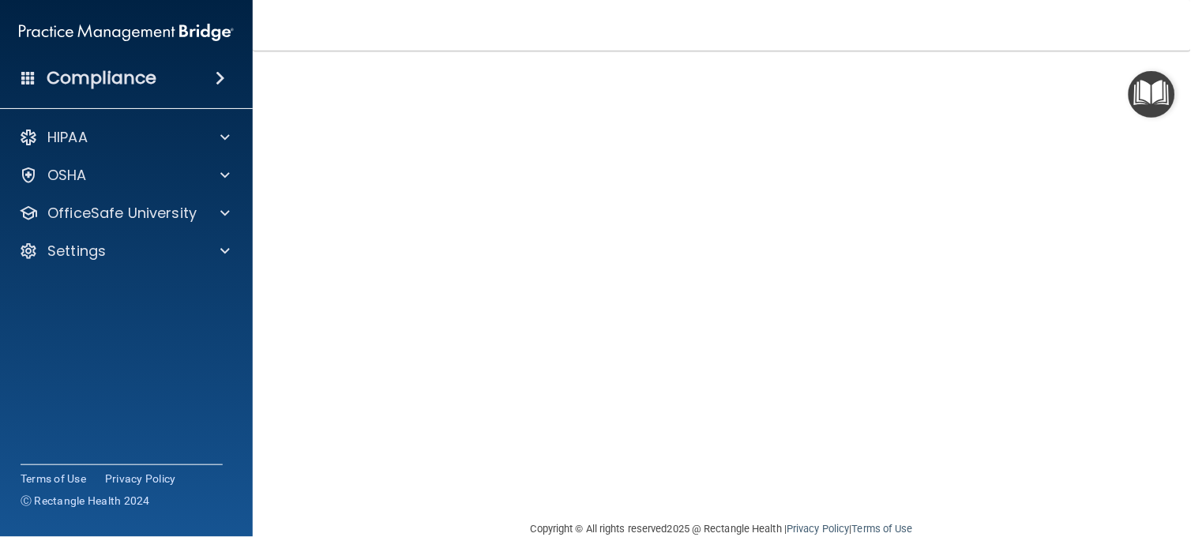
scroll to position [167, 0]
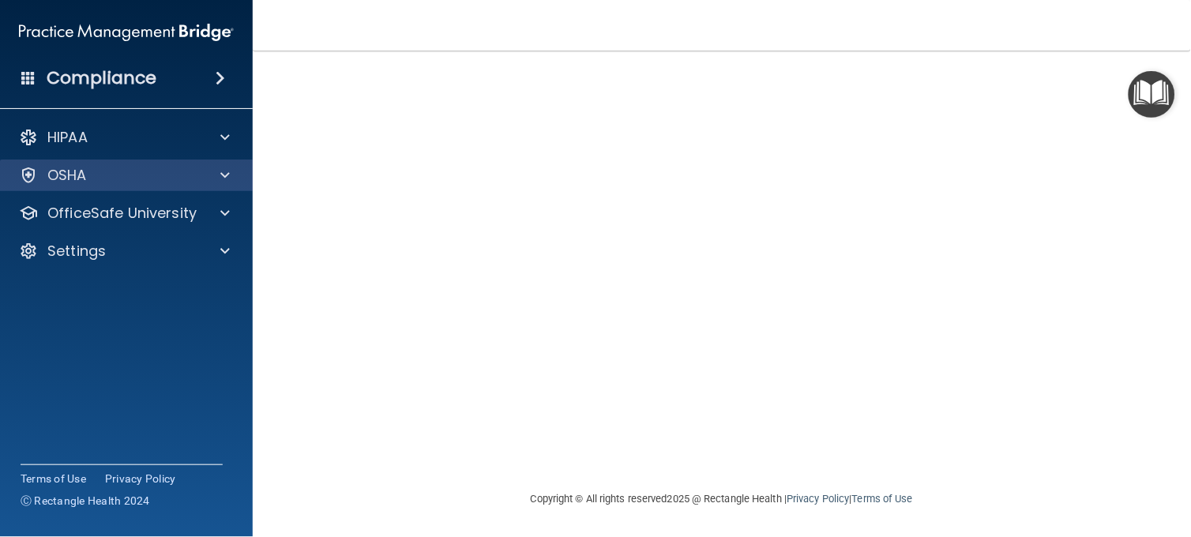
click at [111, 186] on div "OSHA" at bounding box center [127, 176] width 254 height 32
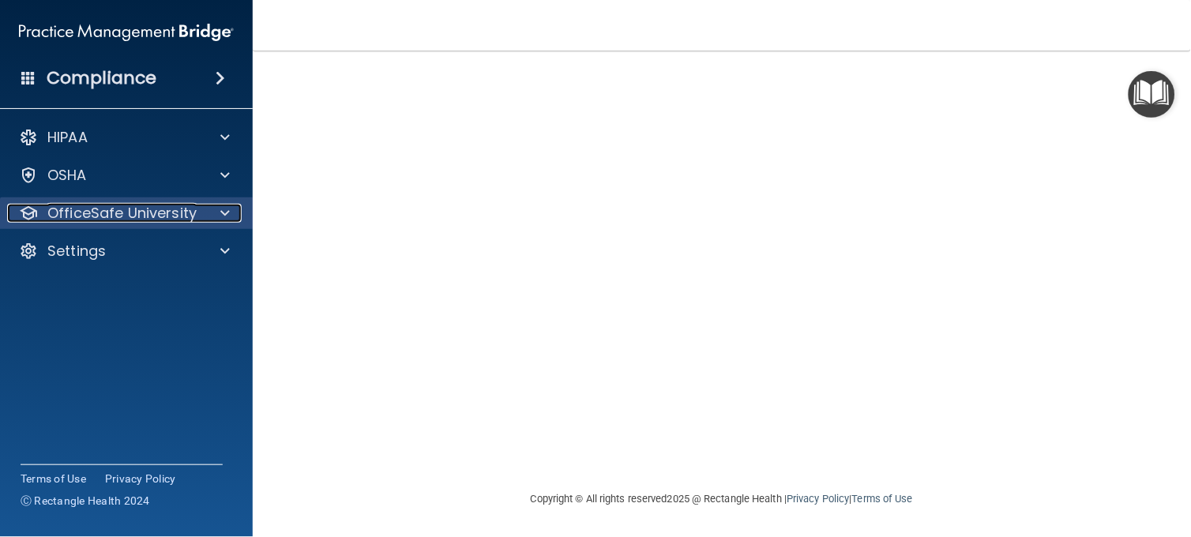
click at [105, 212] on p "OfficeSafe University" at bounding box center [121, 213] width 149 height 19
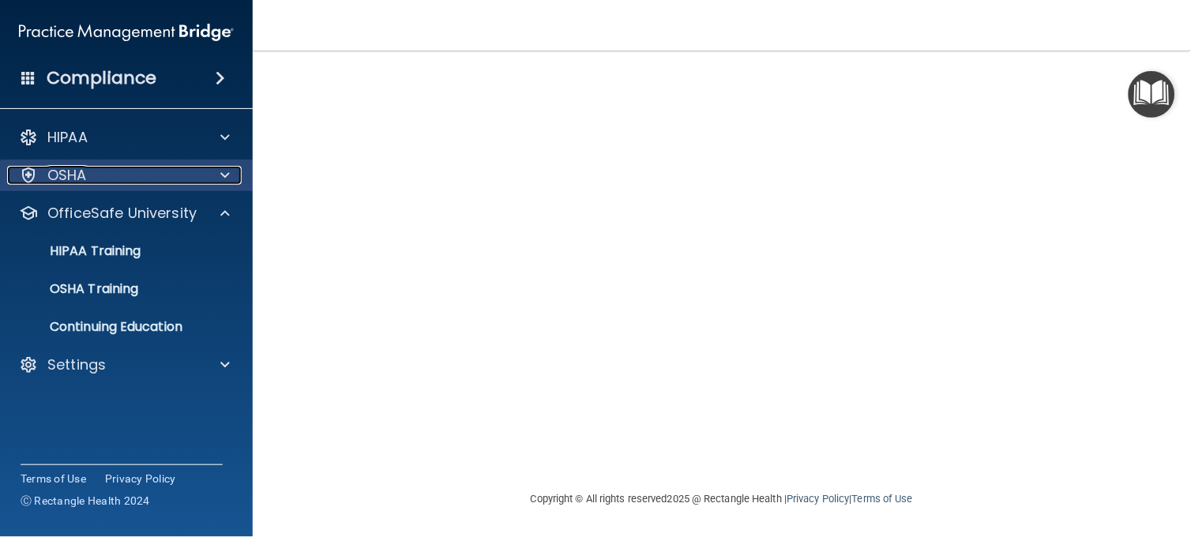
click at [128, 178] on div "OSHA" at bounding box center [105, 175] width 196 height 19
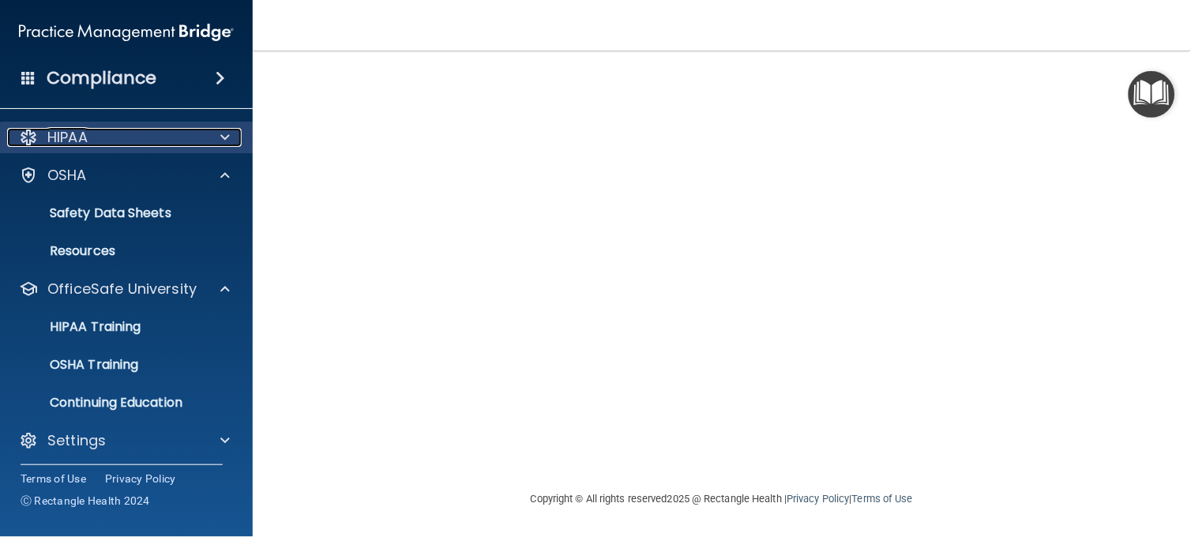
click at [129, 139] on div "HIPAA" at bounding box center [105, 137] width 196 height 19
